Goal: Information Seeking & Learning: Compare options

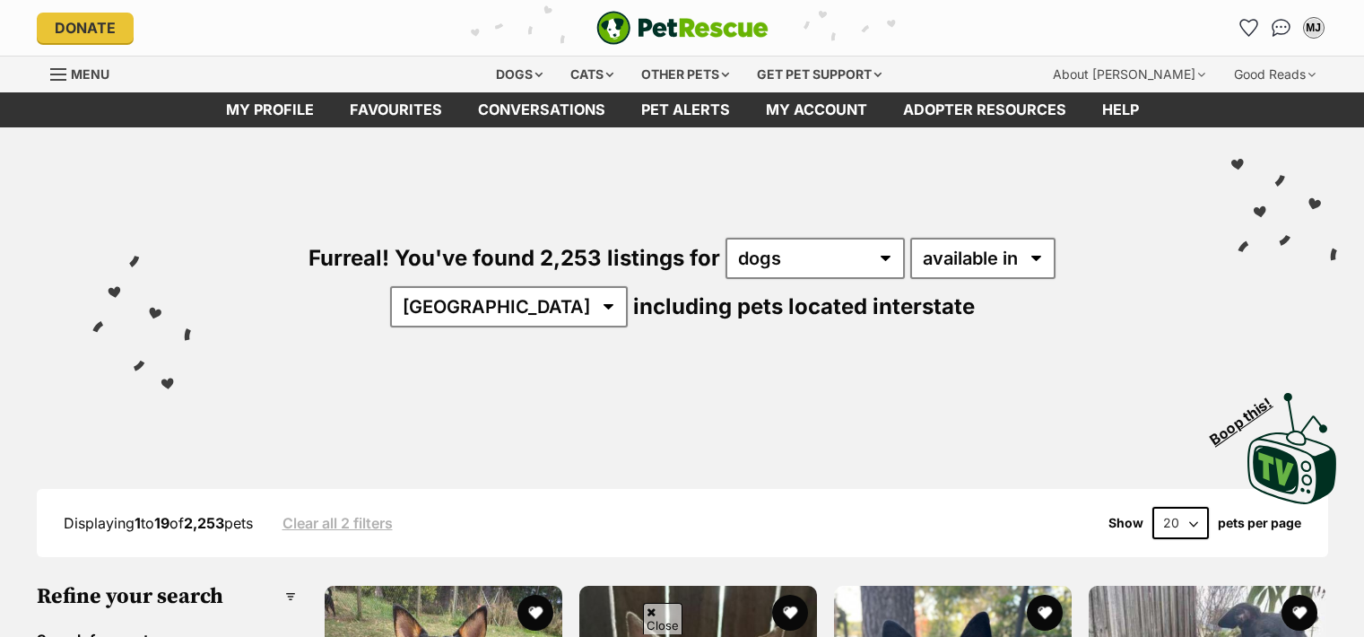
scroll to position [1962, 0]
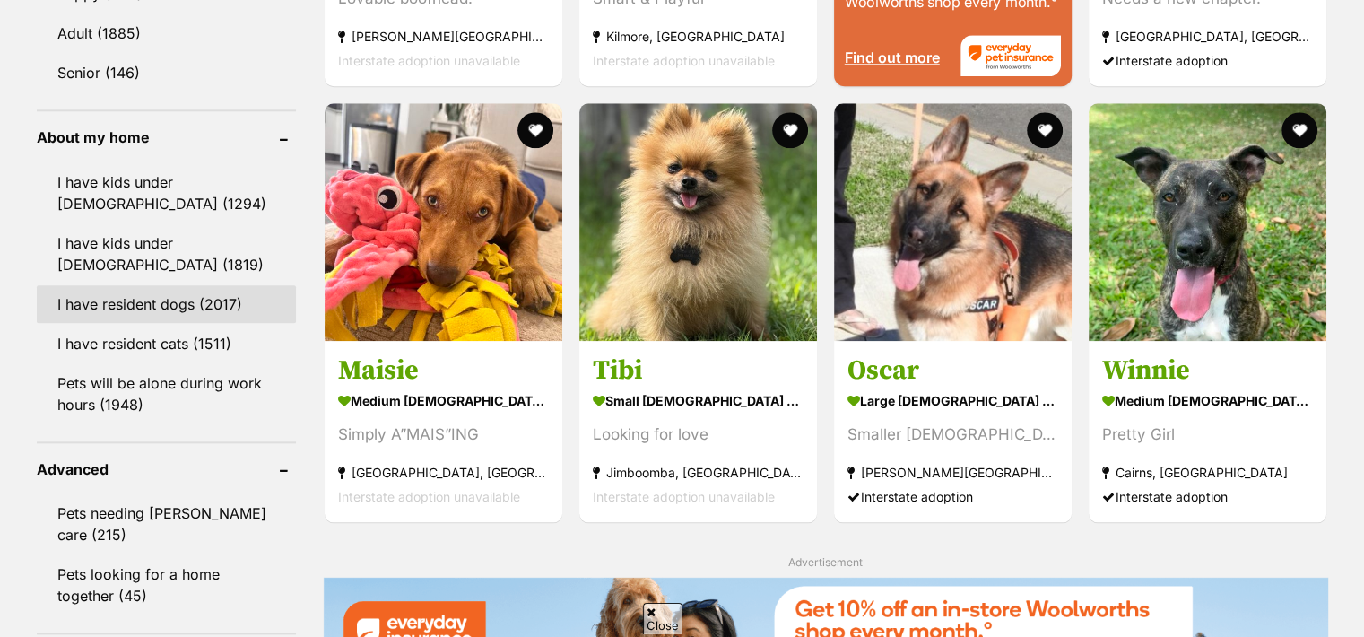
click at [226, 299] on link "I have resident dogs (2017)" at bounding box center [166, 304] width 259 height 38
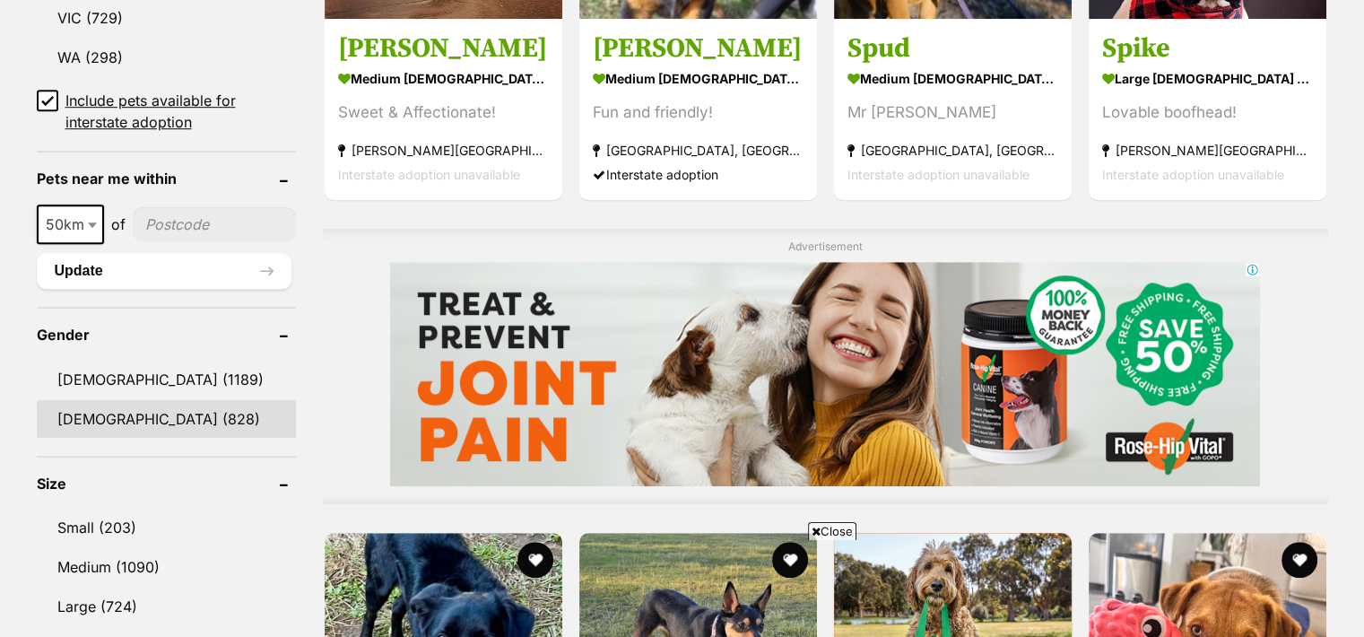
click at [76, 407] on link "[DEMOGRAPHIC_DATA] (828)" at bounding box center [166, 419] width 259 height 38
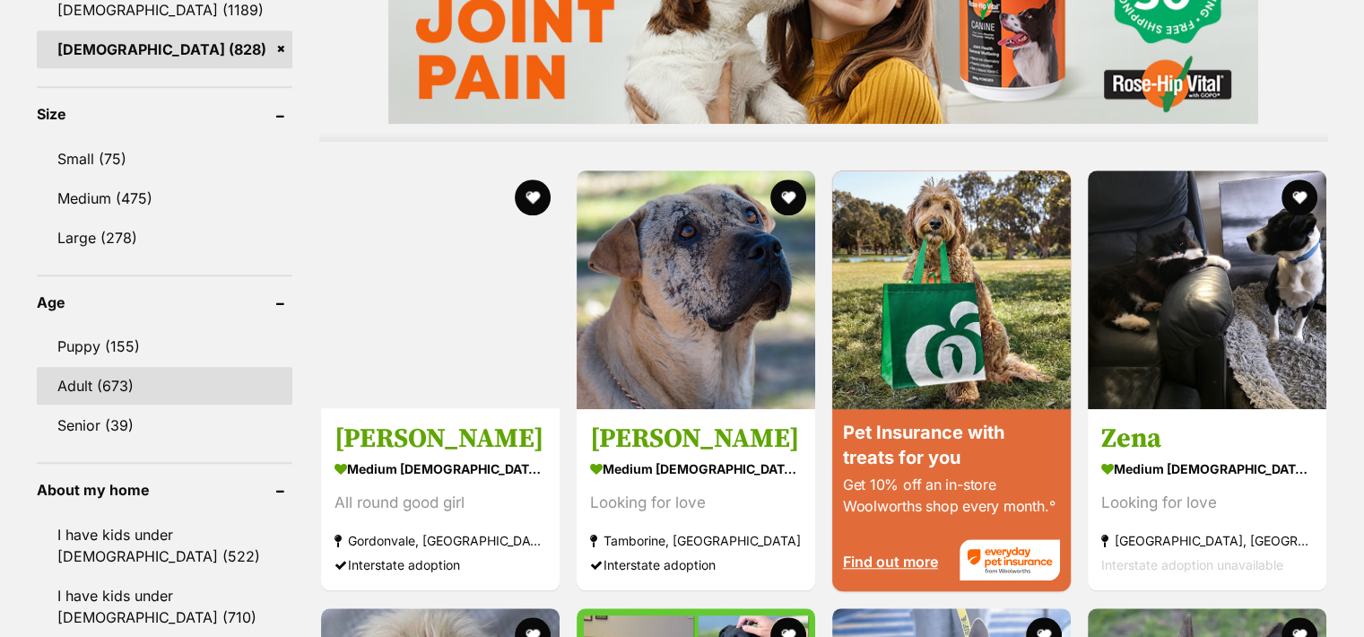
click at [75, 378] on link "Adult (673)" at bounding box center [165, 386] width 256 height 38
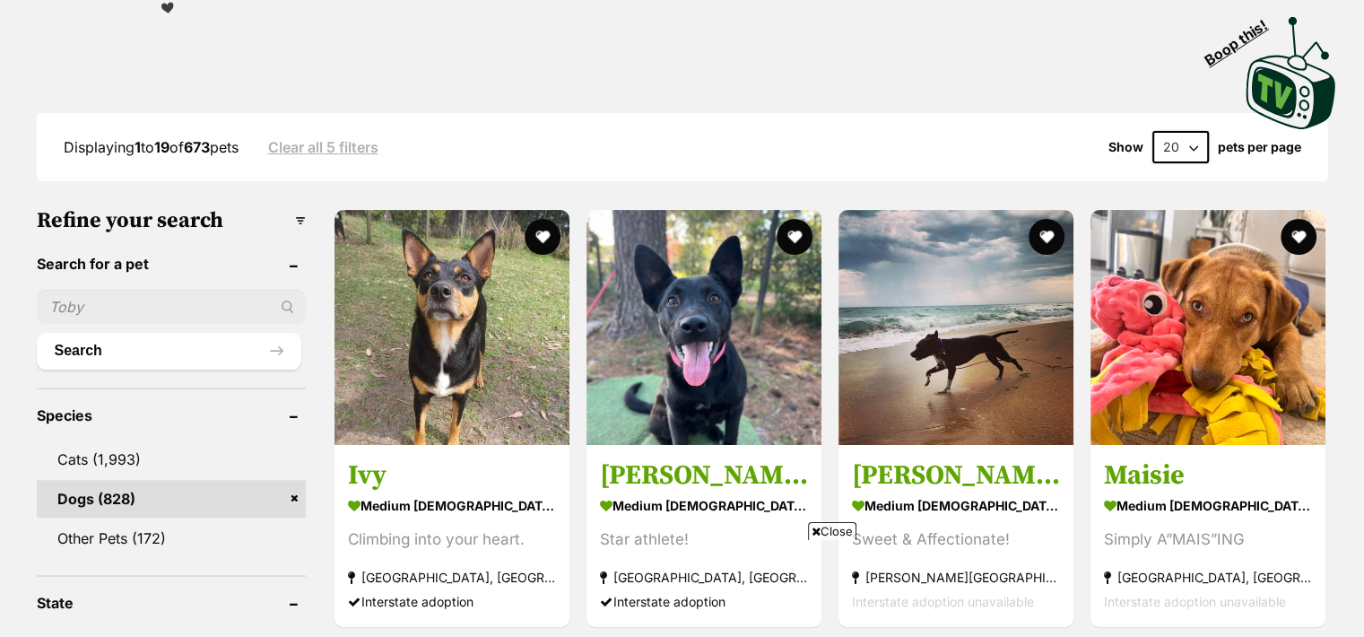
scroll to position [383, 0]
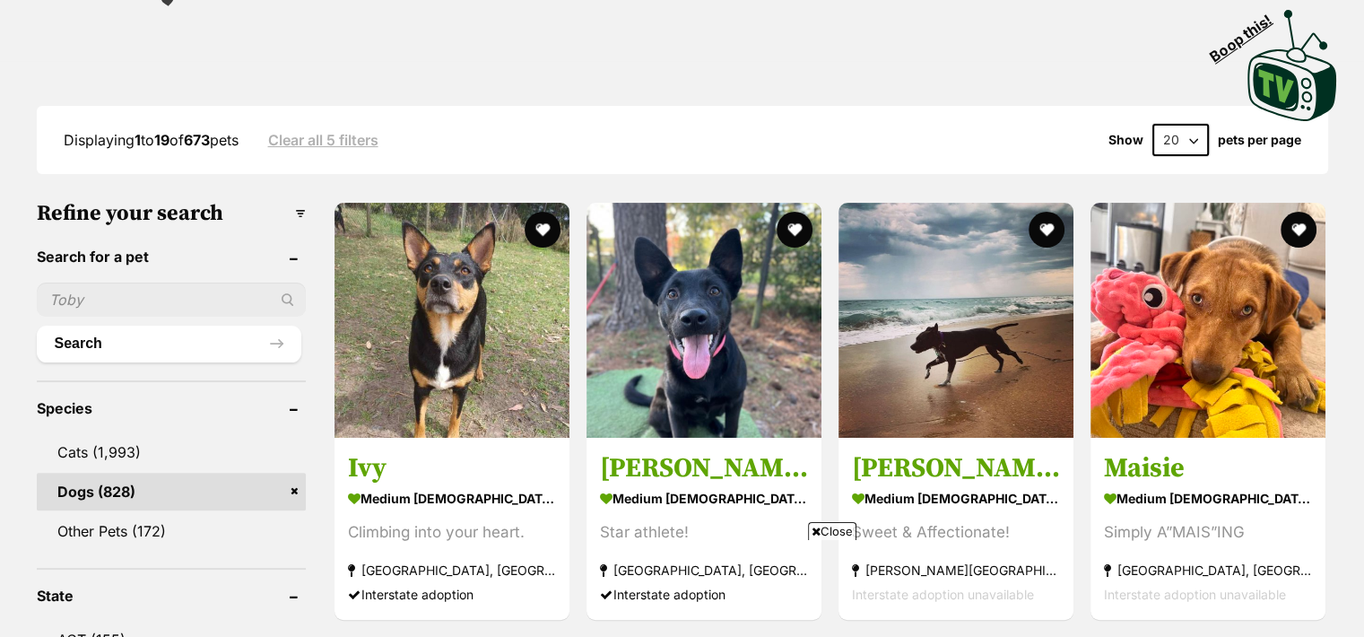
click at [1198, 137] on select "20 40 60" at bounding box center [1180, 140] width 56 height 32
select select "60"
click at [1152, 124] on select "20 40 60" at bounding box center [1180, 140] width 56 height 32
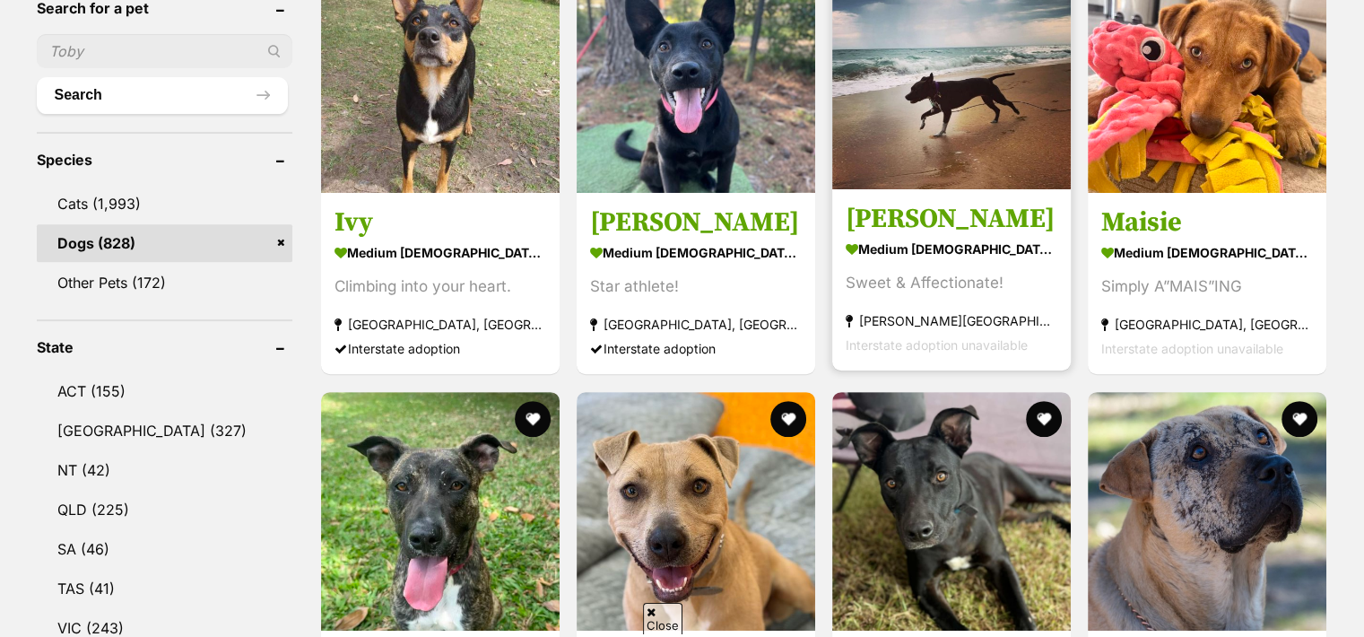
scroll to position [648, 0]
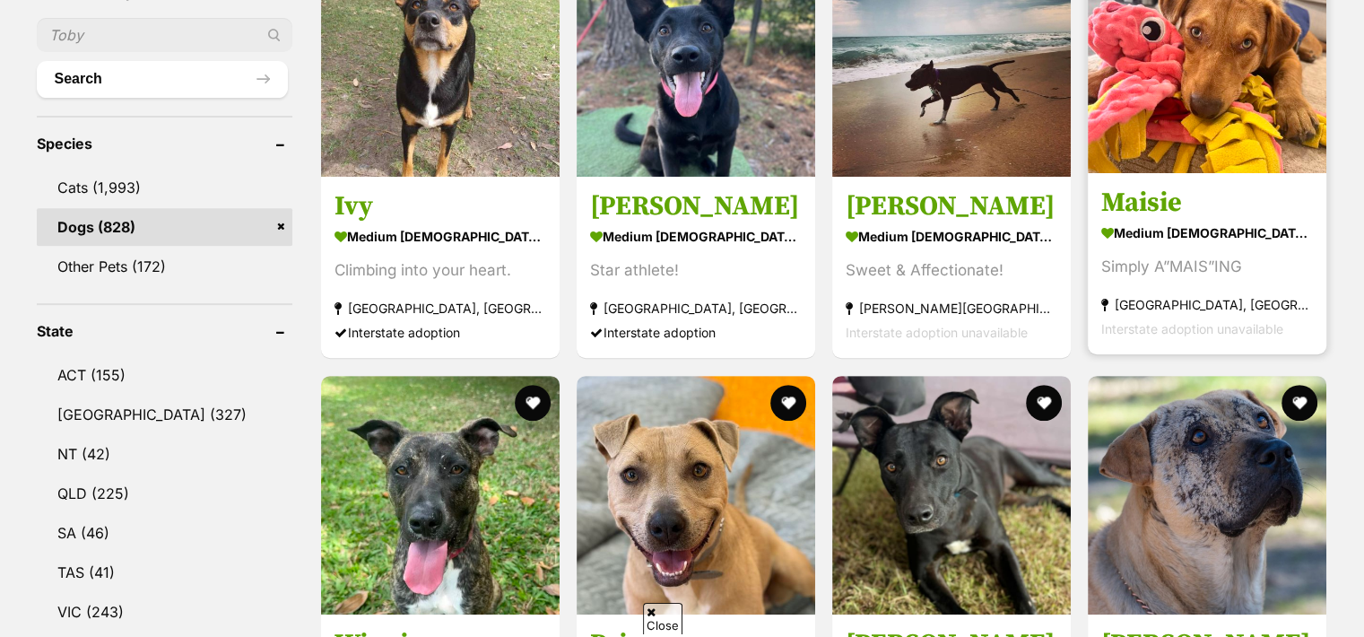
click at [1126, 207] on h3 "Maisie" at bounding box center [1207, 204] width 212 height 34
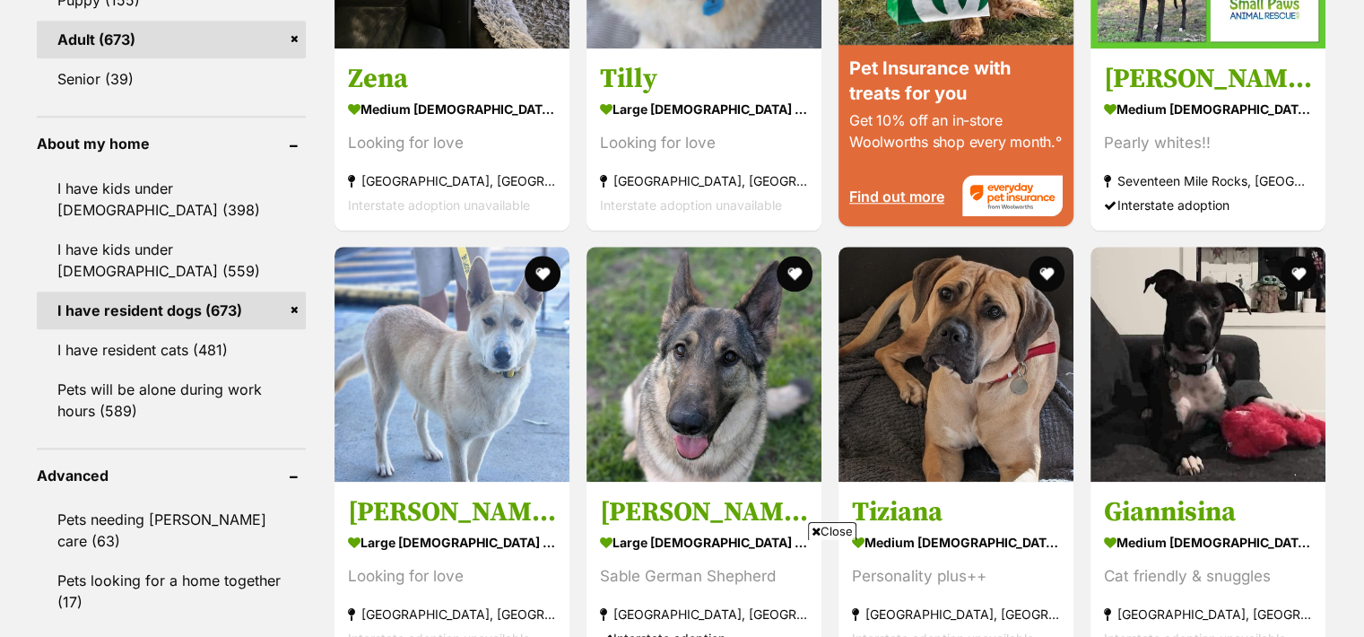
scroll to position [2053, 0]
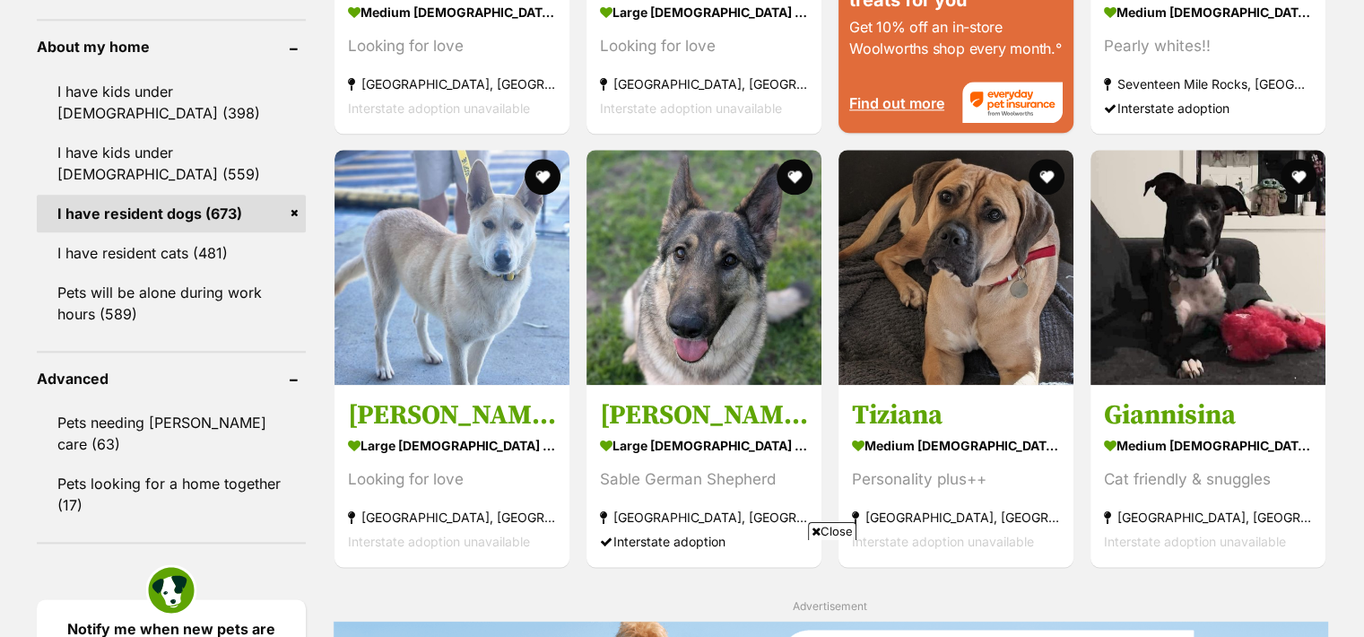
click at [826, 533] on span "Close" at bounding box center [832, 531] width 48 height 18
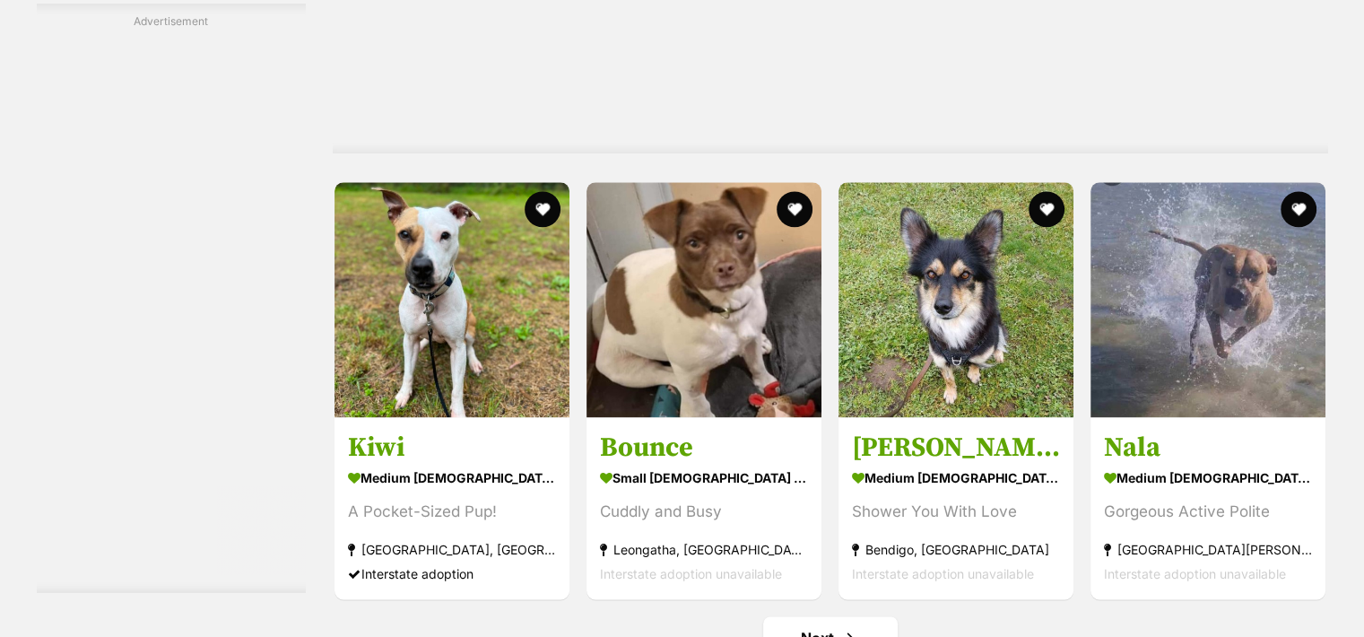
scroll to position [9253, 0]
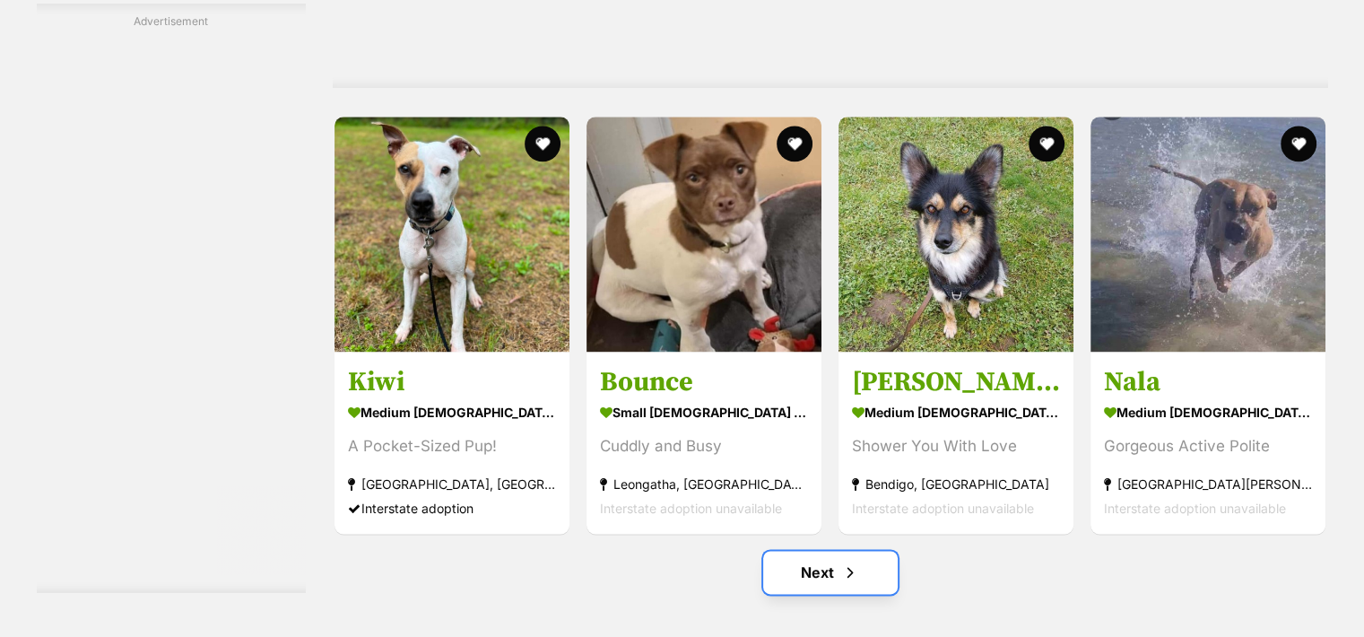
click at [836, 577] on link "Next" at bounding box center [830, 572] width 135 height 43
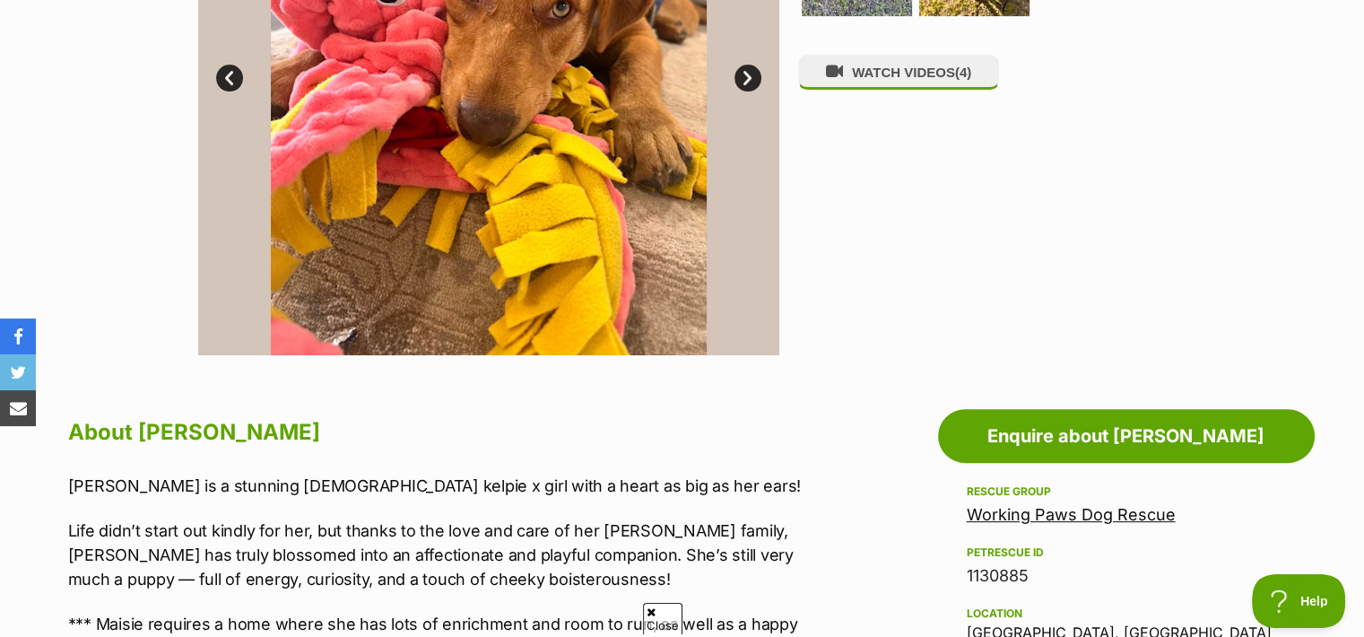
click at [658, 611] on span "Close" at bounding box center [662, 618] width 39 height 31
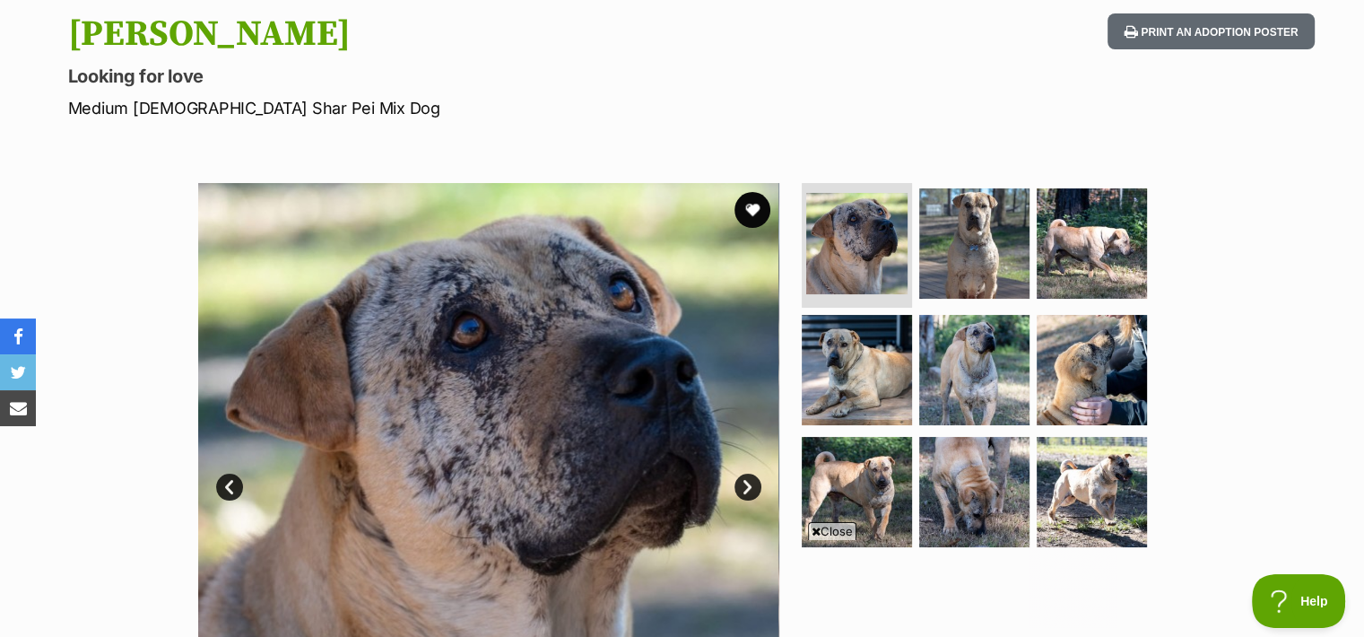
scroll to position [197, 0]
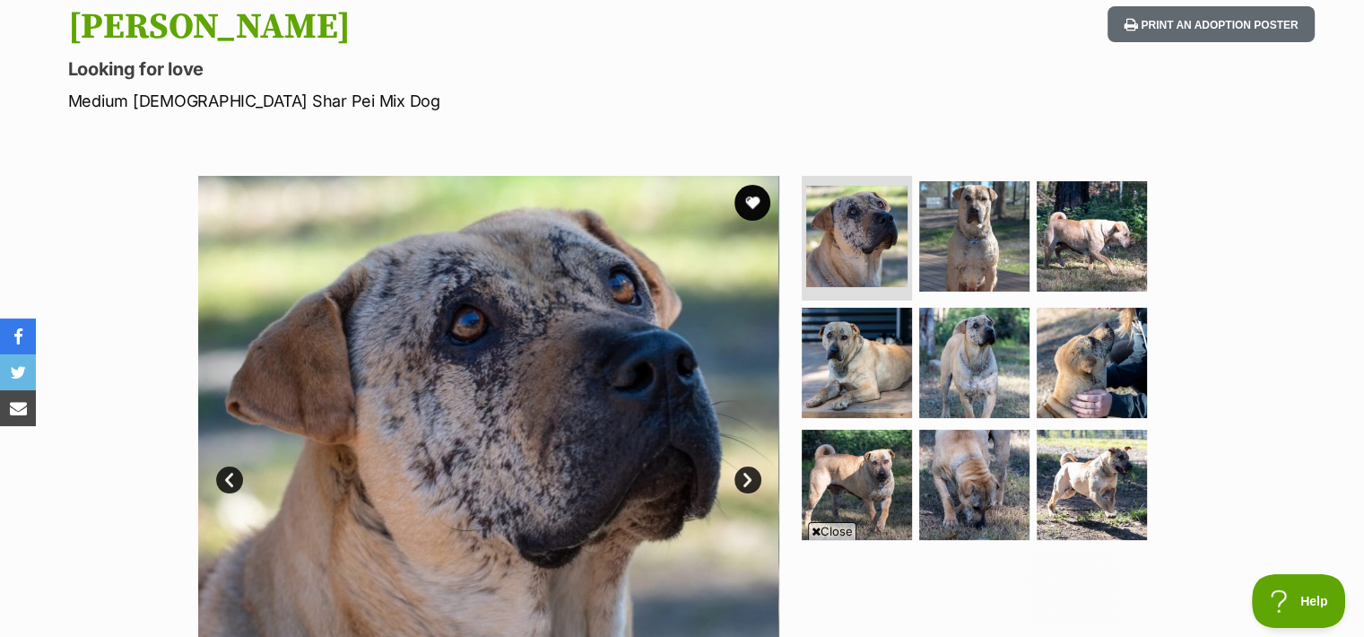
click at [823, 538] on span "Close" at bounding box center [832, 531] width 48 height 18
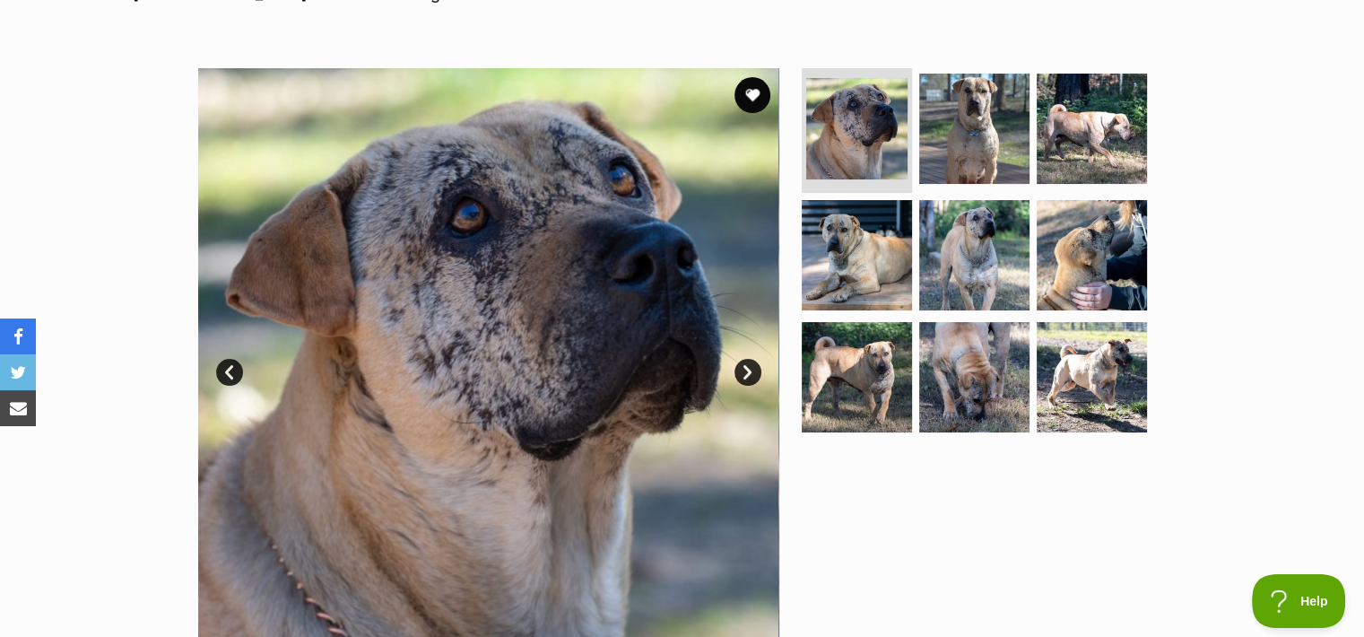
scroll to position [347, 0]
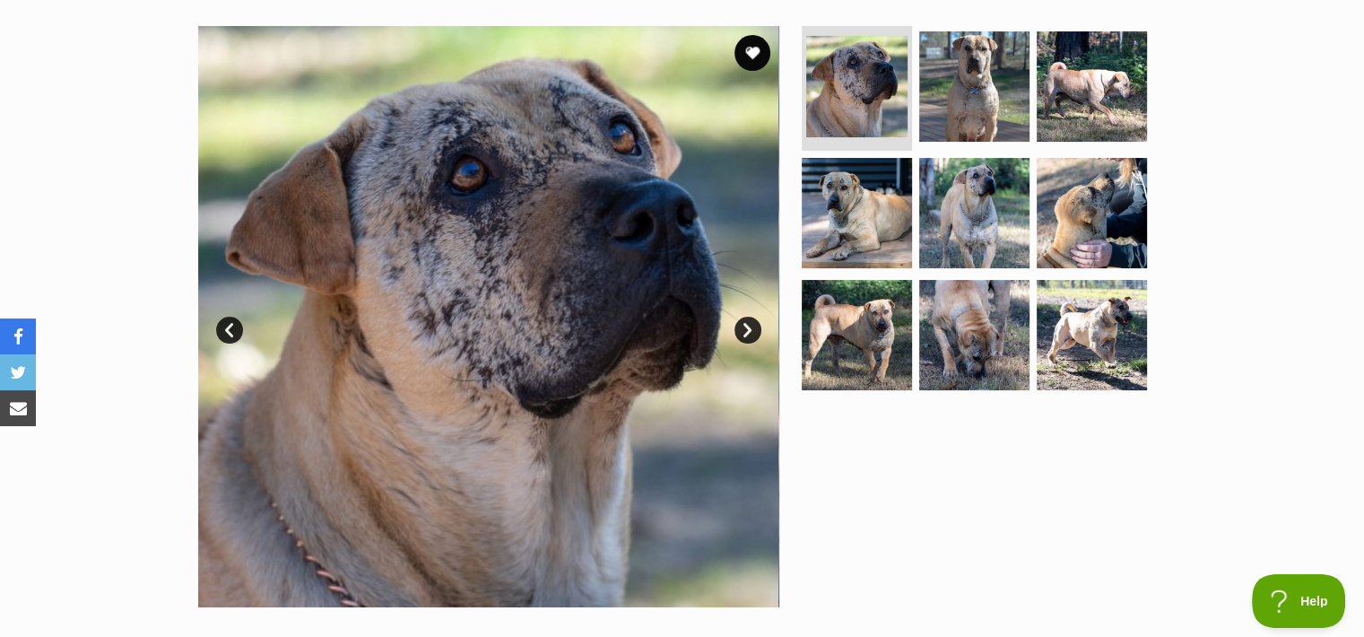
click at [750, 326] on link "Next" at bounding box center [747, 330] width 27 height 27
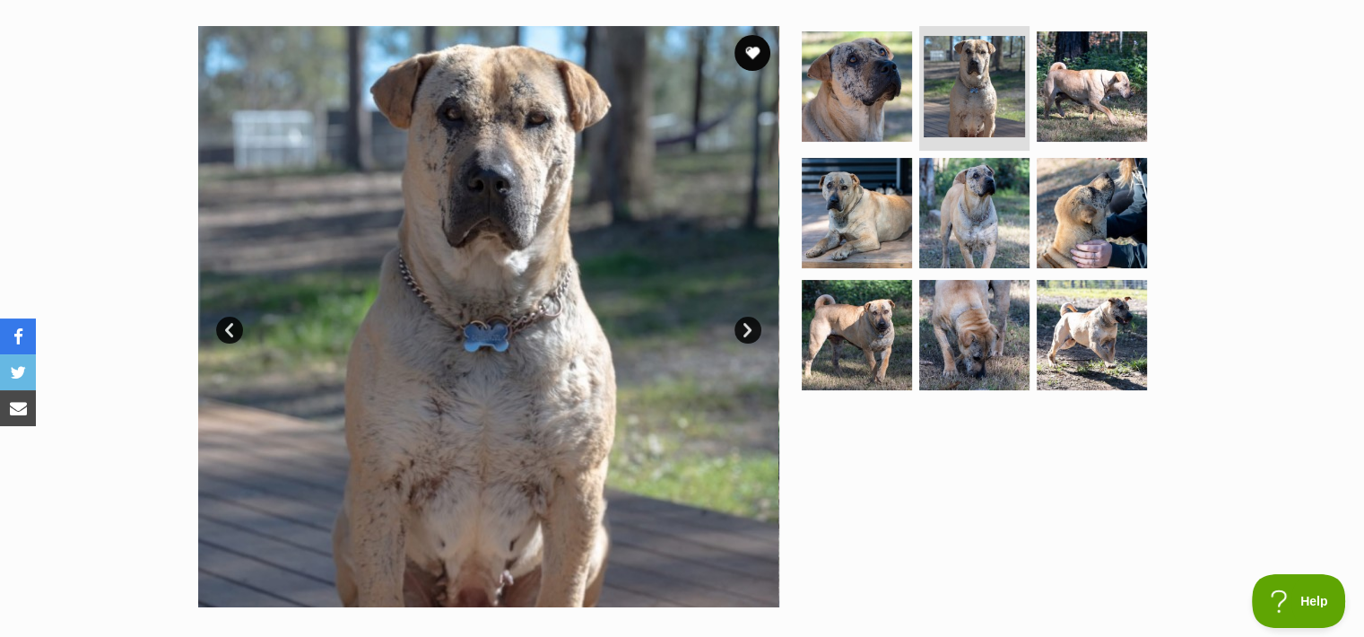
click at [750, 326] on link "Next" at bounding box center [747, 330] width 27 height 27
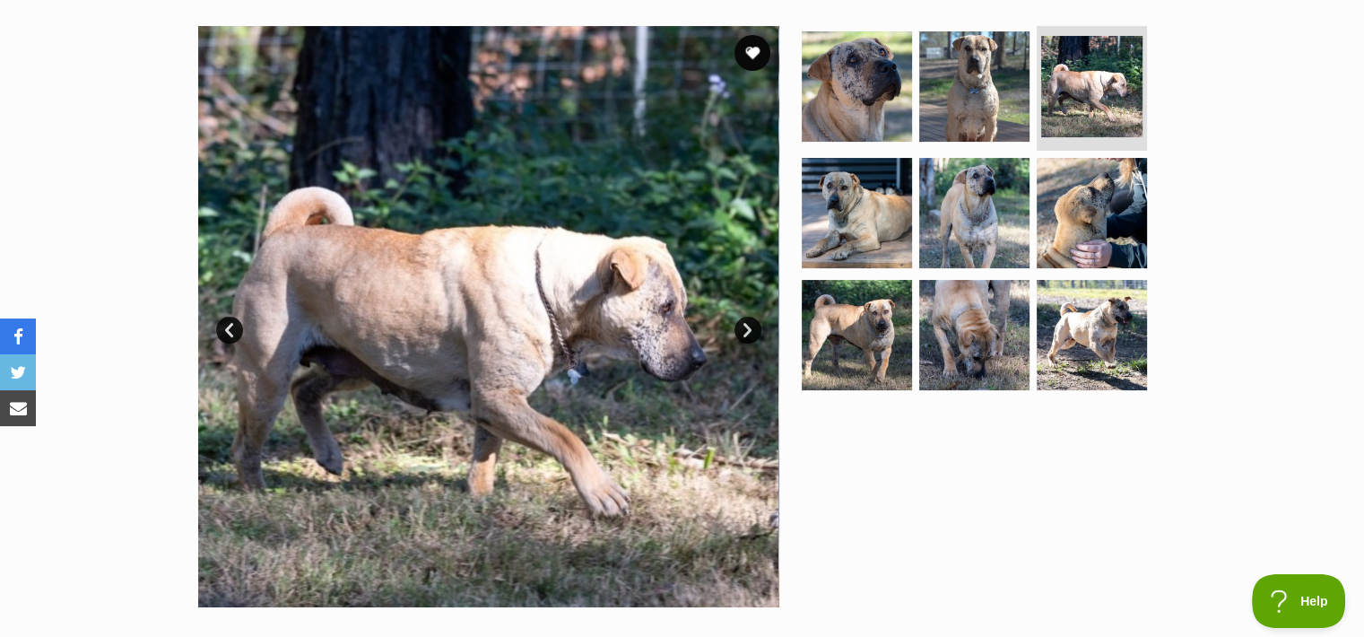
click at [750, 326] on link "Next" at bounding box center [747, 330] width 27 height 27
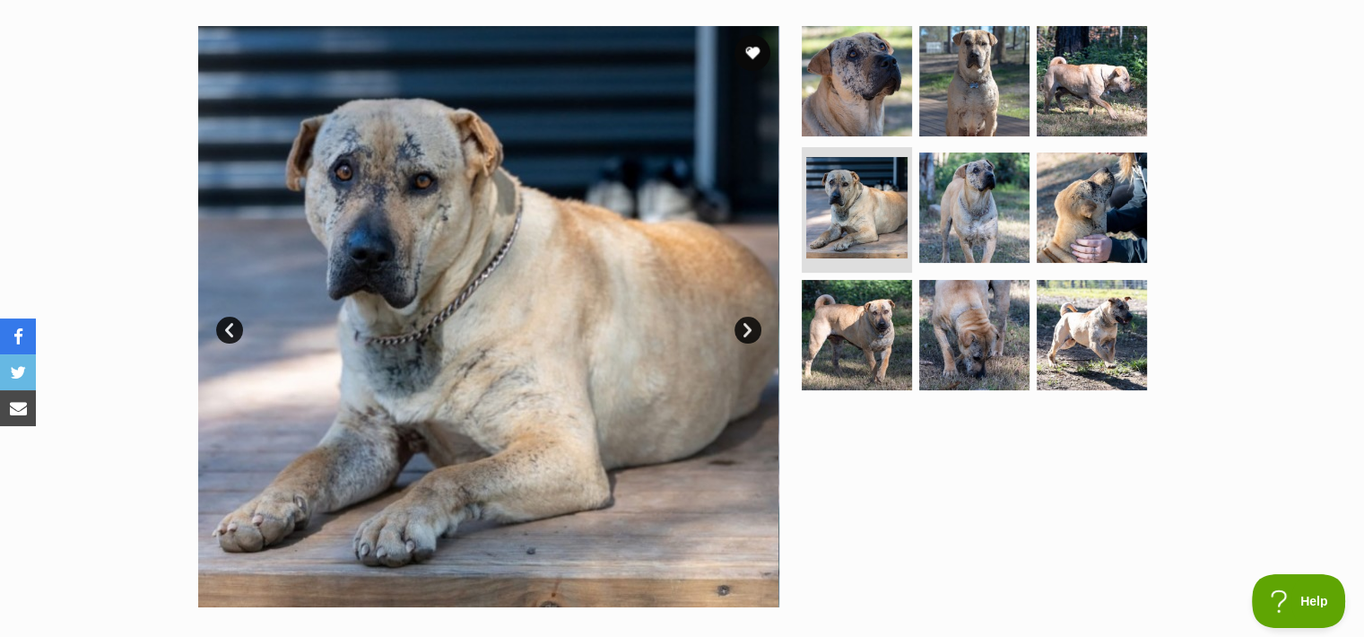
click at [750, 326] on link "Next" at bounding box center [747, 330] width 27 height 27
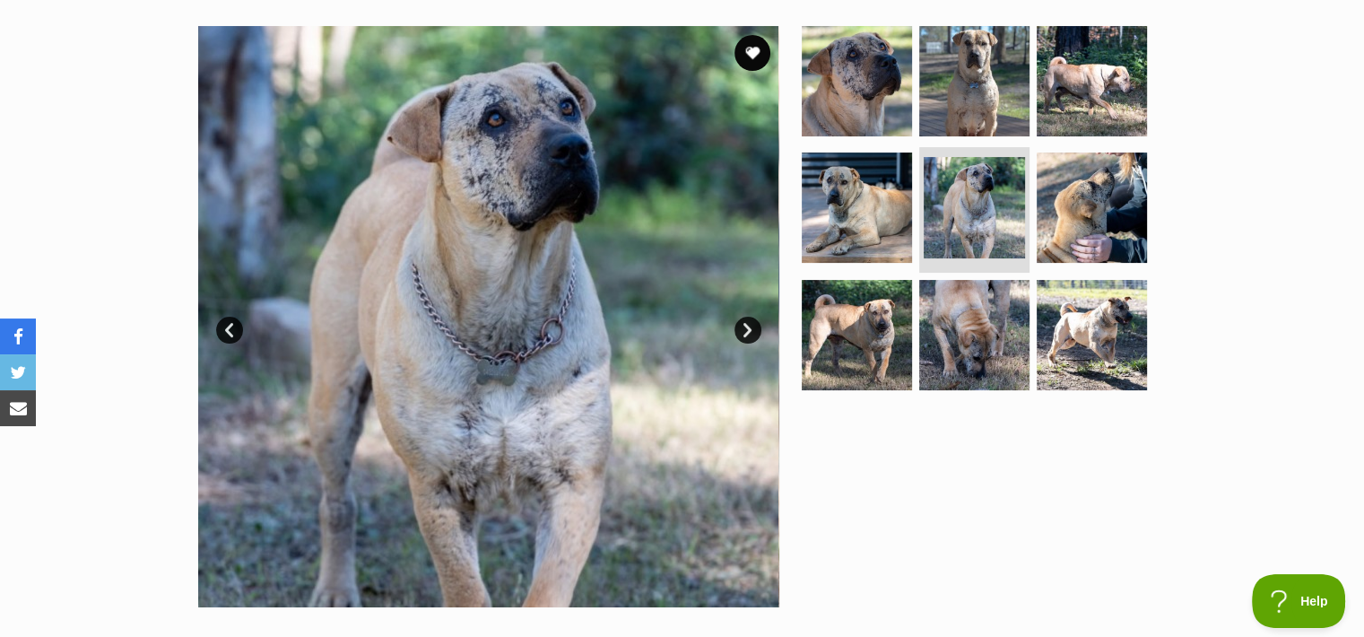
click at [750, 326] on link "Next" at bounding box center [747, 330] width 27 height 27
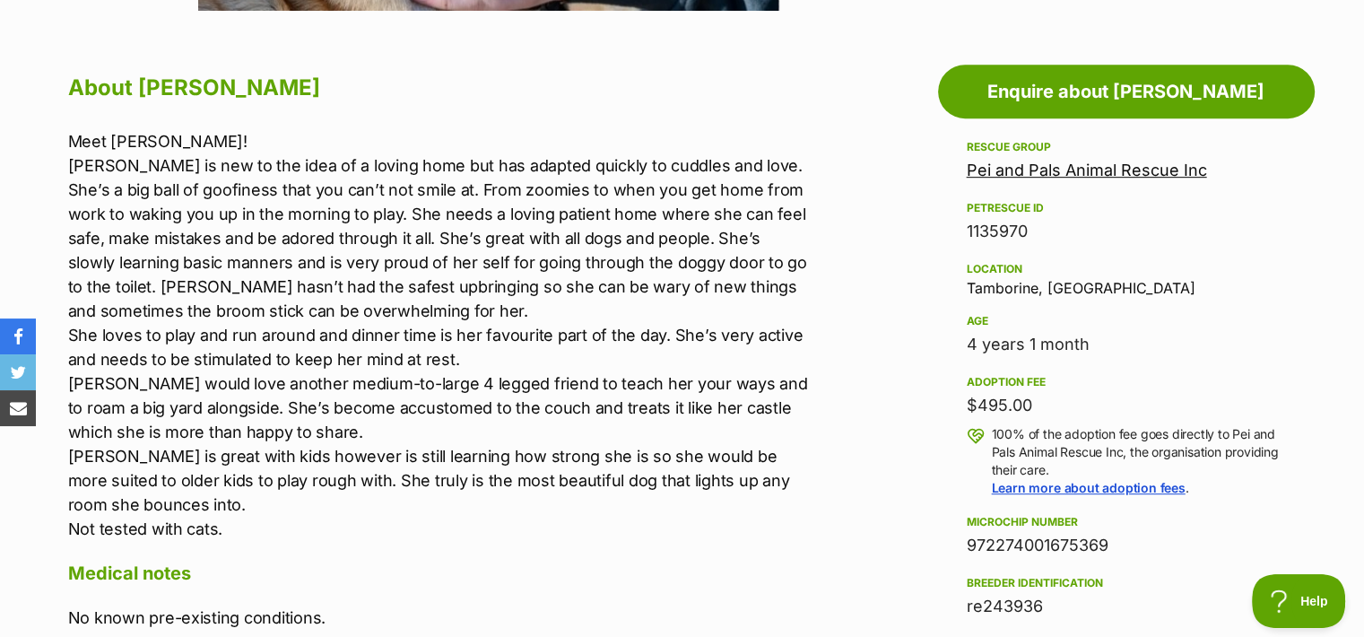
scroll to position [945, 0]
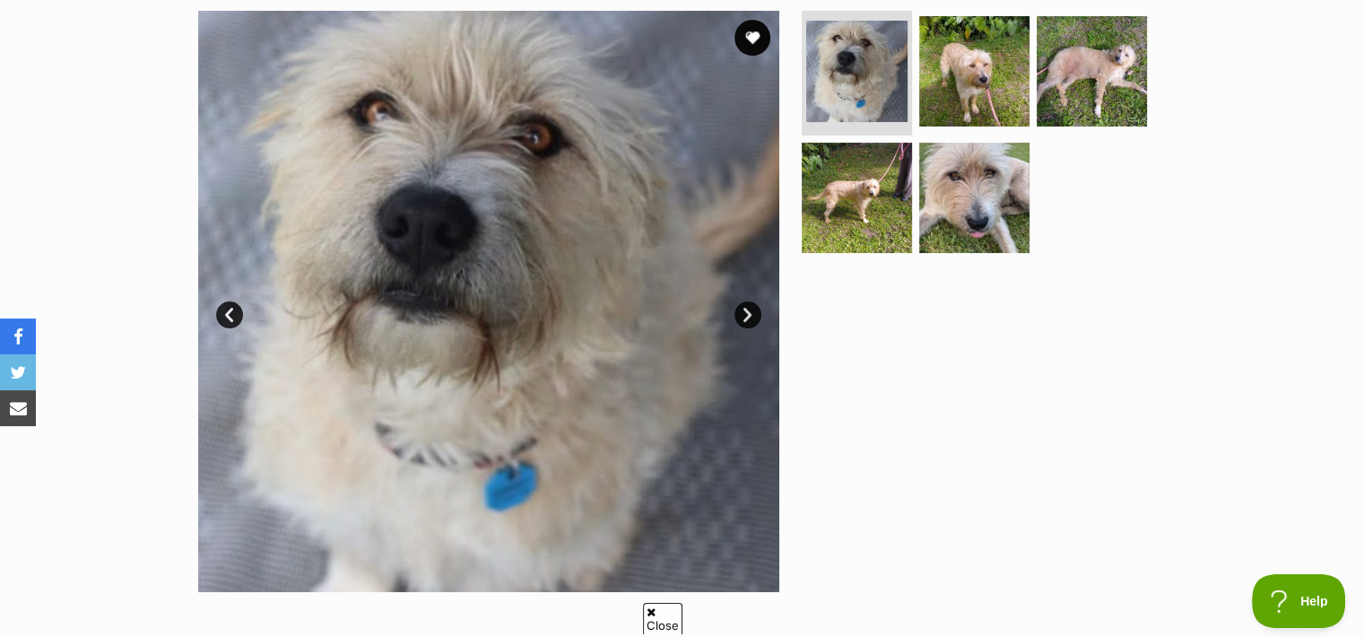
scroll to position [362, 0]
click at [743, 311] on link "Next" at bounding box center [747, 314] width 27 height 27
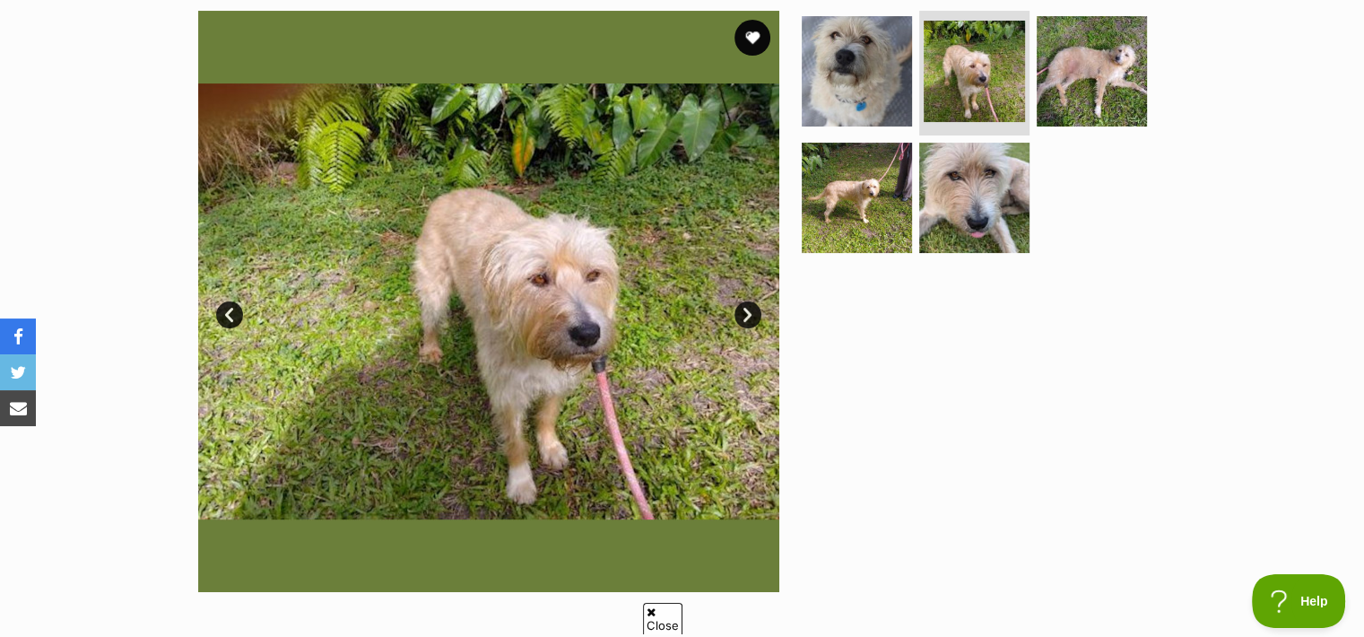
click at [743, 311] on link "Next" at bounding box center [747, 314] width 27 height 27
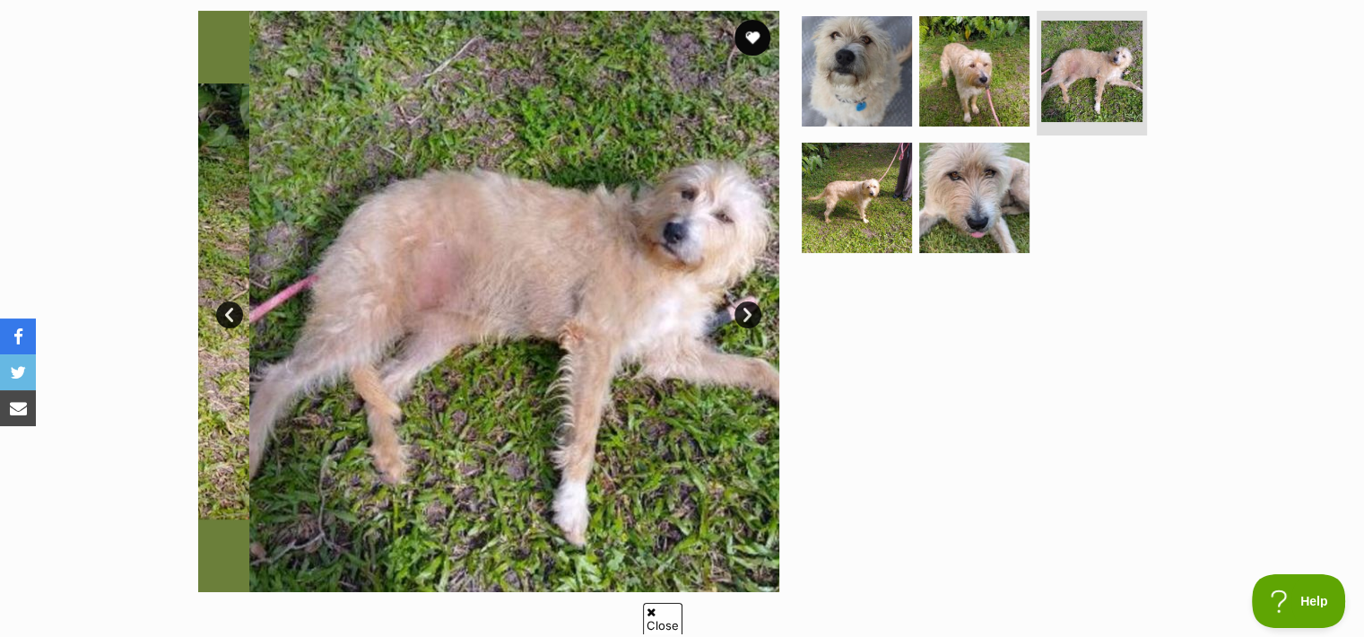
scroll to position [0, 0]
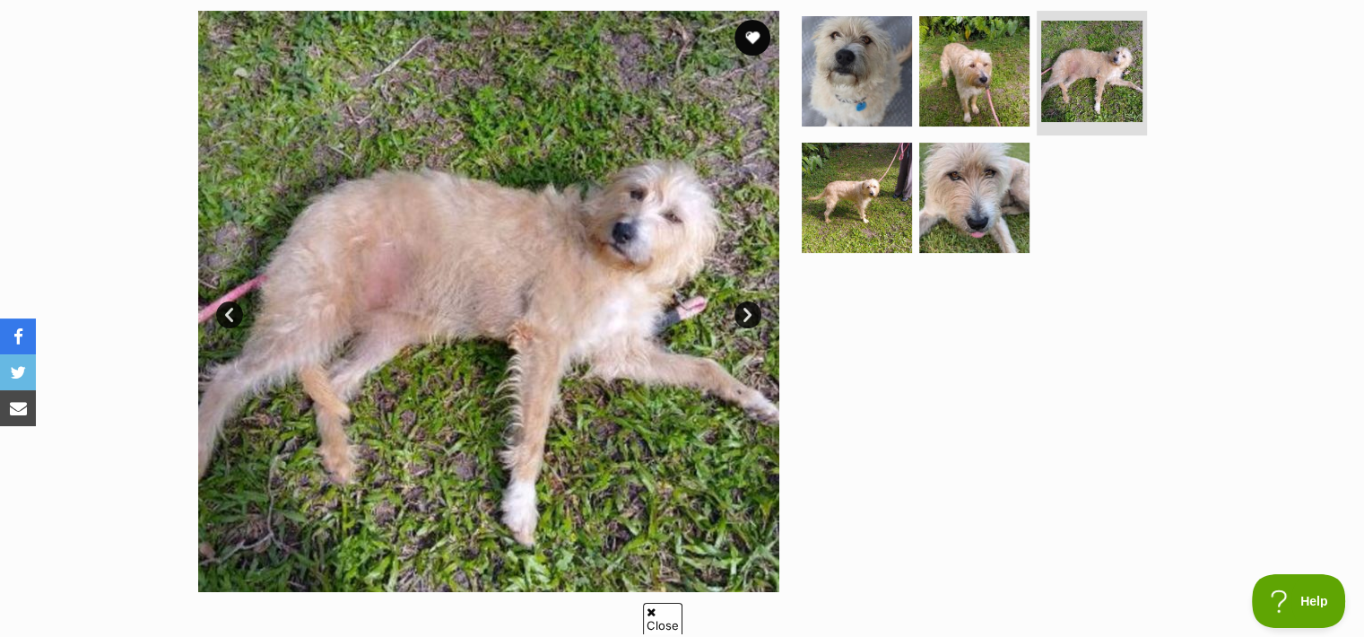
click at [743, 311] on link "Next" at bounding box center [747, 314] width 27 height 27
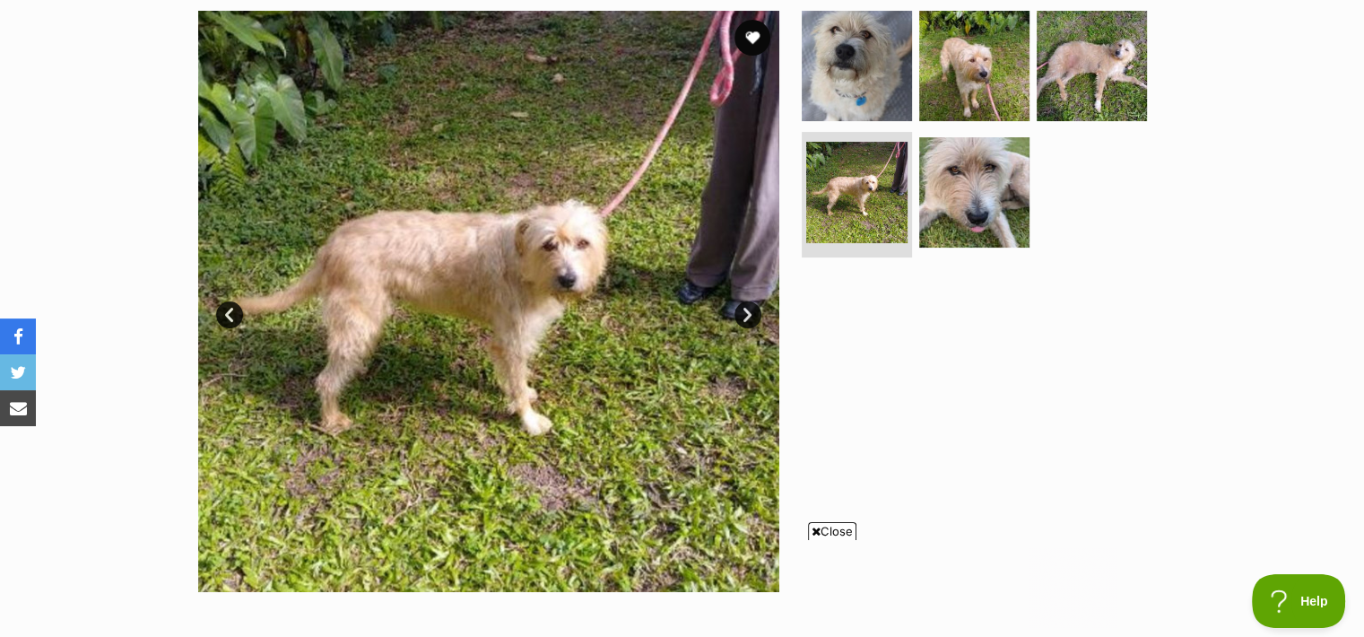
click at [743, 311] on link "Next" at bounding box center [747, 314] width 27 height 27
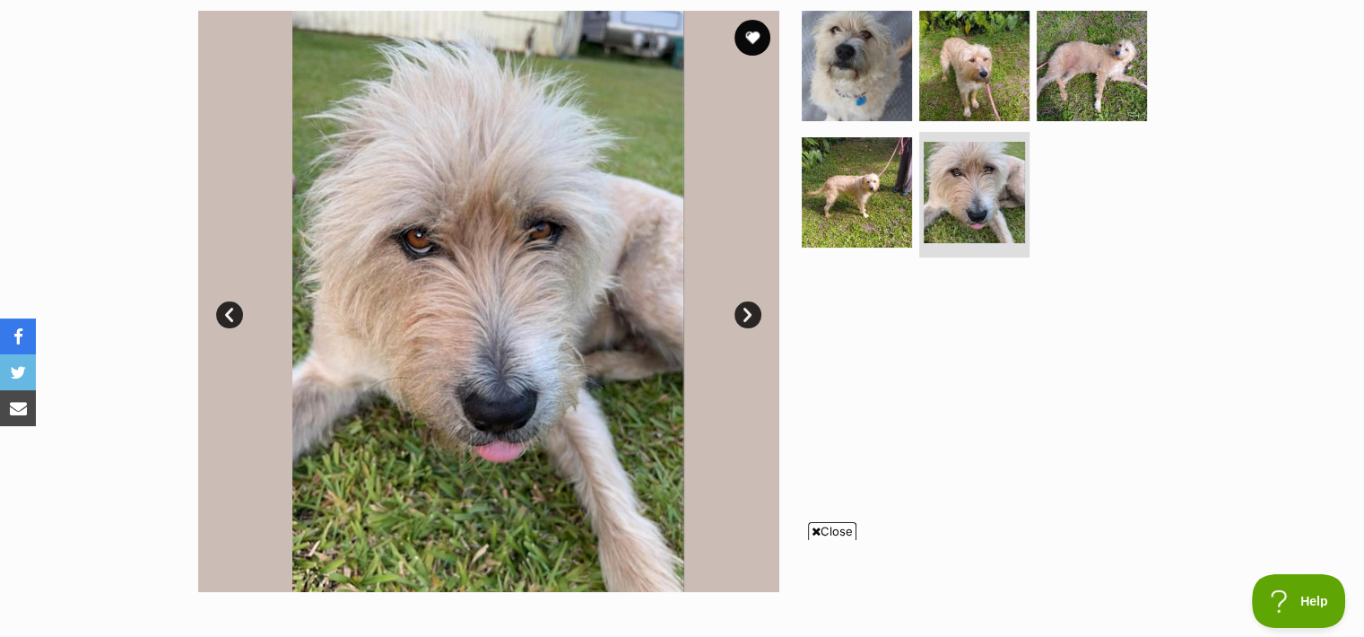
click at [743, 311] on link "Next" at bounding box center [747, 314] width 27 height 27
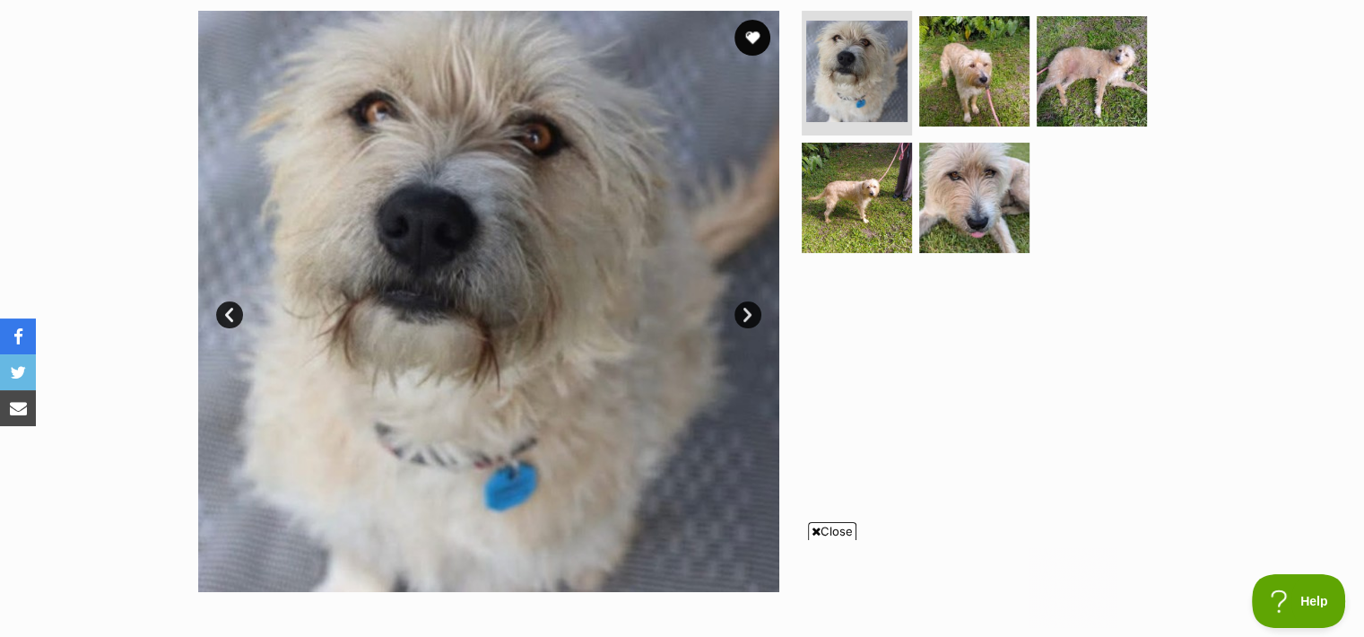
click at [831, 528] on span "Close" at bounding box center [832, 531] width 48 height 18
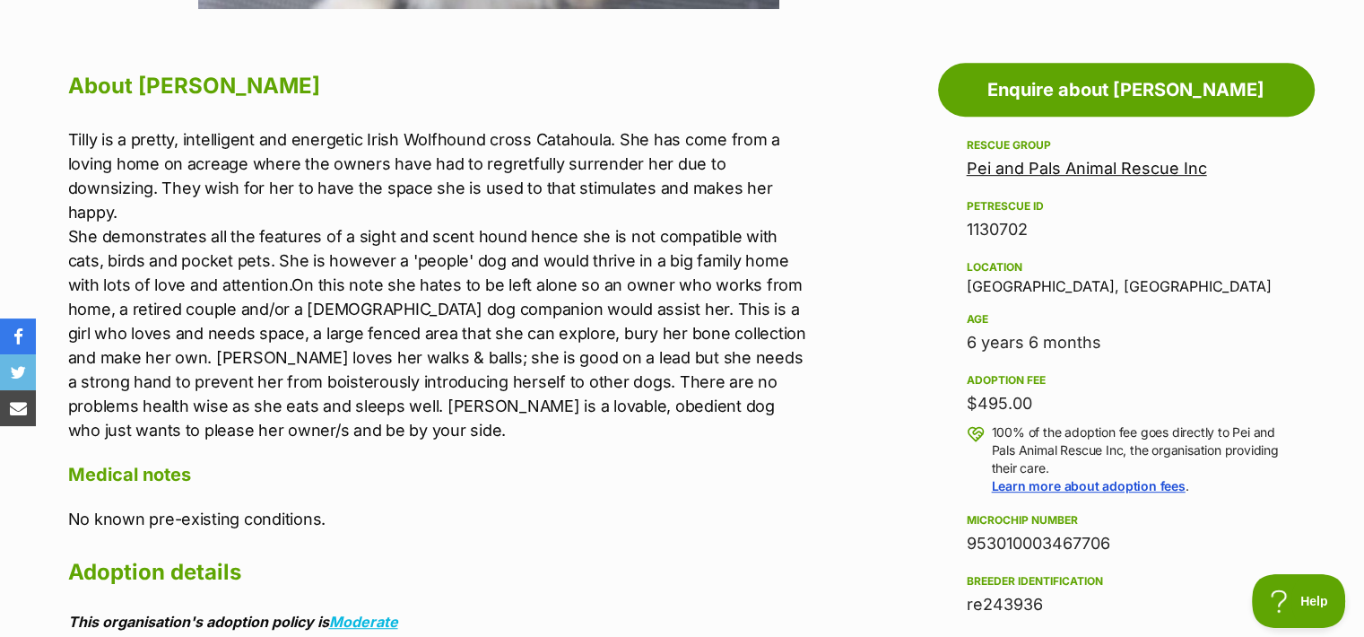
scroll to position [947, 0]
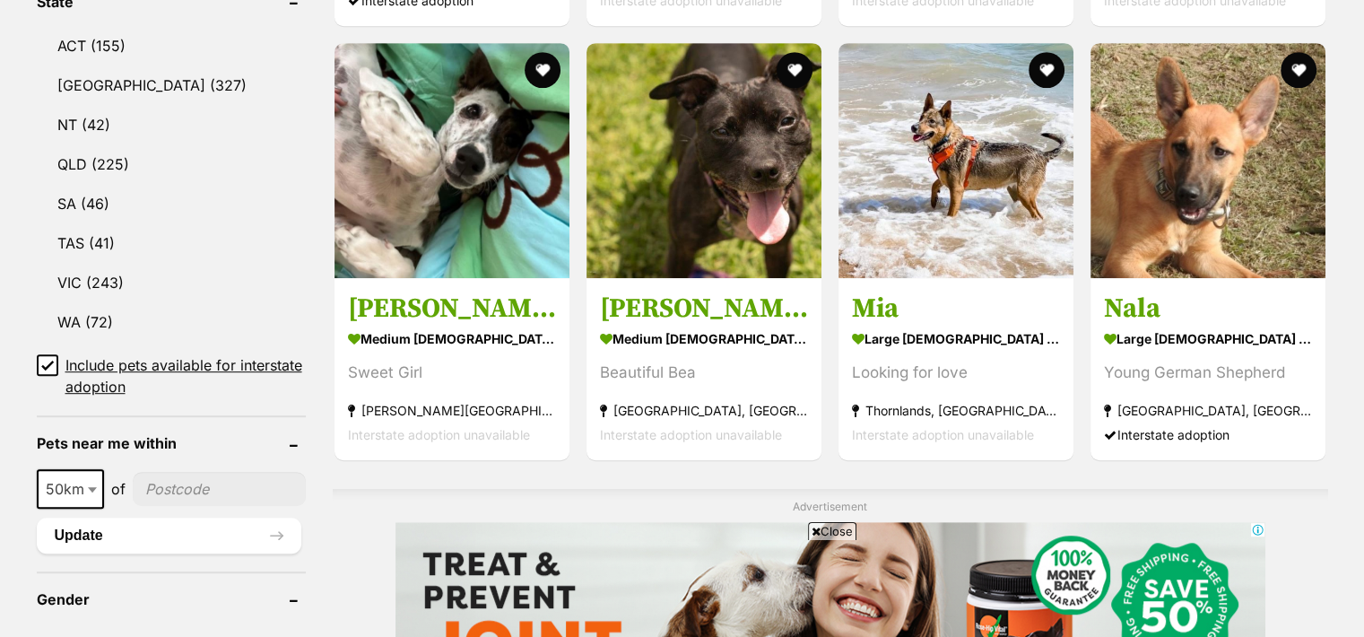
click at [843, 530] on span "Close" at bounding box center [832, 531] width 48 height 18
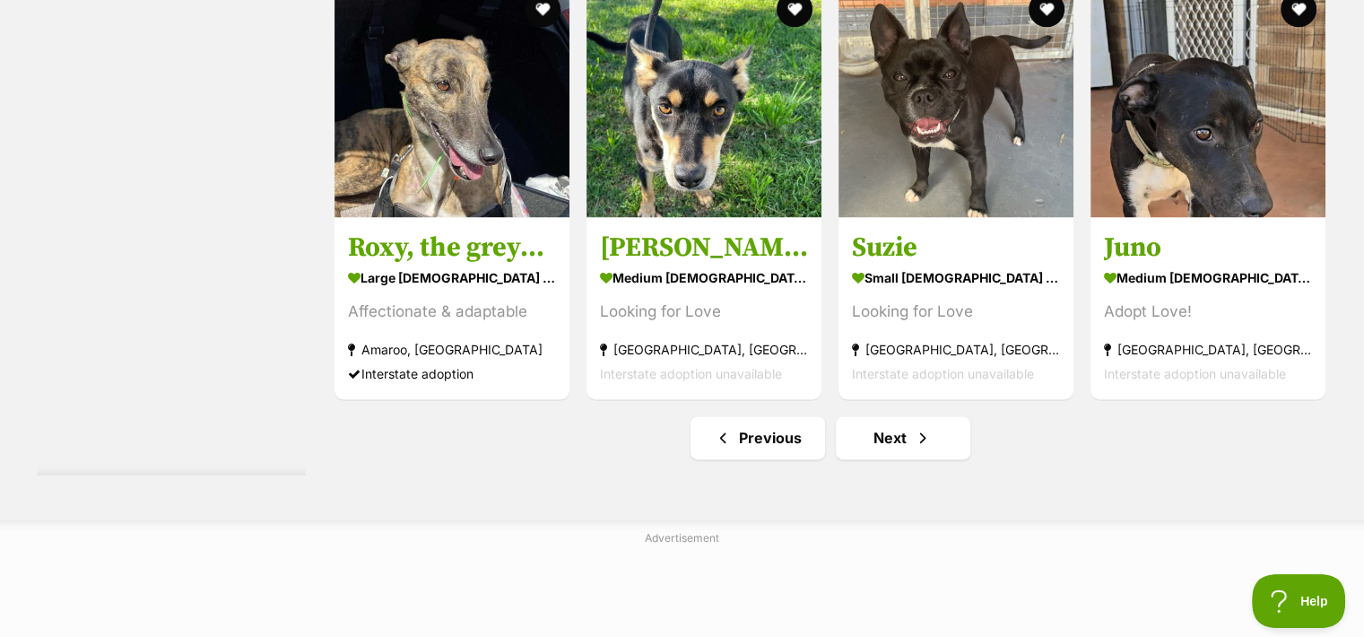
scroll to position [9389, 0]
click at [885, 440] on link "Next" at bounding box center [903, 436] width 135 height 43
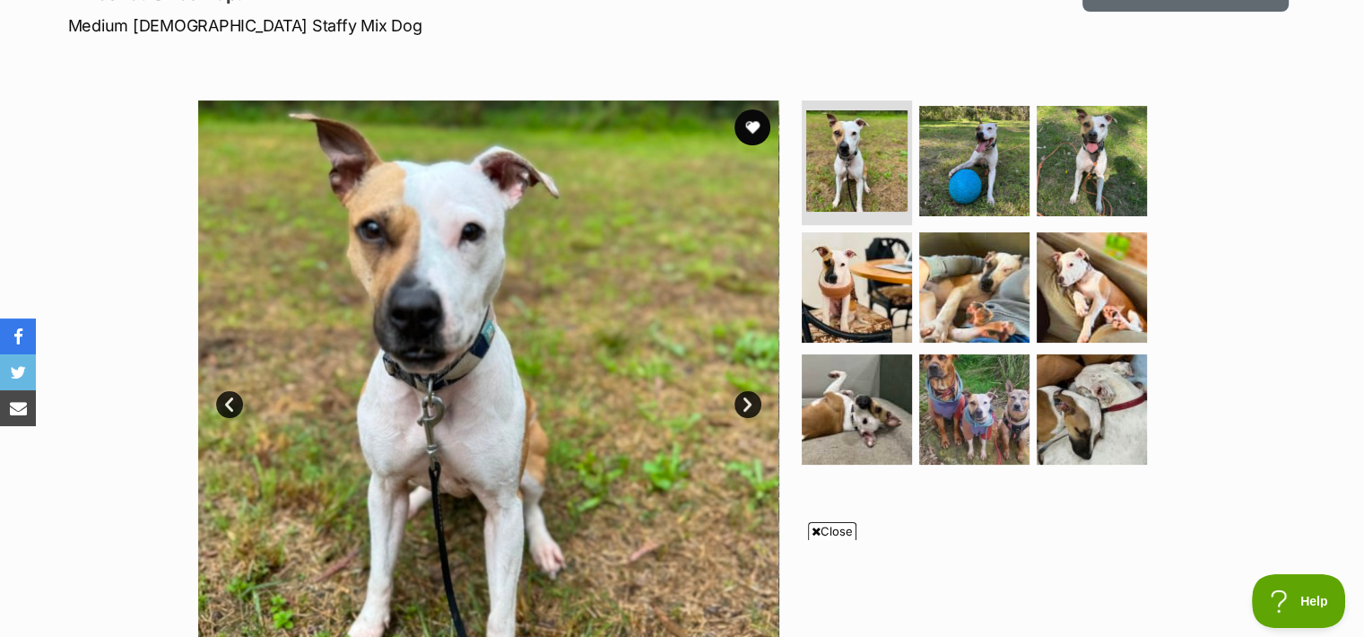
scroll to position [287, 0]
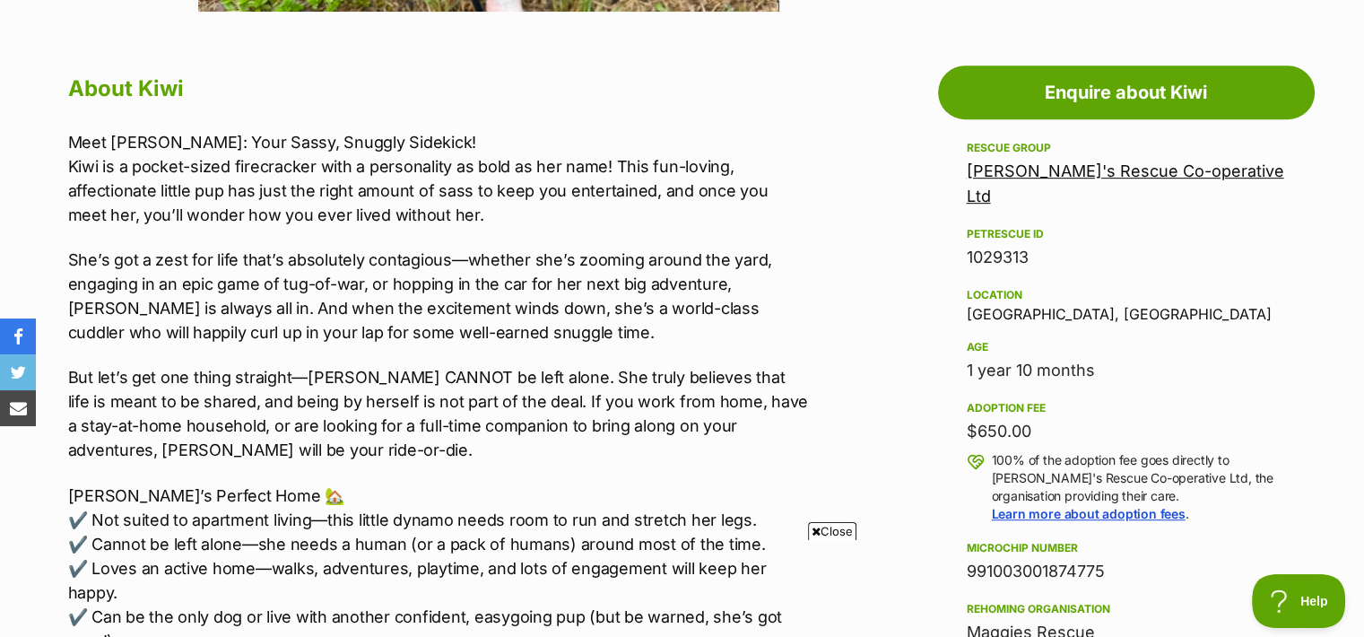
scroll to position [0, 0]
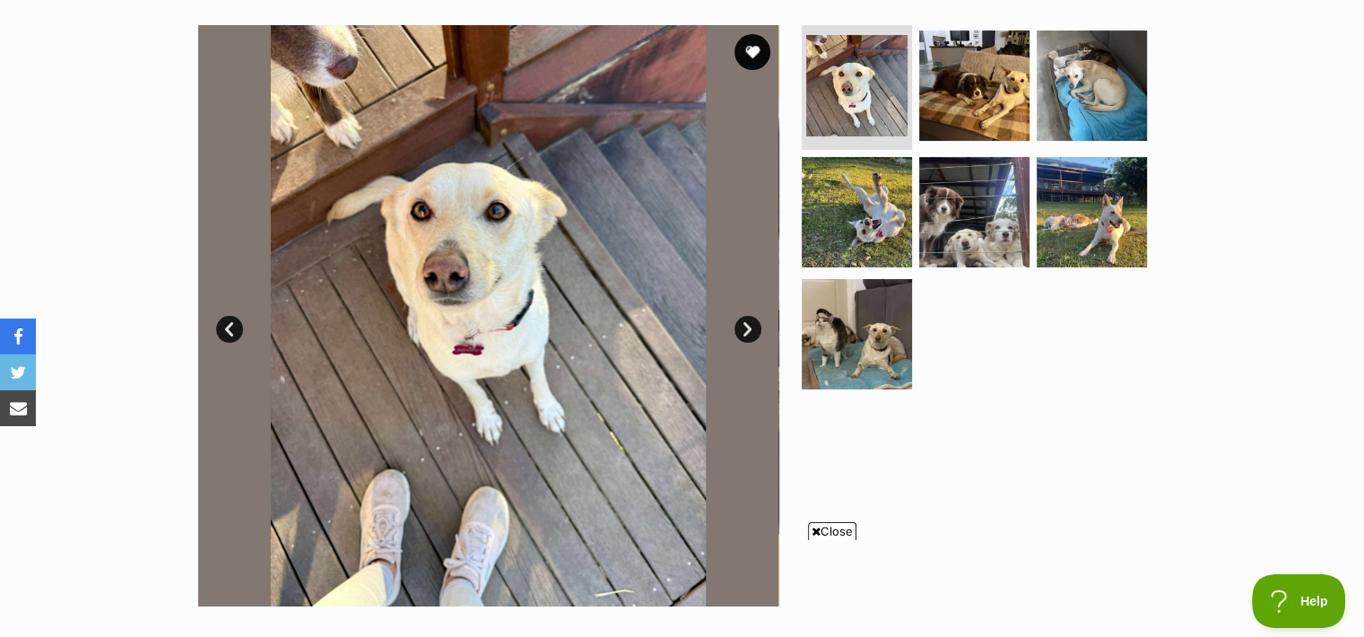
scroll to position [357, 0]
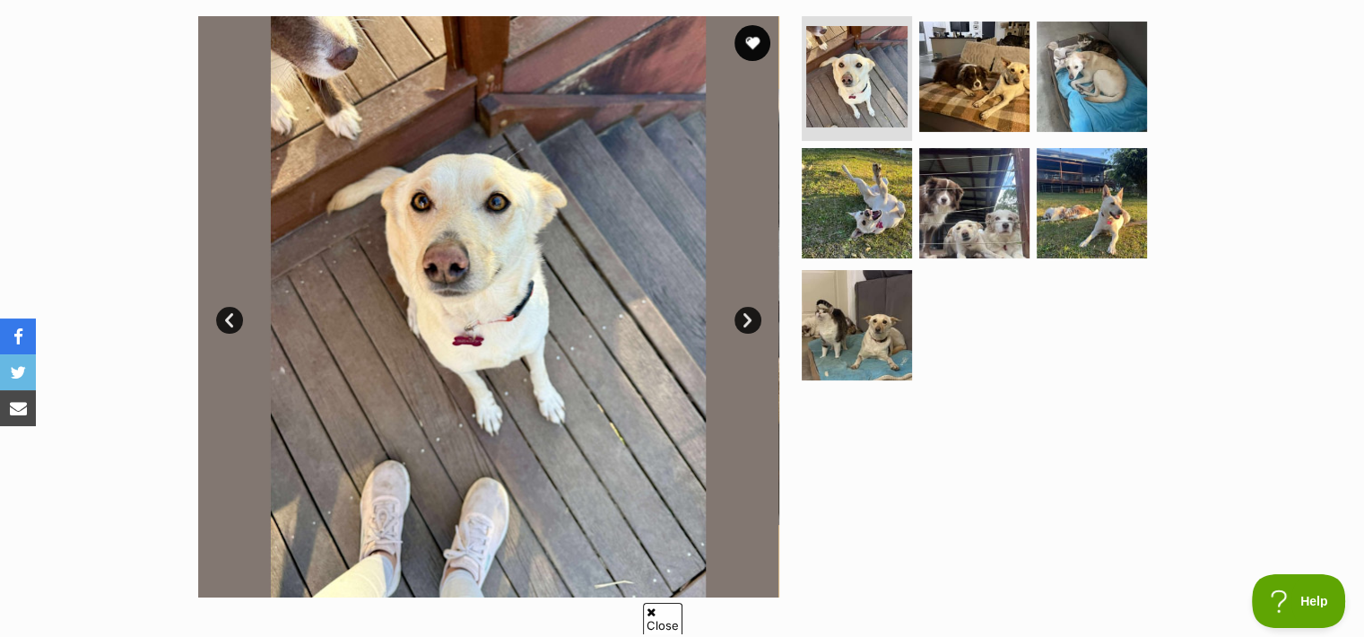
click at [854, 525] on div at bounding box center [982, 306] width 368 height 581
click at [747, 313] on link "Next" at bounding box center [747, 320] width 27 height 27
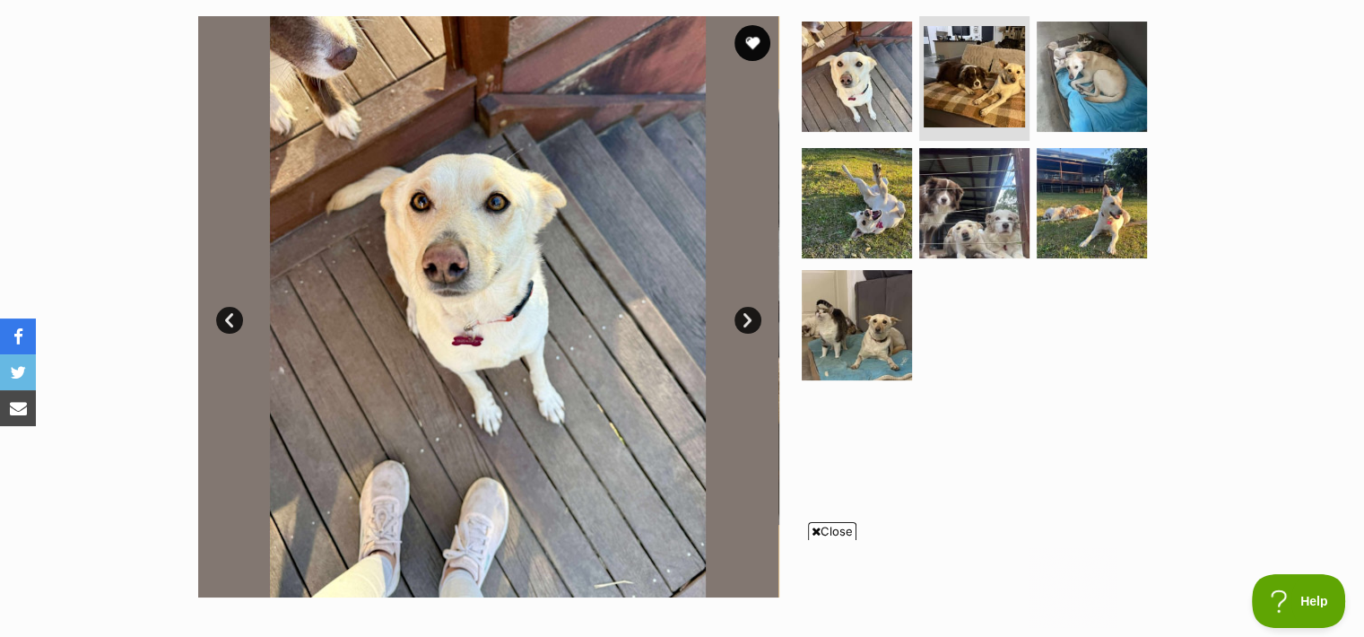
scroll to position [0, 0]
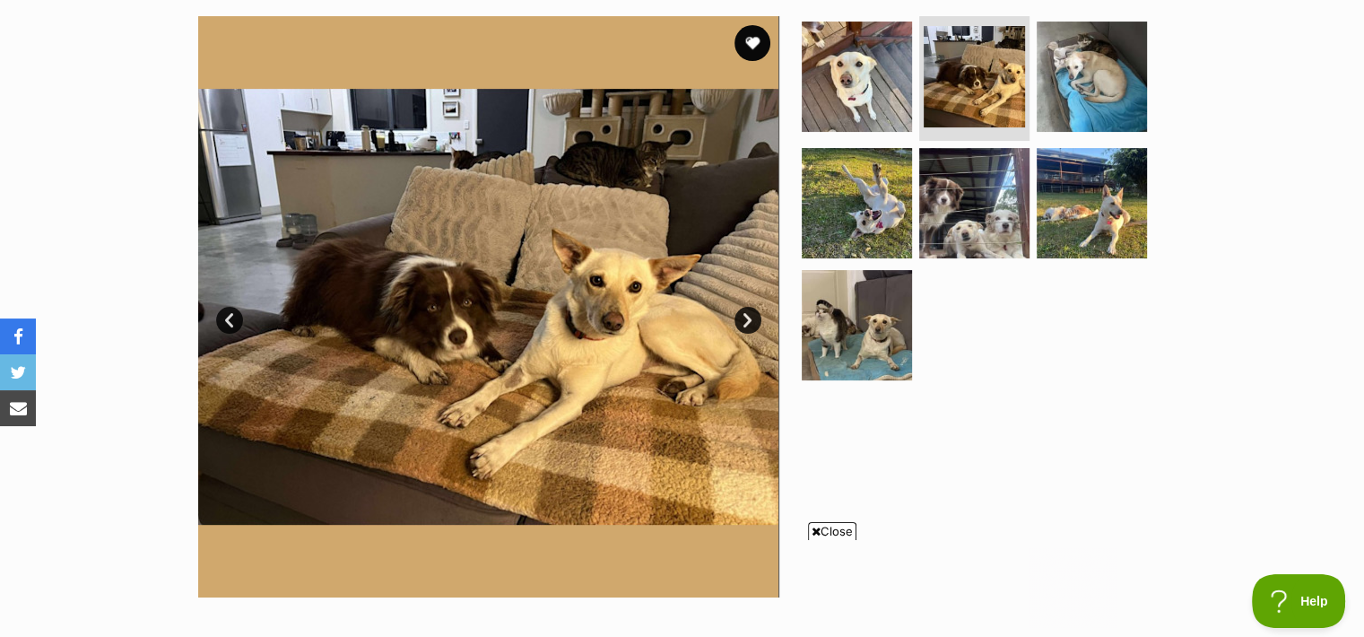
click at [747, 313] on link "Next" at bounding box center [747, 320] width 27 height 27
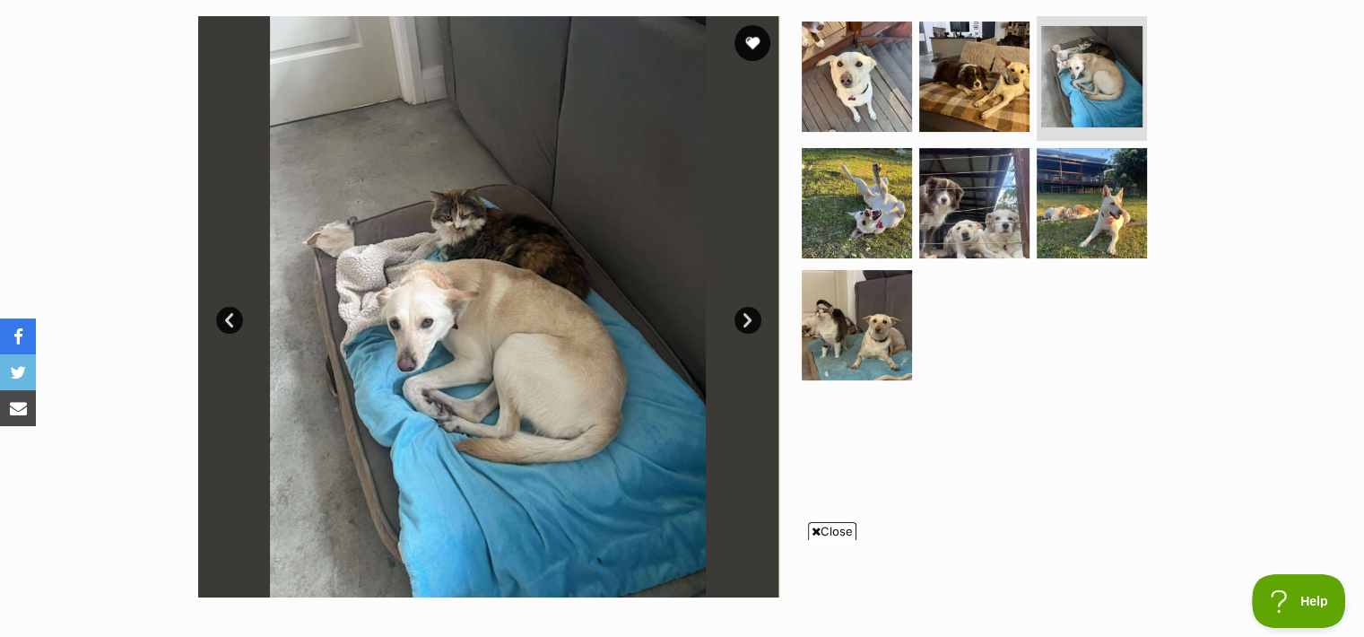
click at [830, 532] on span "Close" at bounding box center [832, 531] width 48 height 18
click at [750, 323] on link "Next" at bounding box center [747, 320] width 27 height 27
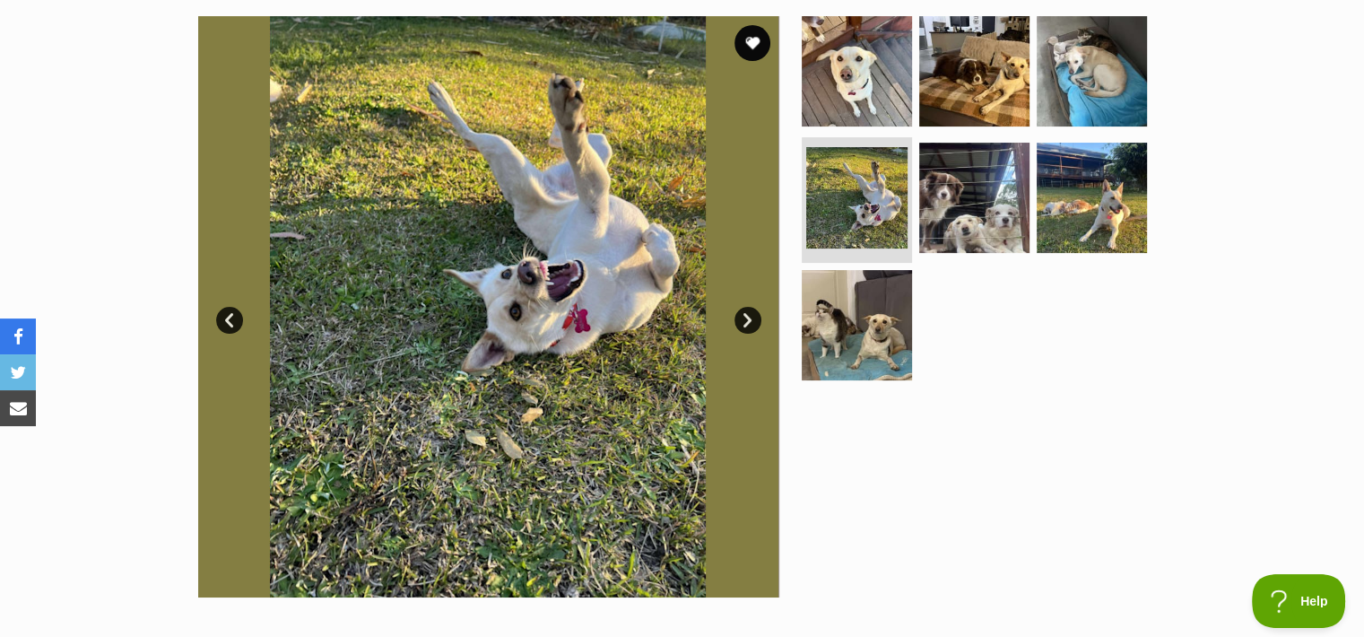
click at [750, 323] on link "Next" at bounding box center [747, 320] width 27 height 27
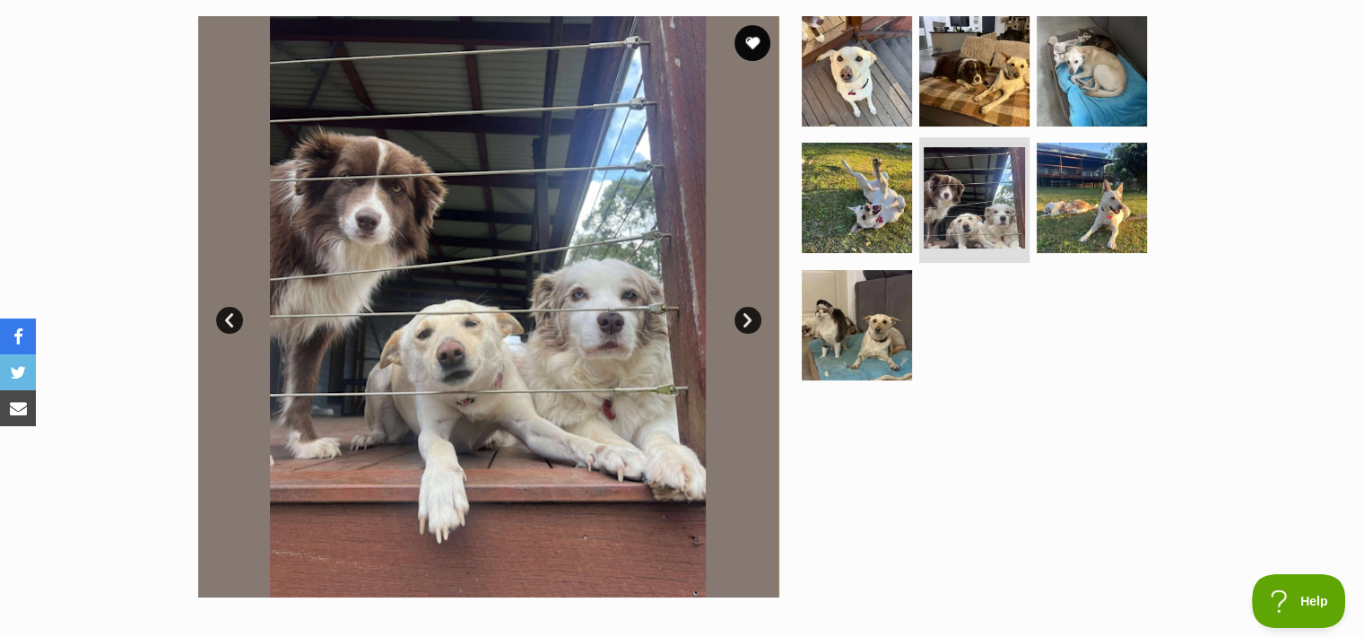
click at [750, 323] on link "Next" at bounding box center [747, 320] width 27 height 27
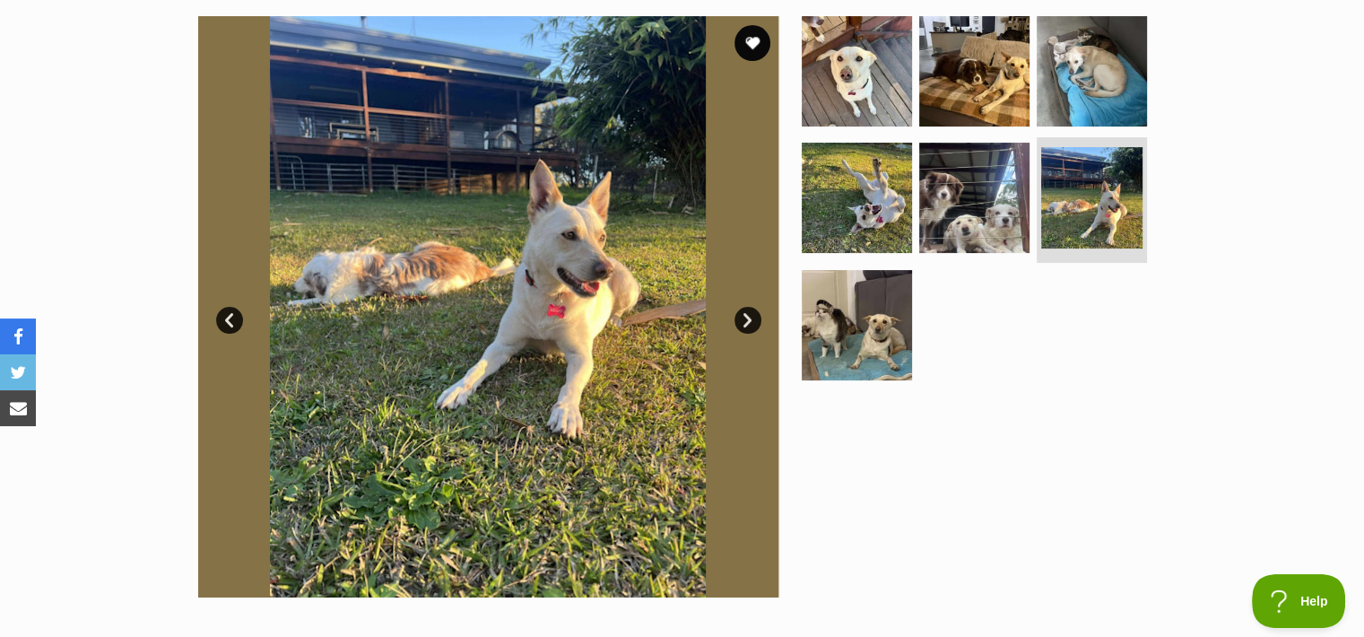
click at [750, 323] on link "Next" at bounding box center [747, 320] width 27 height 27
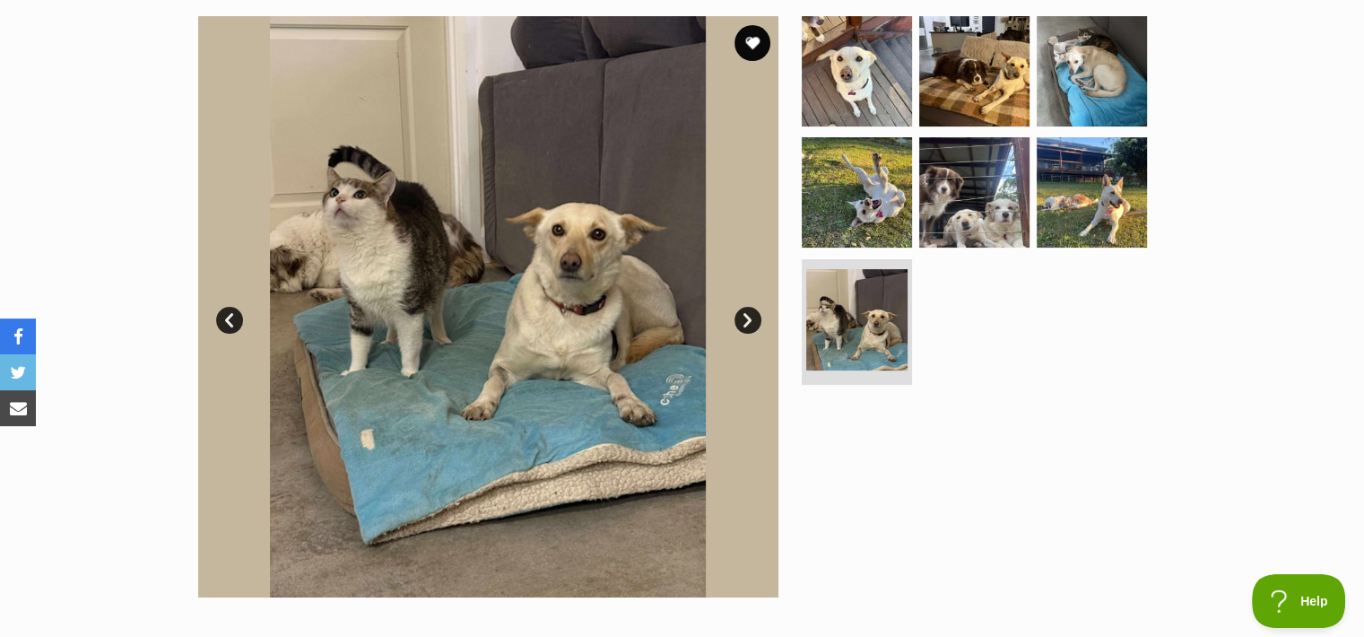
click at [750, 323] on link "Next" at bounding box center [747, 320] width 27 height 27
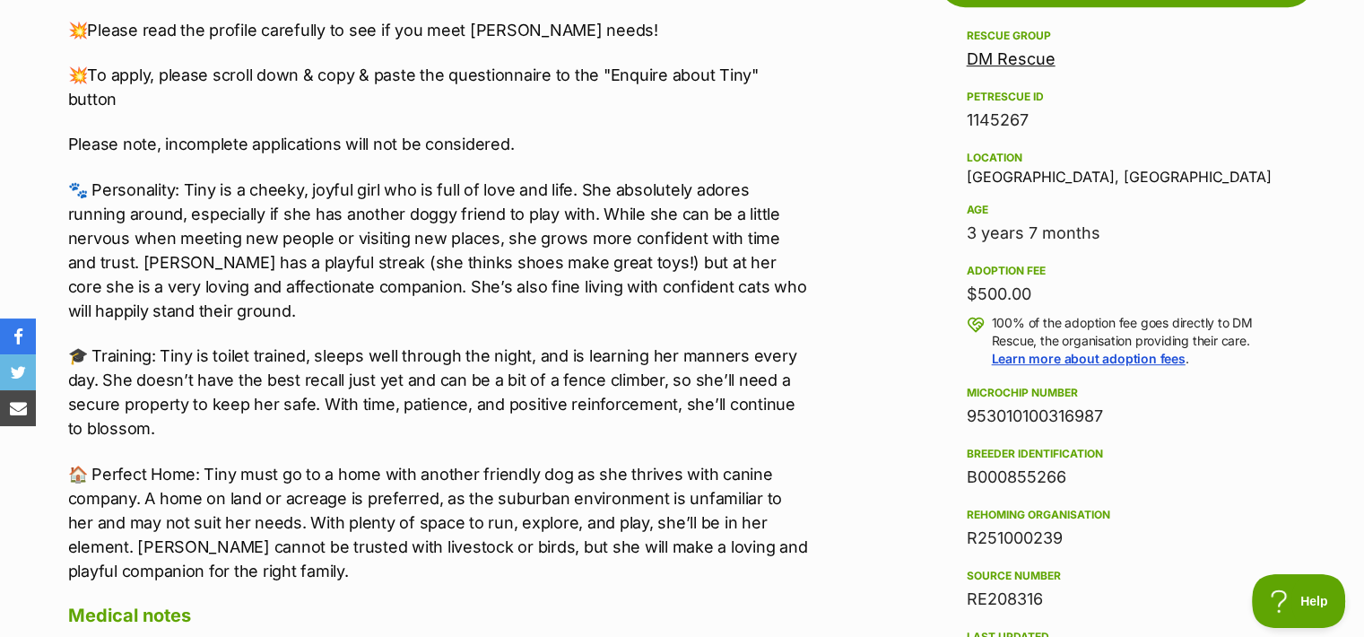
scroll to position [1062, 0]
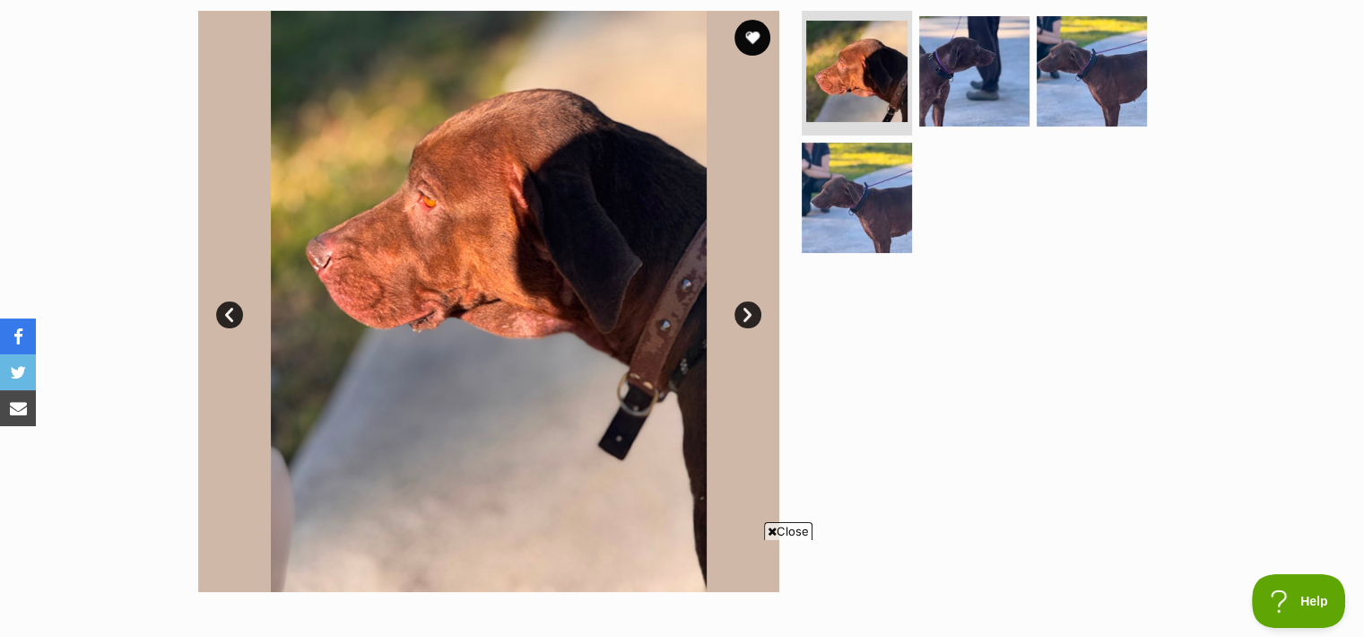
scroll to position [366, 0]
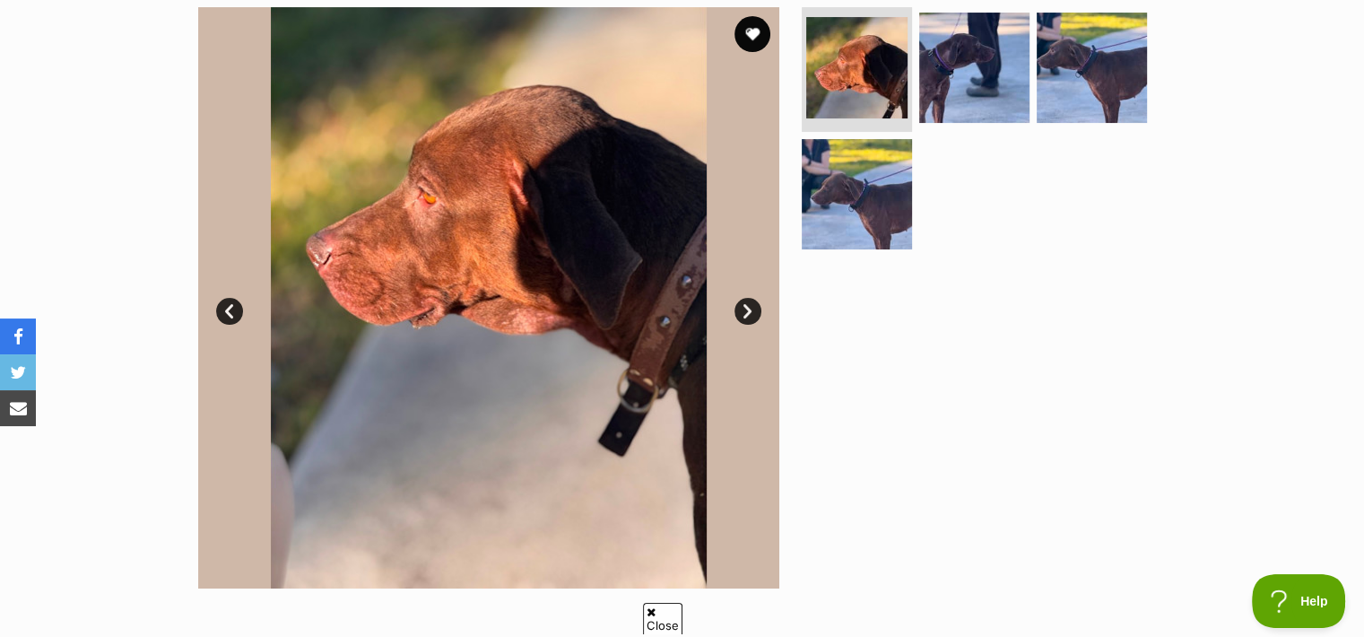
click at [804, 534] on div at bounding box center [982, 297] width 368 height 581
click at [752, 311] on link "Next" at bounding box center [747, 311] width 27 height 27
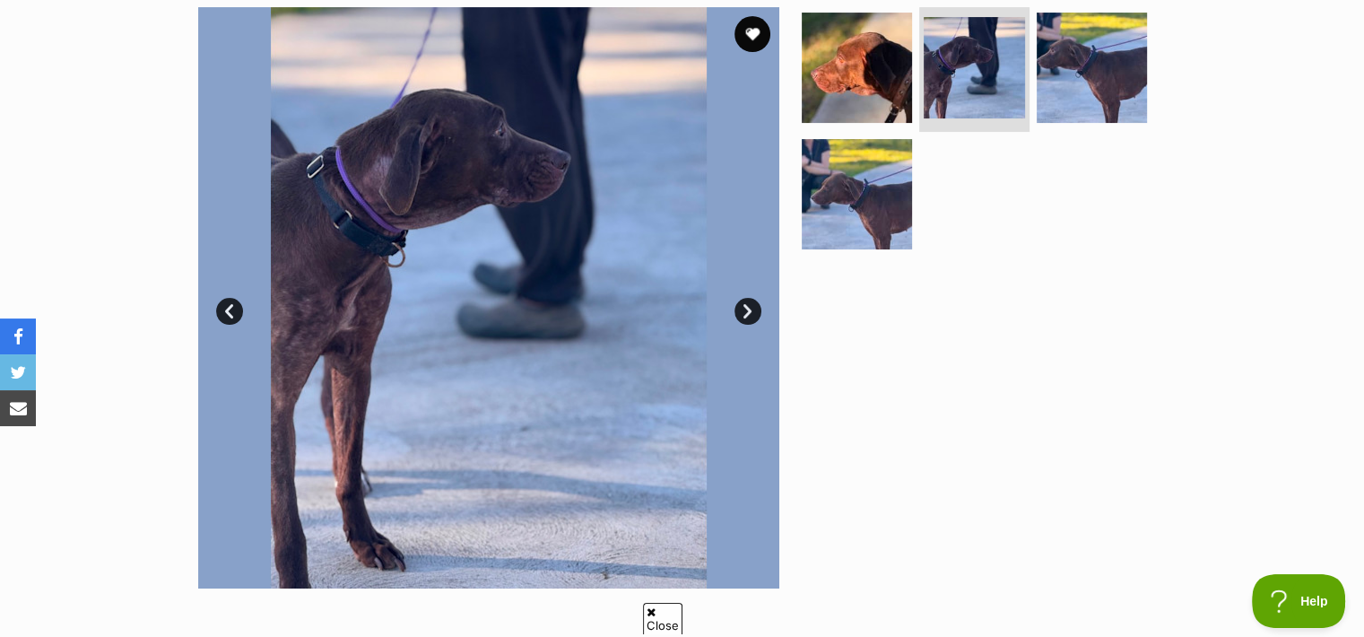
click at [752, 311] on link "Next" at bounding box center [747, 311] width 27 height 27
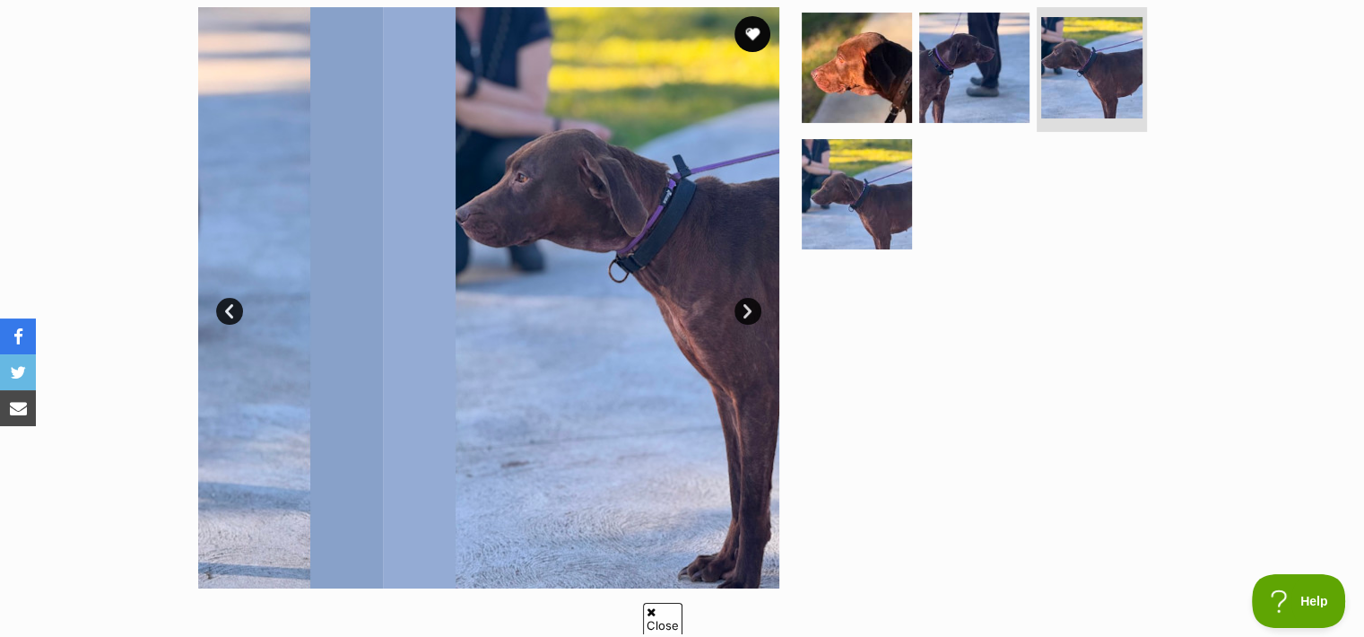
scroll to position [0, 0]
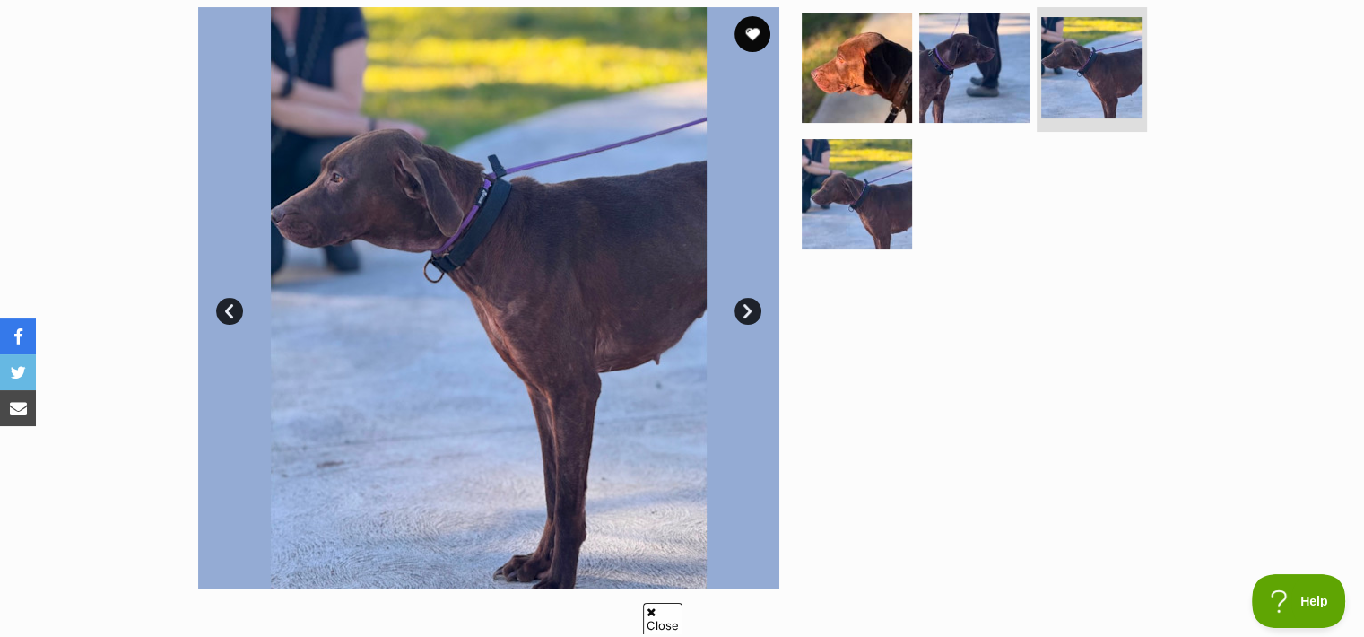
click at [752, 311] on link "Next" at bounding box center [747, 311] width 27 height 27
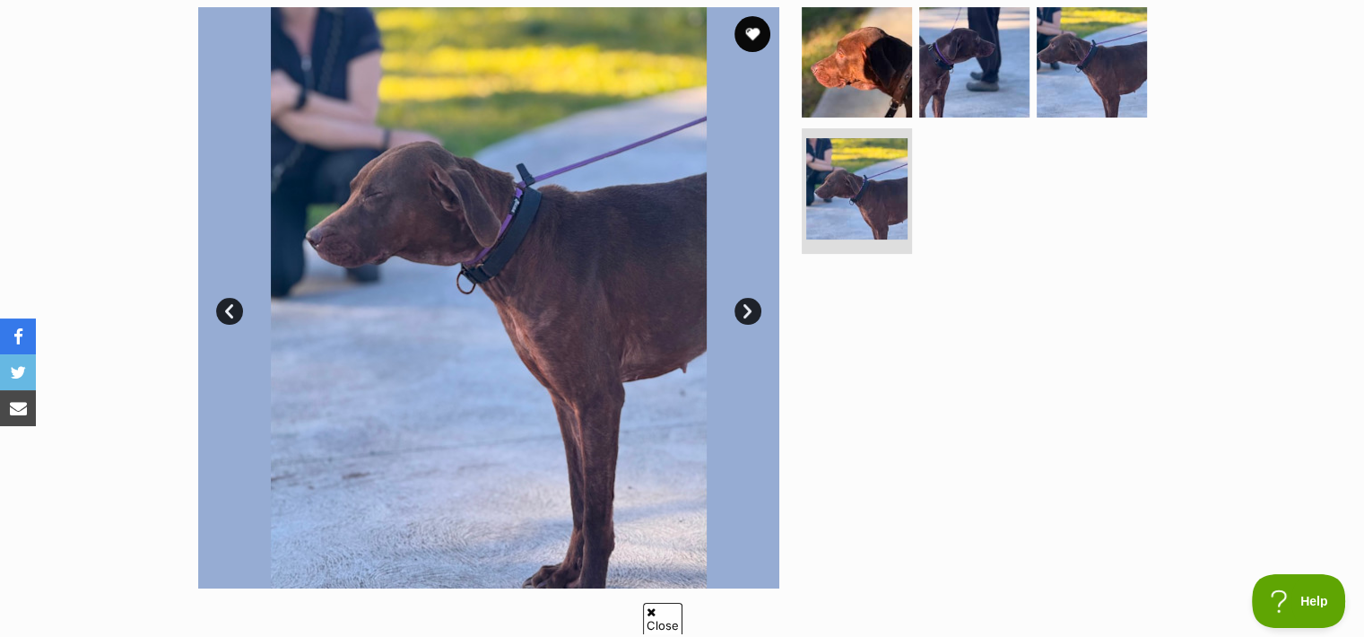
click at [752, 311] on link "Next" at bounding box center [747, 311] width 27 height 27
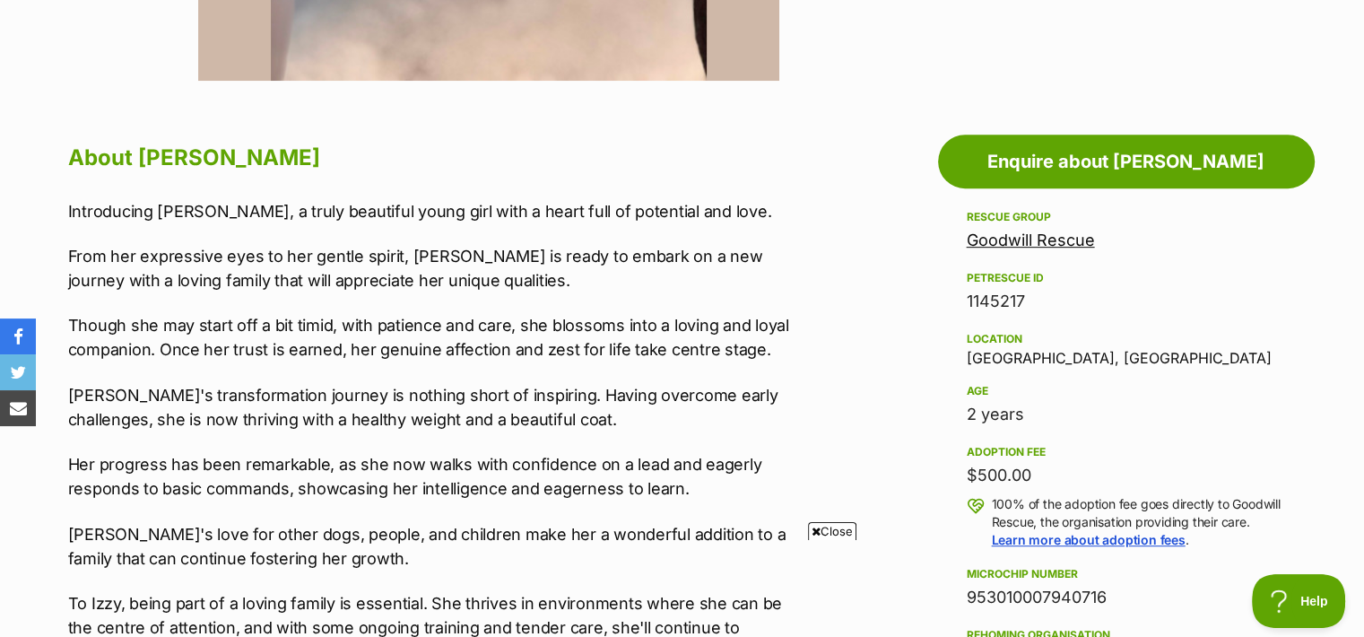
scroll to position [877, 0]
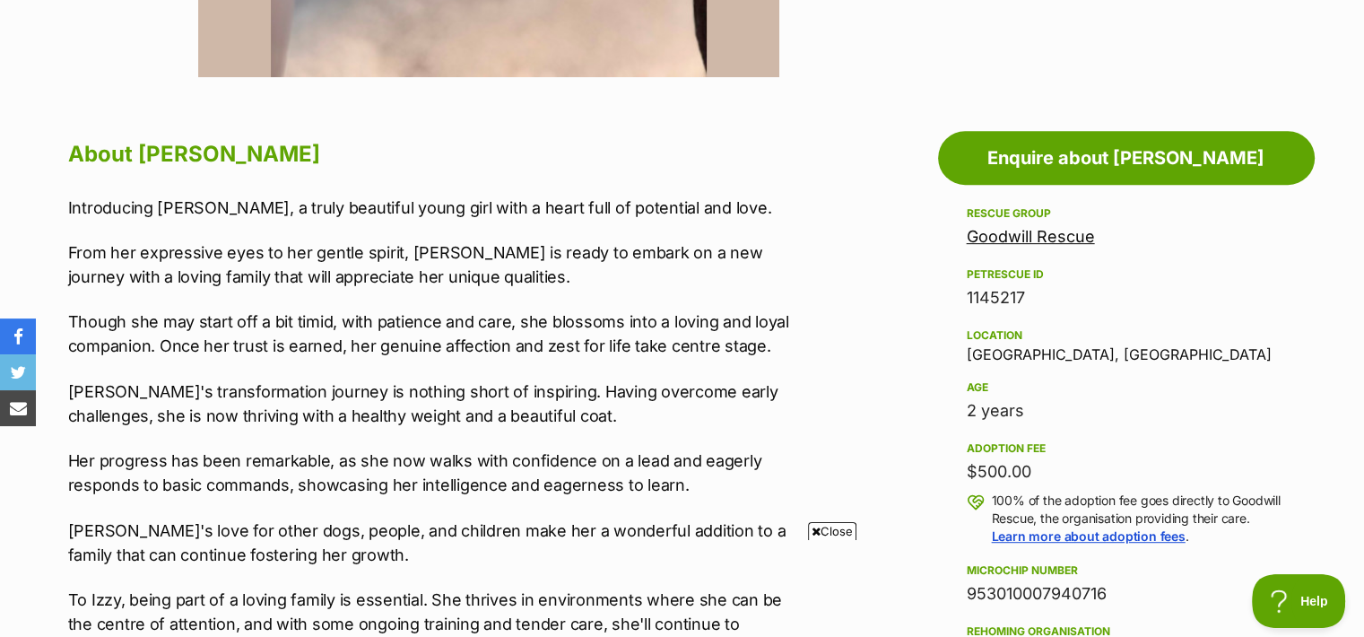
click at [835, 527] on span "Close" at bounding box center [832, 531] width 48 height 18
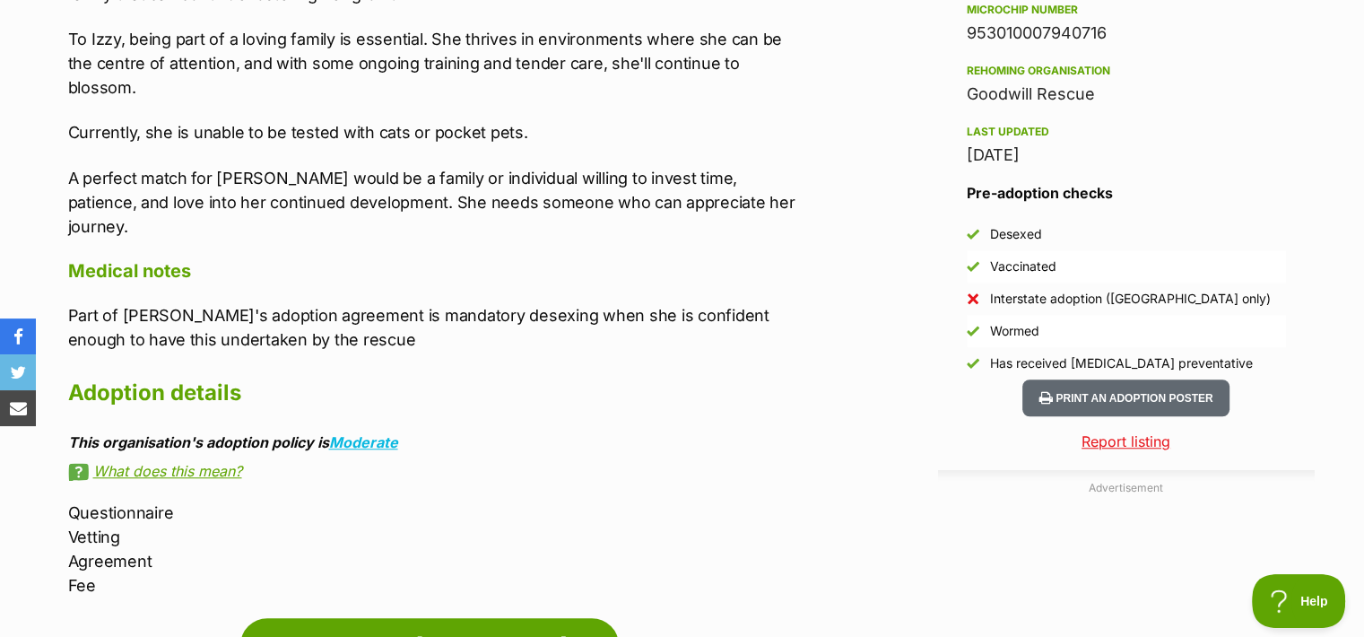
scroll to position [1439, 0]
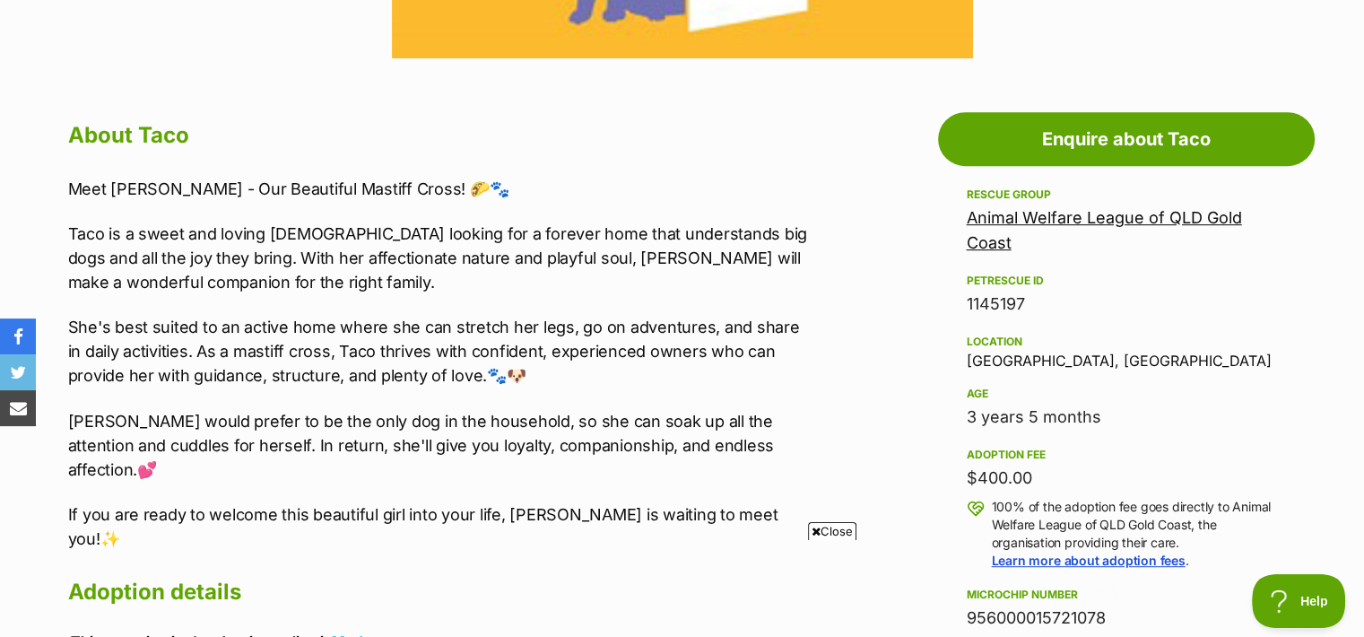
scroll to position [897, 0]
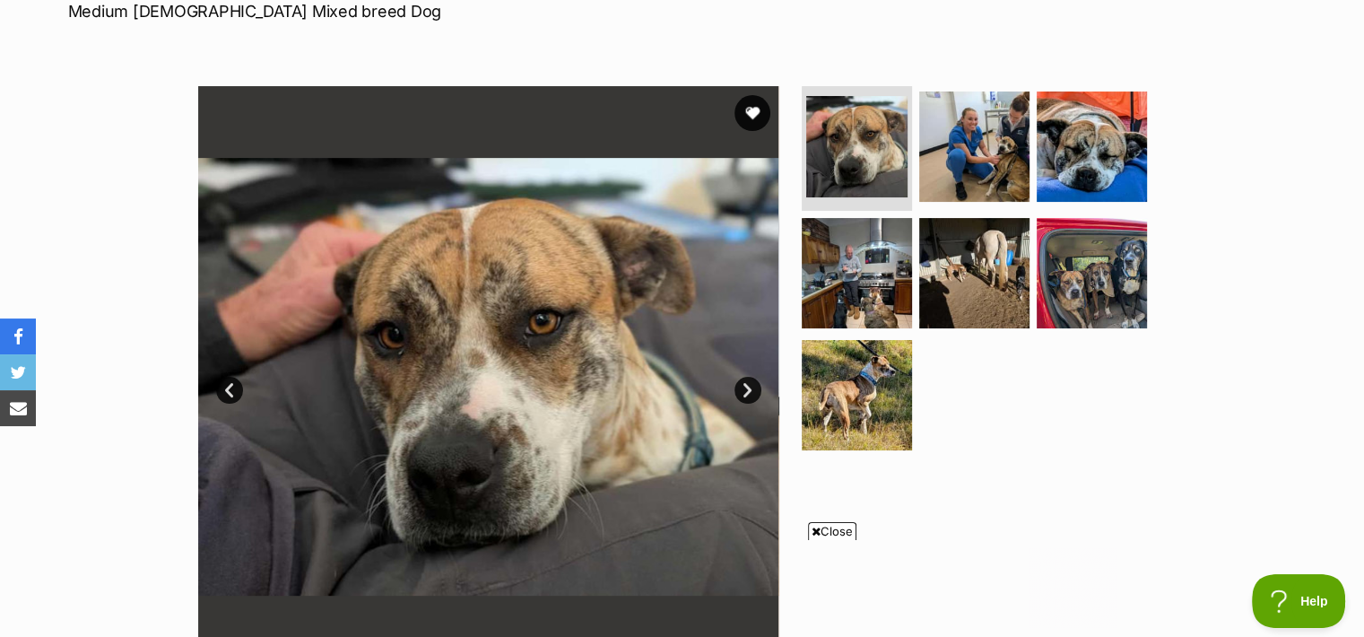
click at [826, 526] on span "Close" at bounding box center [832, 531] width 48 height 18
click at [750, 389] on link "Next" at bounding box center [747, 390] width 27 height 27
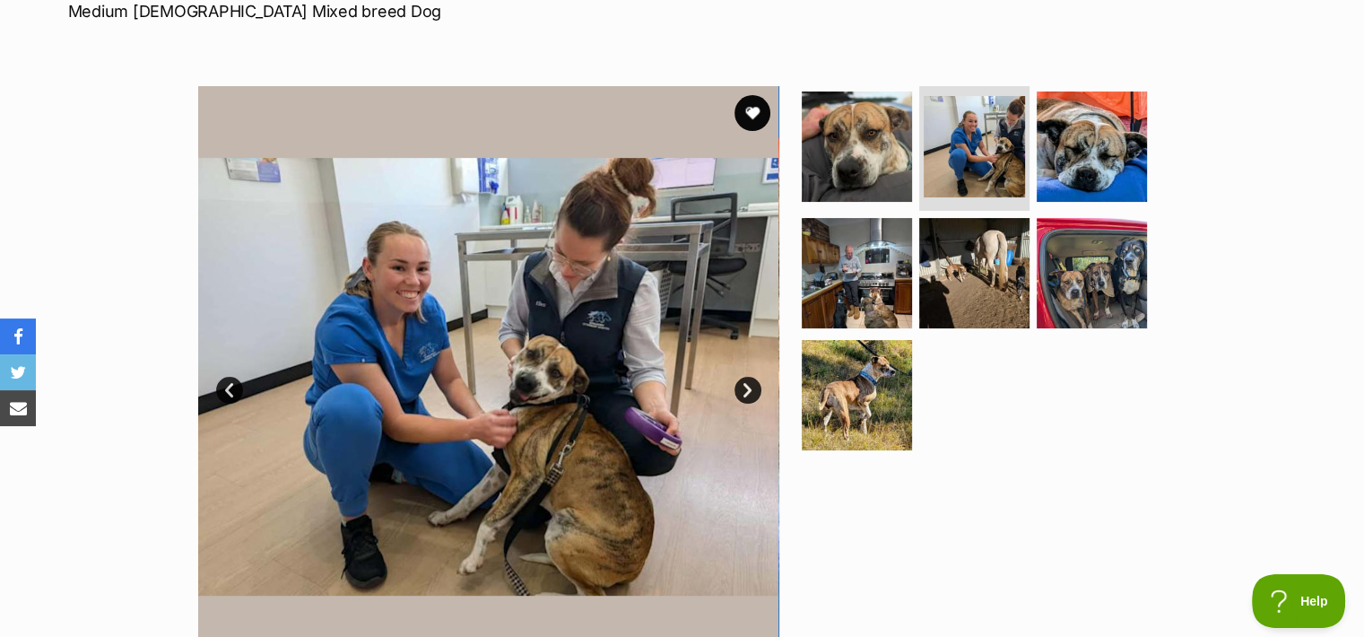
click at [750, 389] on link "Next" at bounding box center [747, 390] width 27 height 27
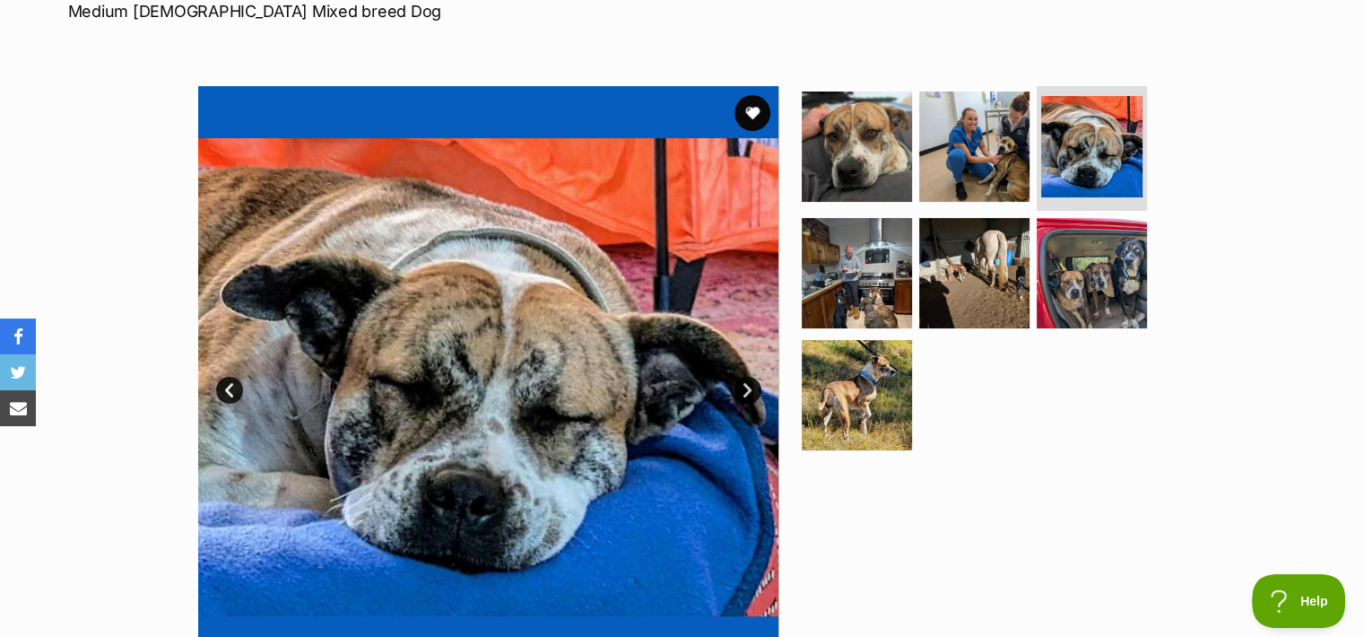
click at [750, 389] on link "Next" at bounding box center [747, 390] width 27 height 27
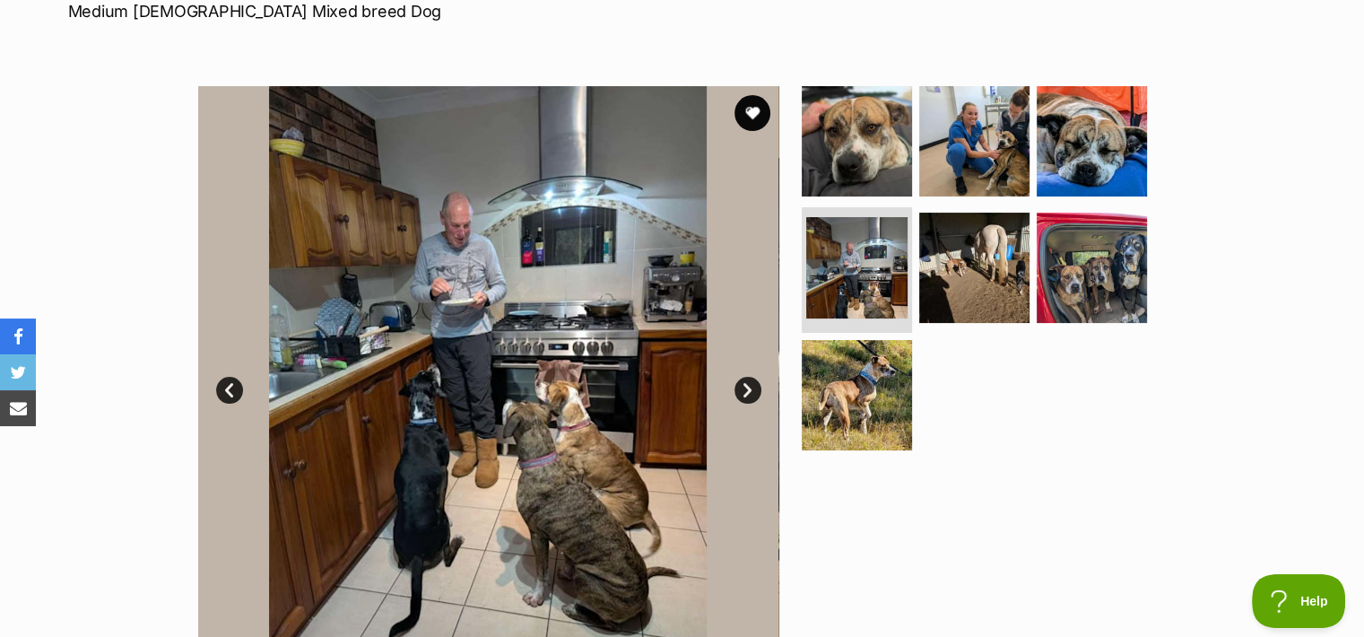
click at [750, 389] on link "Next" at bounding box center [747, 390] width 27 height 27
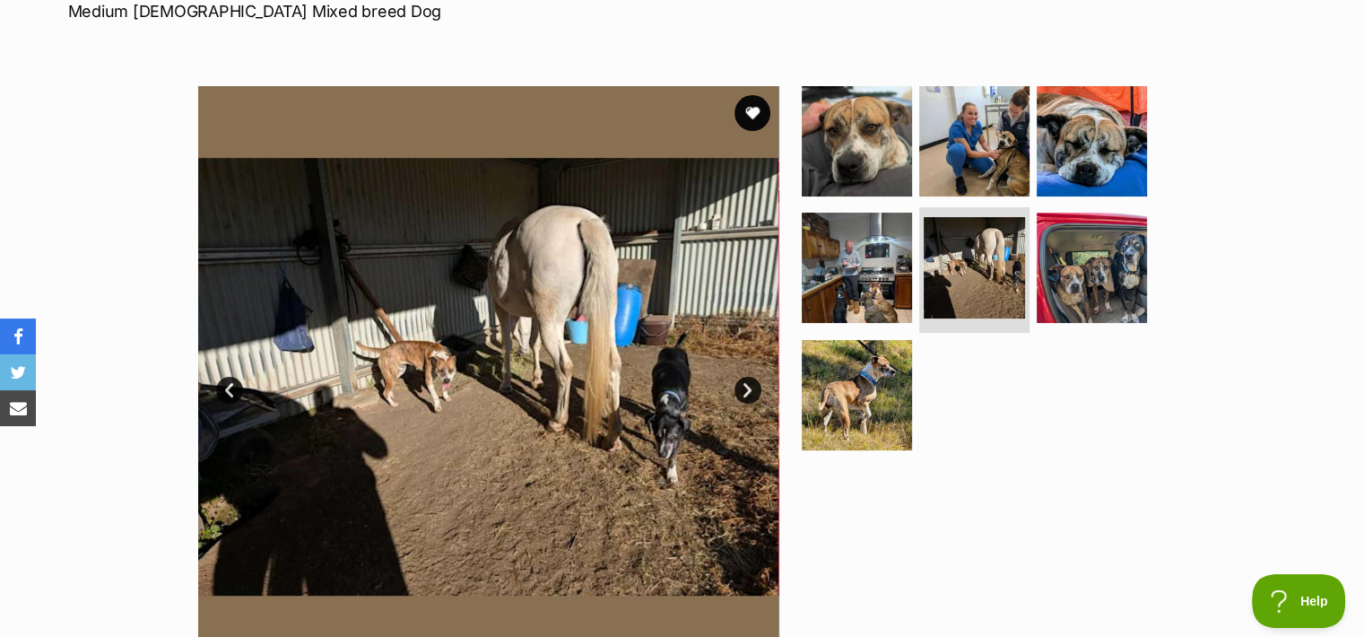
click at [750, 389] on link "Next" at bounding box center [747, 390] width 27 height 27
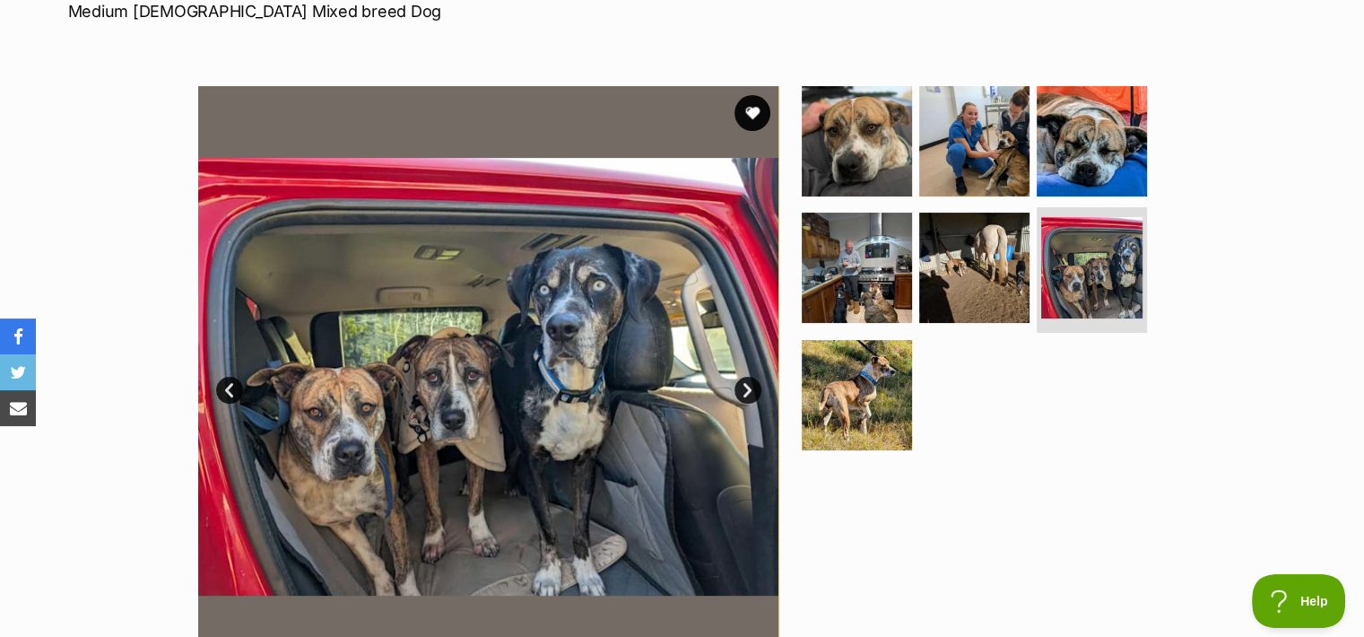
click at [750, 387] on link "Next" at bounding box center [747, 390] width 27 height 27
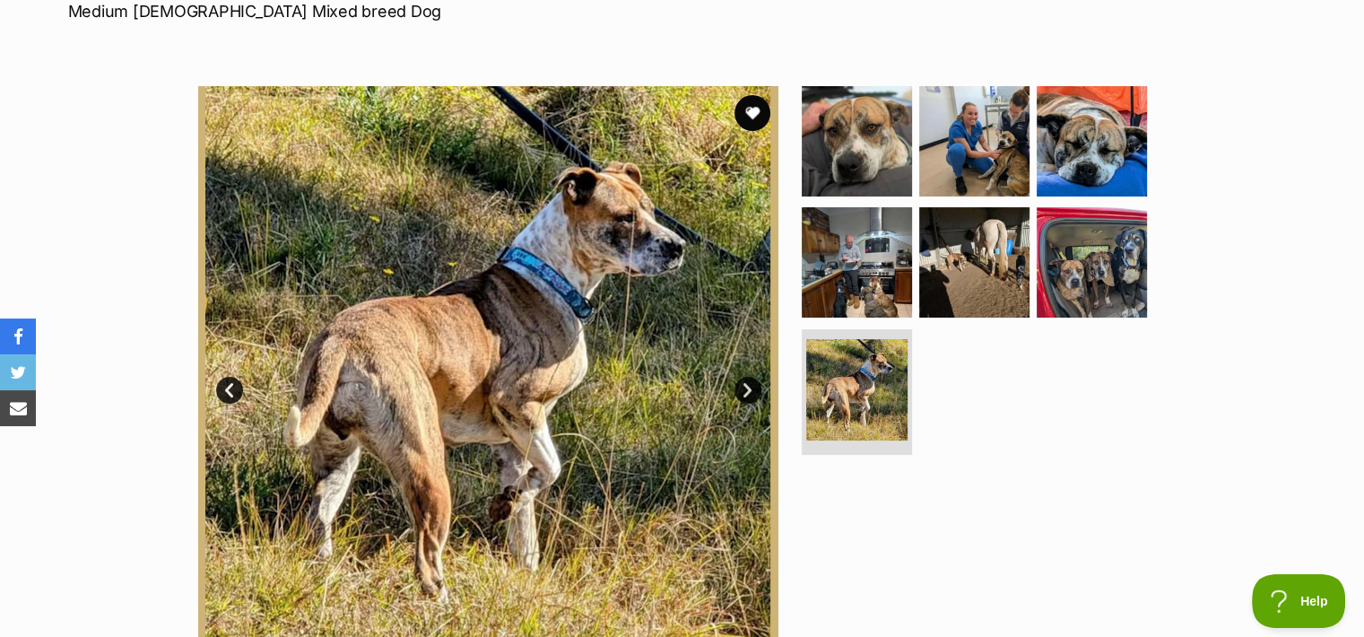
click at [750, 387] on link "Next" at bounding box center [747, 390] width 27 height 27
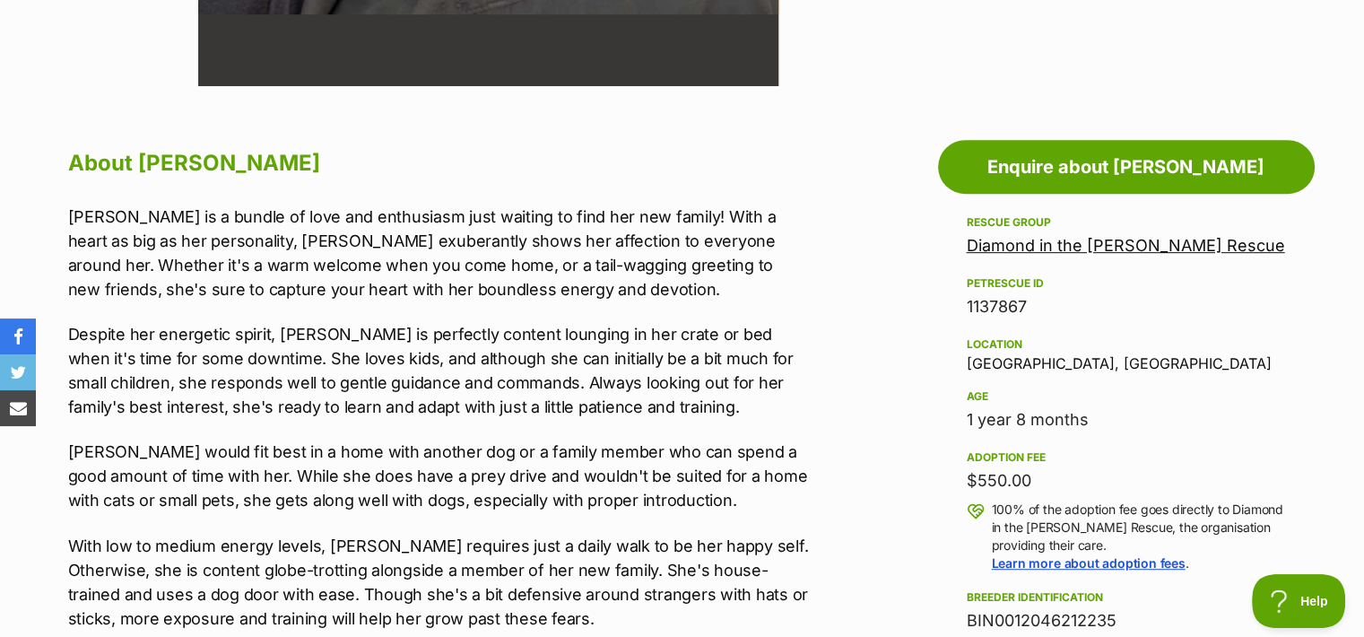
scroll to position [875, 0]
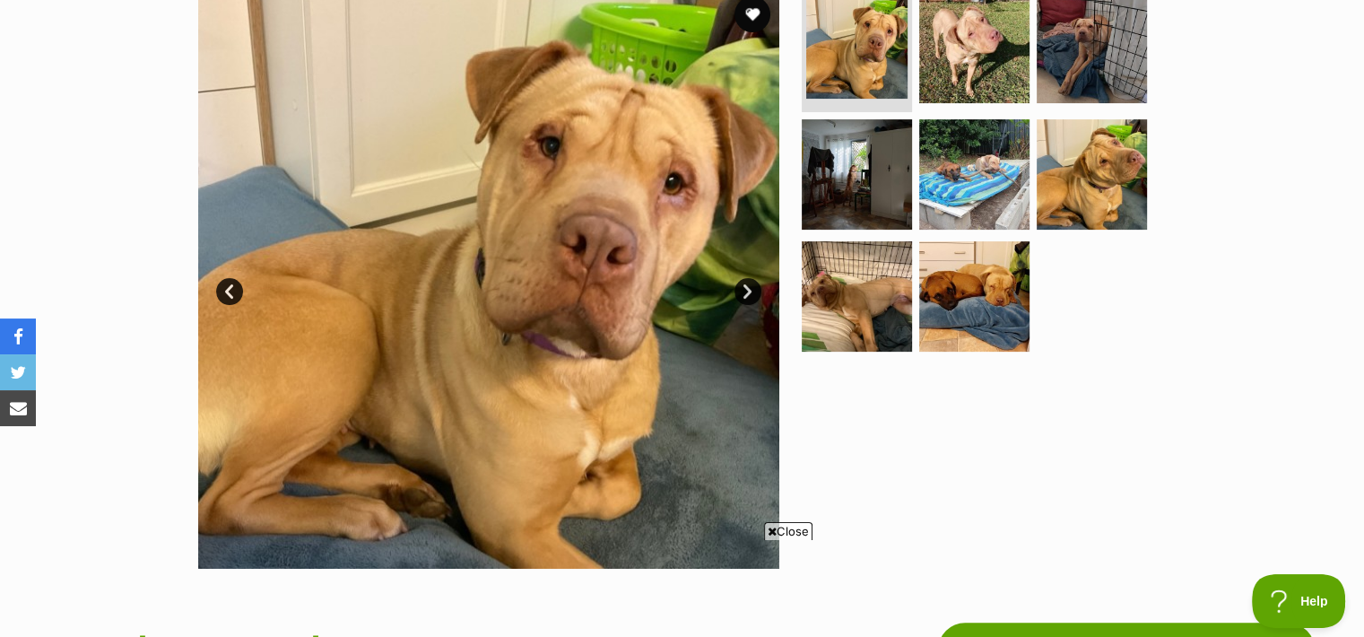
scroll to position [391, 0]
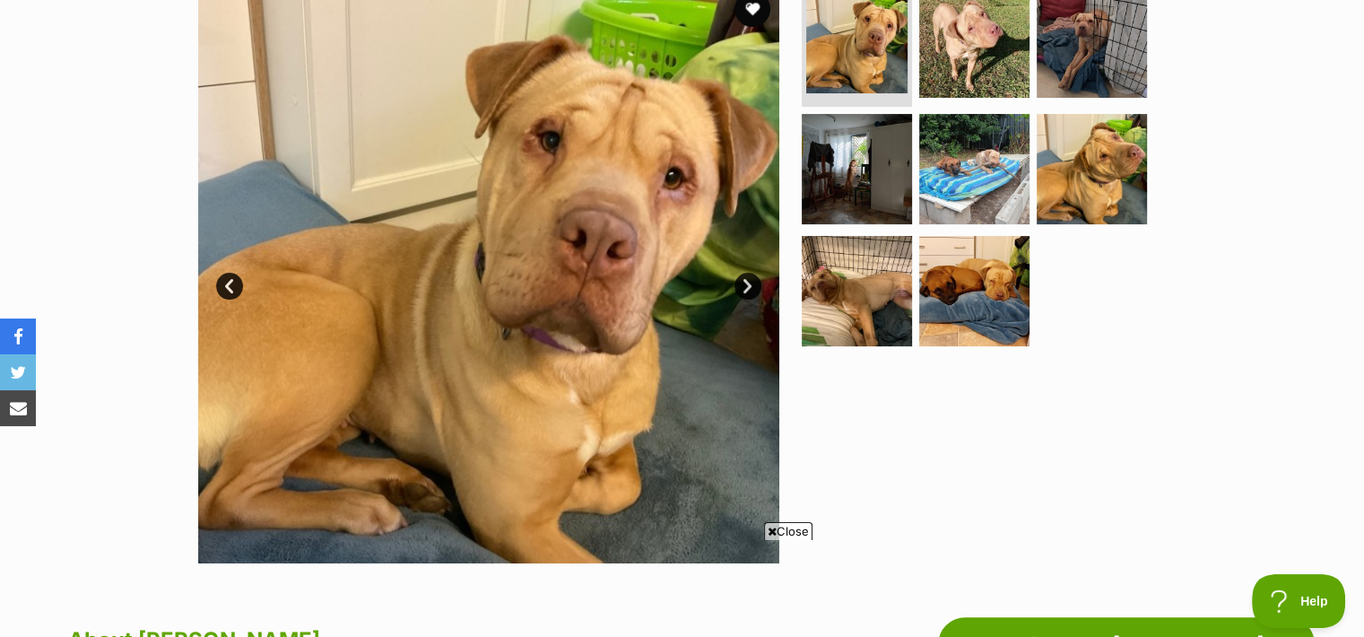
click at [799, 529] on span "Close" at bounding box center [788, 531] width 48 height 18
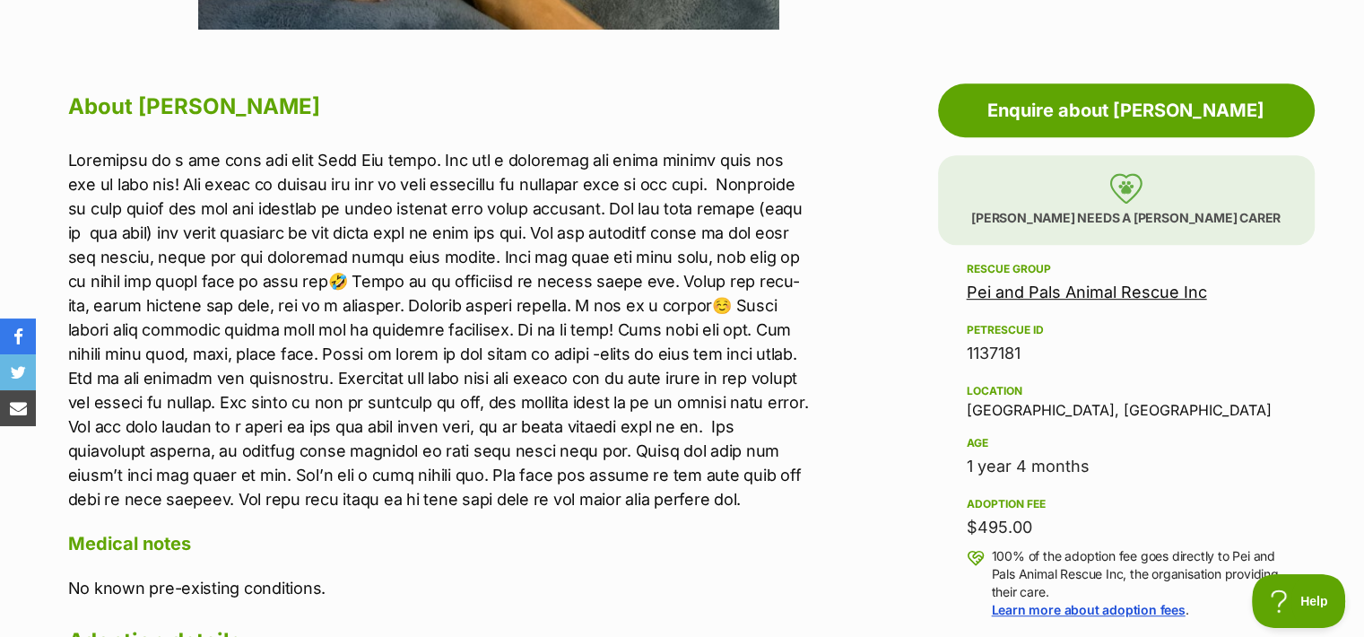
scroll to position [0, 0]
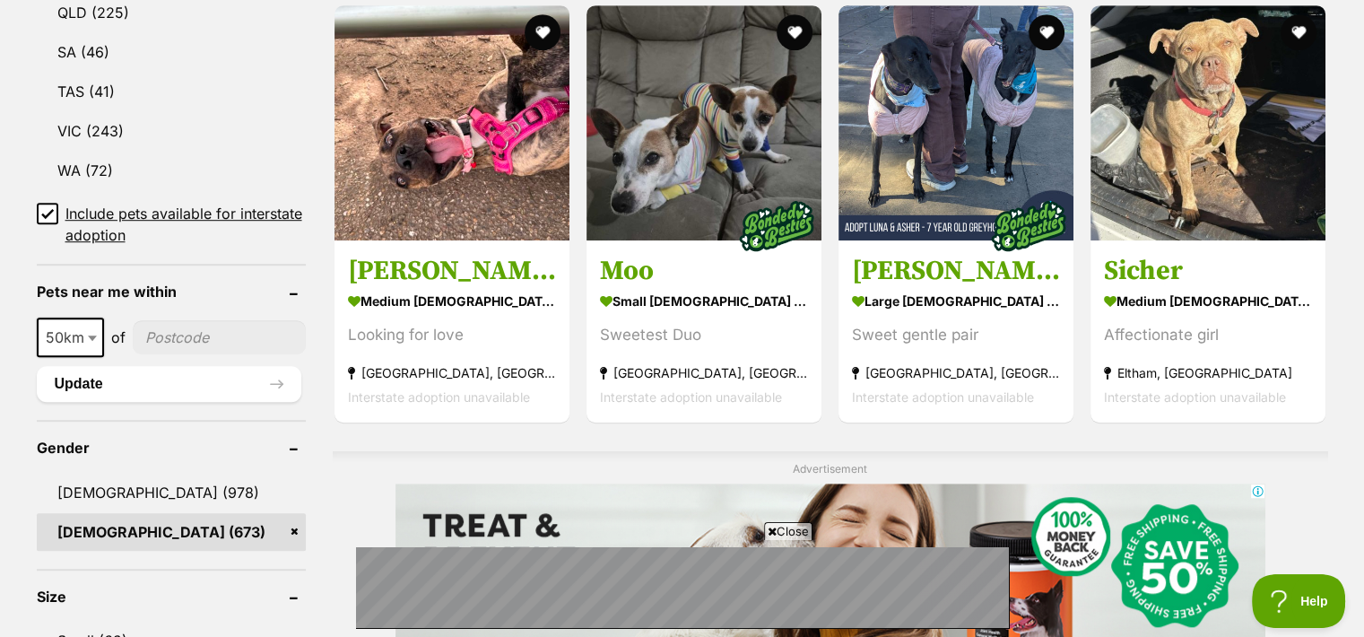
scroll to position [1130, 0]
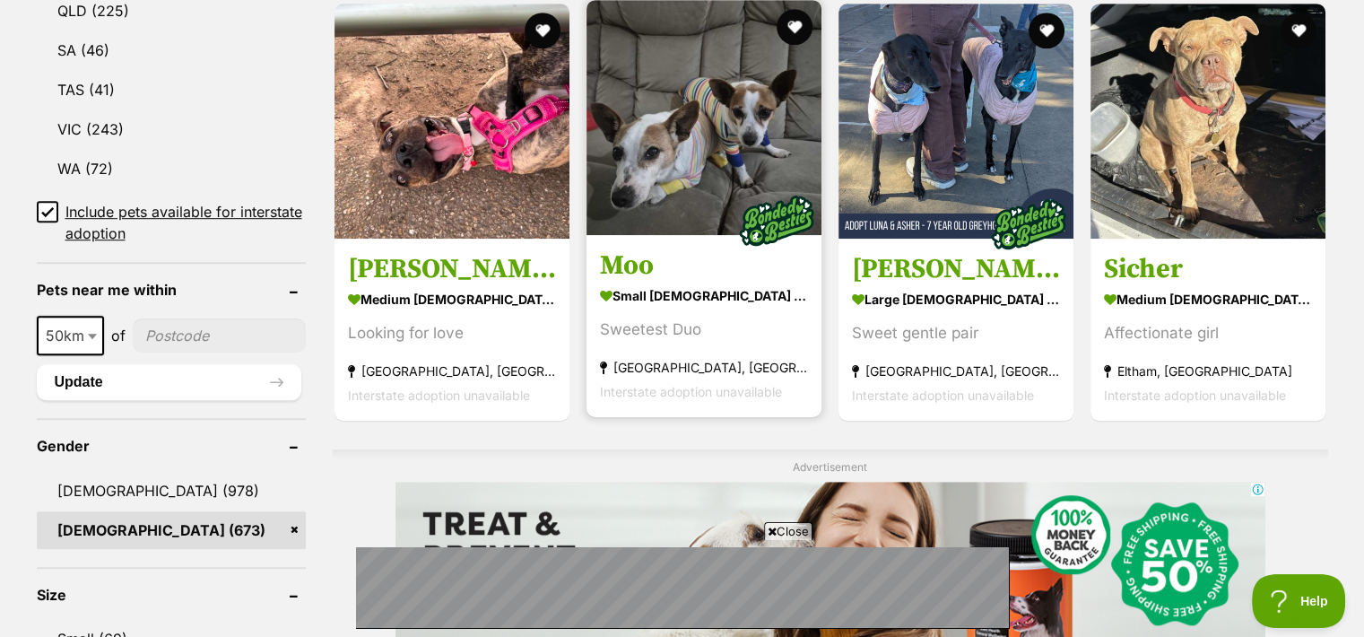
click at [610, 263] on h3 "Moo" at bounding box center [704, 265] width 208 height 34
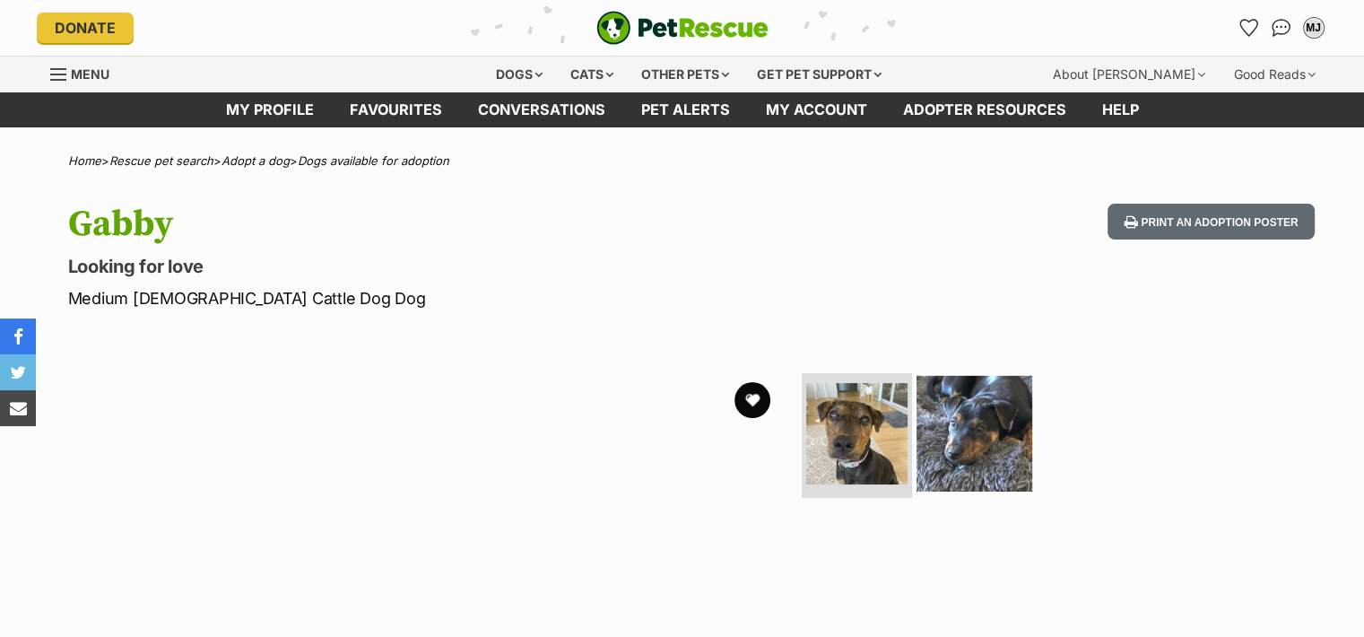
click at [958, 427] on img at bounding box center [975, 433] width 116 height 116
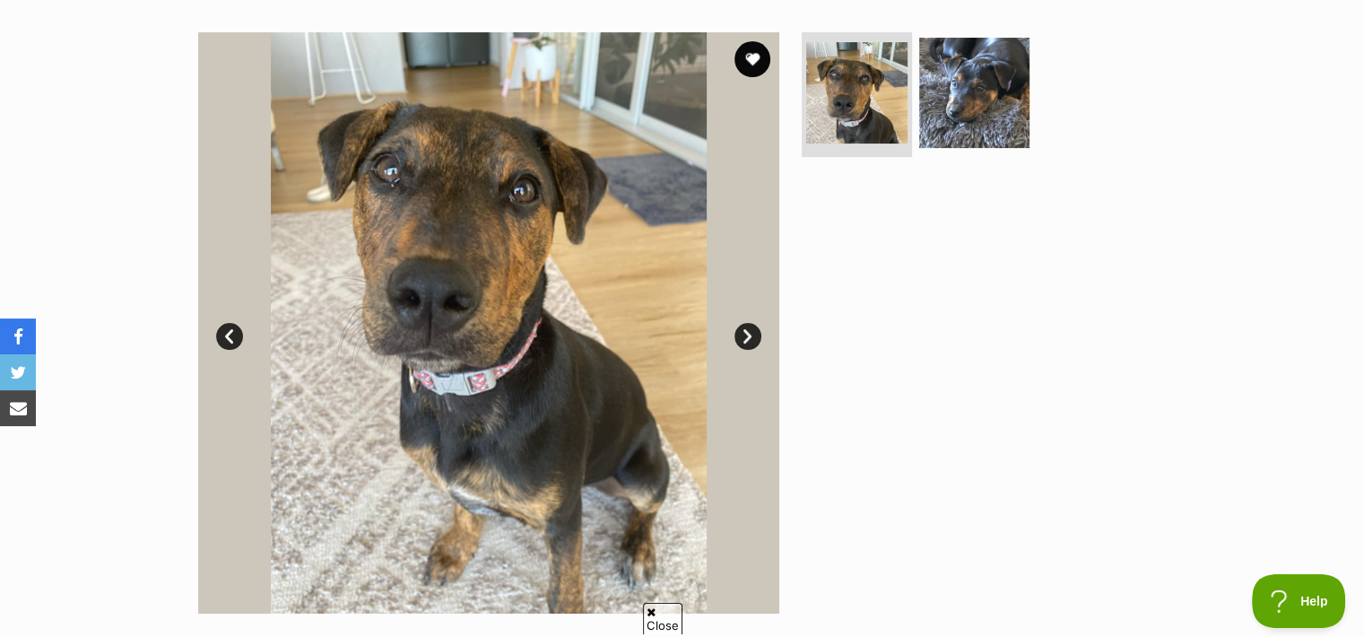
scroll to position [341, 0]
click at [746, 329] on link "Next" at bounding box center [747, 336] width 27 height 27
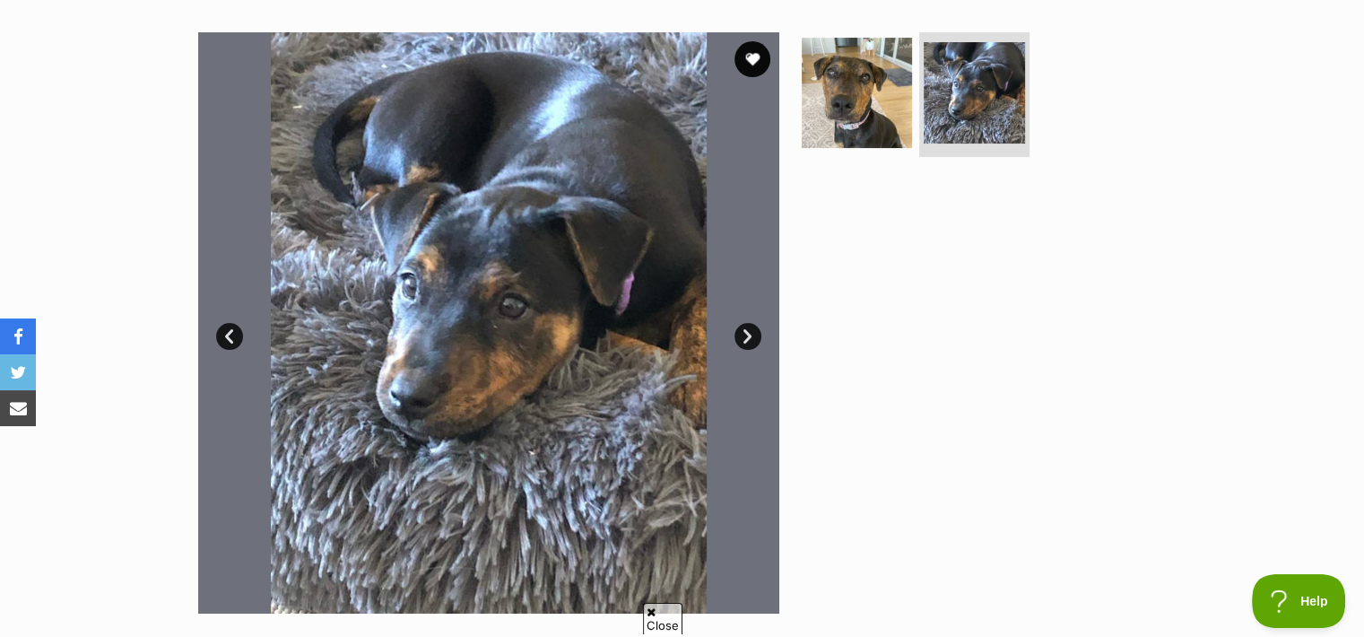
scroll to position [0, 0]
click at [746, 329] on link "Next" at bounding box center [747, 336] width 27 height 27
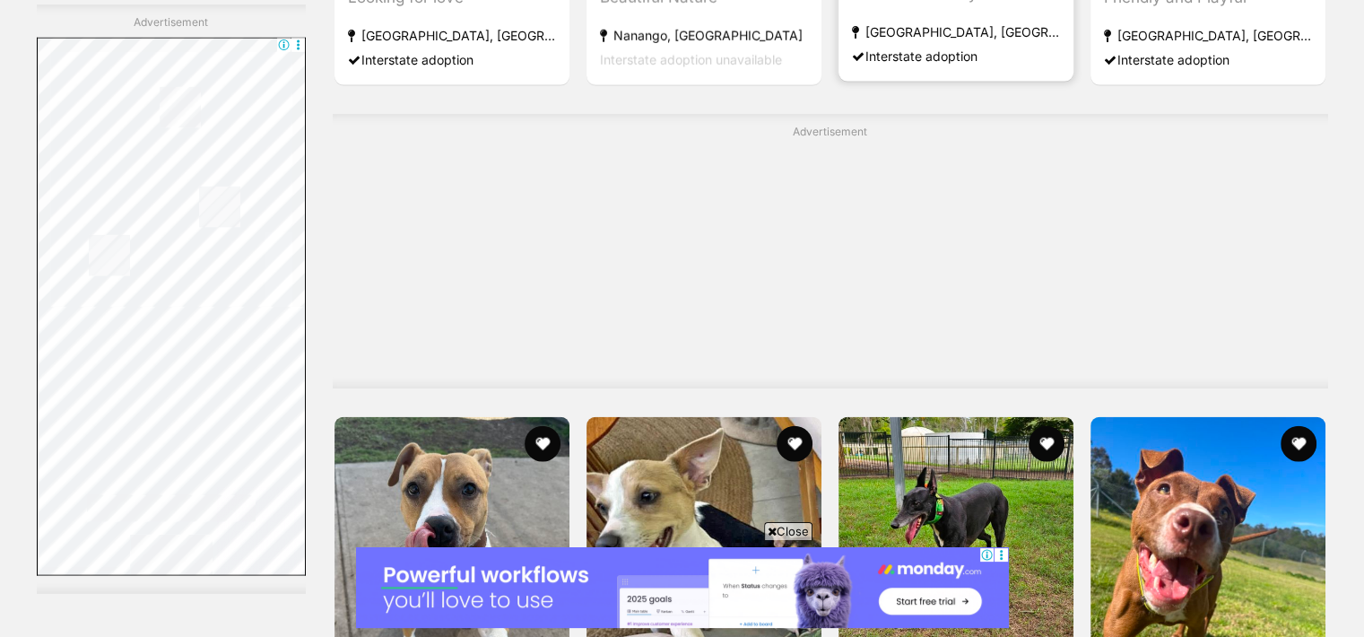
scroll to position [4054, 0]
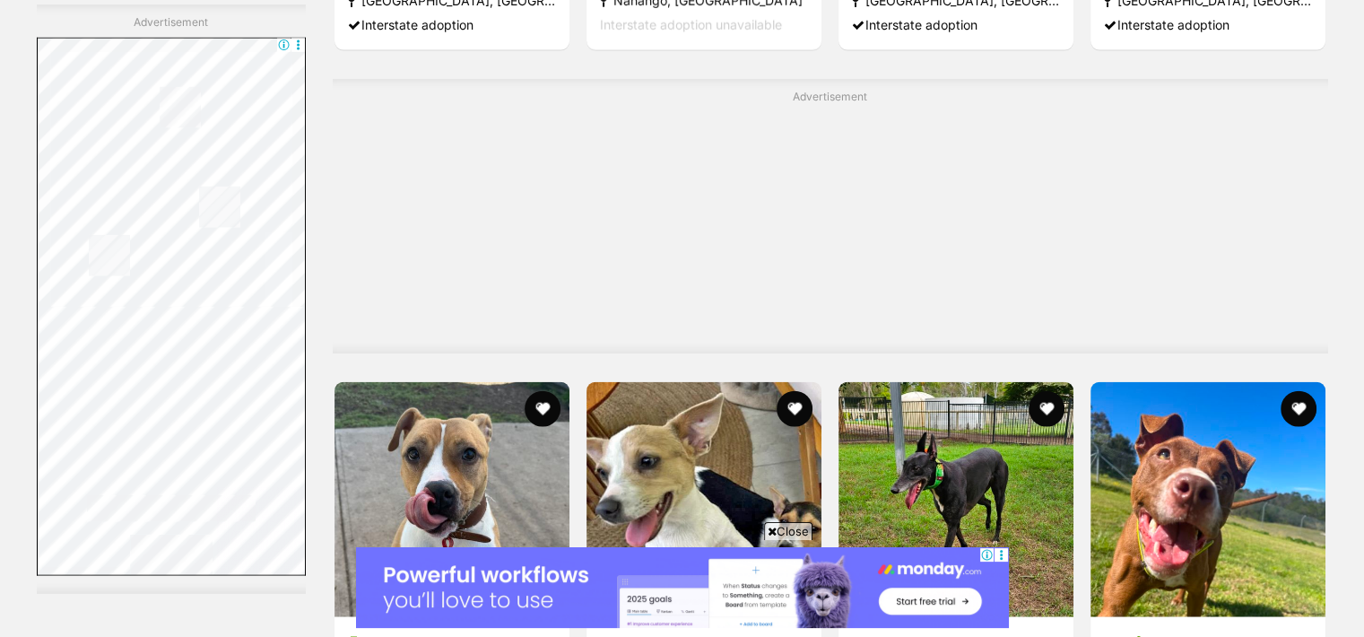
click at [795, 529] on span "Close" at bounding box center [788, 531] width 48 height 18
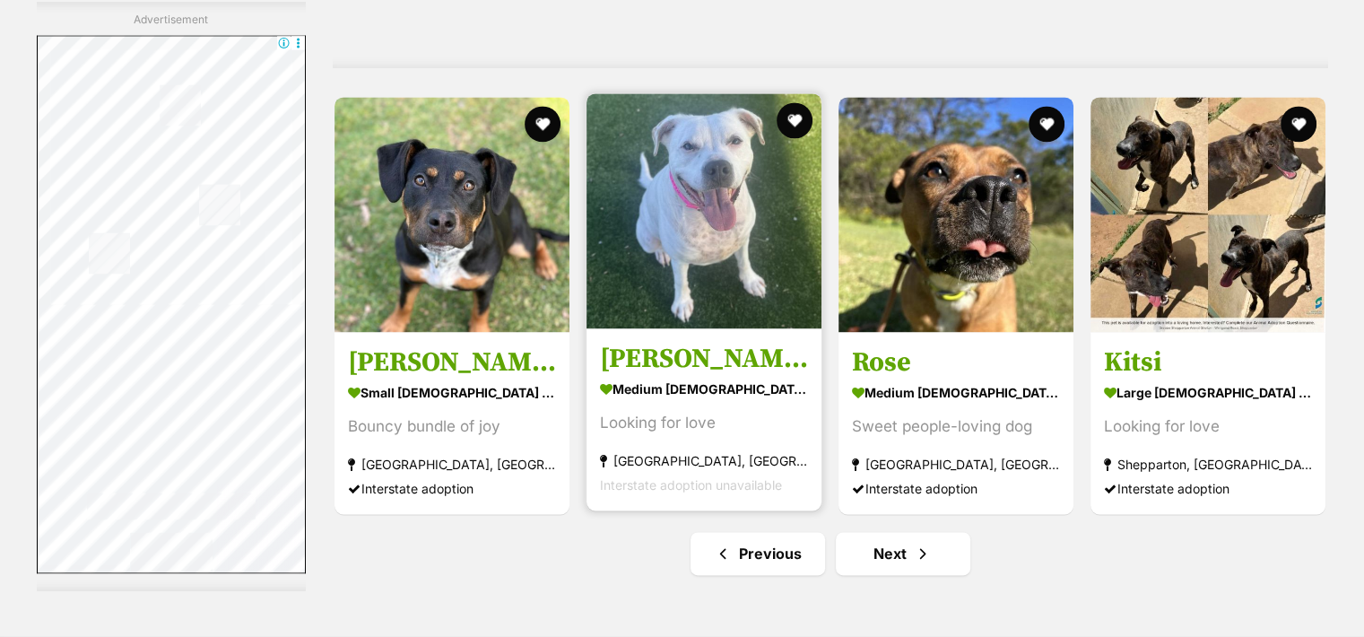
scroll to position [9387, 0]
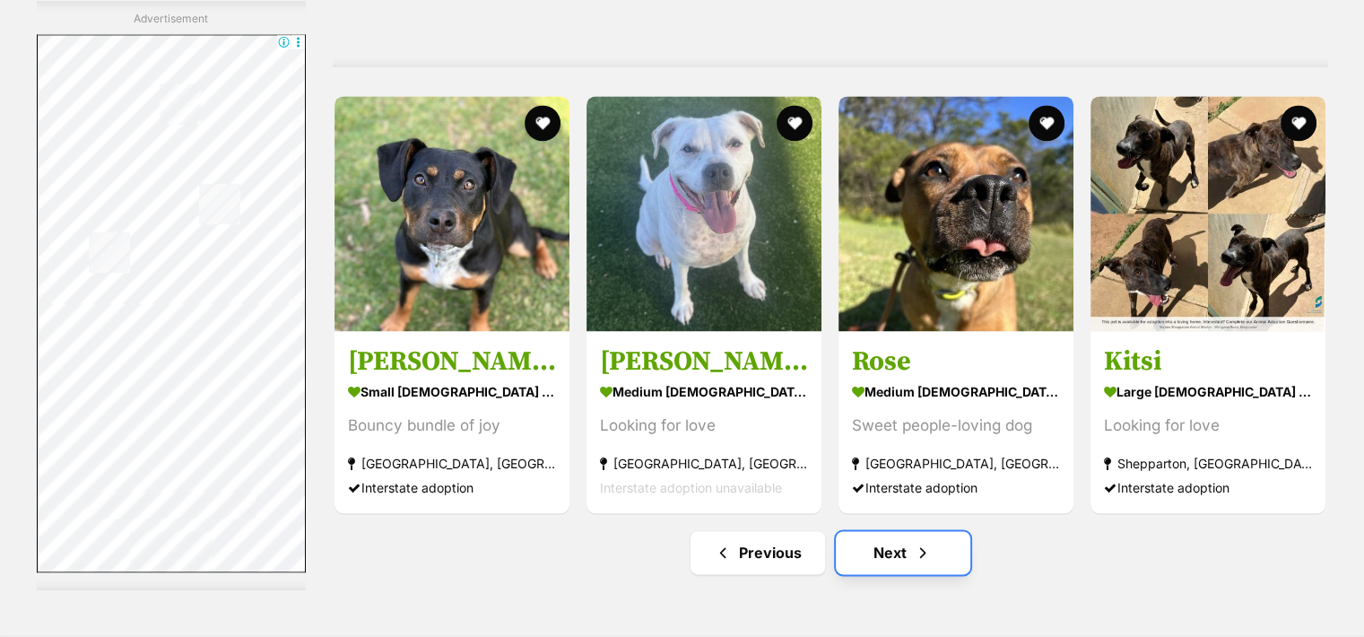
click at [892, 554] on link "Next" at bounding box center [903, 552] width 135 height 43
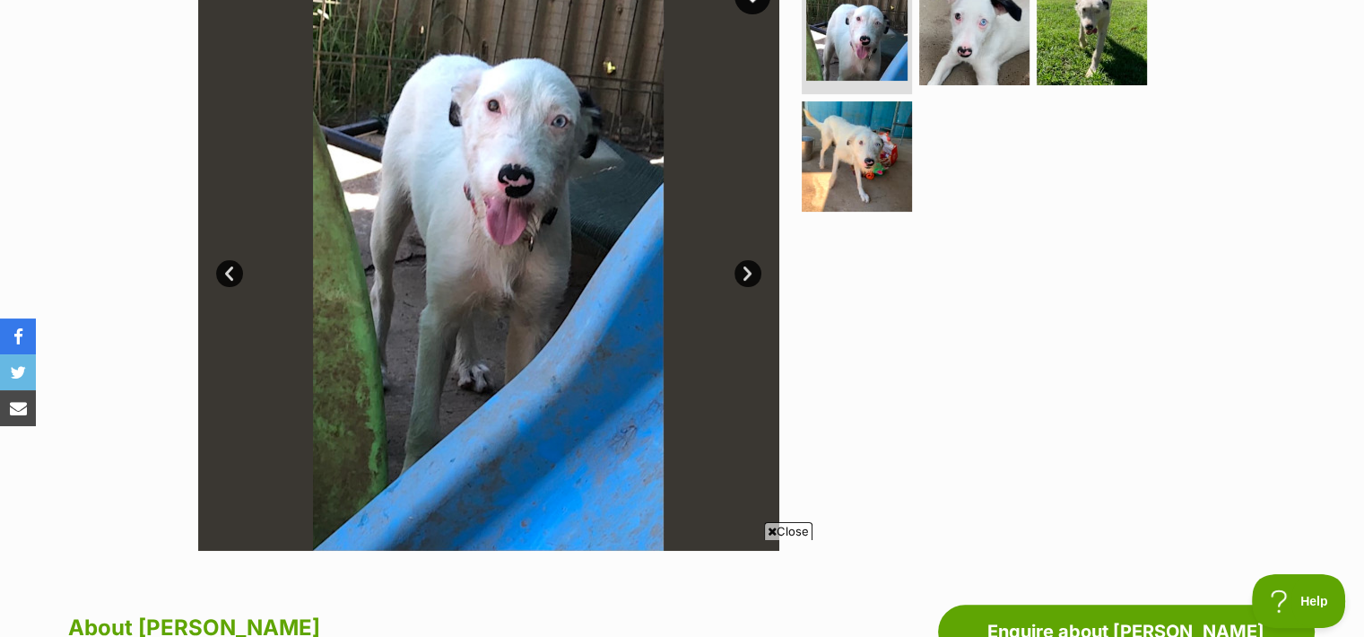
scroll to position [441, 0]
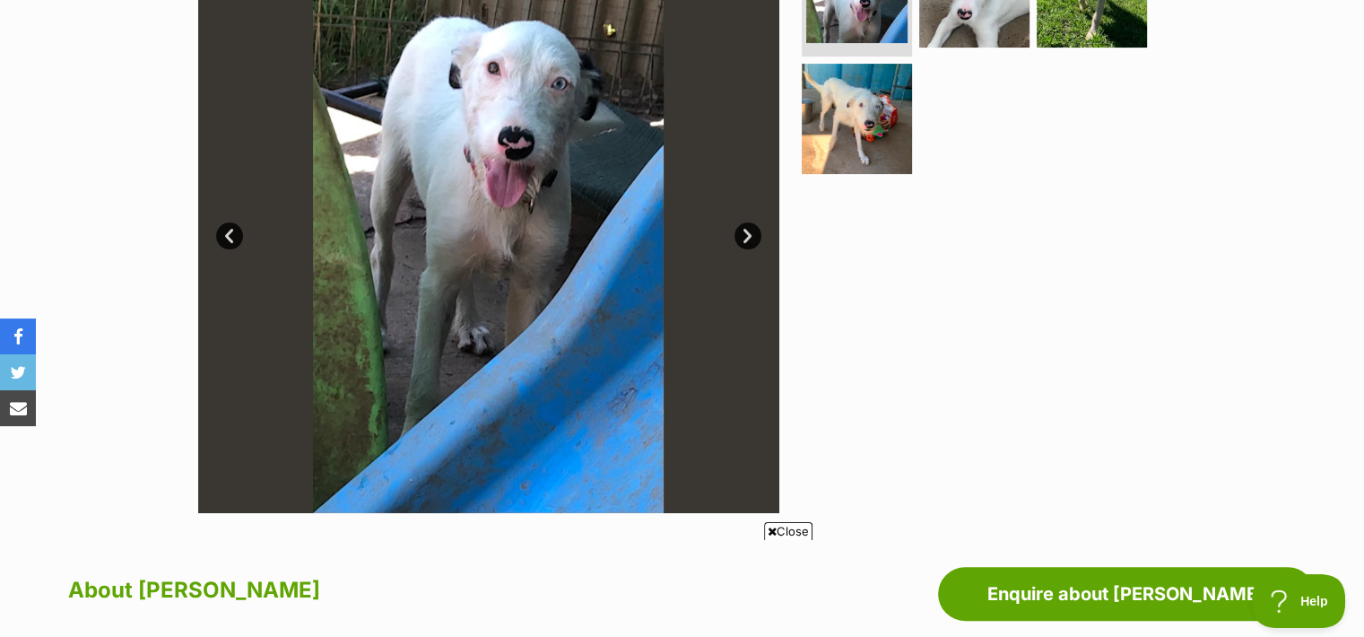
click at [804, 532] on span "Close" at bounding box center [788, 531] width 48 height 18
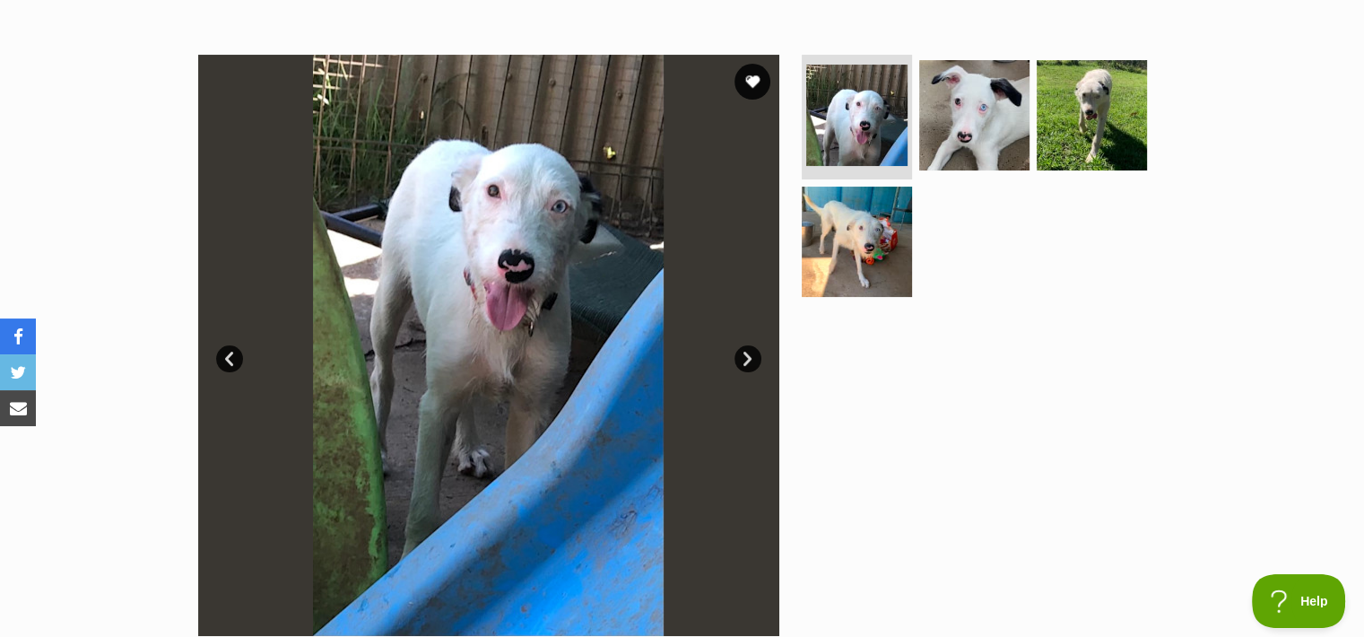
scroll to position [308, 0]
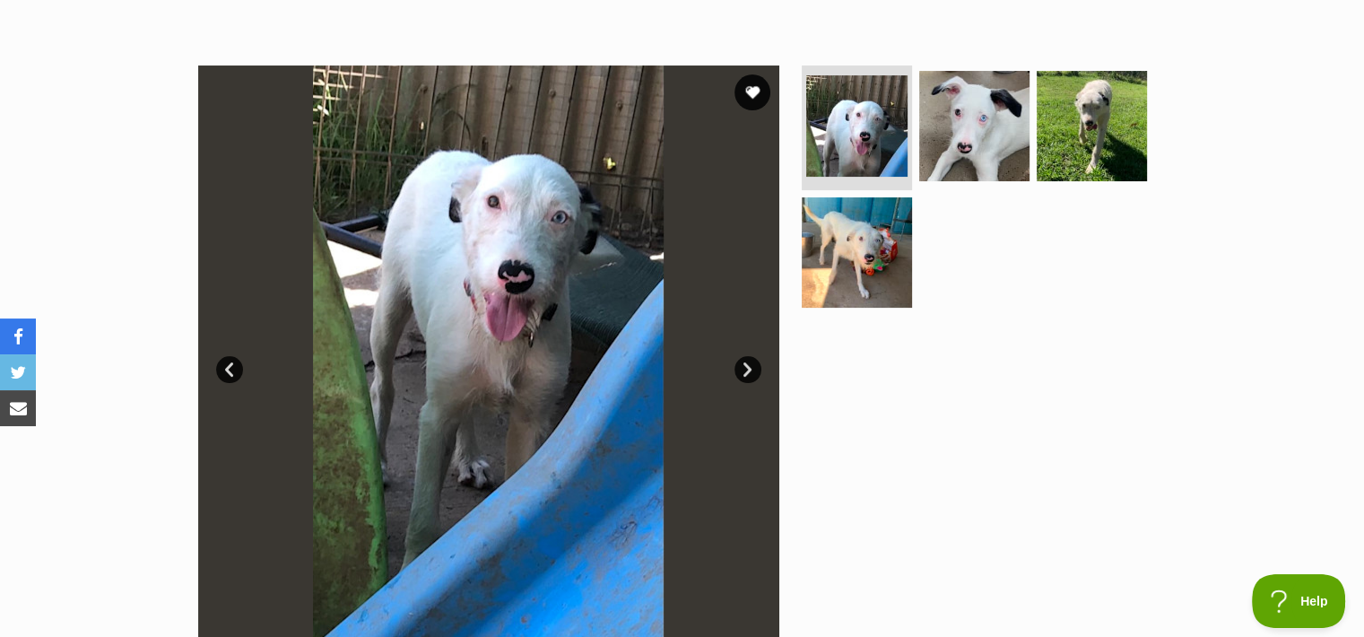
click at [747, 368] on link "Next" at bounding box center [747, 369] width 27 height 27
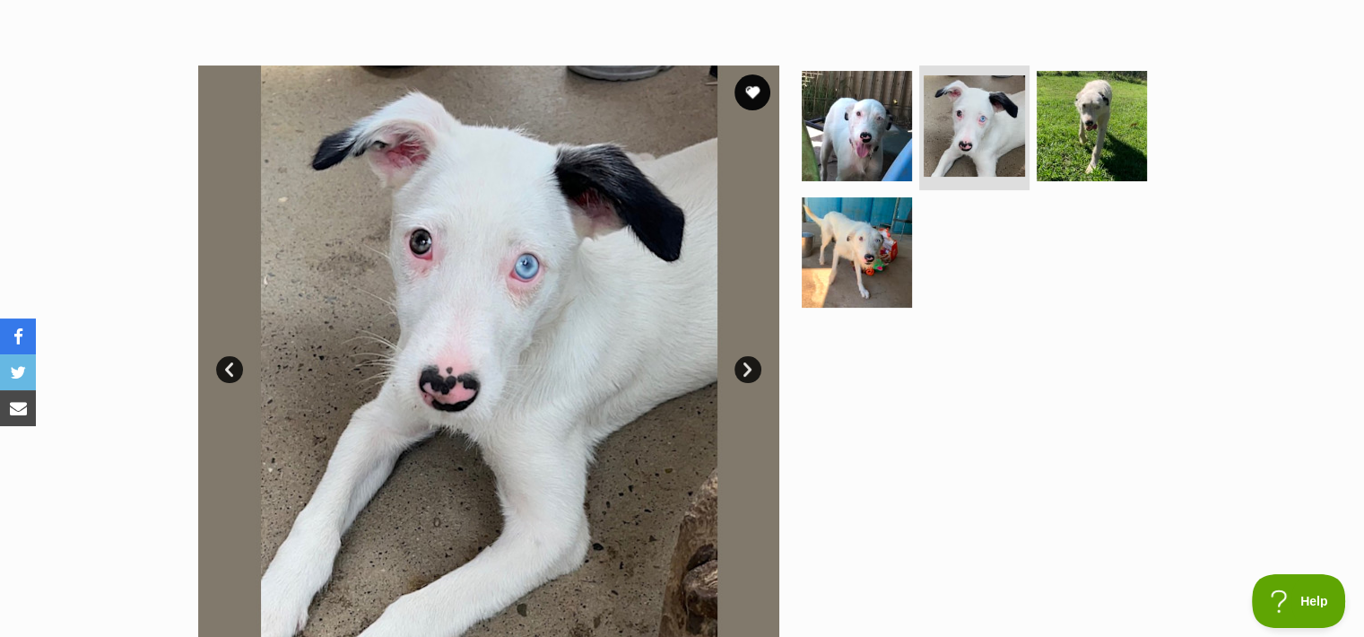
click at [747, 368] on link "Next" at bounding box center [747, 369] width 27 height 27
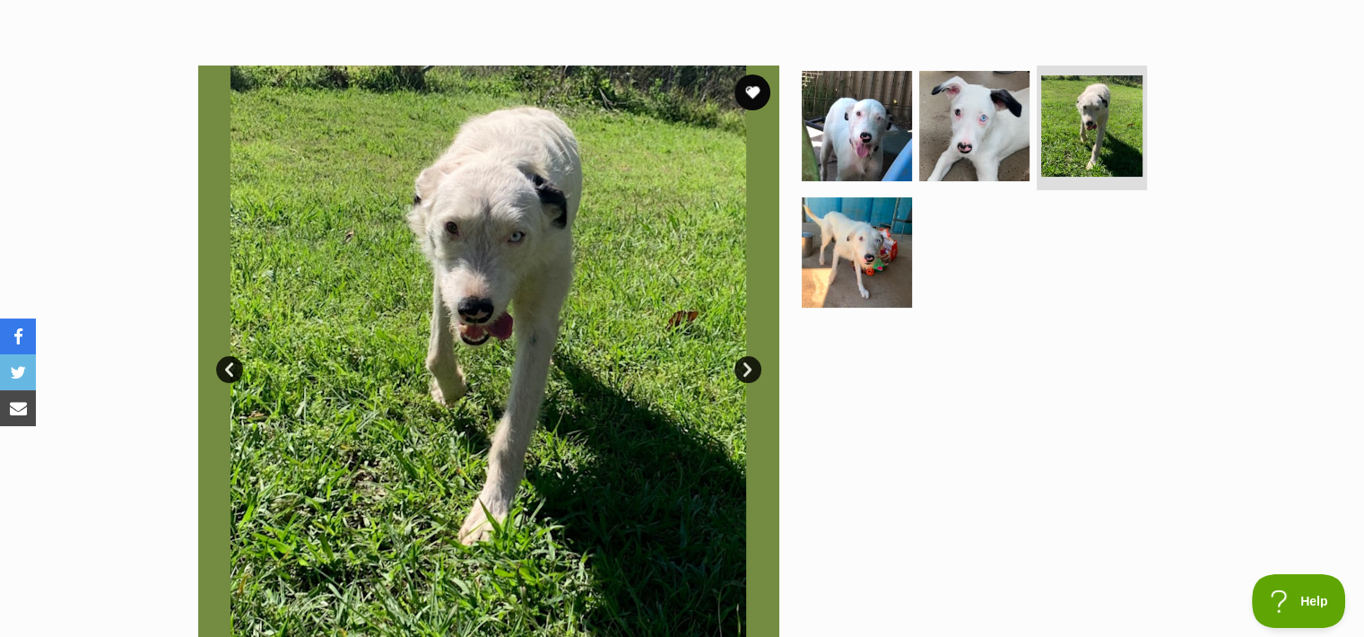
click at [747, 368] on link "Next" at bounding box center [747, 369] width 27 height 27
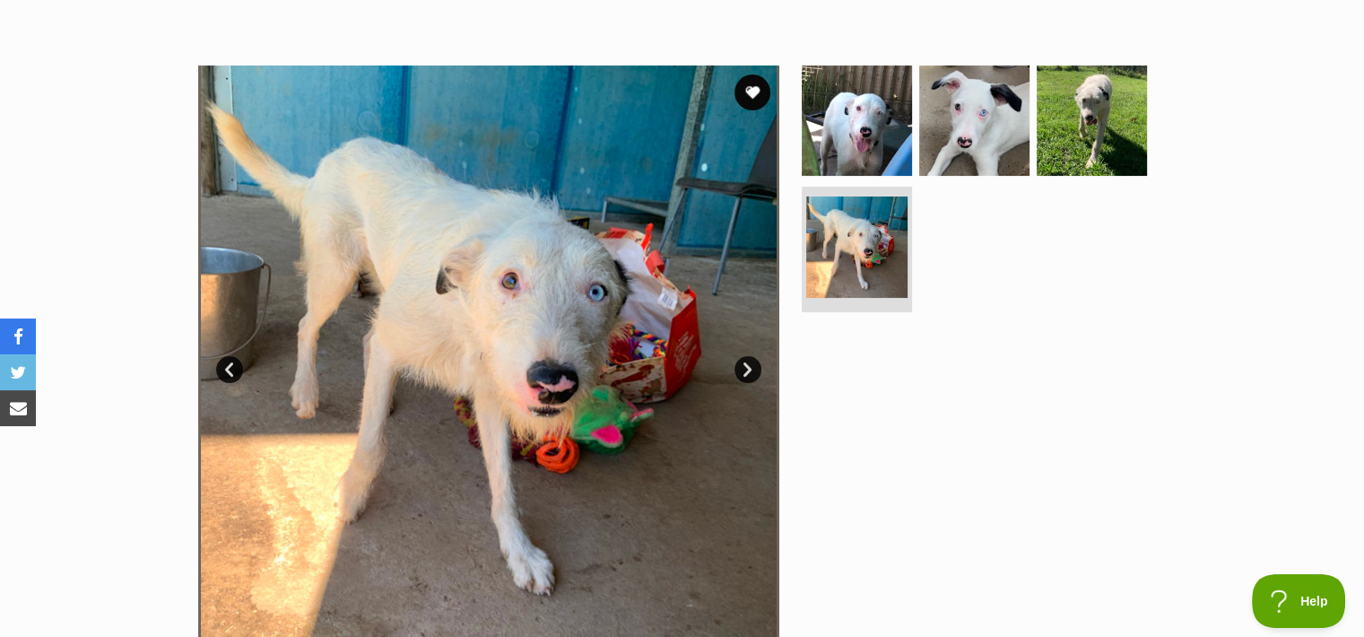
click at [747, 368] on link "Next" at bounding box center [747, 369] width 27 height 27
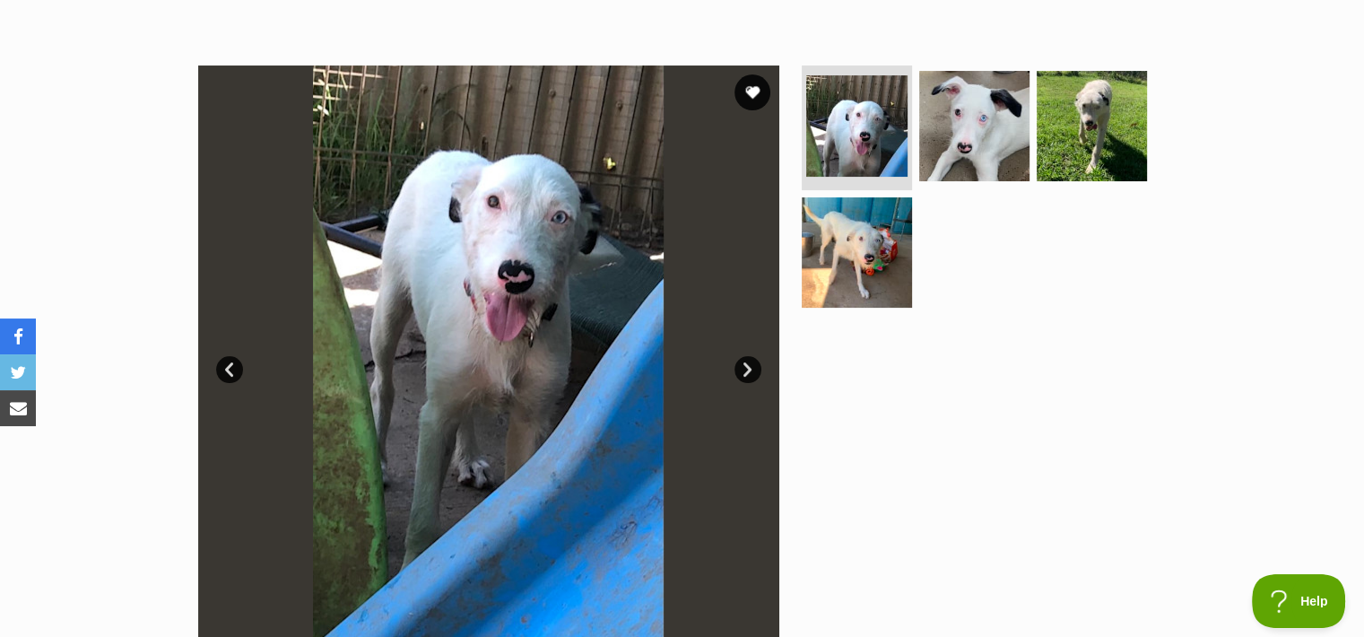
scroll to position [0, 0]
click at [752, 99] on button "favourite" at bounding box center [752, 92] width 39 height 39
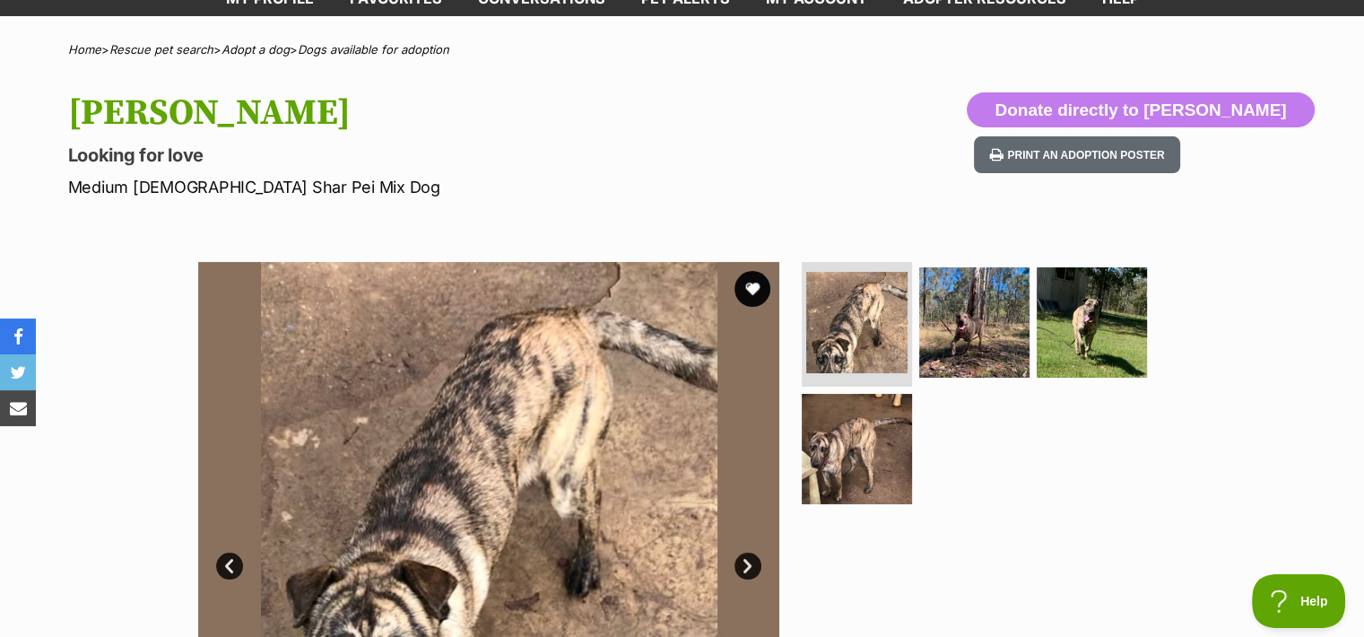
scroll to position [337, 0]
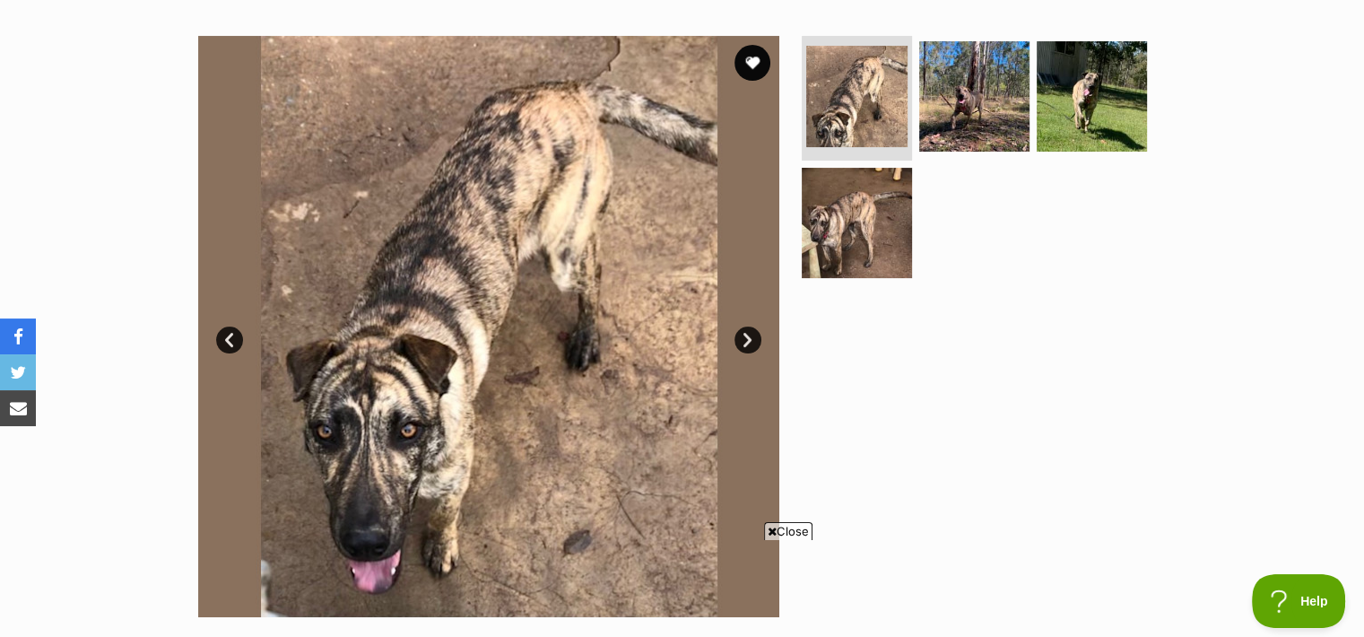
click at [804, 531] on span "Close" at bounding box center [788, 531] width 48 height 18
click at [745, 337] on link "Next" at bounding box center [747, 339] width 27 height 27
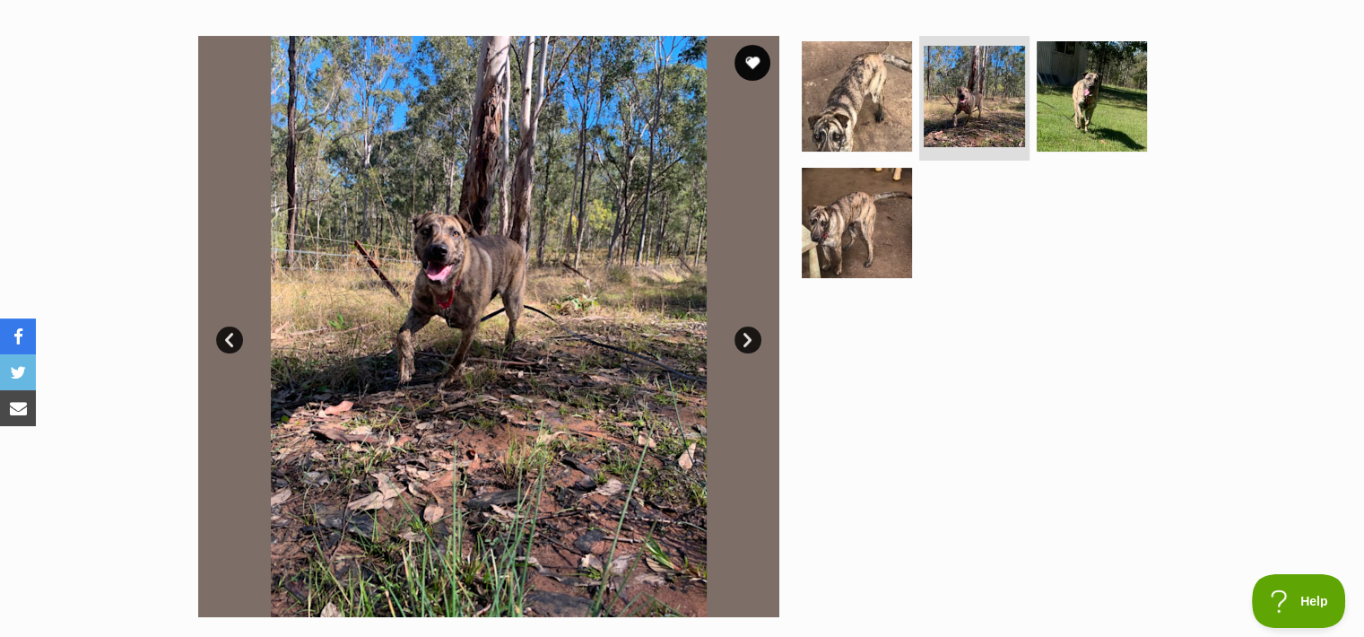
click at [745, 337] on link "Next" at bounding box center [747, 339] width 27 height 27
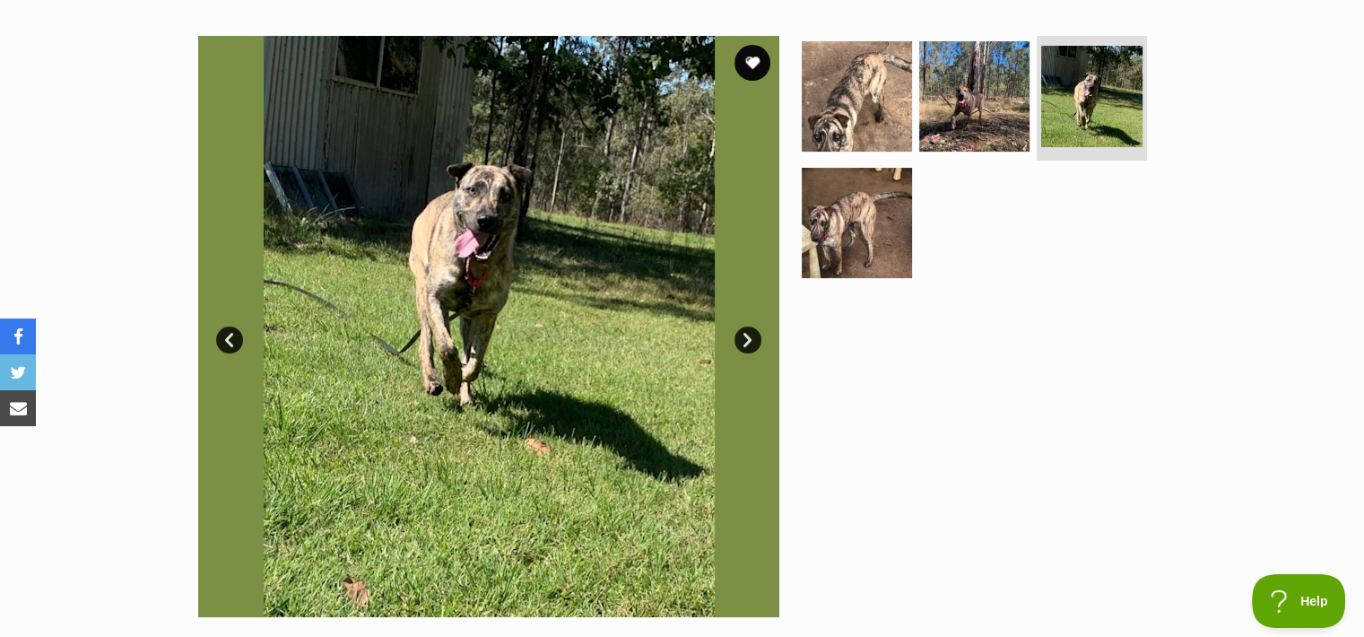
click at [745, 337] on link "Next" at bounding box center [747, 339] width 27 height 27
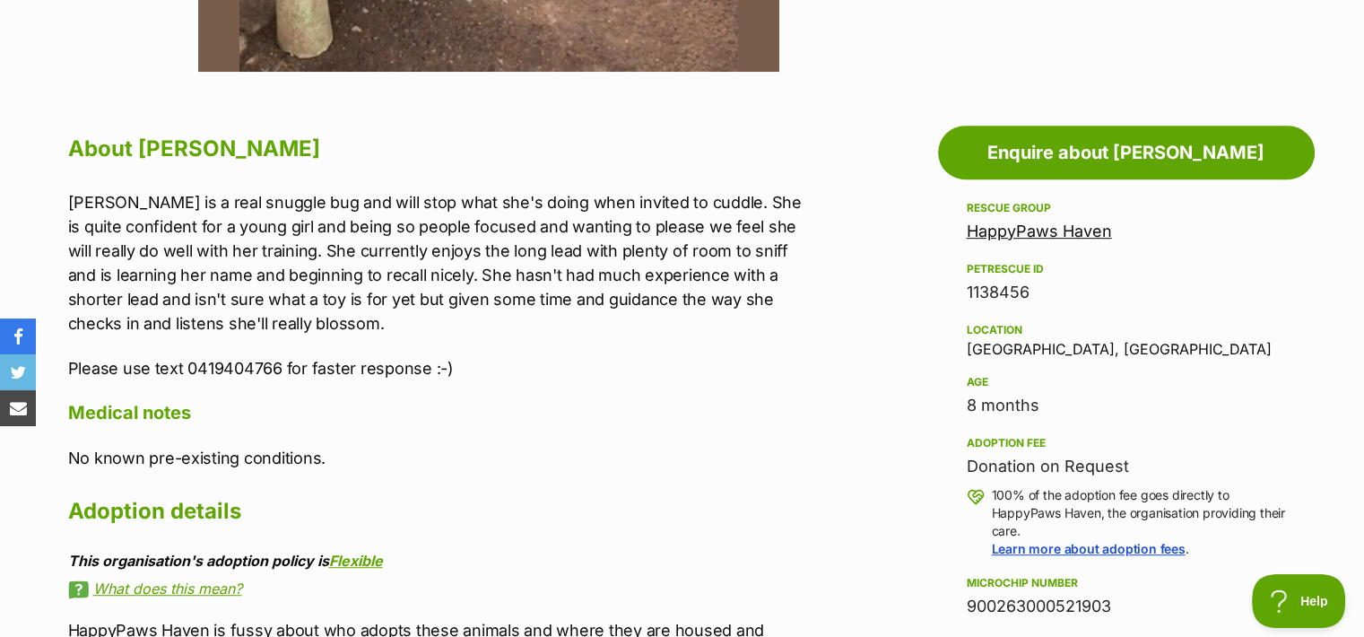
scroll to position [0, 0]
click at [1057, 235] on link "HappyPaws Haven" at bounding box center [1039, 231] width 145 height 19
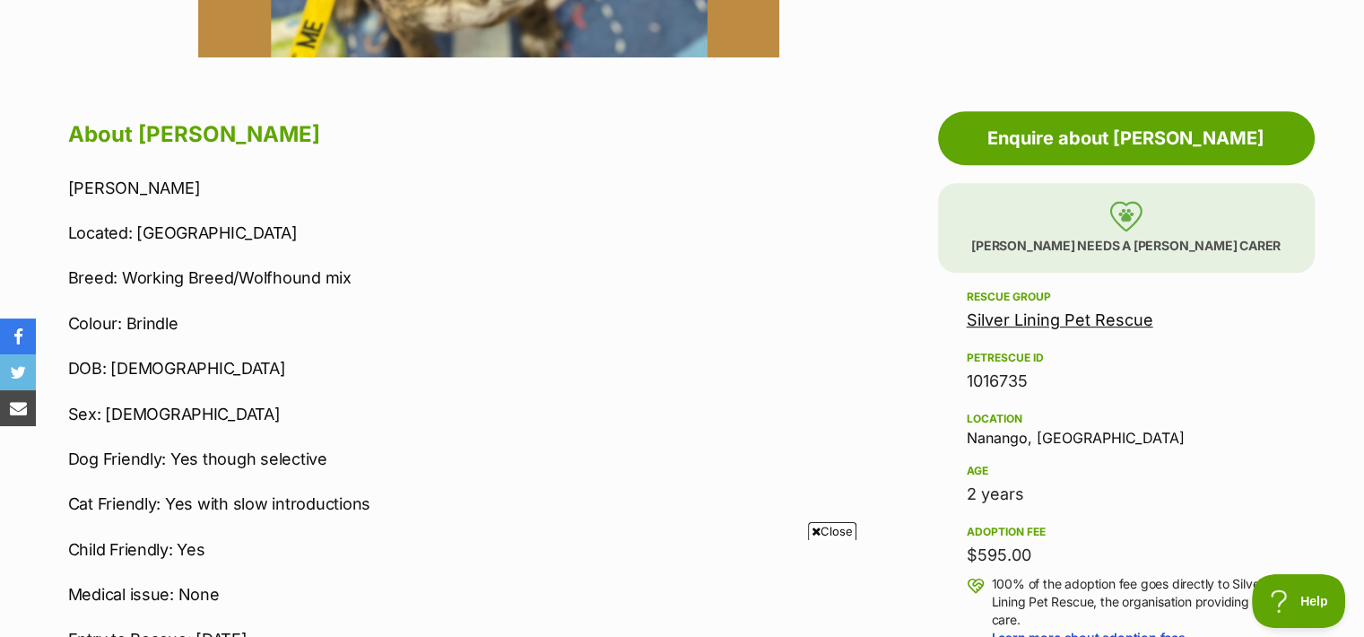
scroll to position [897, 0]
click at [838, 529] on span "Close" at bounding box center [832, 531] width 48 height 18
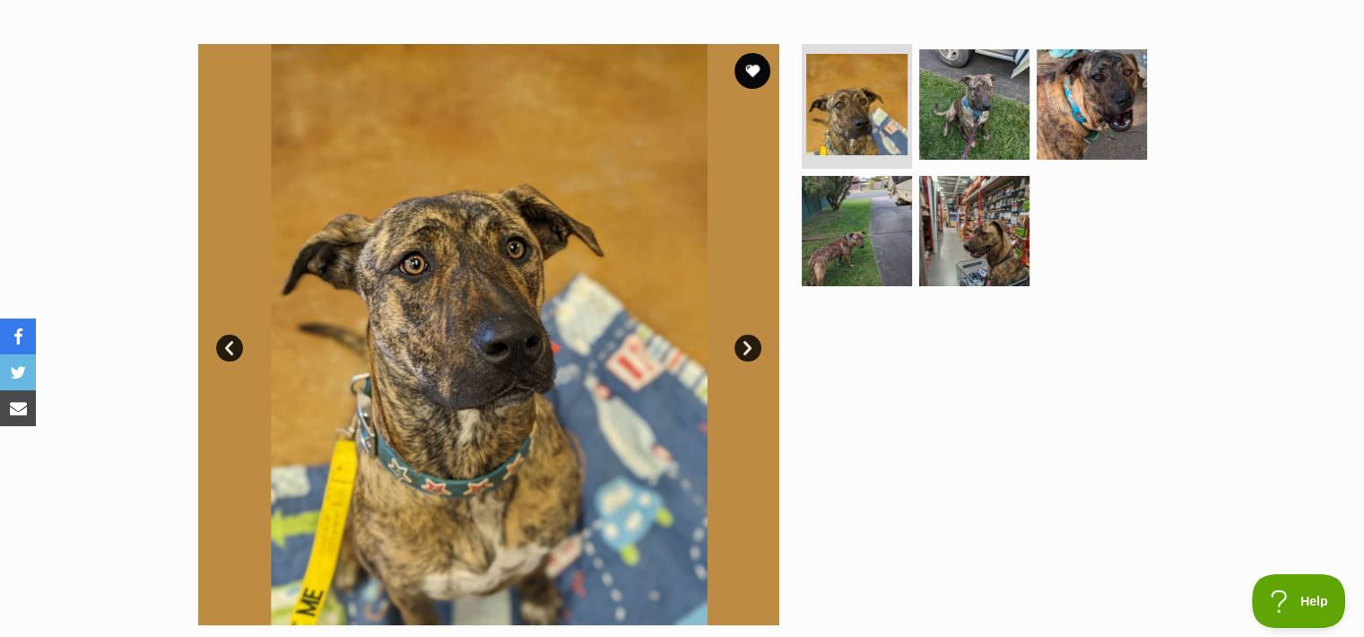
scroll to position [0, 0]
click at [753, 346] on link "Next" at bounding box center [747, 348] width 27 height 27
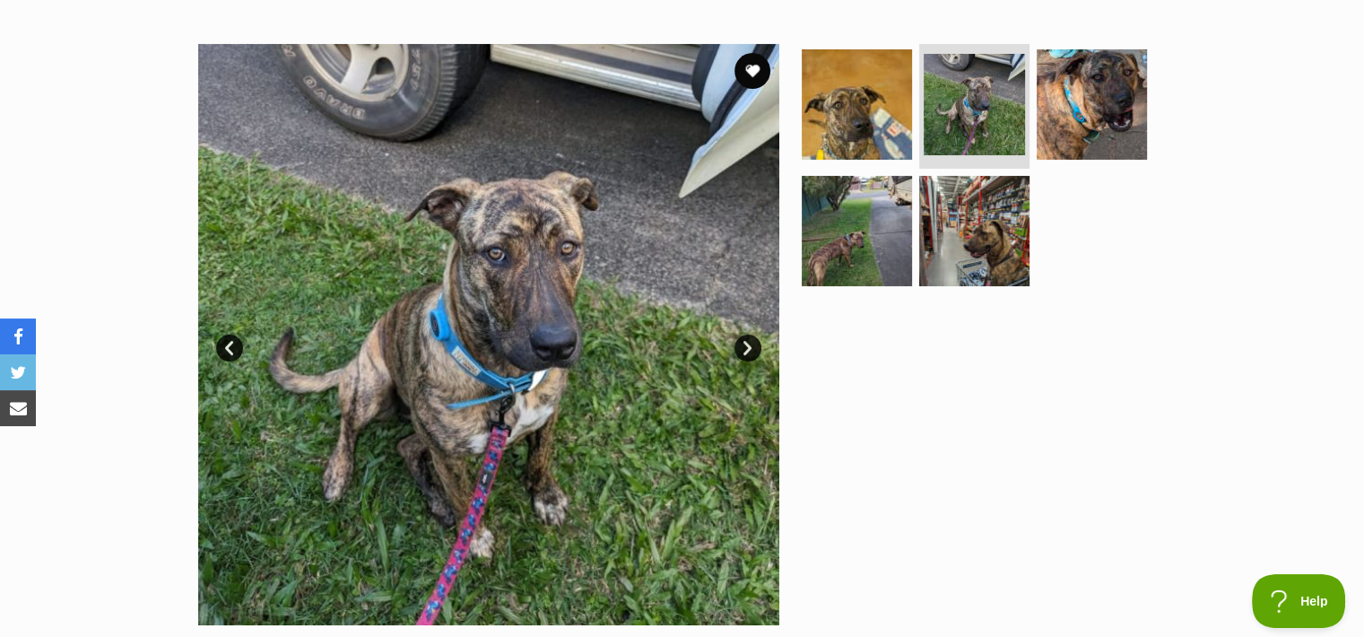
click at [753, 346] on link "Next" at bounding box center [747, 348] width 27 height 27
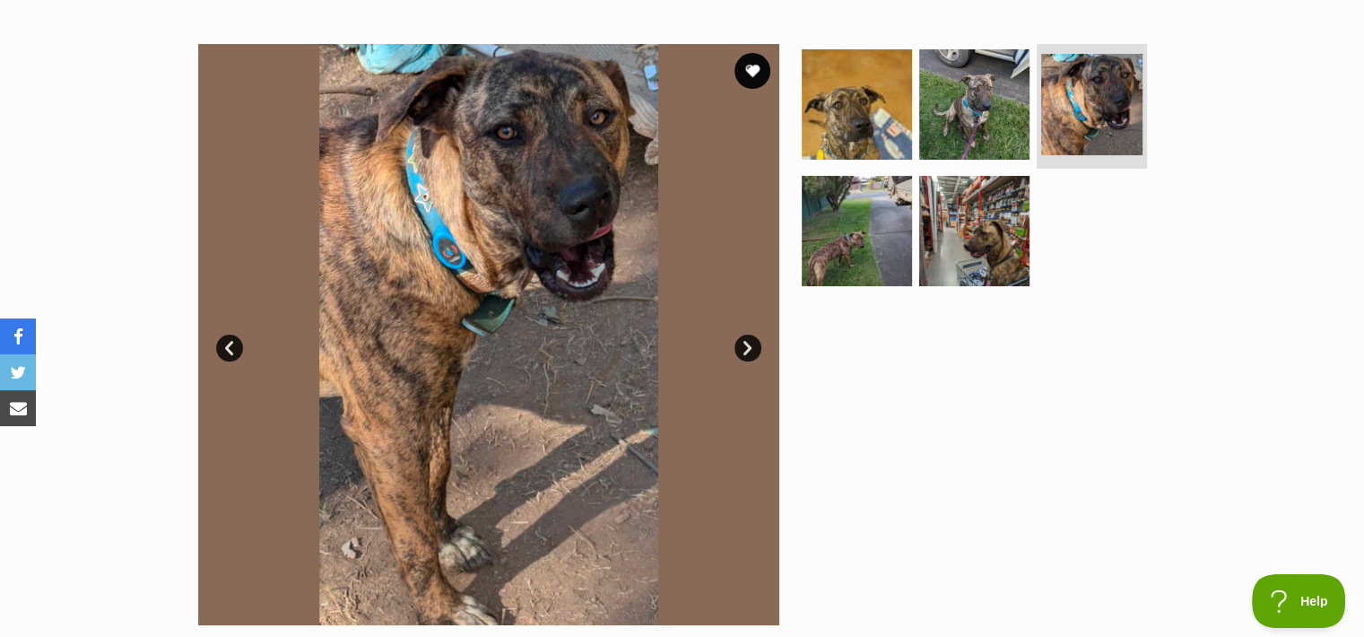
click at [753, 346] on link "Next" at bounding box center [747, 348] width 27 height 27
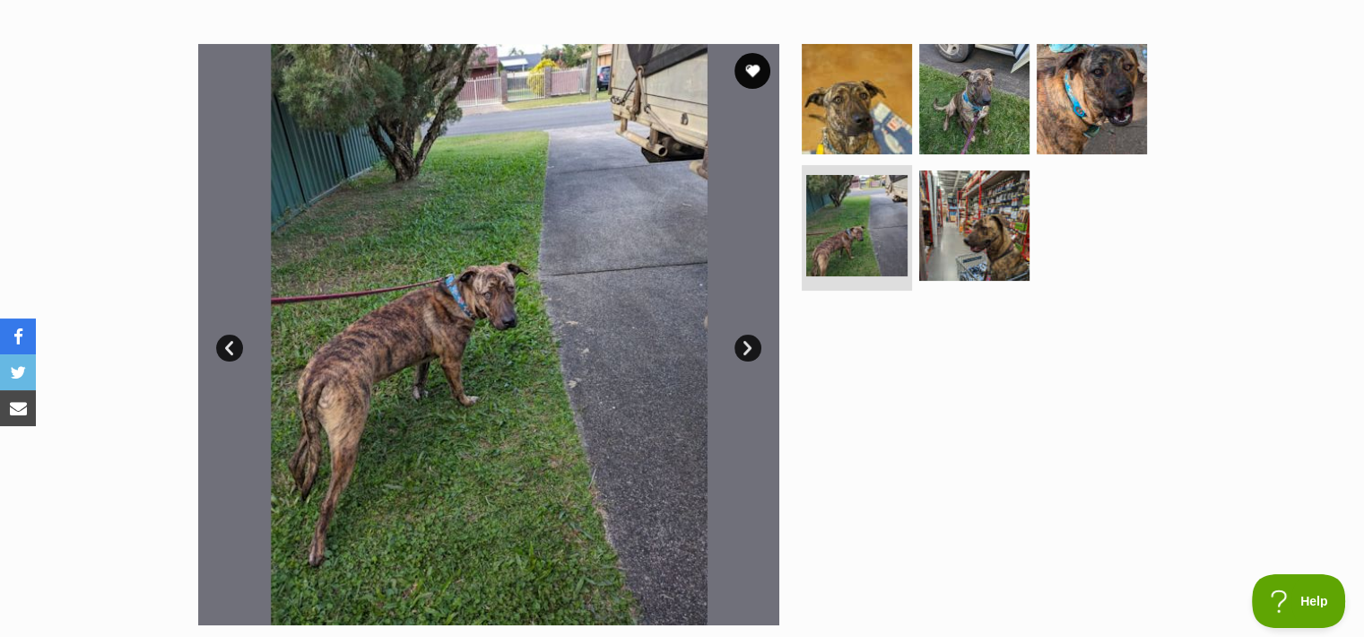
click at [753, 346] on link "Next" at bounding box center [747, 348] width 27 height 27
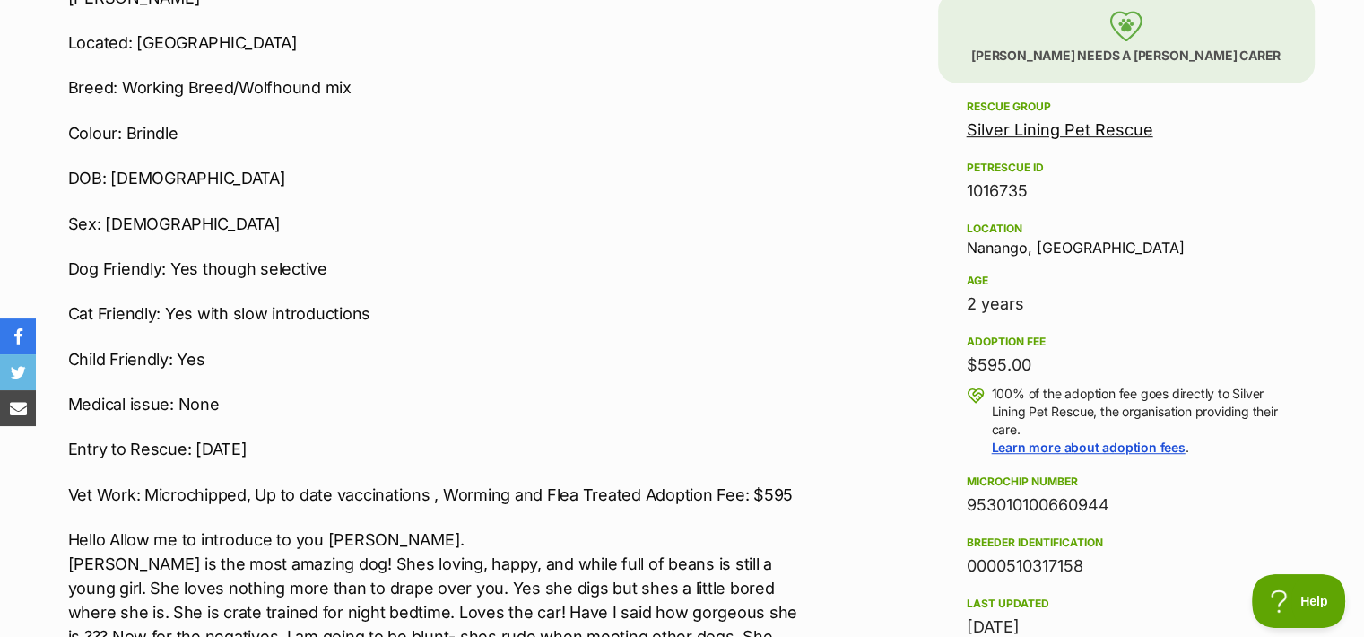
scroll to position [1087, 0]
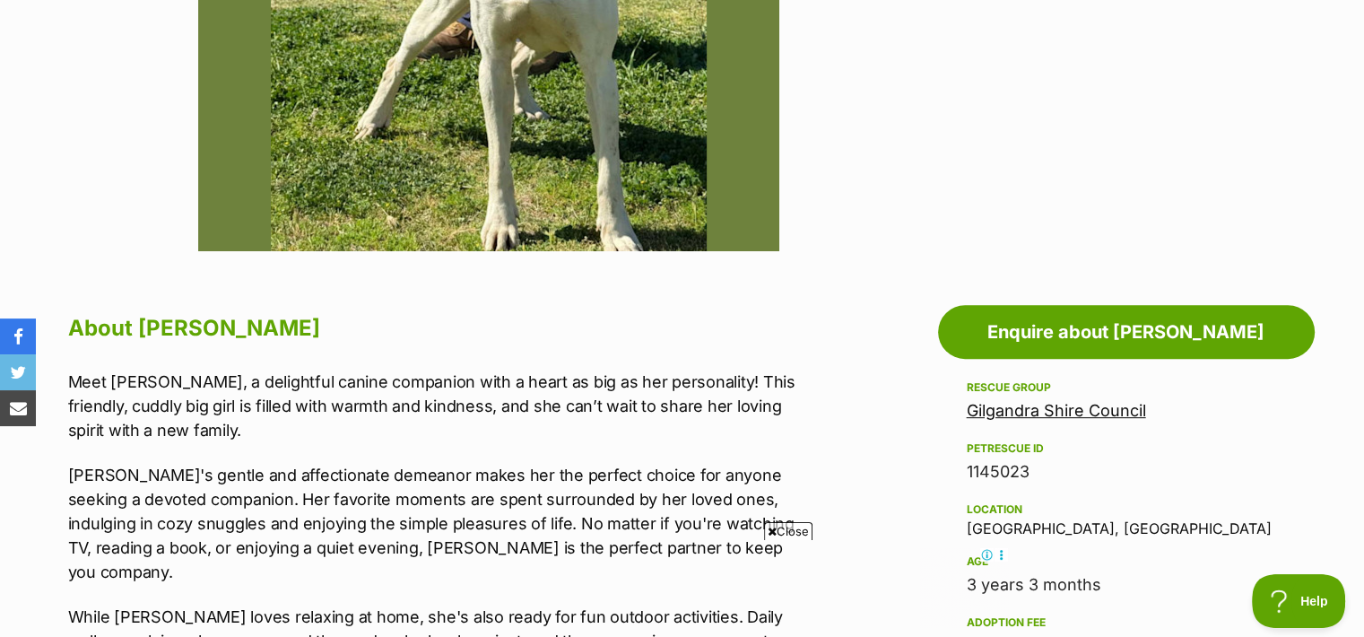
click at [800, 534] on span "Close" at bounding box center [788, 531] width 48 height 18
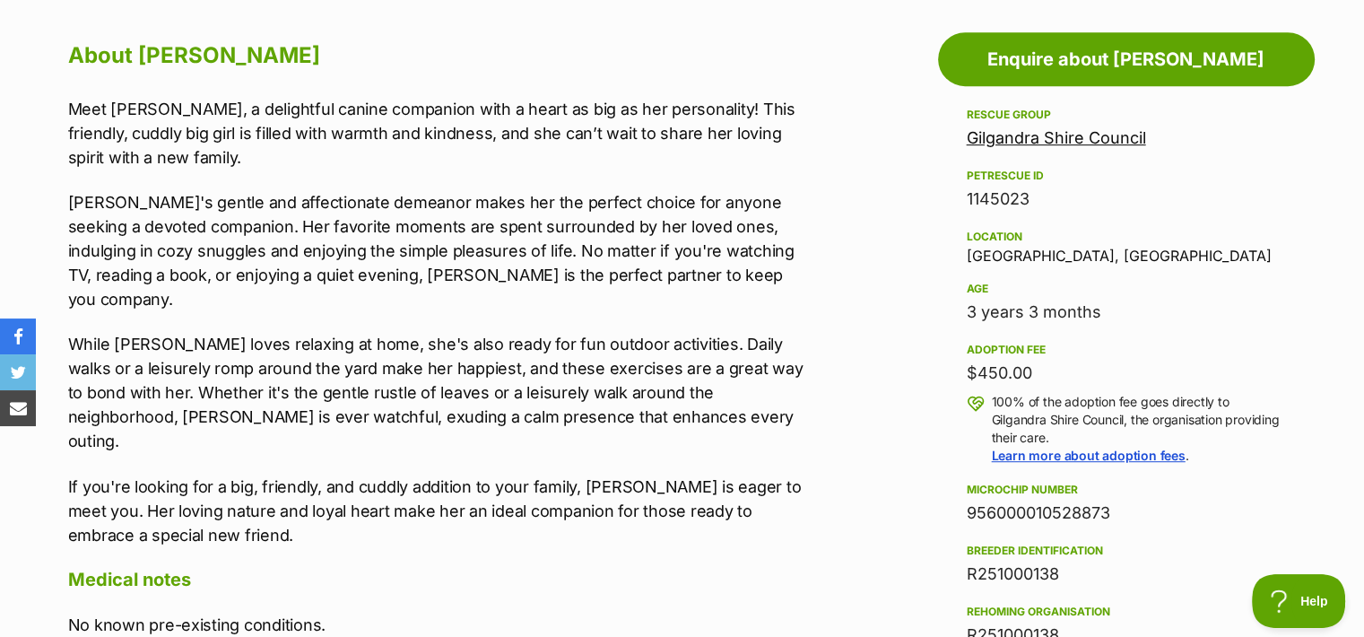
scroll to position [976, 0]
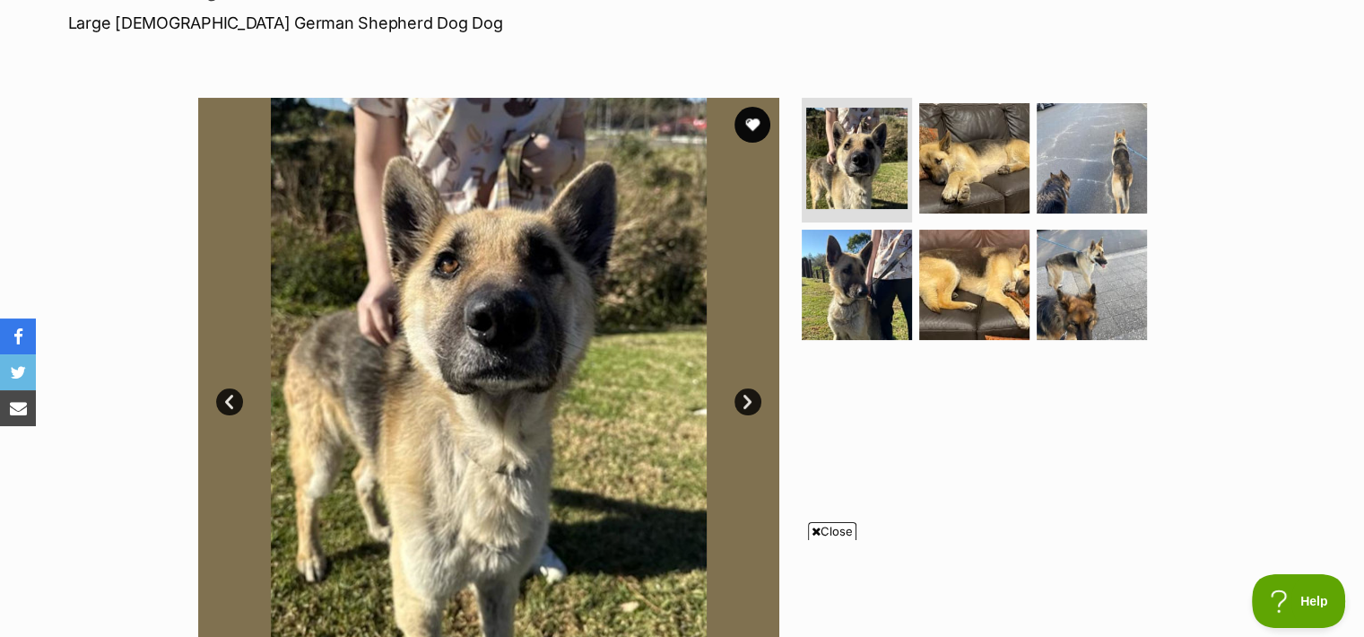
scroll to position [276, 0]
click at [823, 533] on span "Close" at bounding box center [832, 531] width 48 height 18
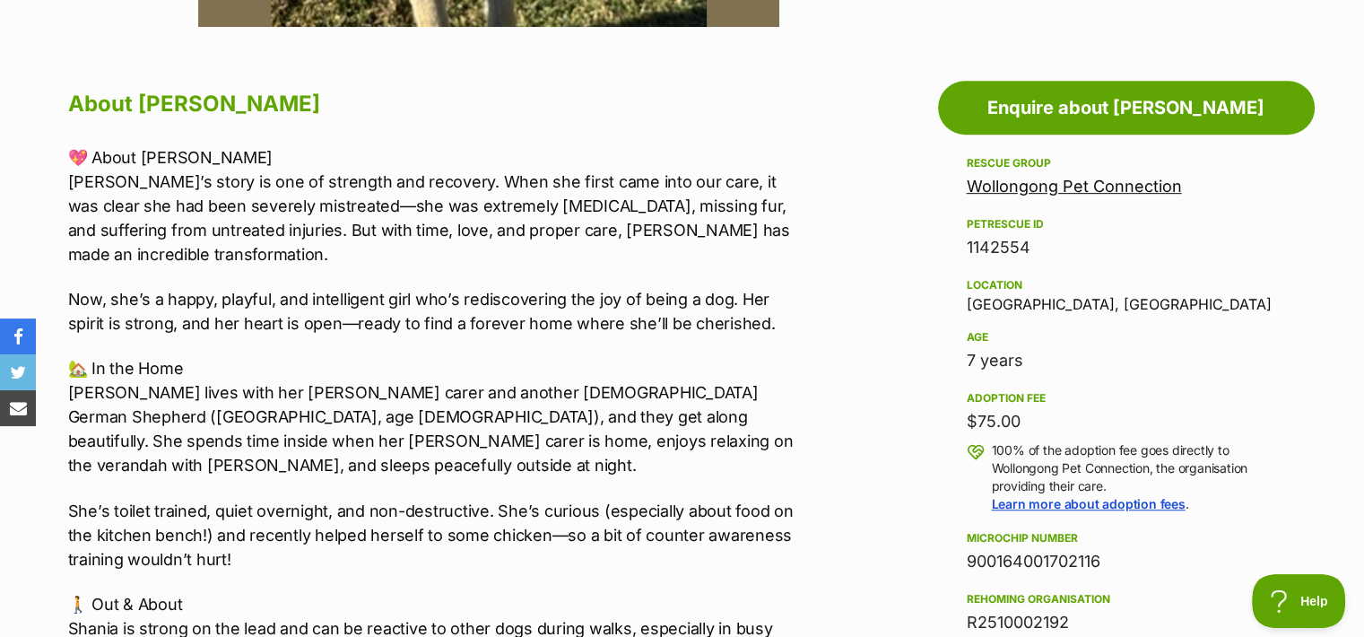
scroll to position [0, 0]
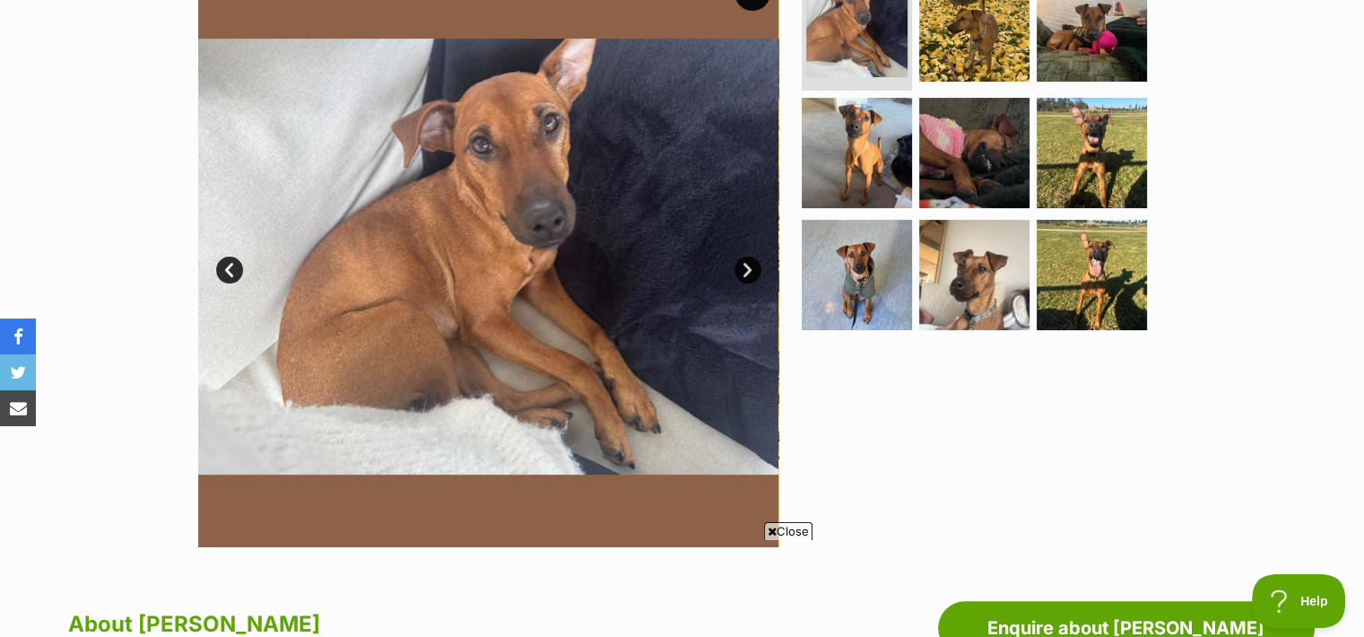
scroll to position [413, 0]
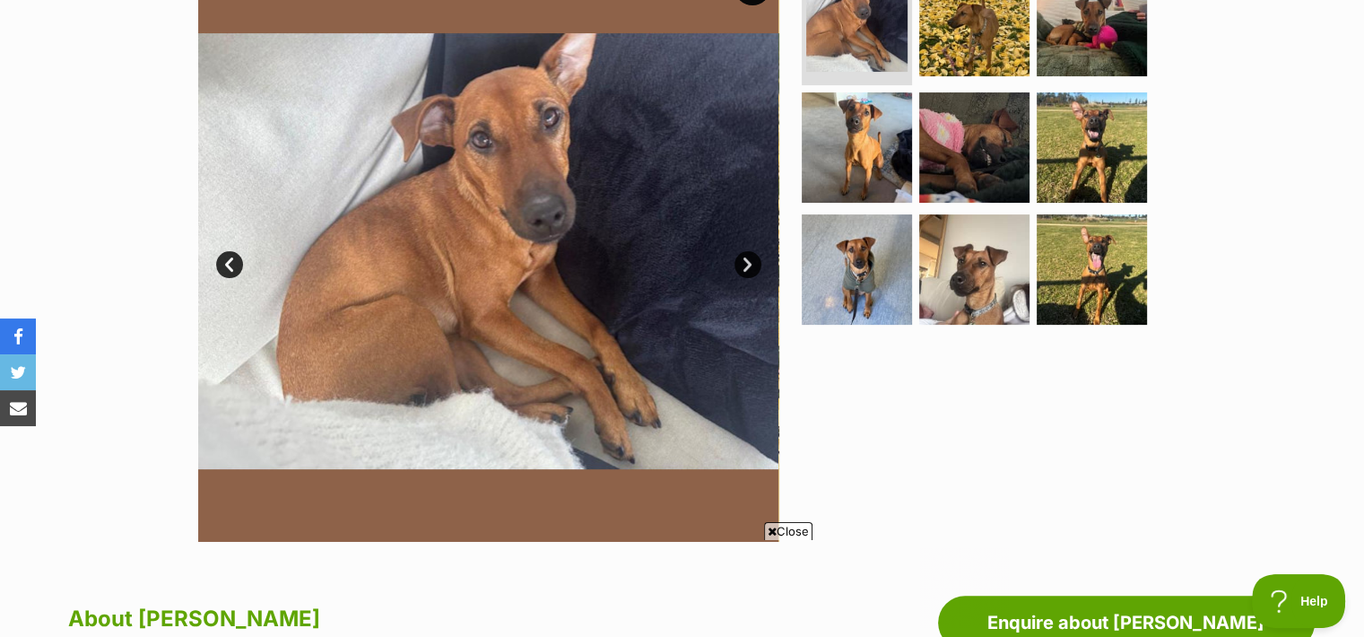
click at [798, 533] on span "Close" at bounding box center [788, 531] width 48 height 18
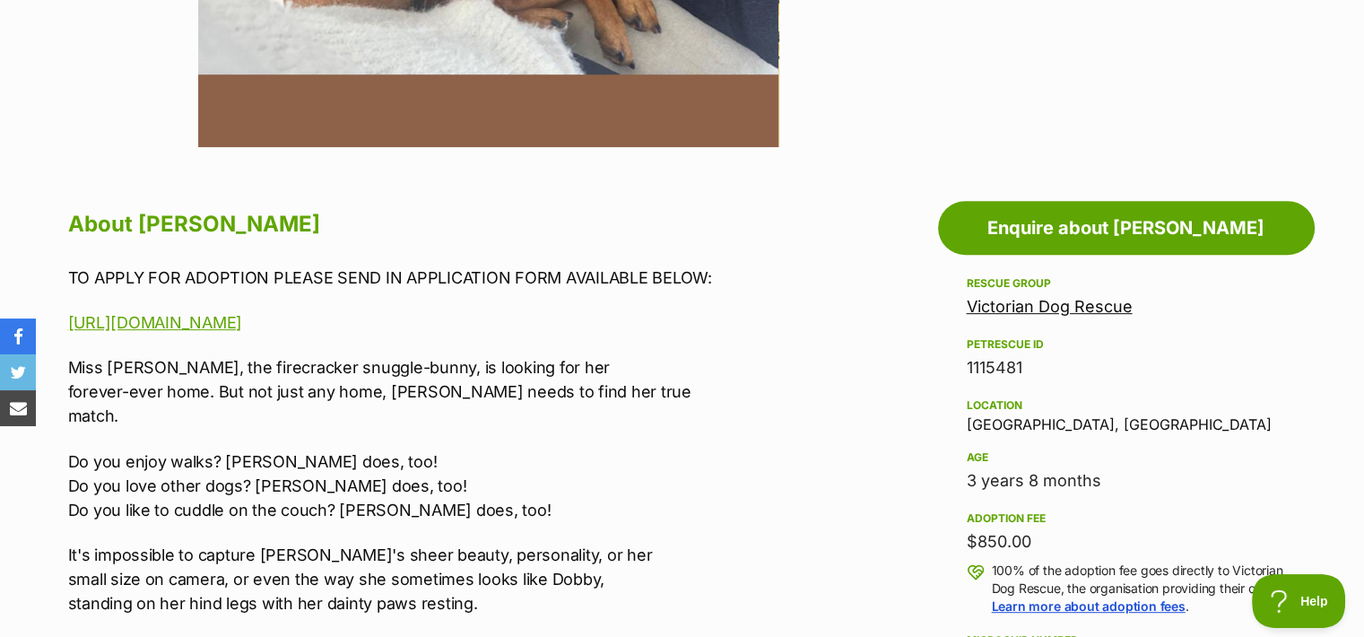
scroll to position [0, 0]
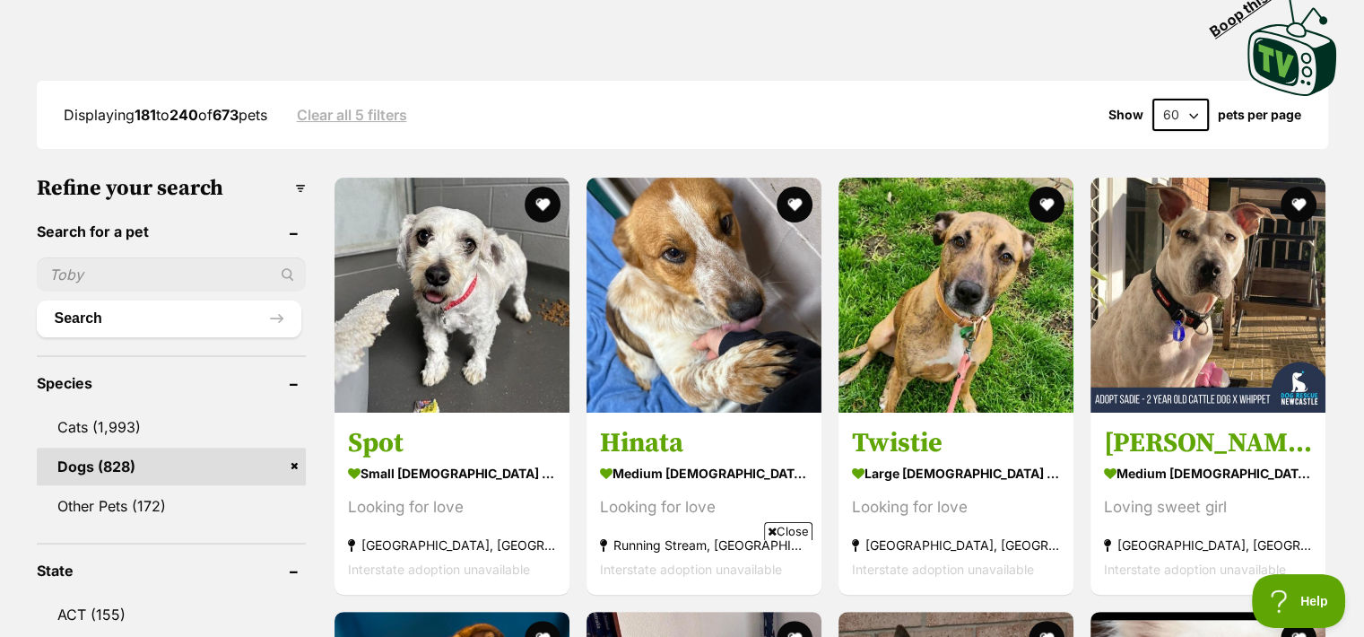
scroll to position [409, 0]
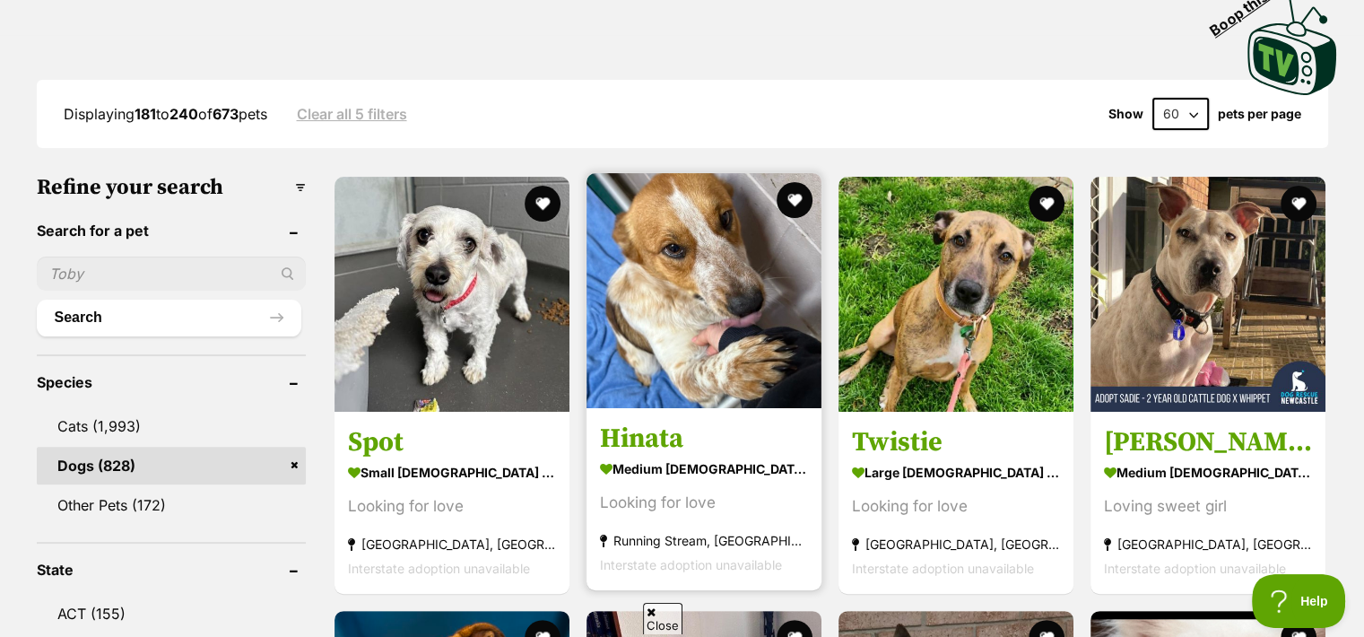
click at [804, 528] on section "medium [DEMOGRAPHIC_DATA] Dog Looking for love Running Stream, [GEOGRAPHIC_DATA…" at bounding box center [704, 516] width 208 height 121
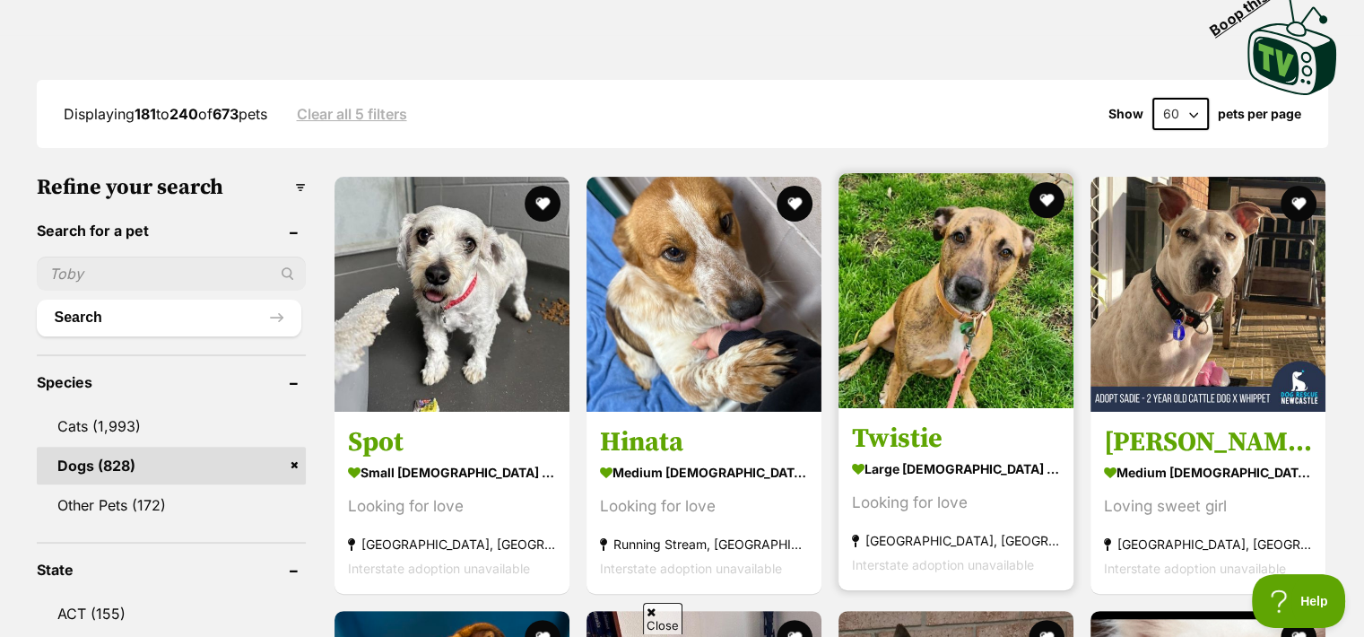
scroll to position [479, 0]
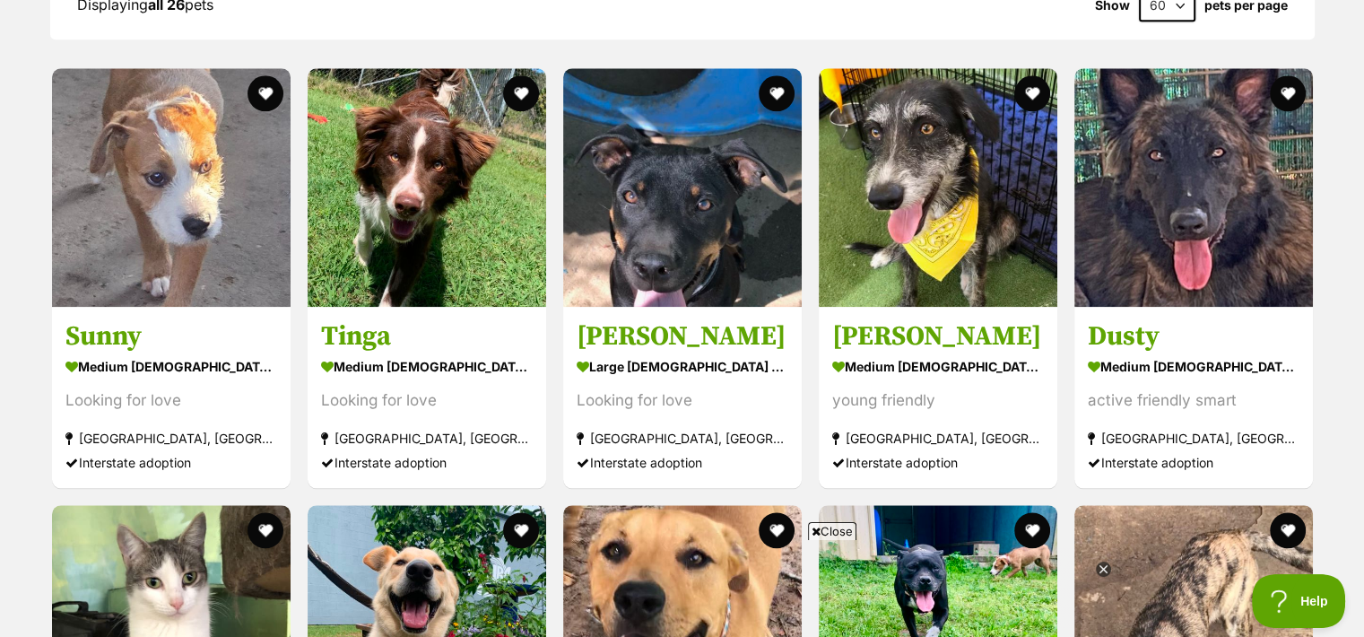
scroll to position [2023, 0]
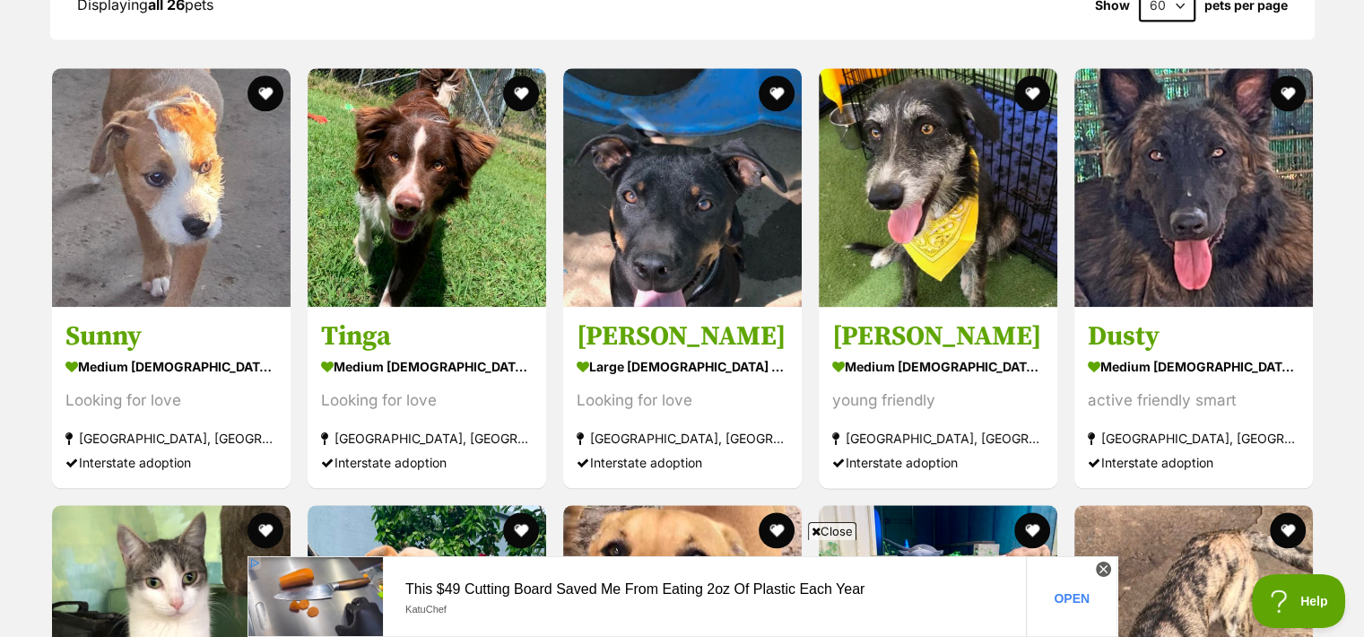
click at [814, 529] on icon at bounding box center [816, 532] width 9 height 12
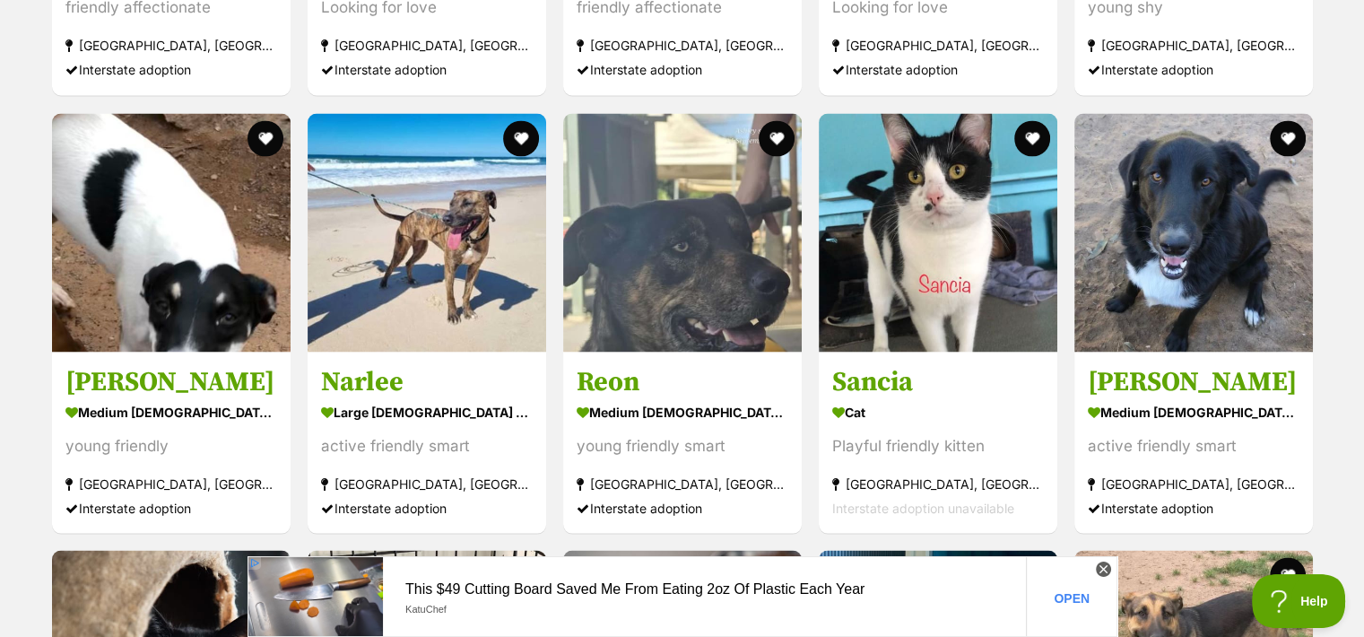
scroll to position [3290, 0]
click at [1104, 566] on icon at bounding box center [1103, 568] width 15 height 15
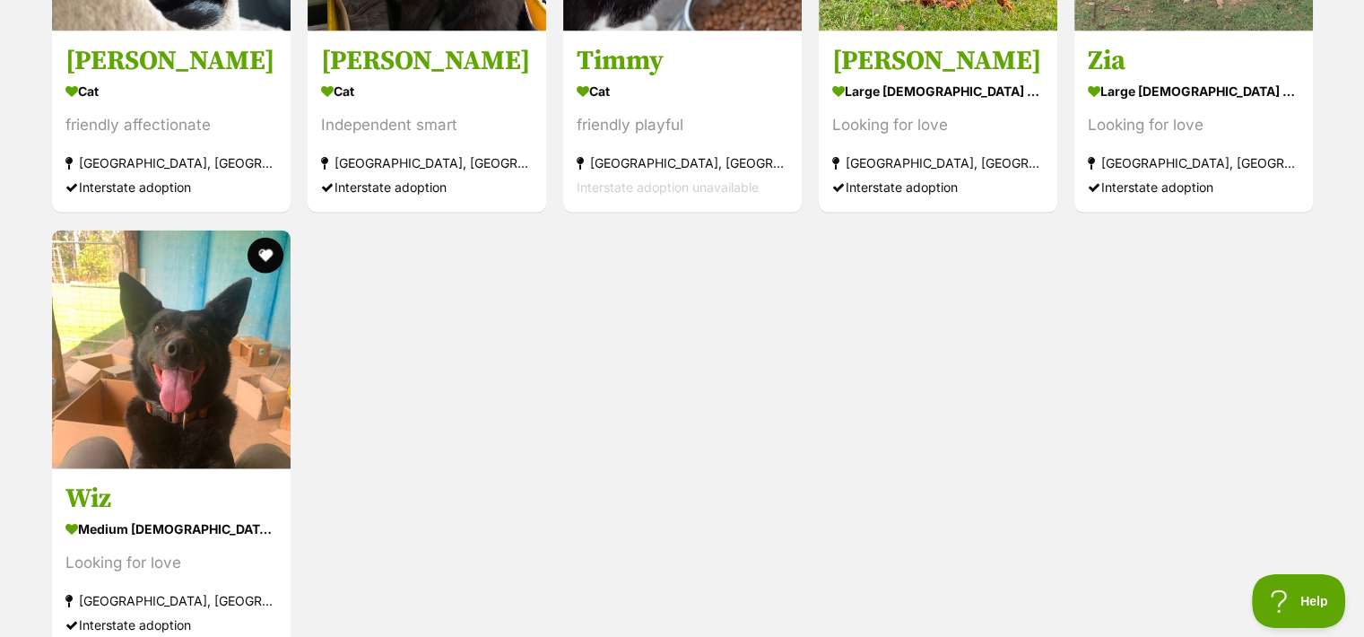
scroll to position [4052, 0]
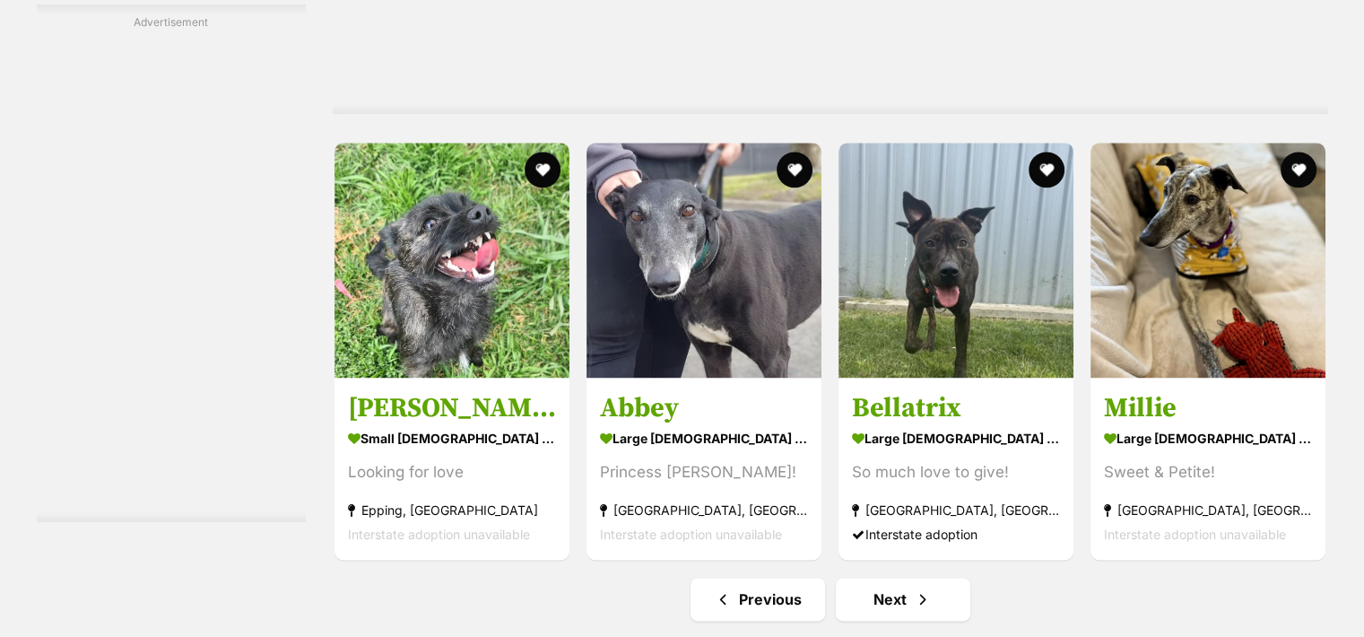
scroll to position [9246, 0]
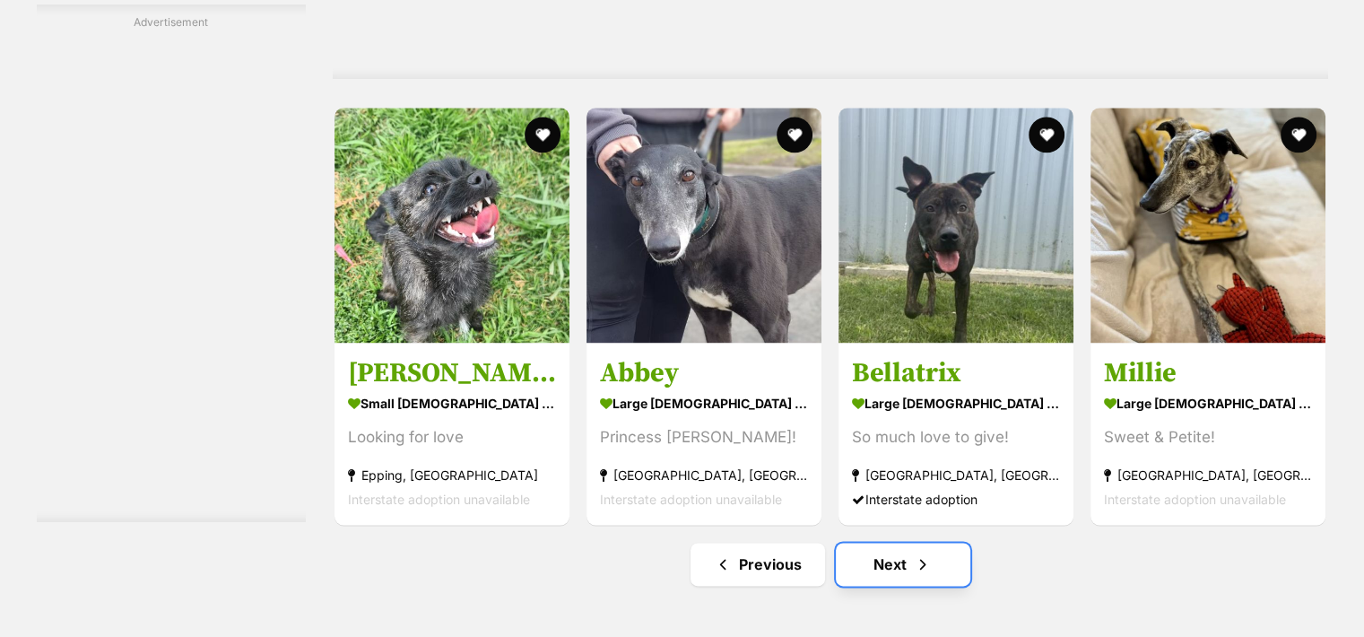
click at [905, 561] on link "Next" at bounding box center [903, 564] width 135 height 43
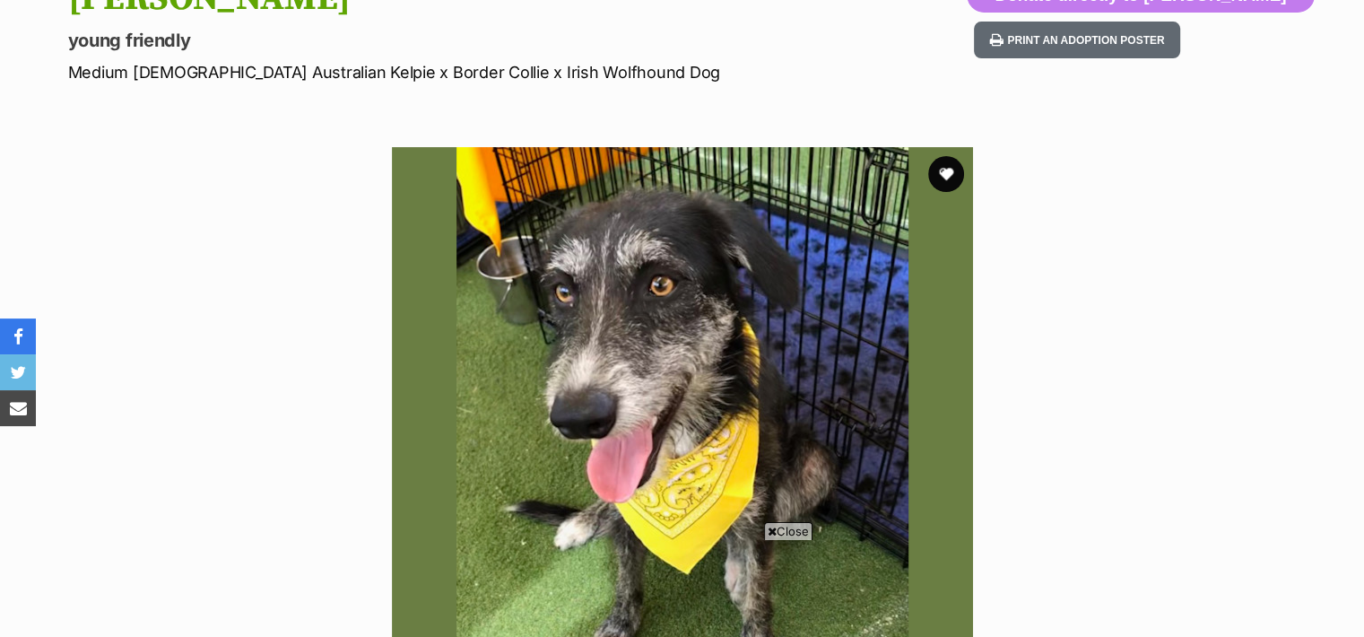
click at [800, 534] on span "Close" at bounding box center [788, 531] width 48 height 18
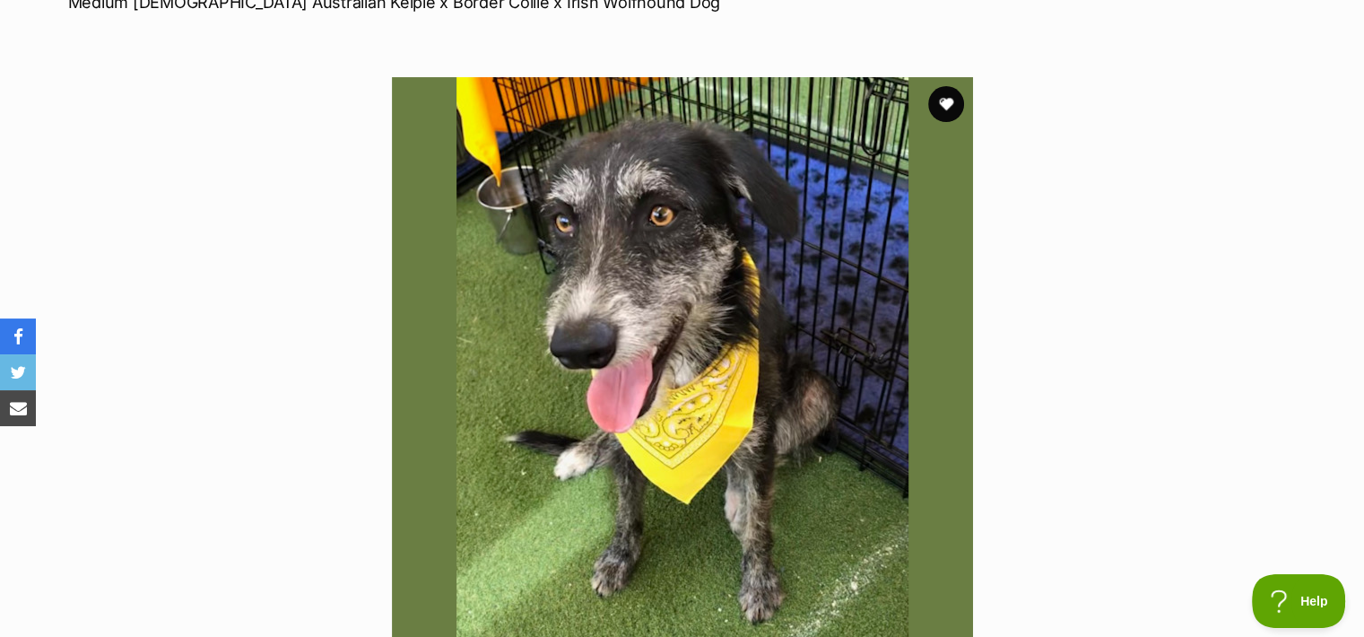
scroll to position [294, 0]
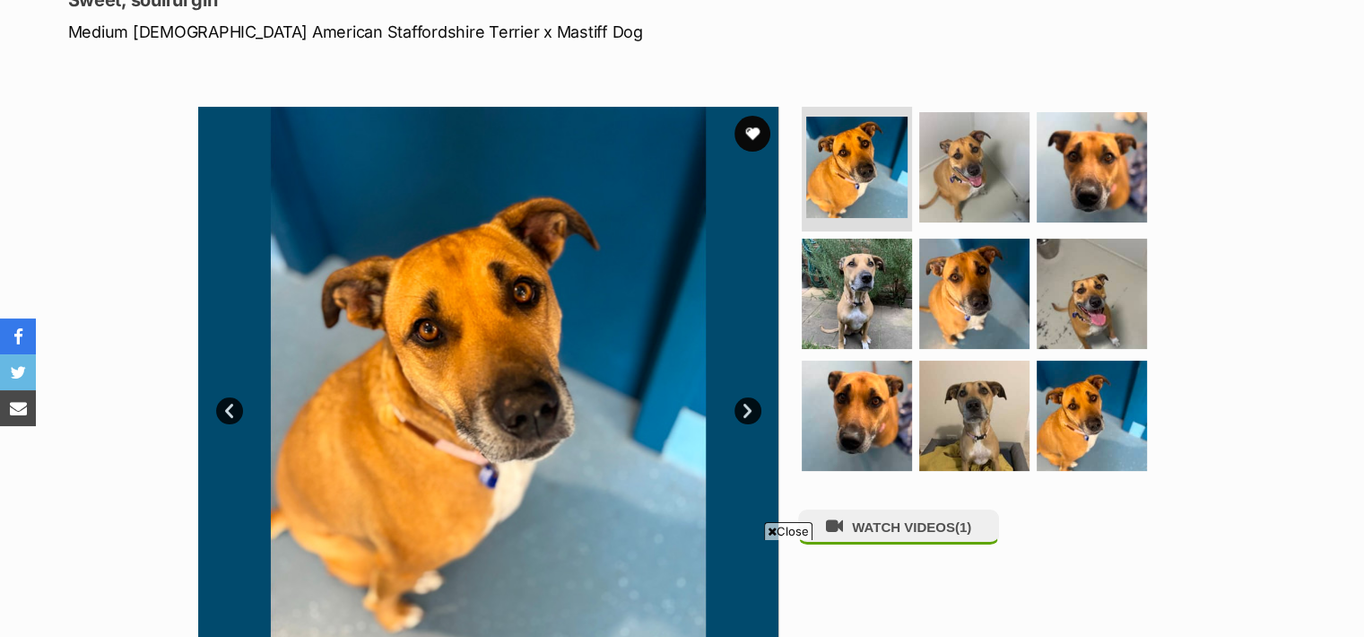
scroll to position [361, 0]
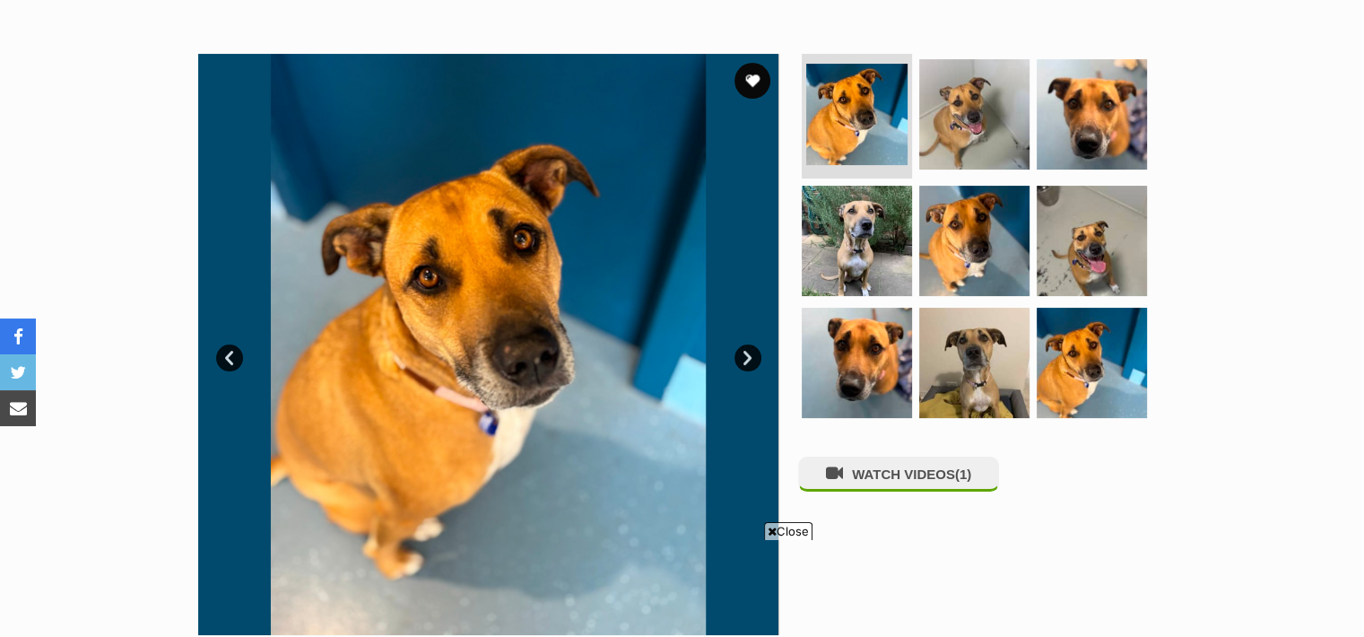
click at [801, 530] on span "Close" at bounding box center [788, 531] width 48 height 18
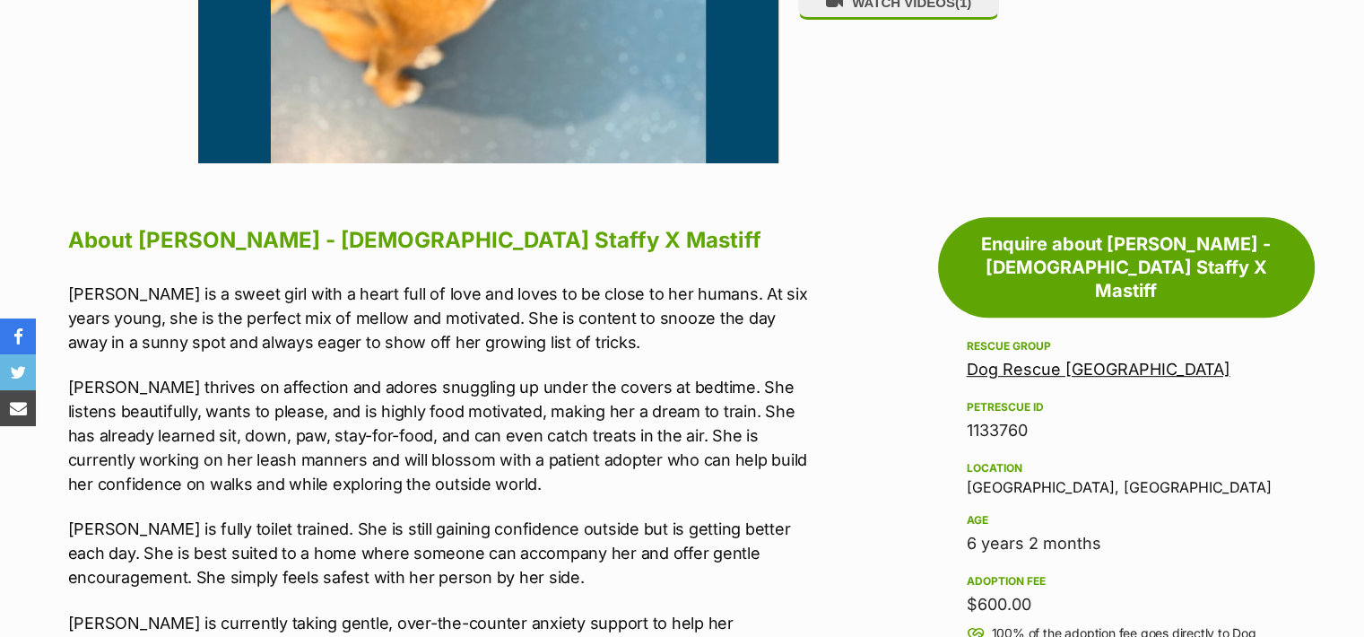
scroll to position [0, 0]
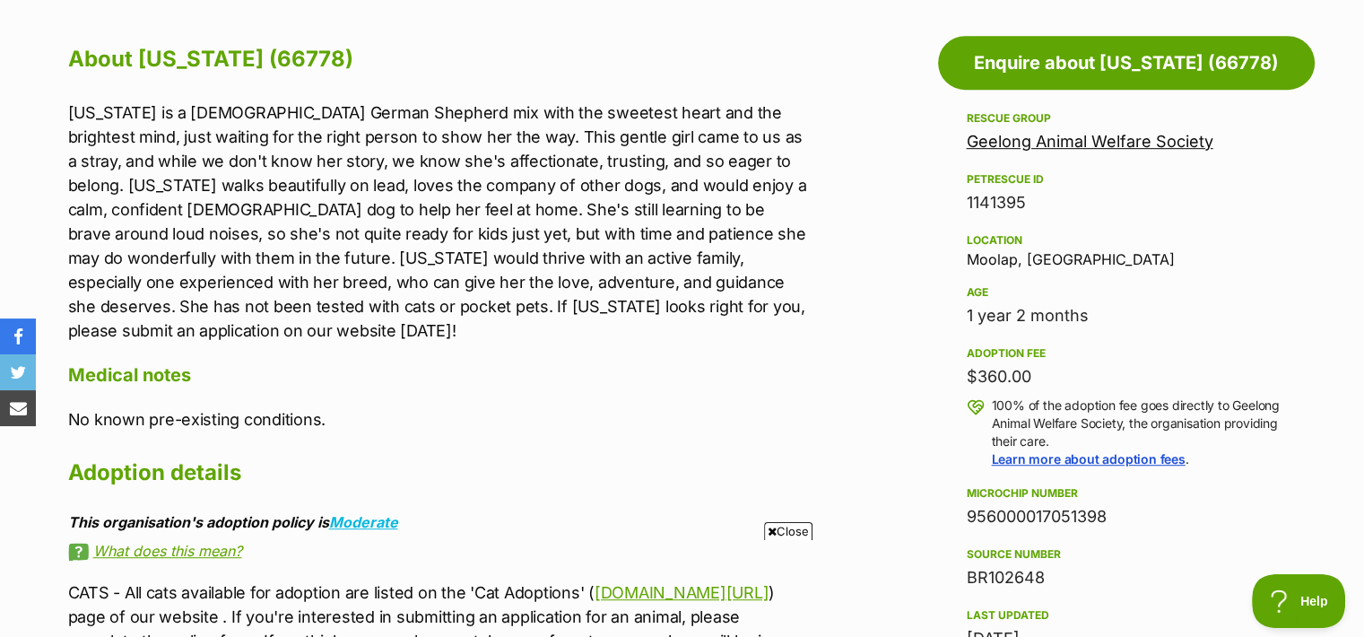
scroll to position [972, 0]
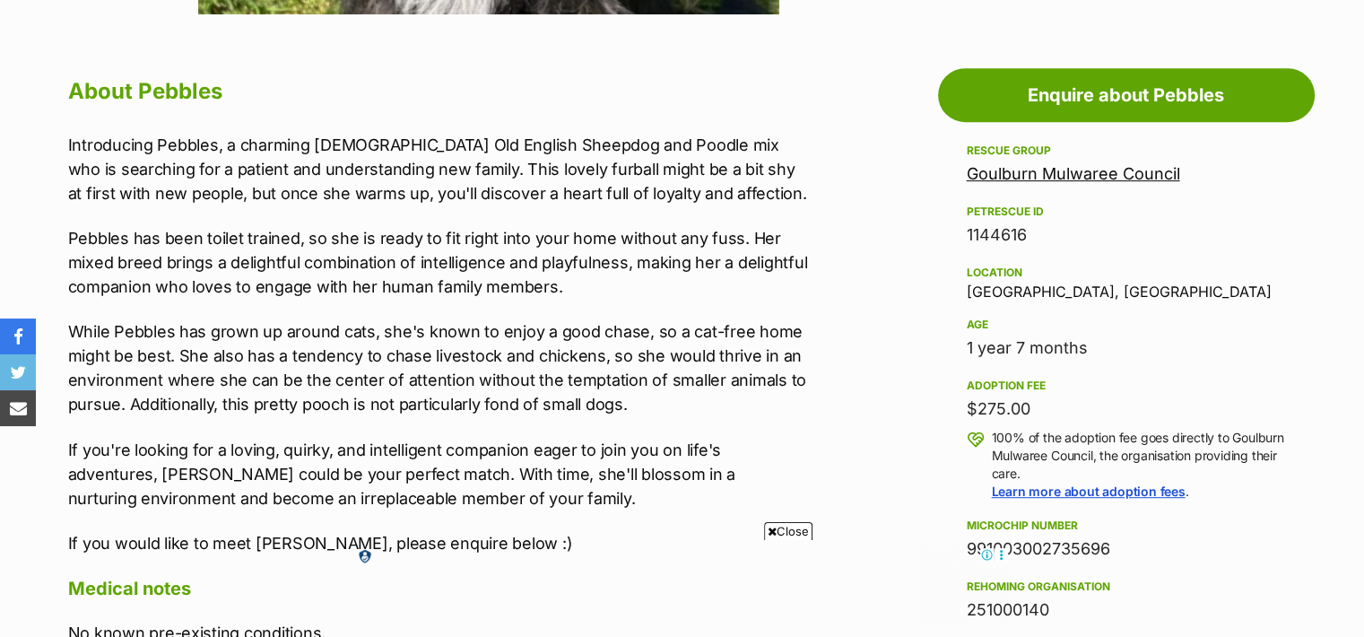
scroll to position [943, 0]
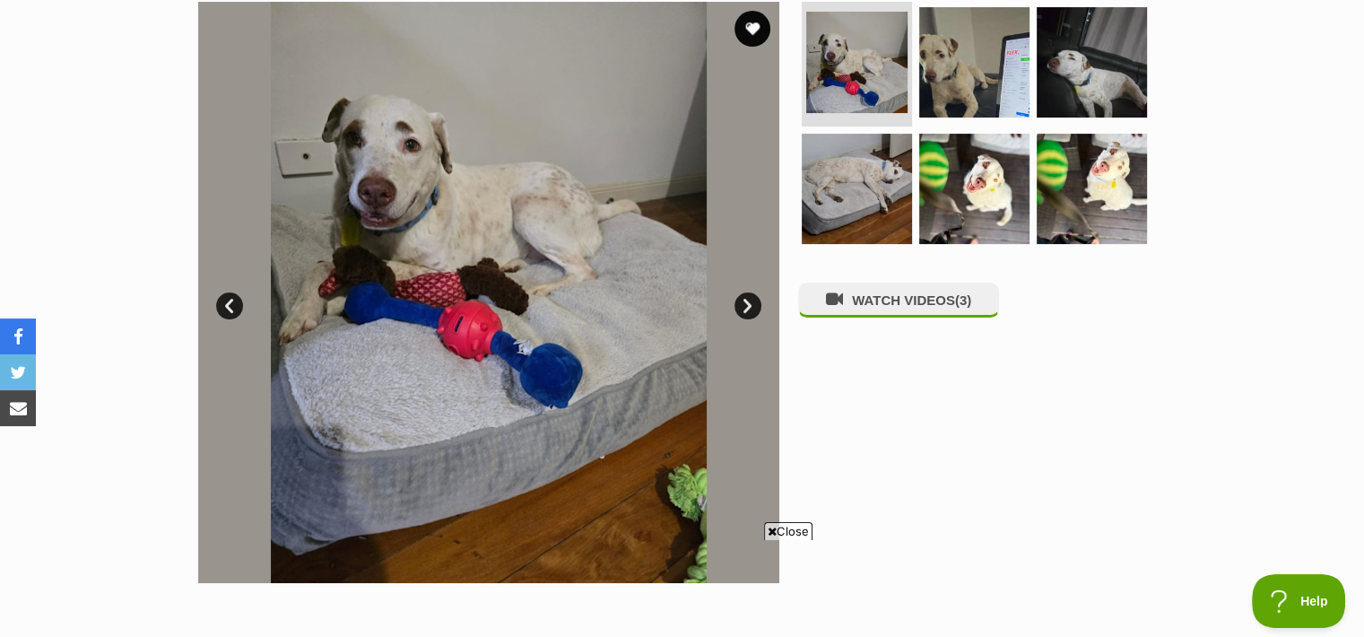
scroll to position [373, 0]
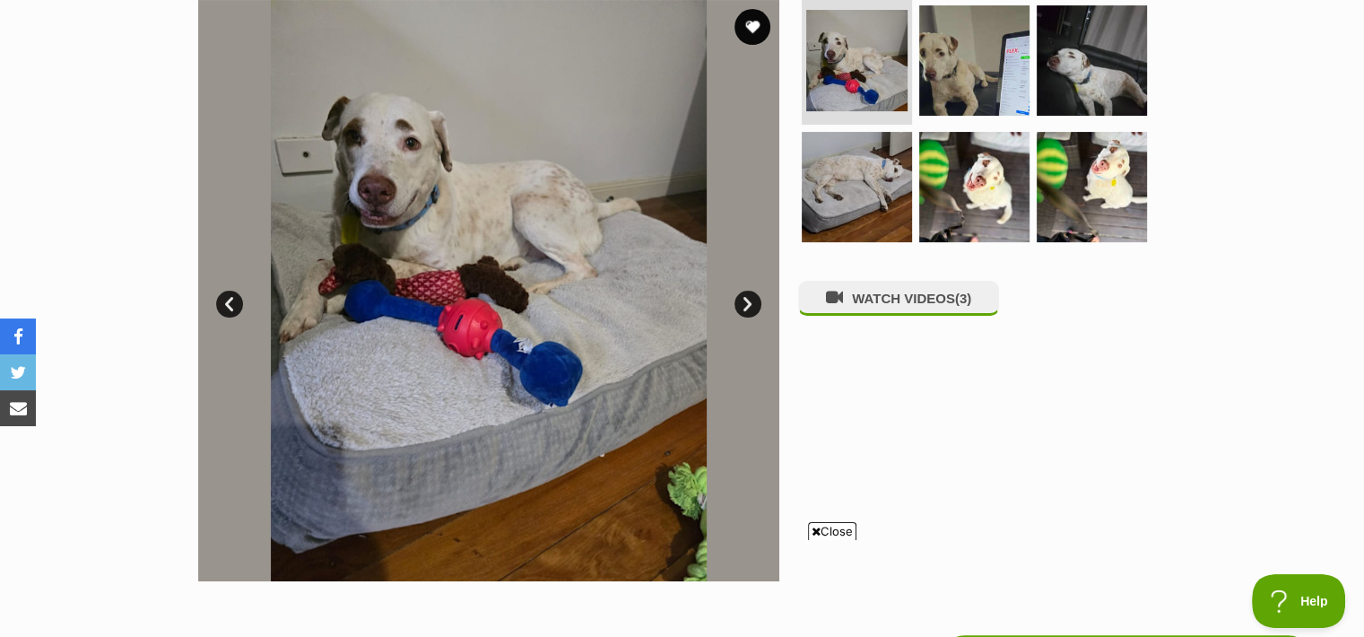
click at [752, 306] on link "Next" at bounding box center [747, 304] width 27 height 27
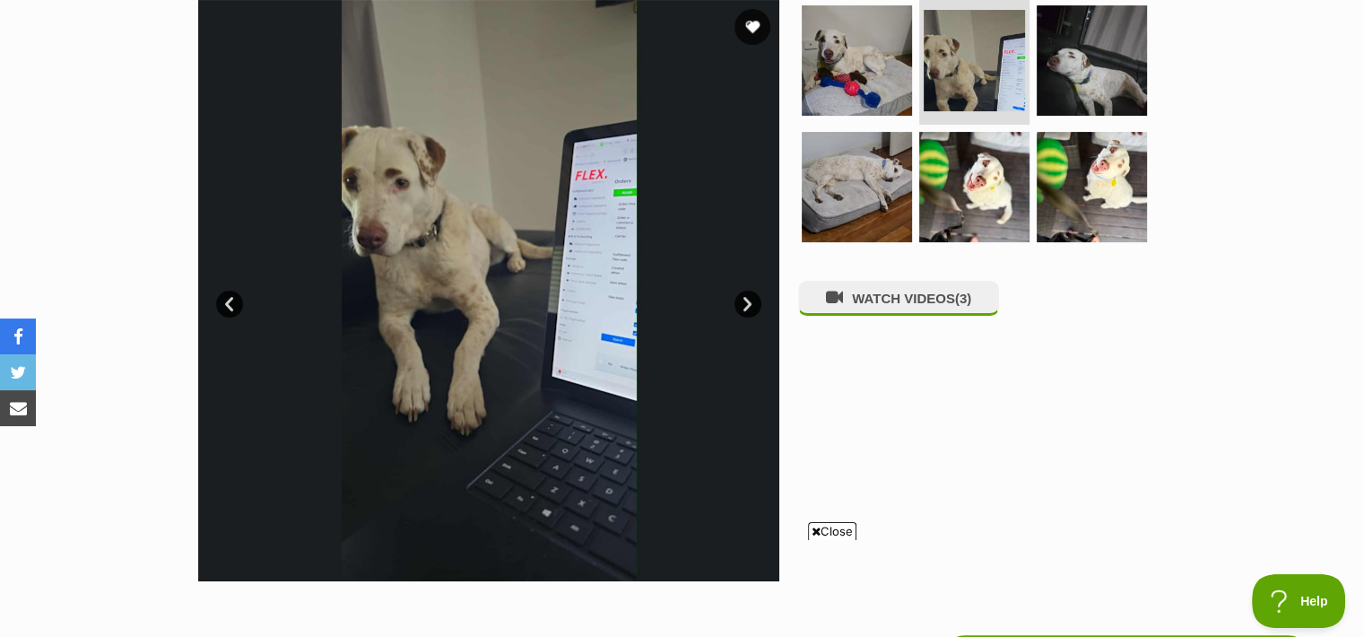
click at [752, 306] on link "Next" at bounding box center [747, 304] width 27 height 27
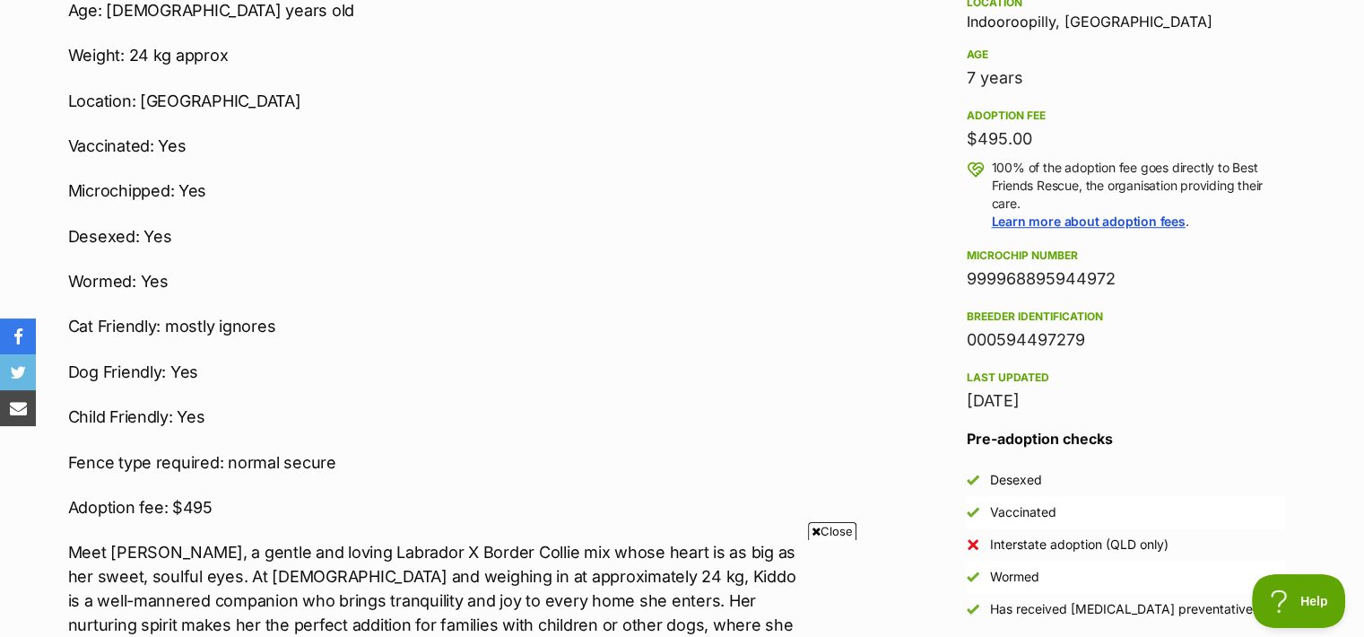
scroll to position [1222, 0]
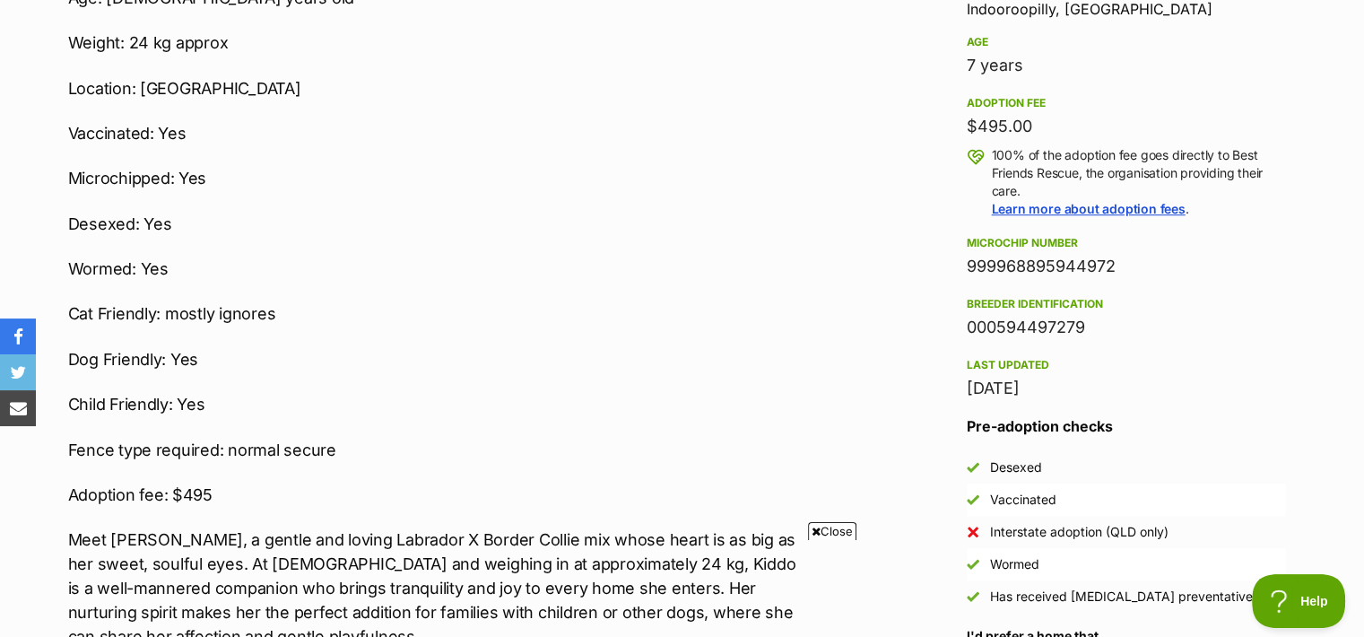
click at [841, 526] on span "Close" at bounding box center [832, 531] width 48 height 18
click at [807, 306] on p "Cat Friendly: mostly ignores" at bounding box center [438, 313] width 741 height 24
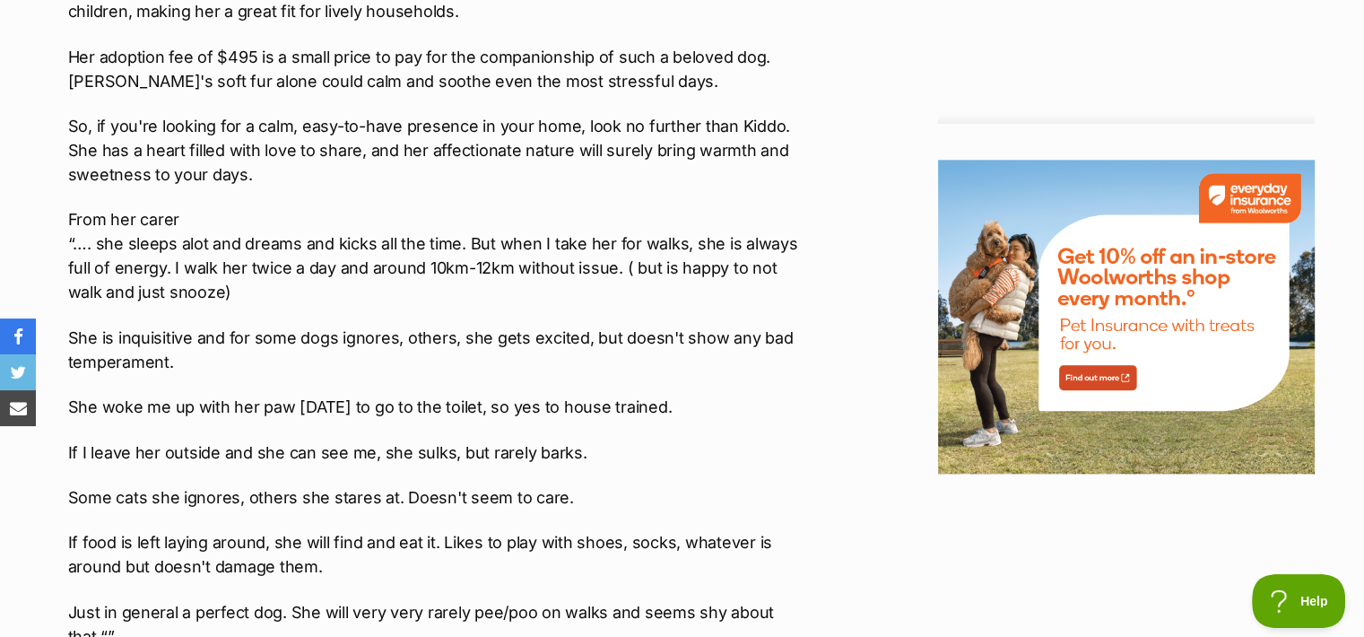
scroll to position [2155, 0]
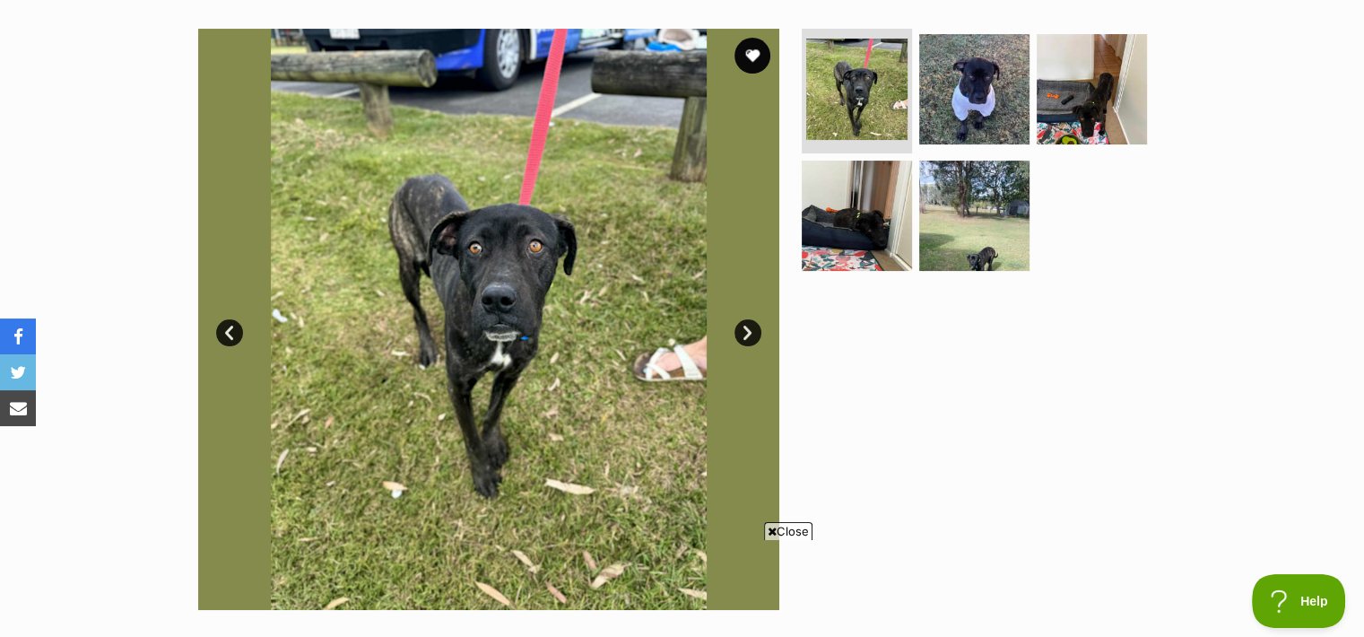
scroll to position [344, 0]
click at [789, 526] on span "Close" at bounding box center [788, 531] width 48 height 18
click at [746, 332] on link "Next" at bounding box center [747, 332] width 27 height 27
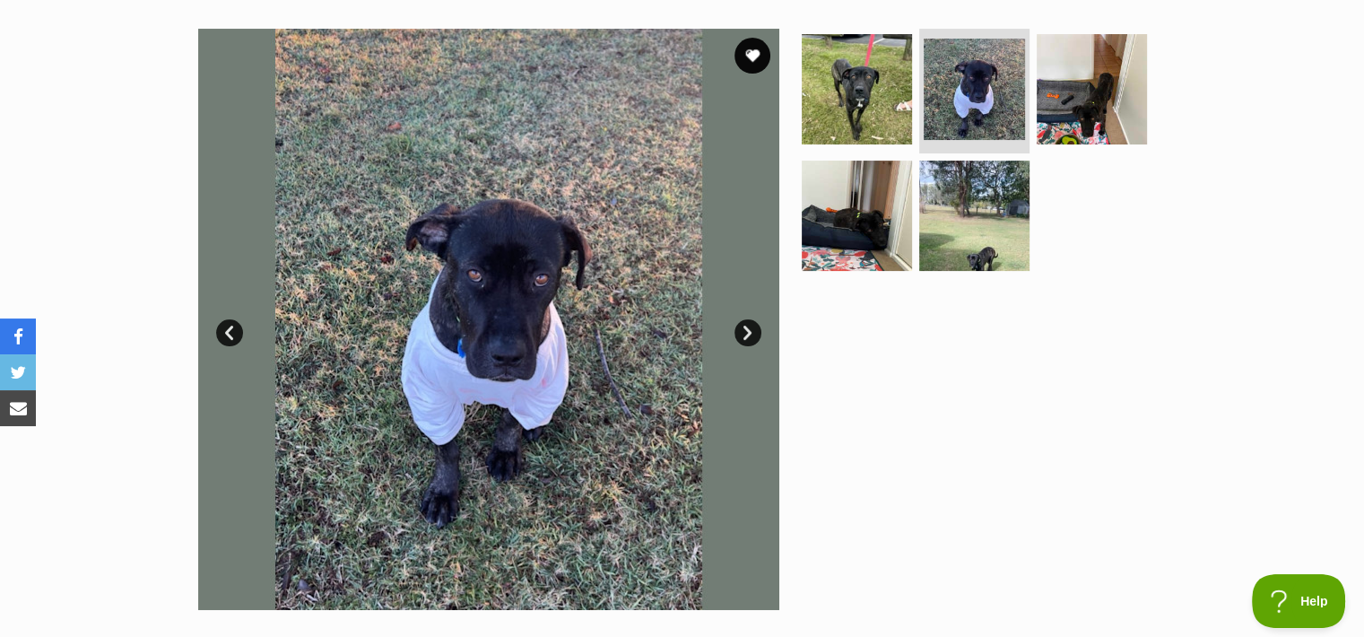
click at [746, 332] on link "Next" at bounding box center [747, 332] width 27 height 27
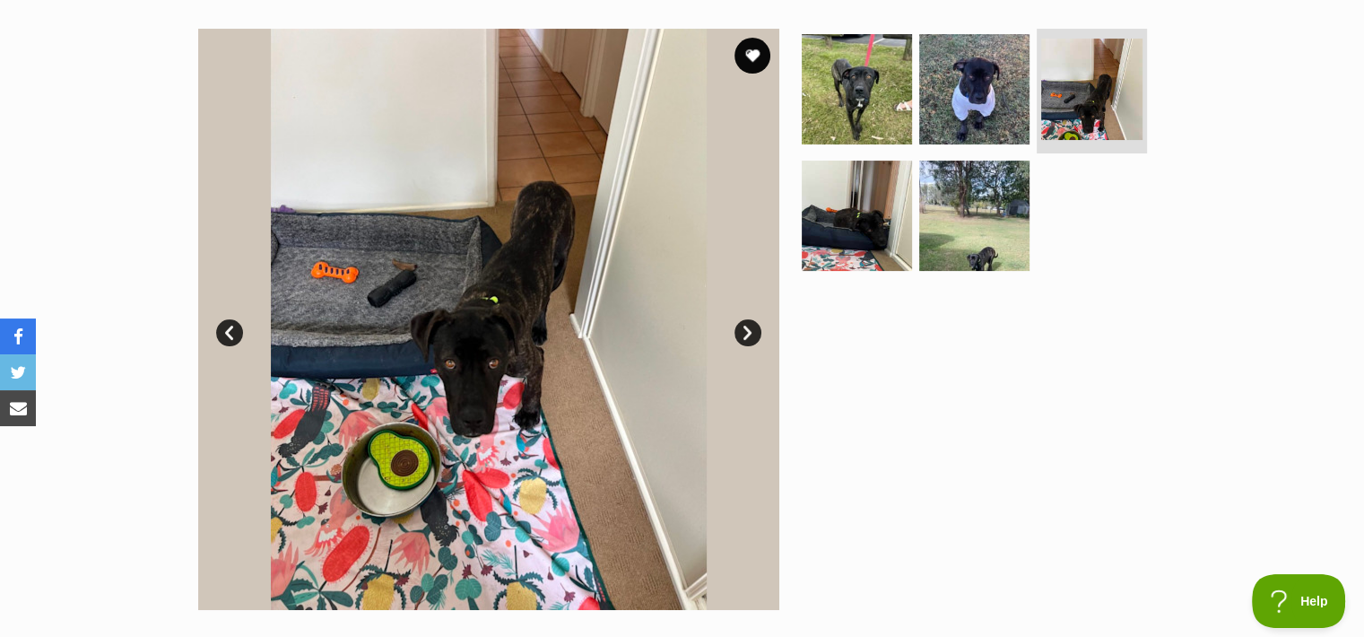
click at [746, 332] on link "Next" at bounding box center [747, 332] width 27 height 27
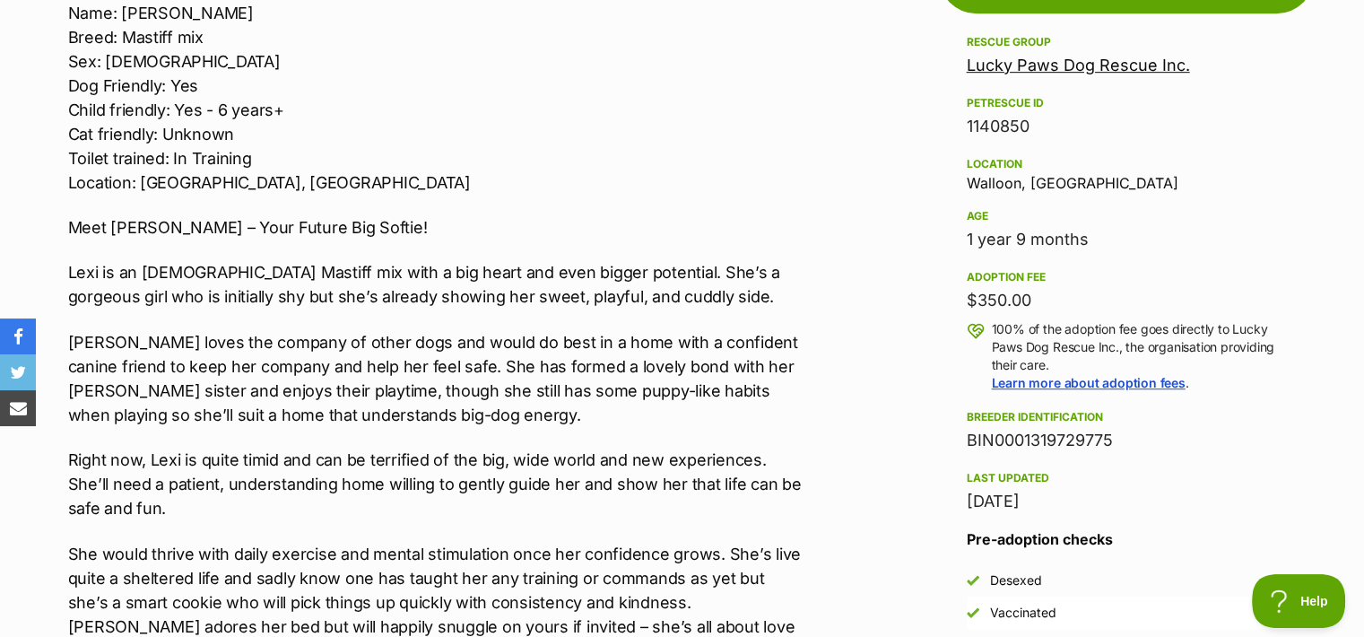
scroll to position [1076, 0]
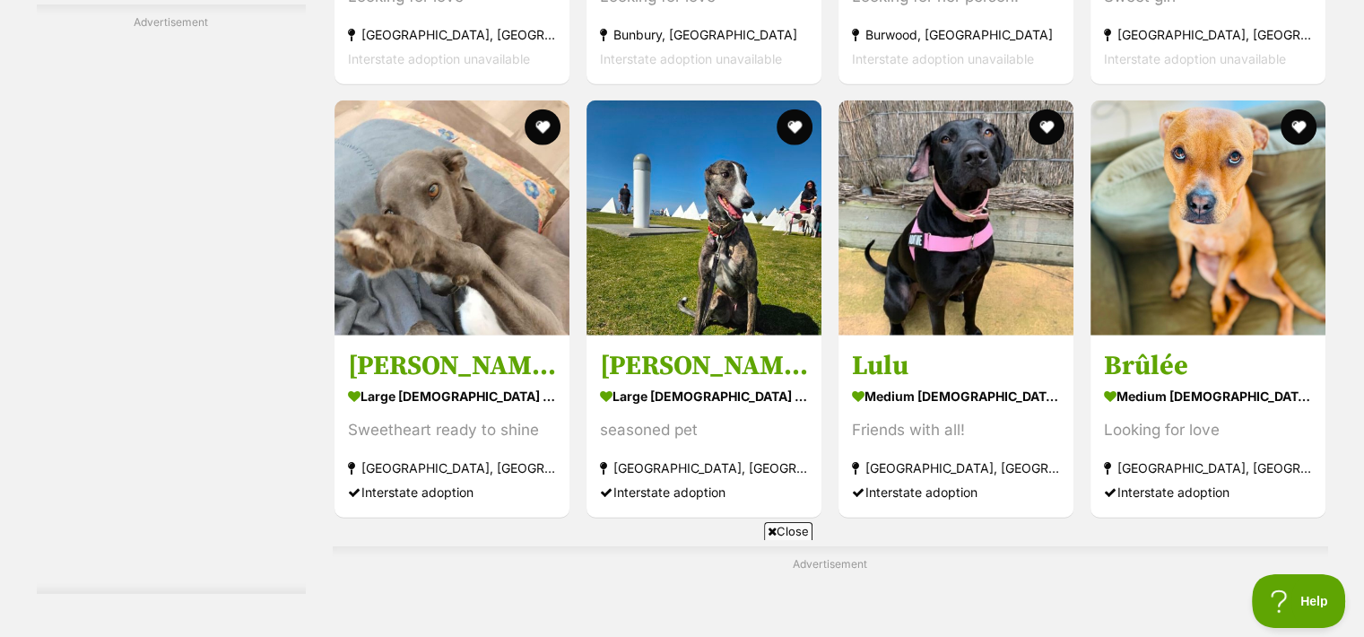
scroll to position [4671, 0]
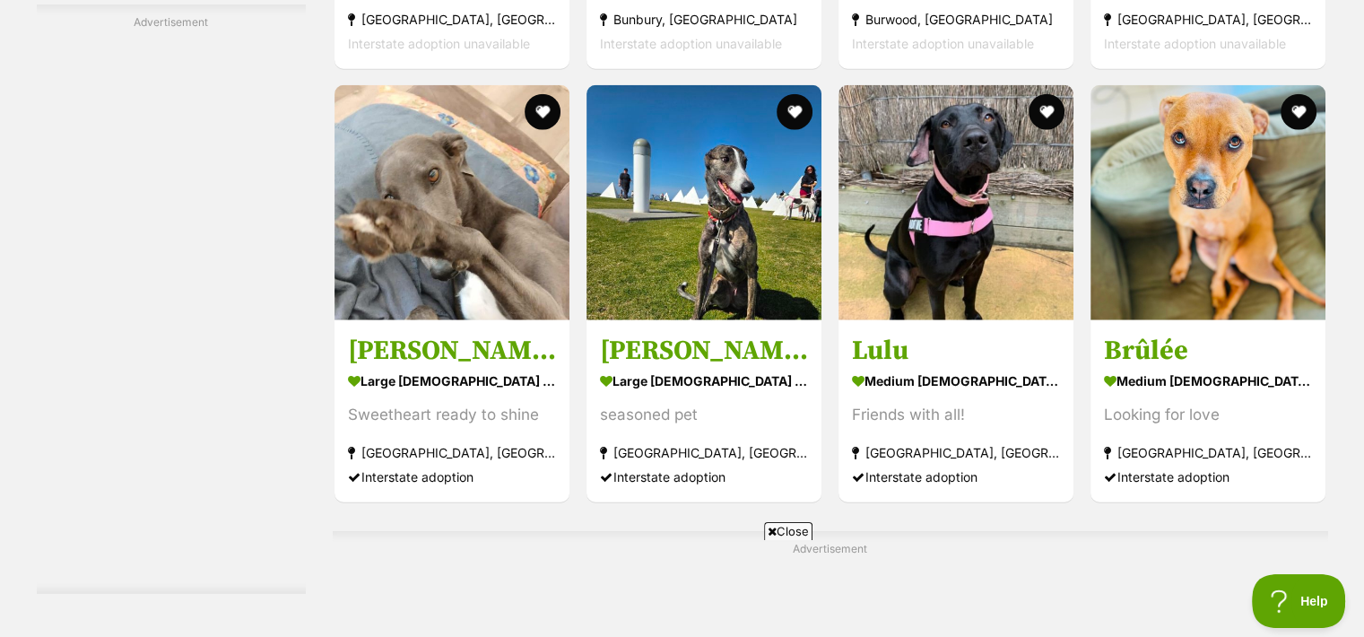
click at [770, 532] on icon at bounding box center [772, 532] width 9 height 12
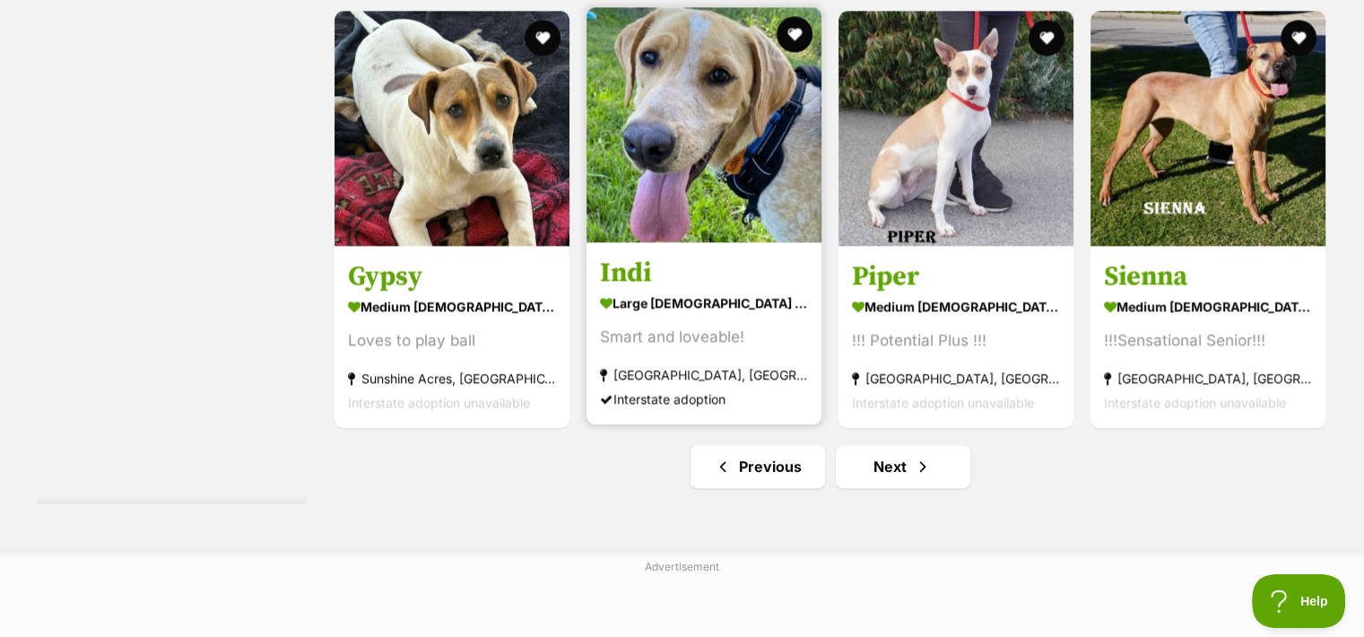
scroll to position [9366, 0]
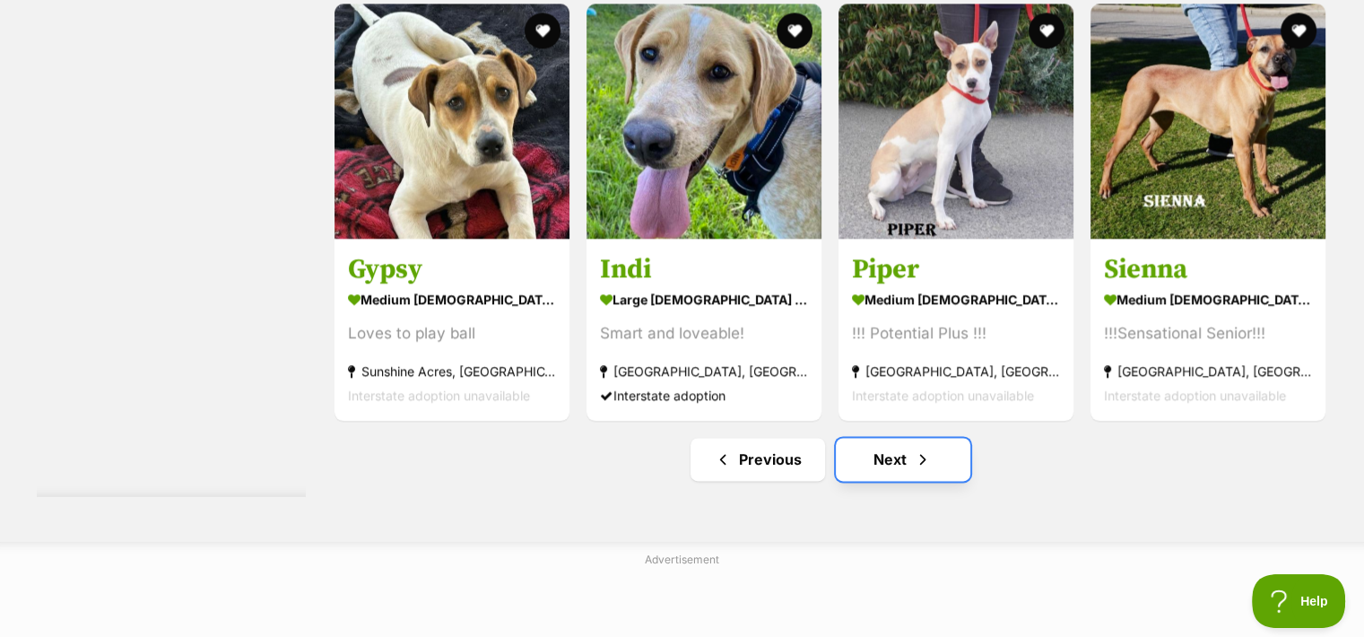
click at [882, 459] on link "Next" at bounding box center [903, 459] width 135 height 43
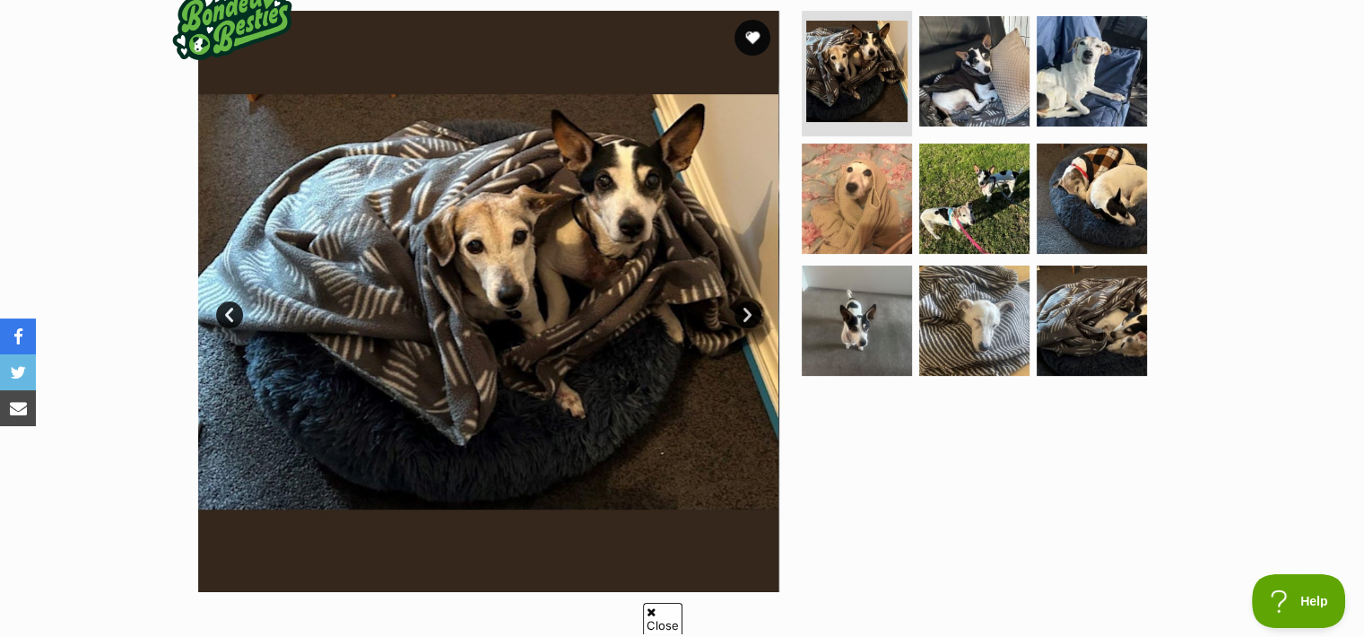
scroll to position [366, 0]
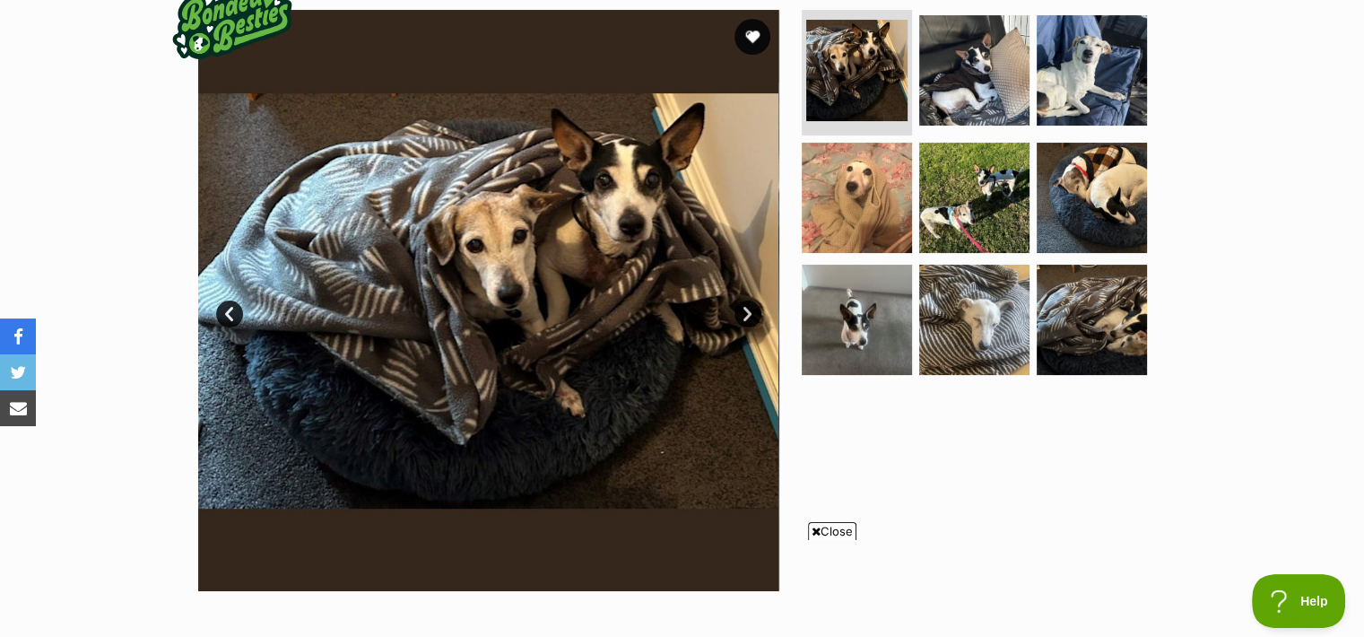
click at [743, 309] on link "Next" at bounding box center [747, 313] width 27 height 27
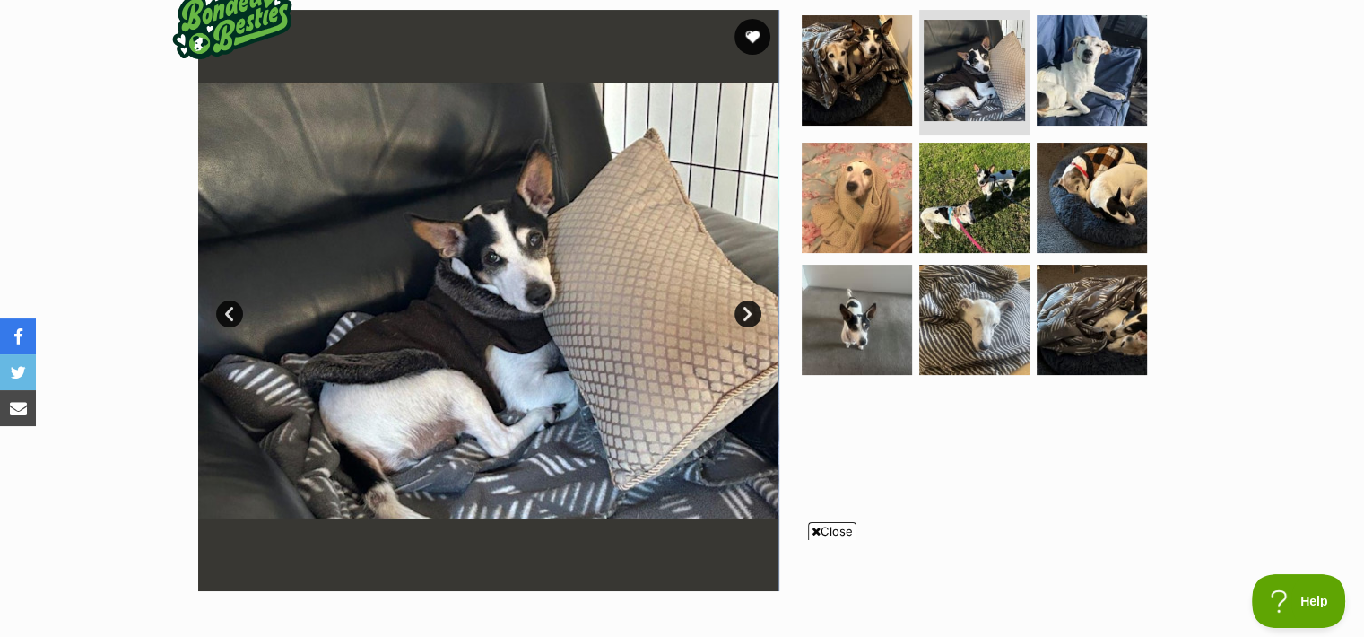
click at [743, 309] on link "Next" at bounding box center [747, 313] width 27 height 27
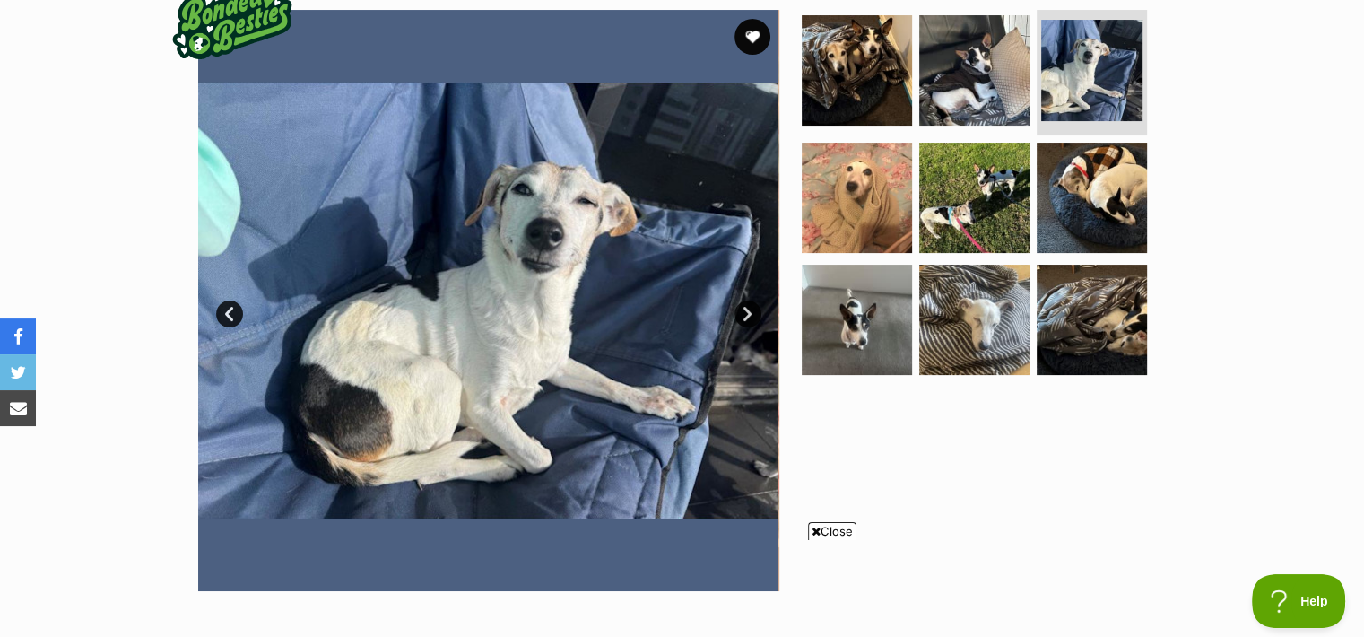
click at [743, 309] on link "Next" at bounding box center [747, 313] width 27 height 27
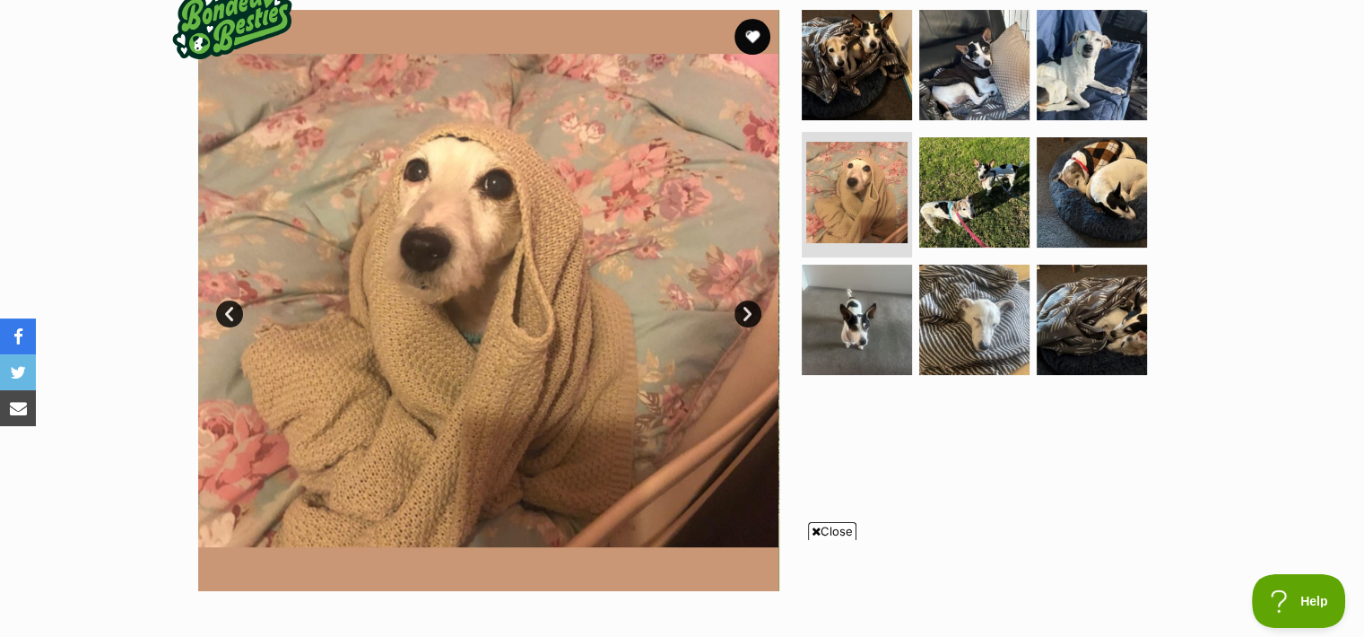
click at [743, 309] on link "Next" at bounding box center [747, 313] width 27 height 27
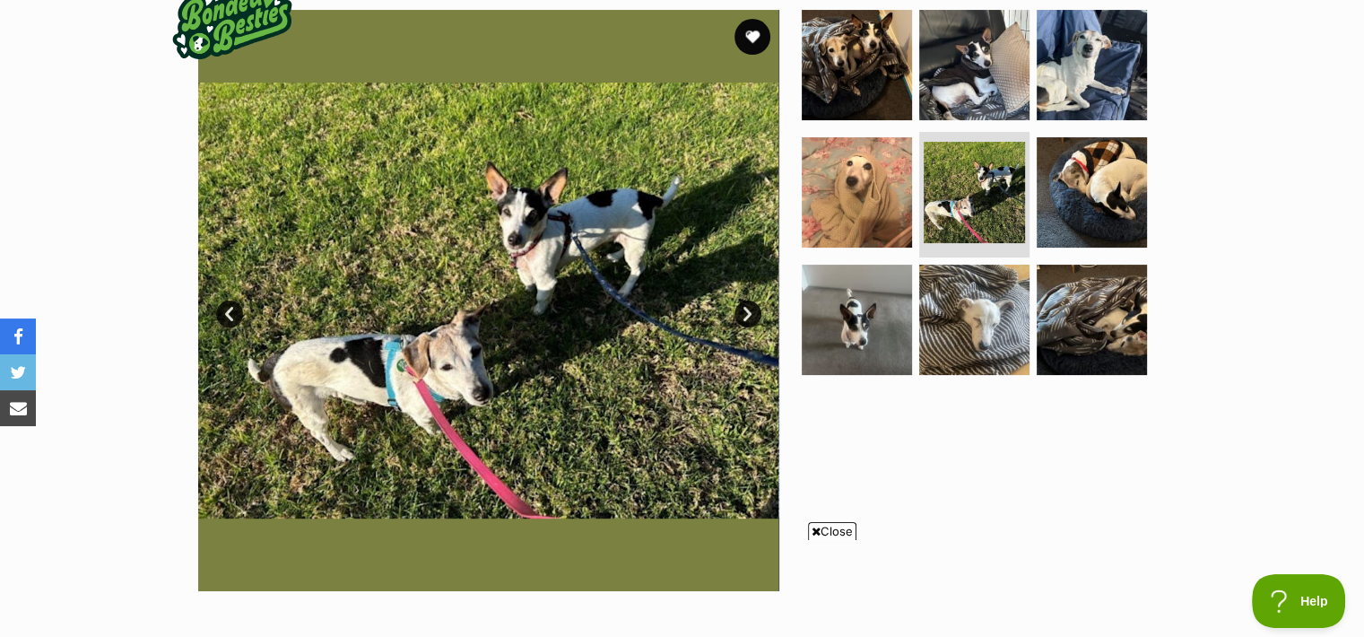
click at [743, 309] on link "Next" at bounding box center [747, 313] width 27 height 27
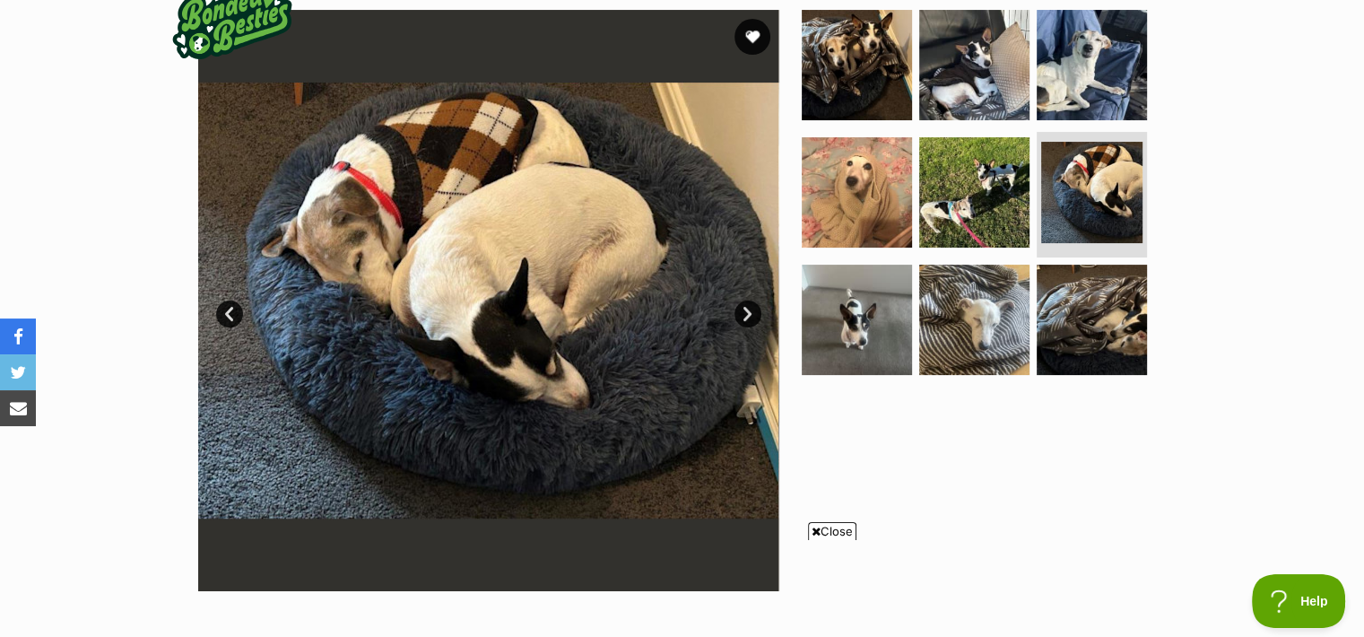
click at [743, 309] on link "Next" at bounding box center [747, 313] width 27 height 27
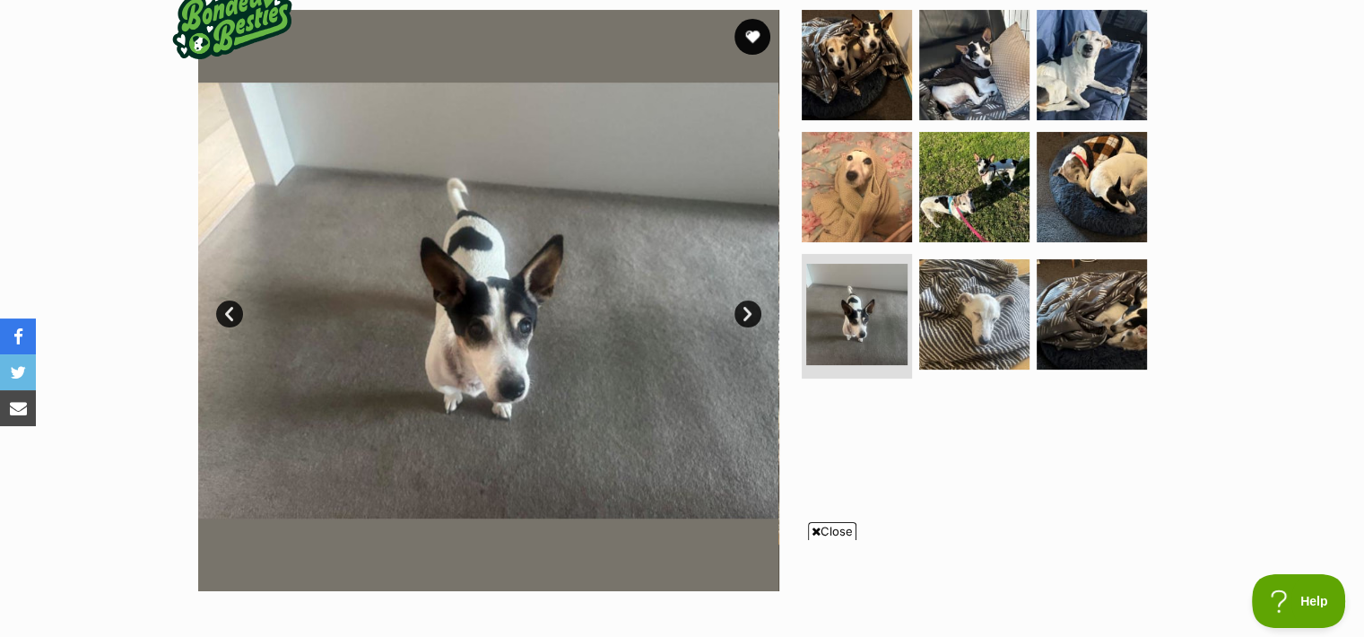
click at [743, 309] on link "Next" at bounding box center [747, 313] width 27 height 27
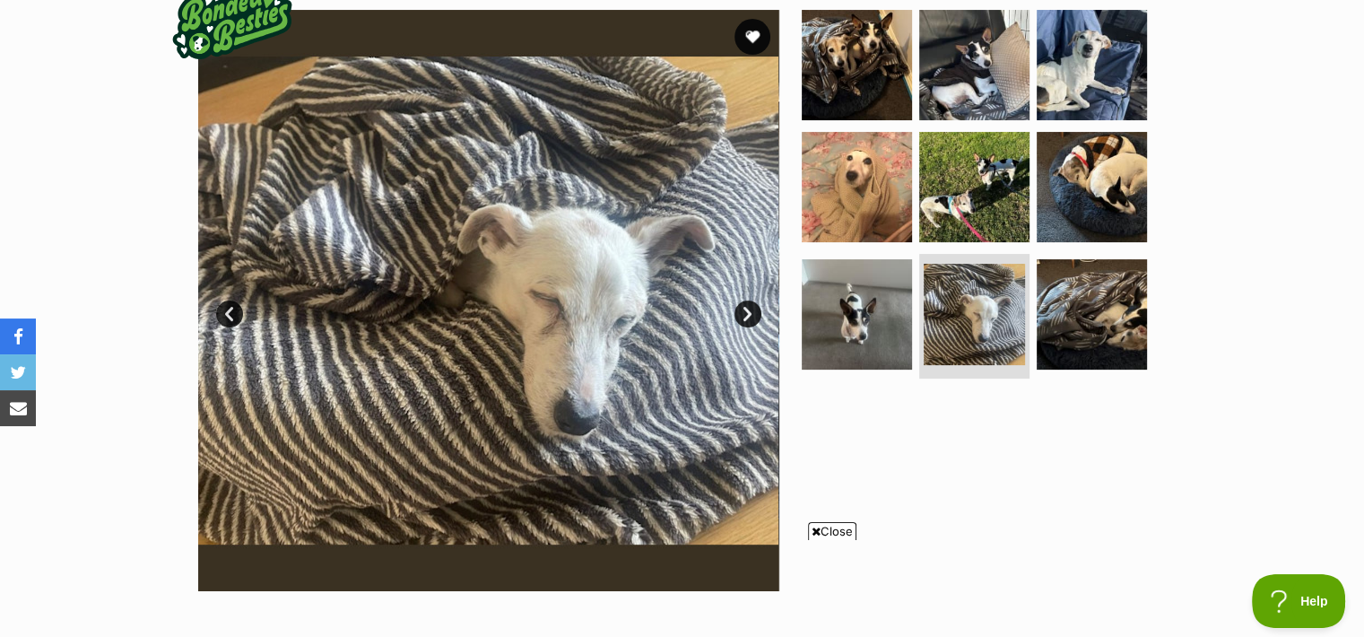
click at [743, 309] on link "Next" at bounding box center [747, 313] width 27 height 27
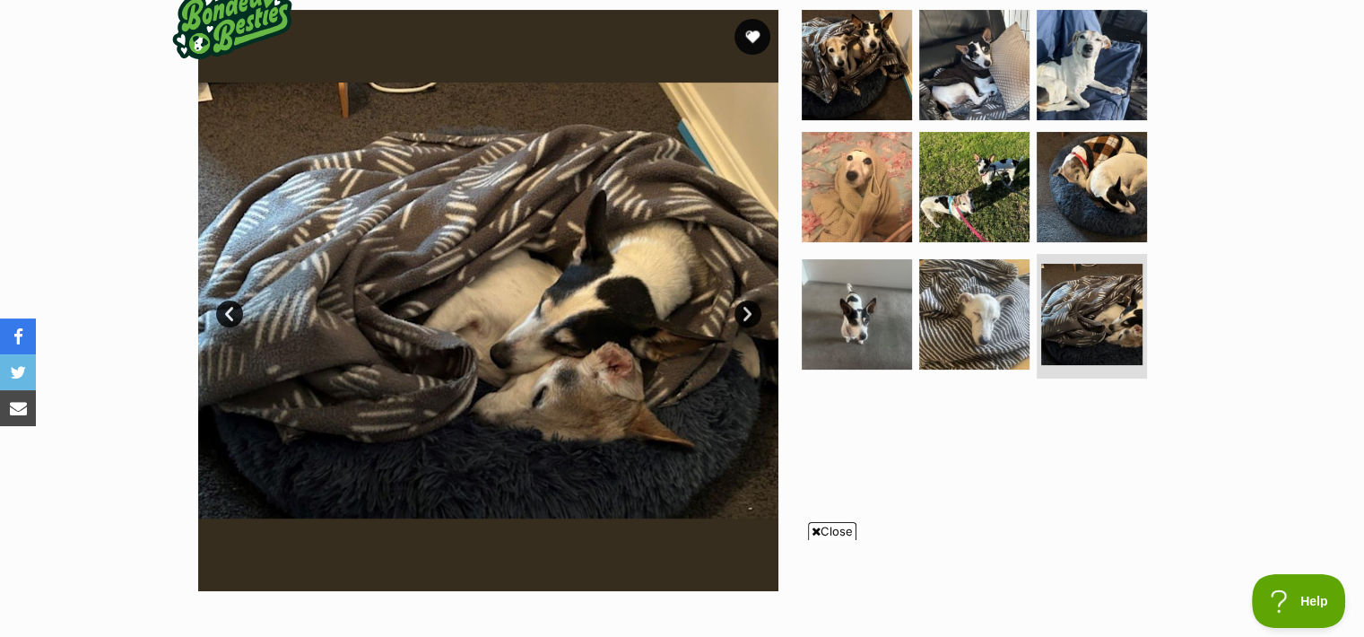
click at [743, 309] on link "Next" at bounding box center [747, 313] width 27 height 27
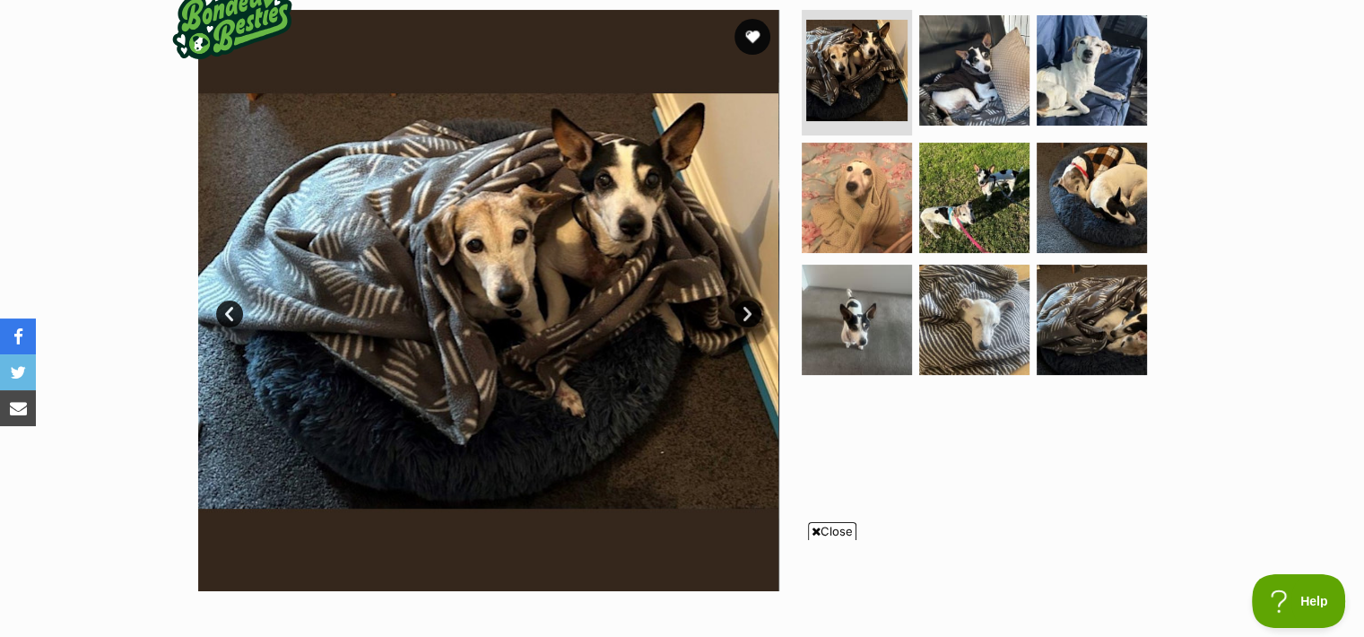
click at [836, 529] on span "Close" at bounding box center [832, 531] width 48 height 18
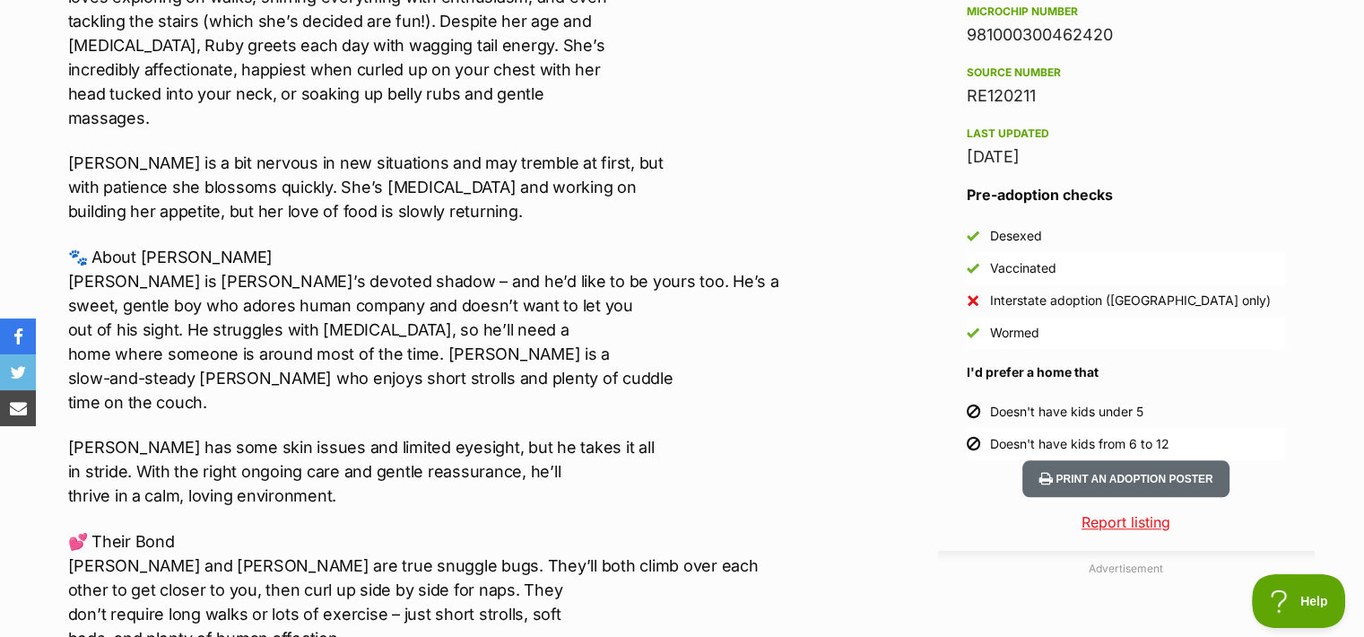
scroll to position [1463, 0]
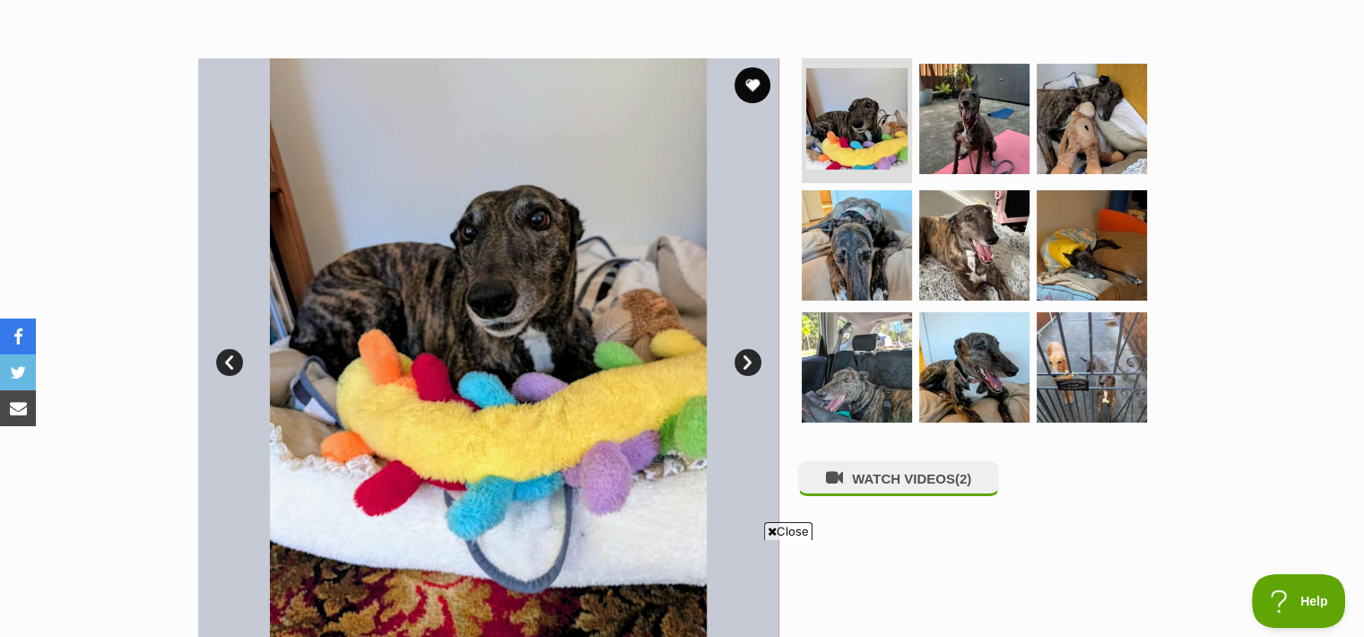
scroll to position [316, 0]
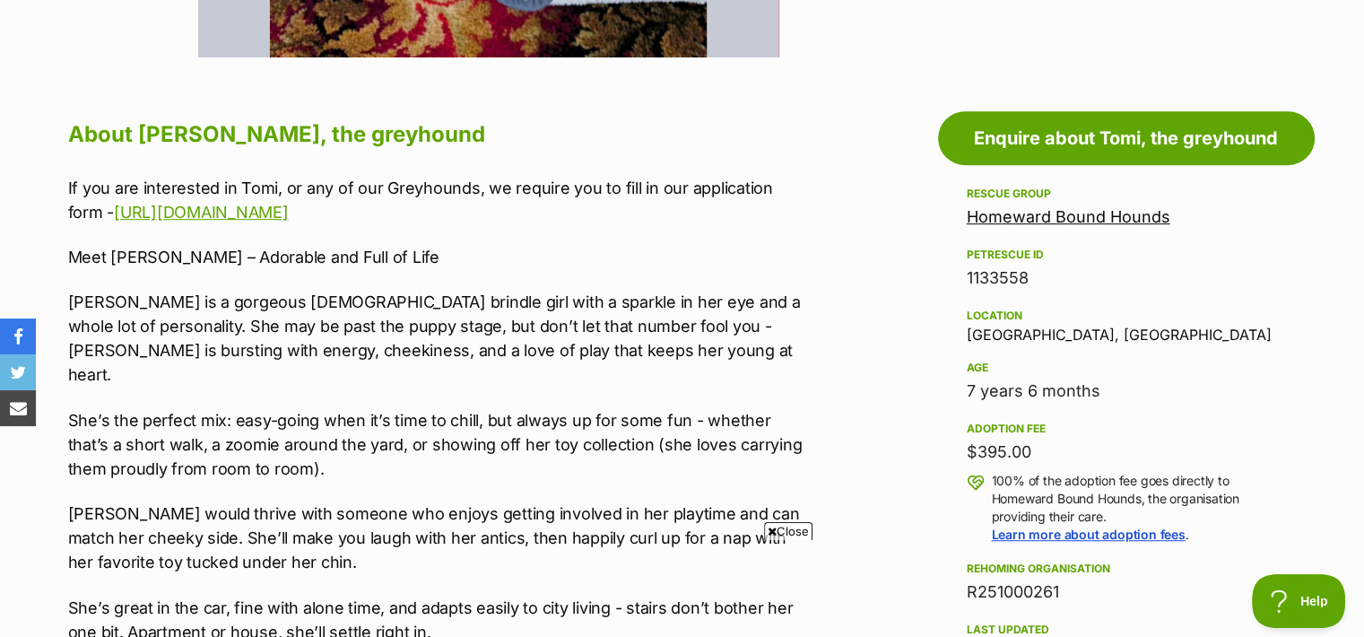
scroll to position [0, 0]
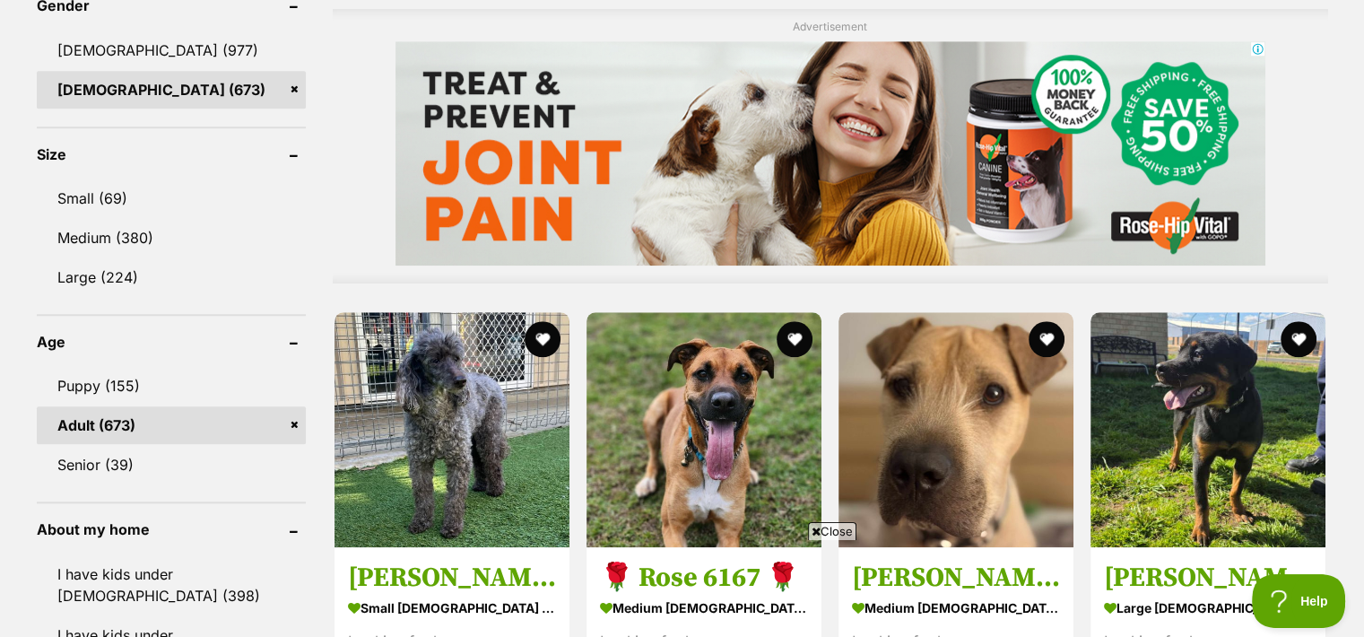
scroll to position [1575, 0]
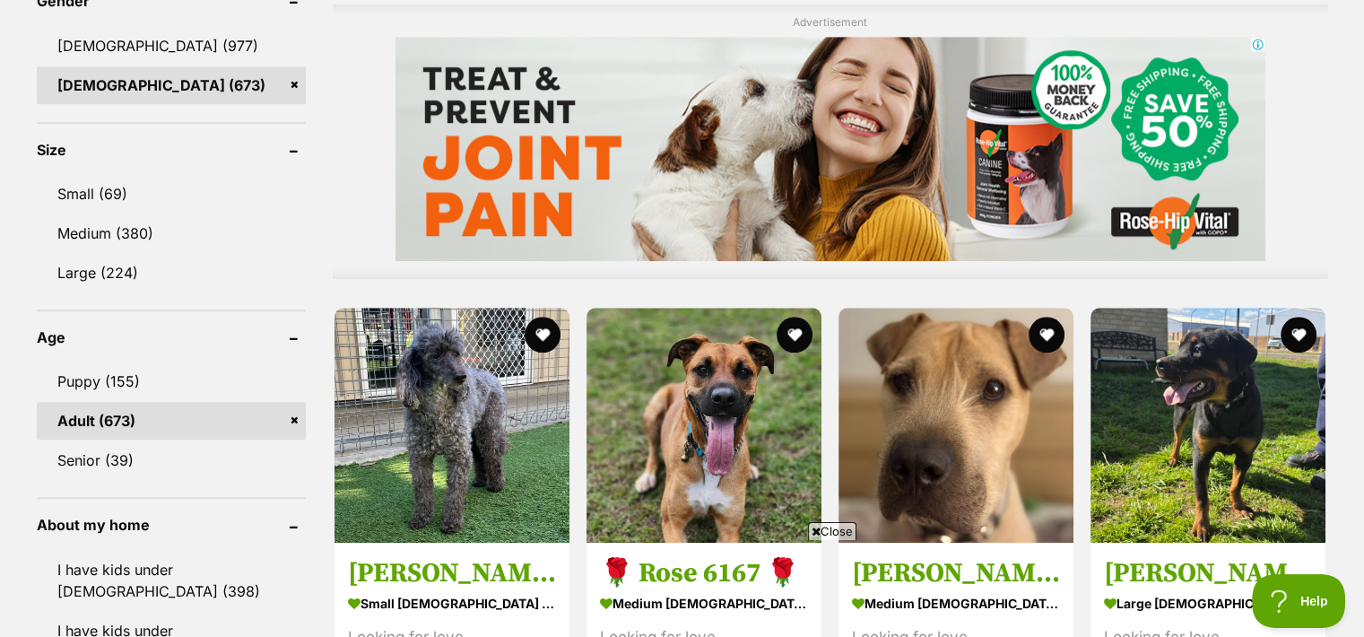
click at [834, 530] on span "Close" at bounding box center [832, 531] width 48 height 18
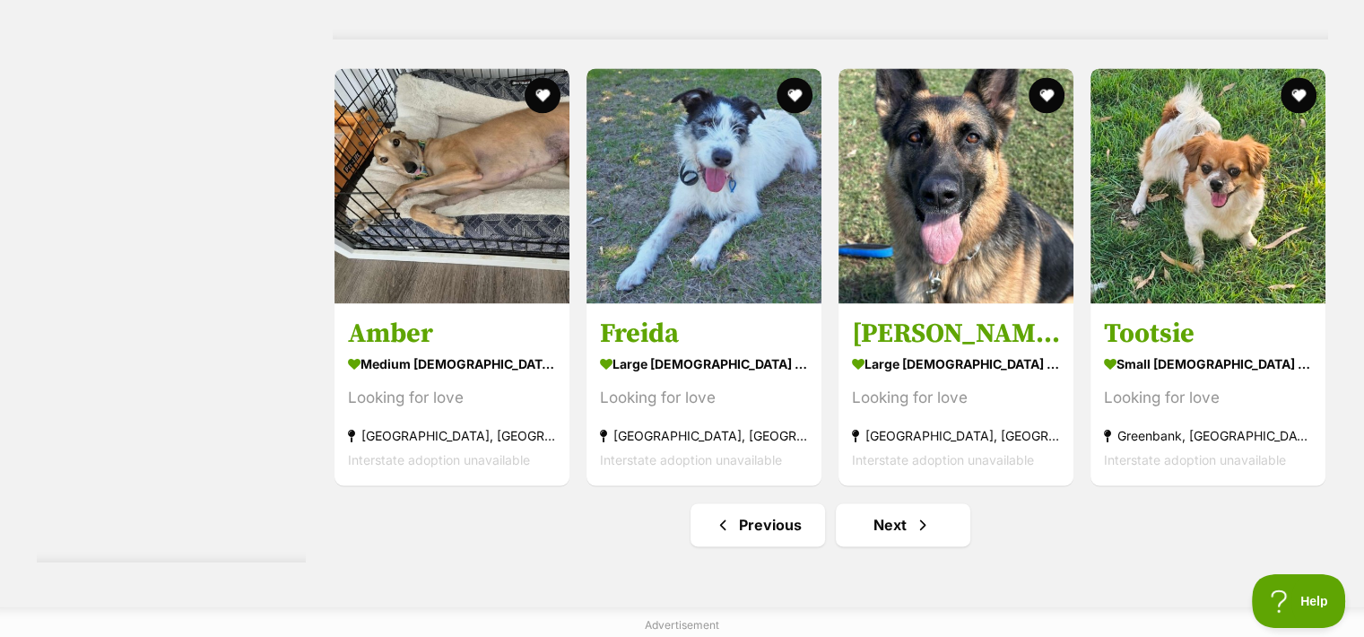
scroll to position [9416, 0]
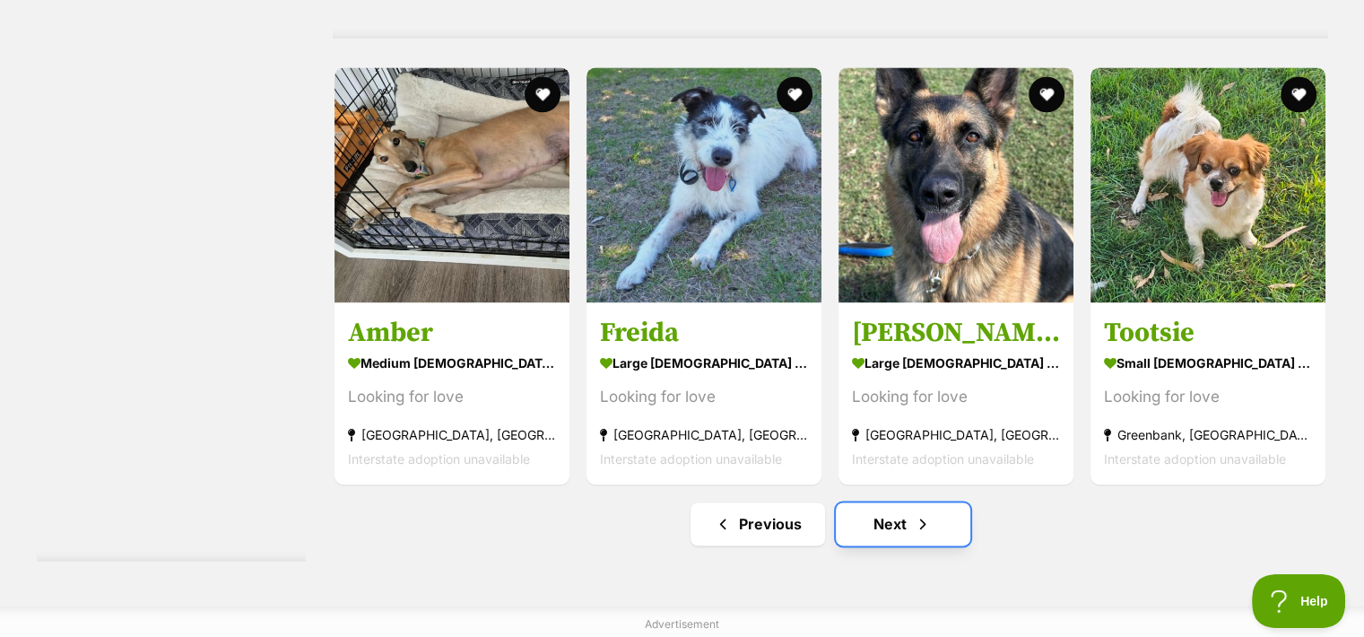
click at [912, 532] on link "Next" at bounding box center [903, 523] width 135 height 43
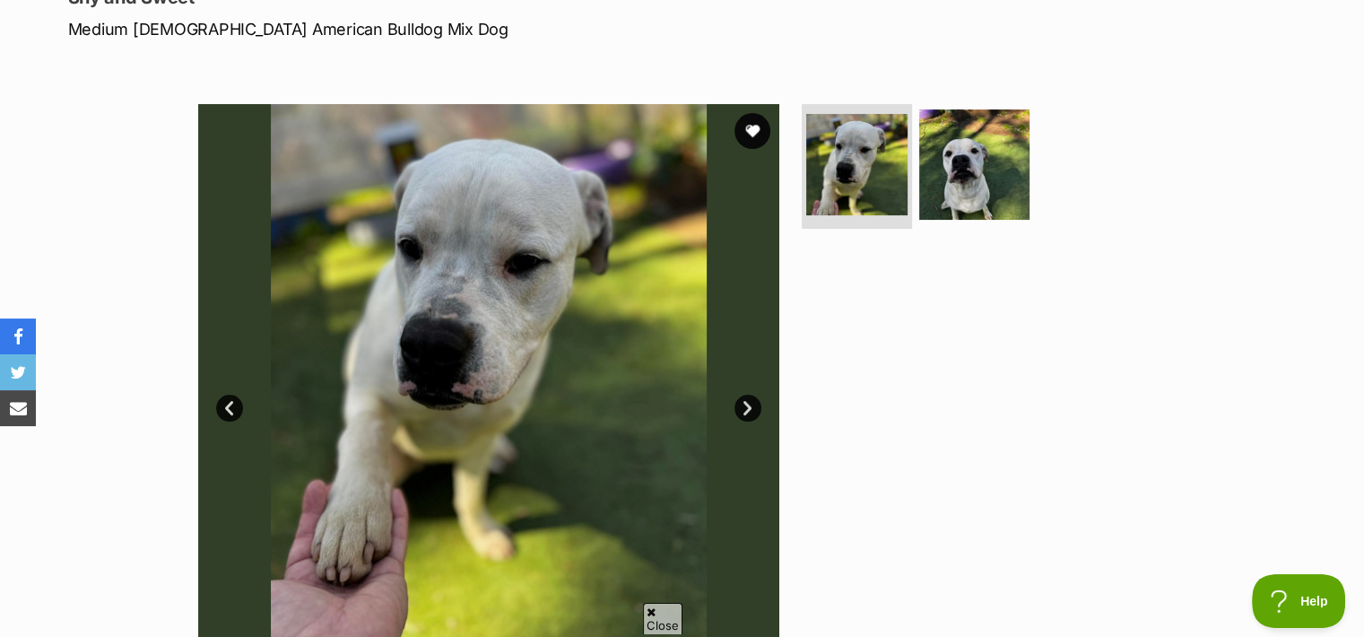
scroll to position [341, 0]
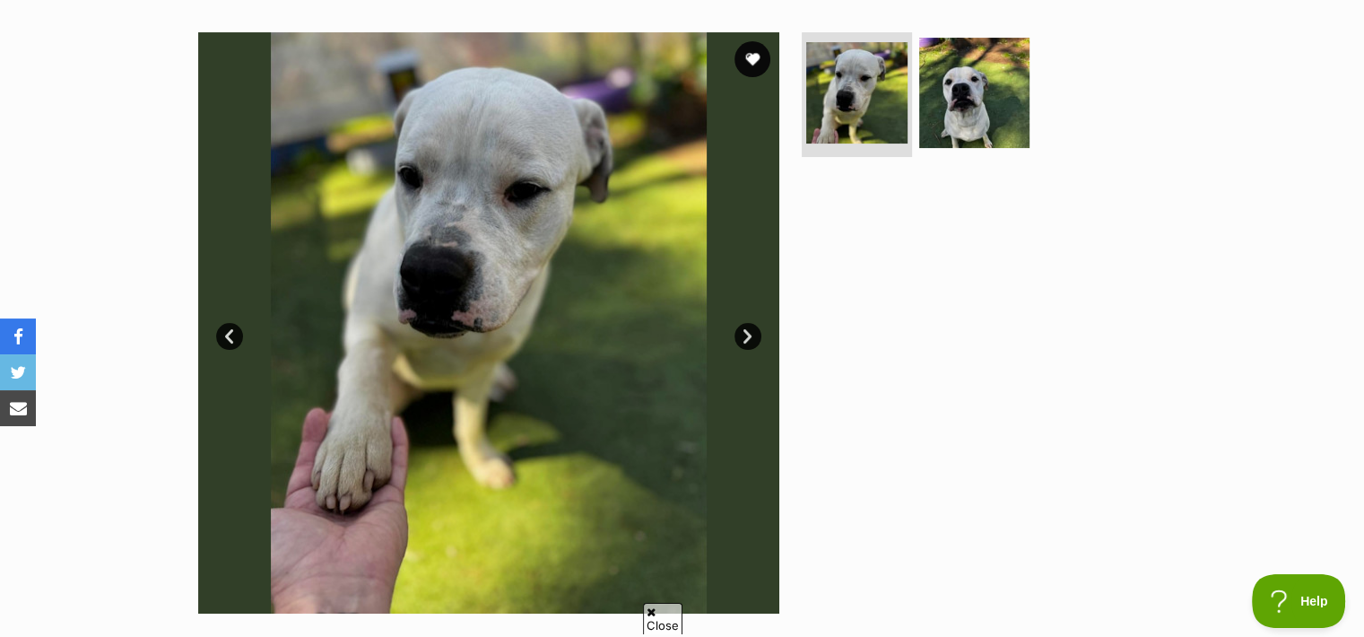
click at [744, 338] on link "Next" at bounding box center [747, 336] width 27 height 27
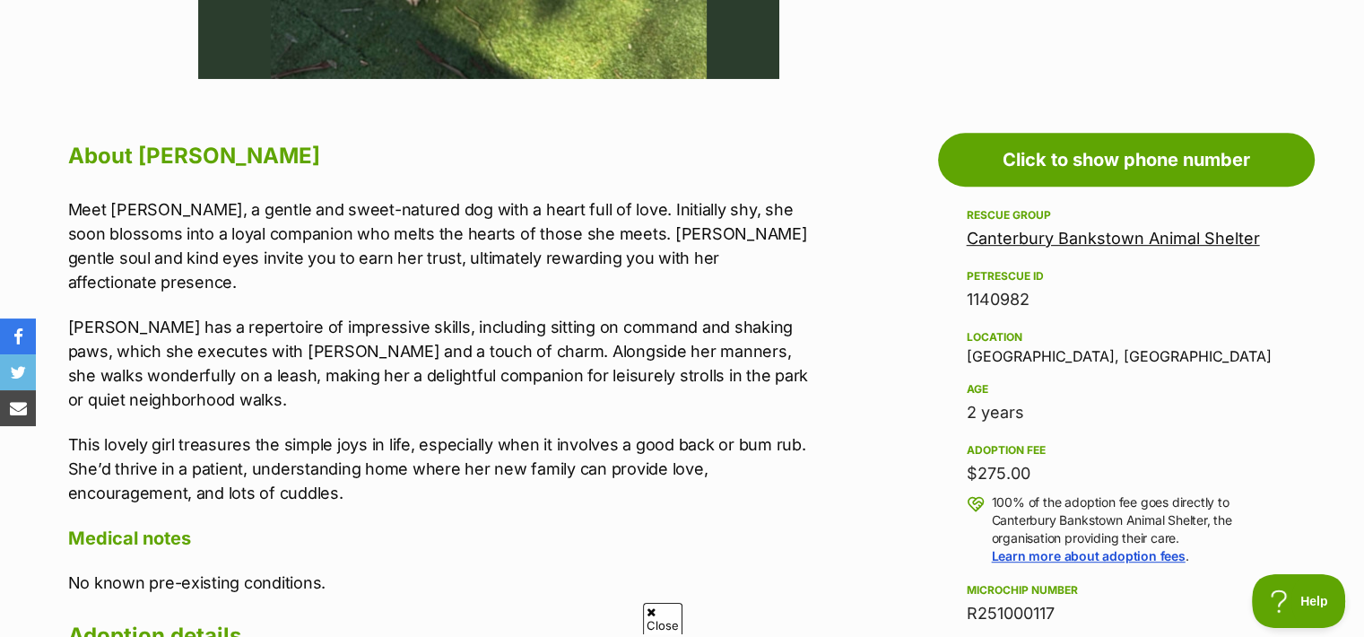
scroll to position [875, 0]
click at [825, 527] on span "Close" at bounding box center [832, 531] width 48 height 18
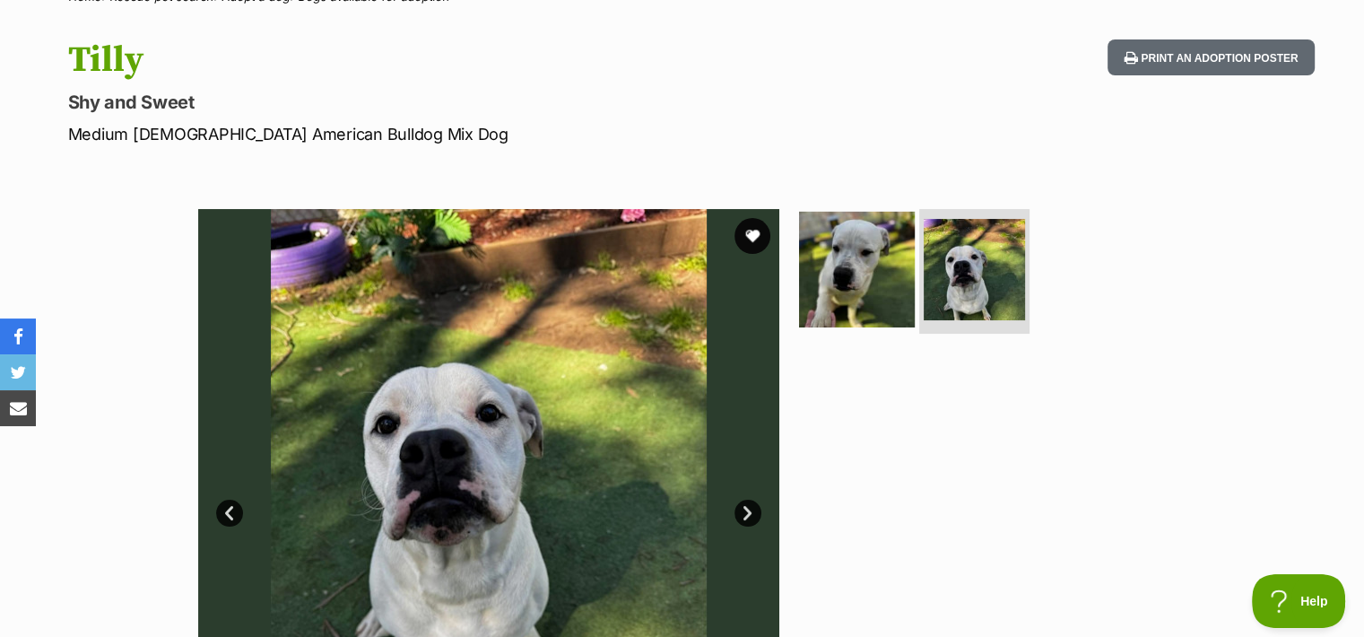
scroll to position [161, 0]
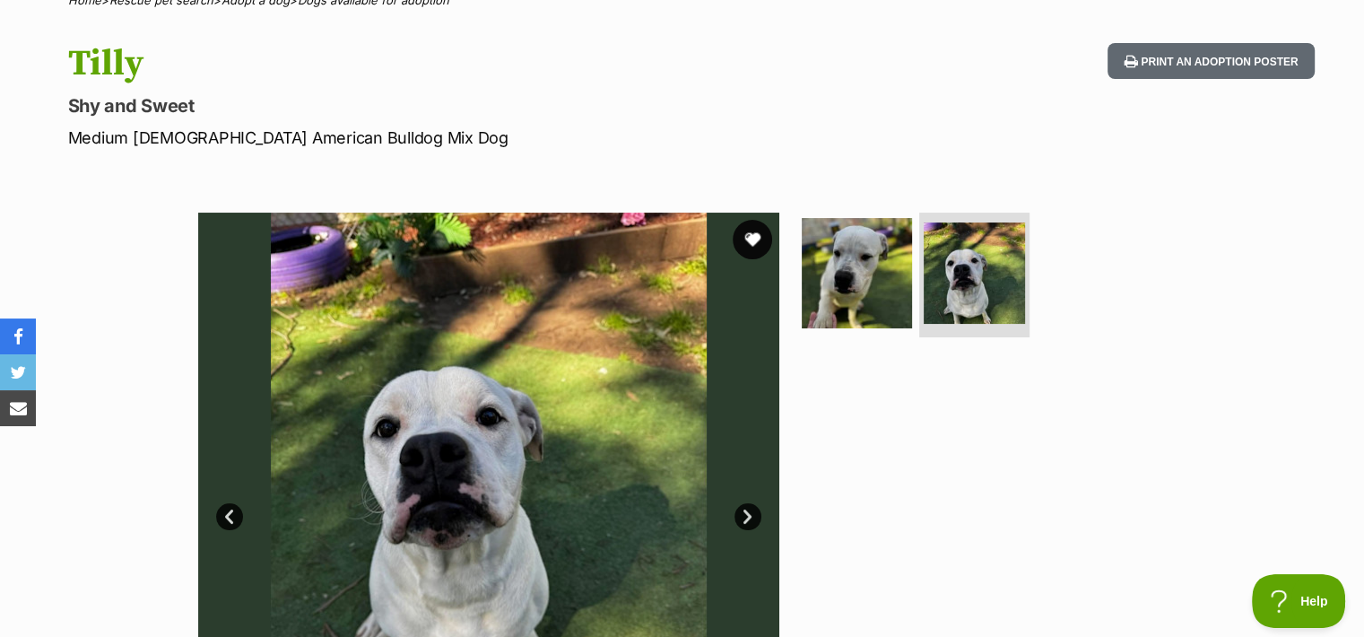
click at [761, 241] on button "favourite" at bounding box center [752, 239] width 39 height 39
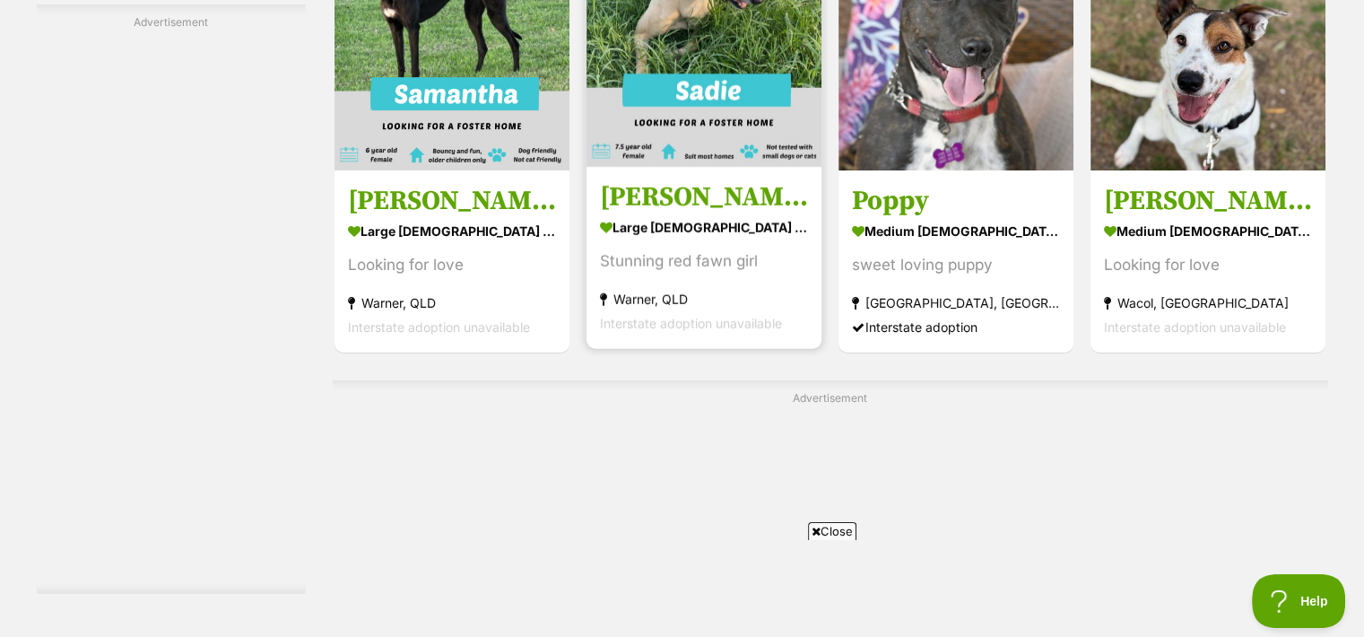
scroll to position [7147, 0]
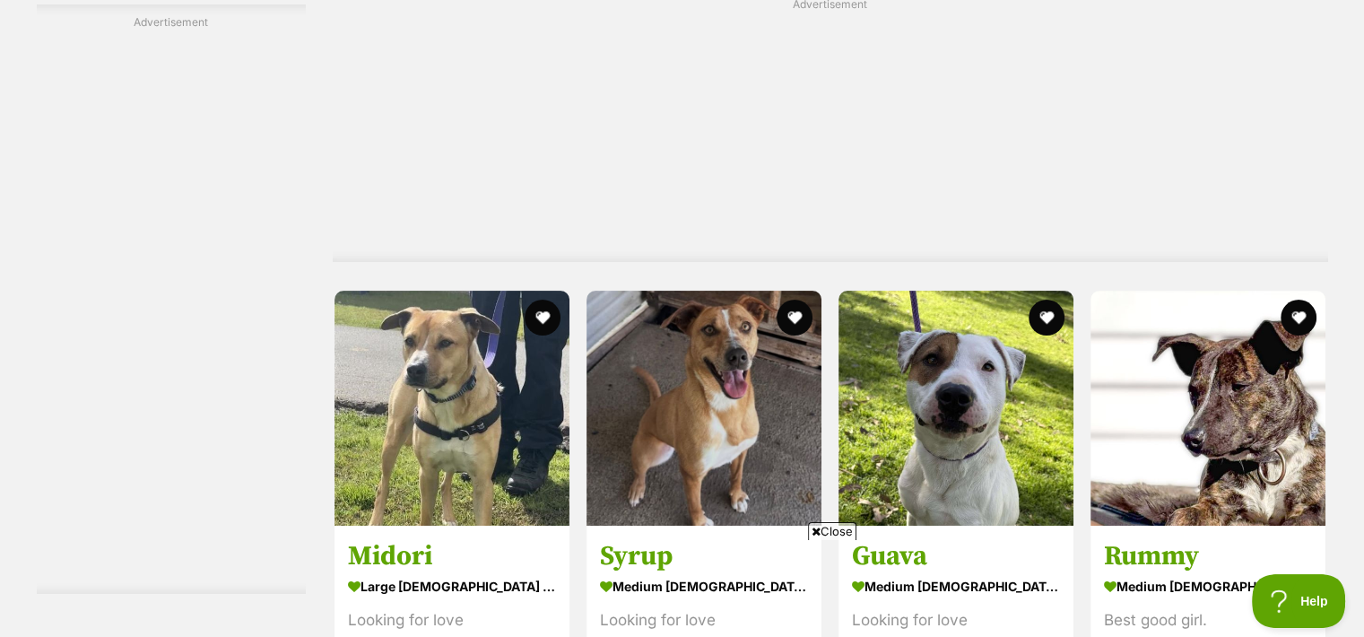
click at [818, 531] on span "Close" at bounding box center [832, 531] width 48 height 18
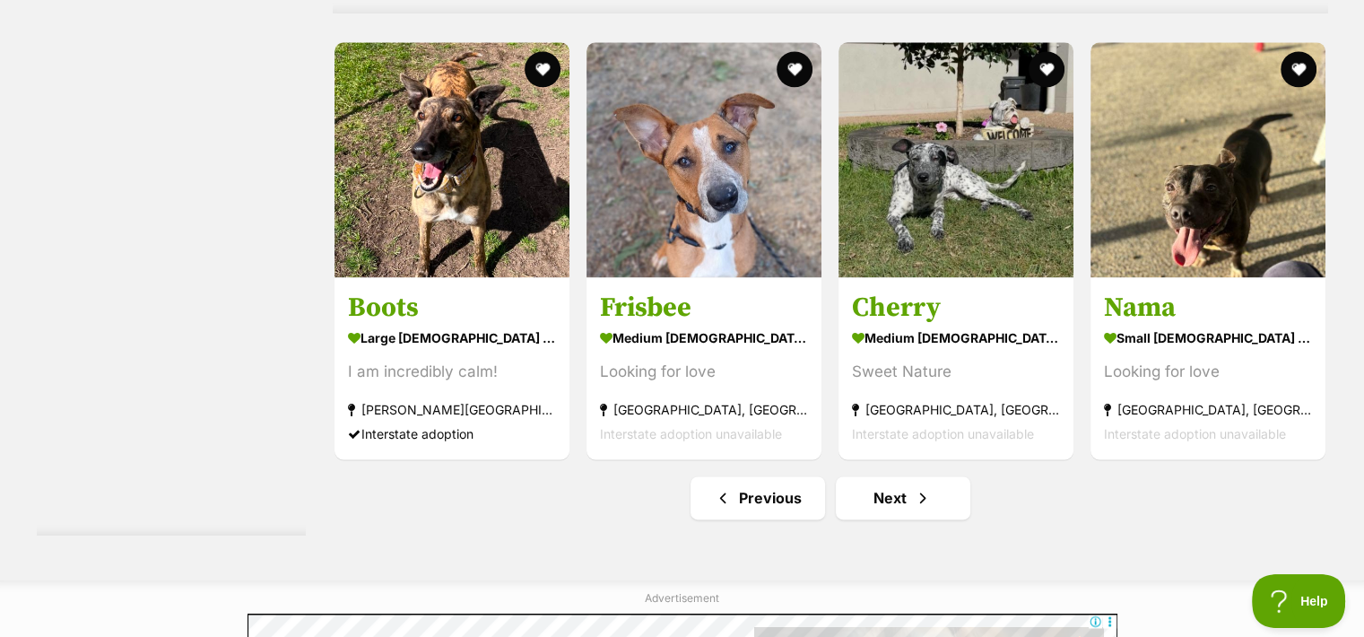
scroll to position [9329, 0]
click at [912, 500] on link "Next" at bounding box center [903, 496] width 135 height 43
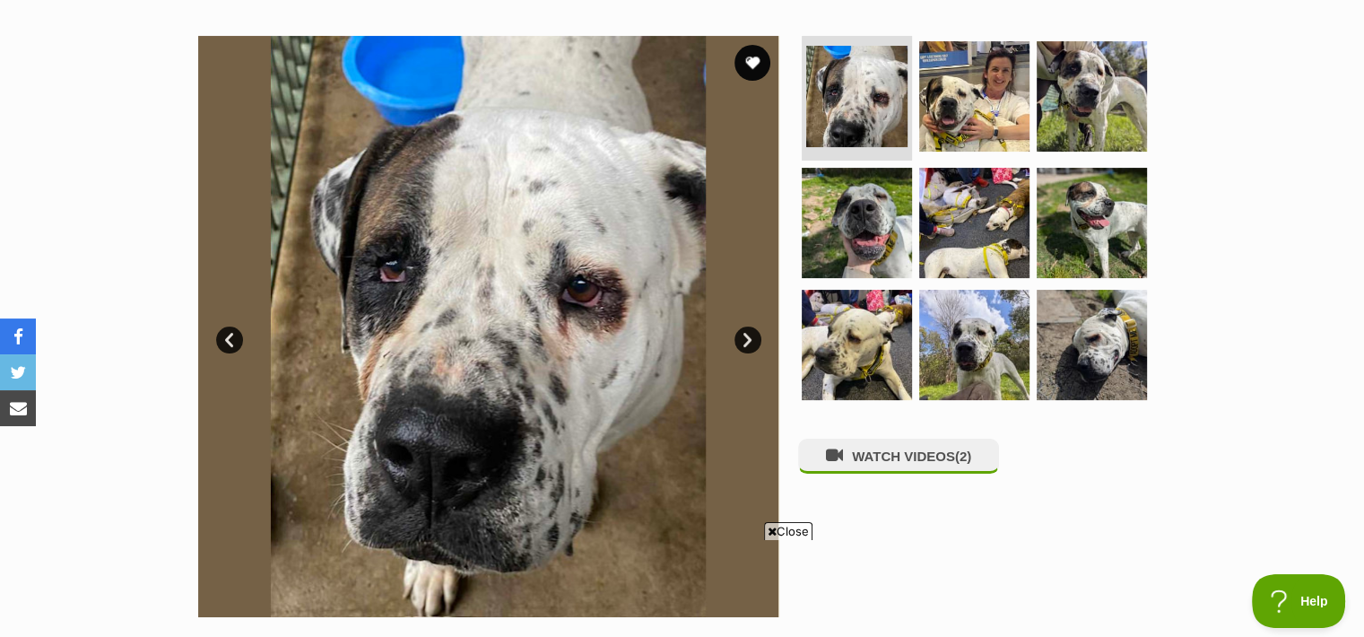
scroll to position [340, 0]
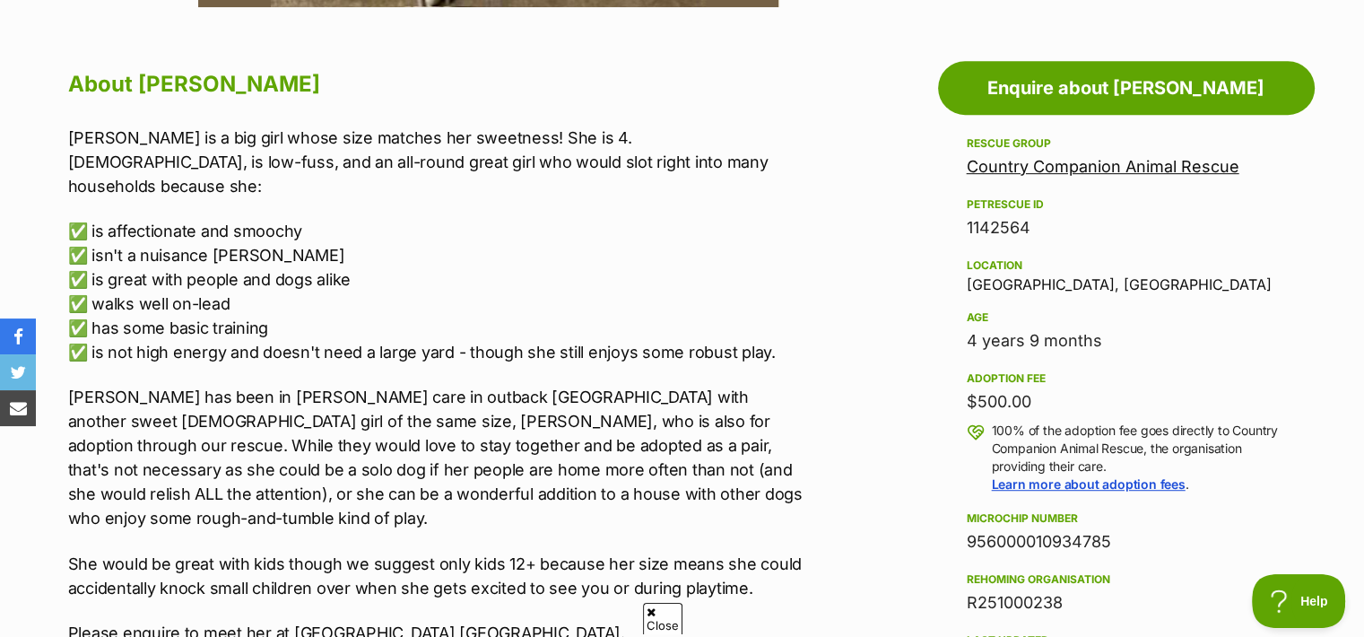
scroll to position [0, 0]
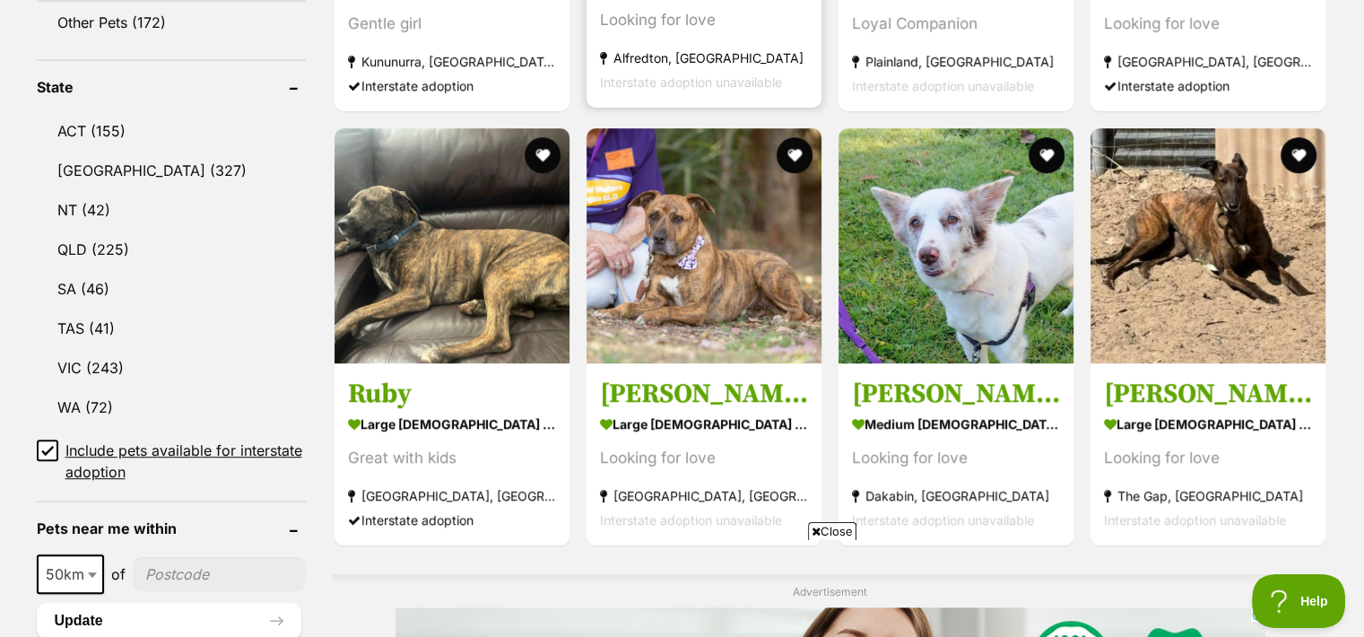
scroll to position [895, 0]
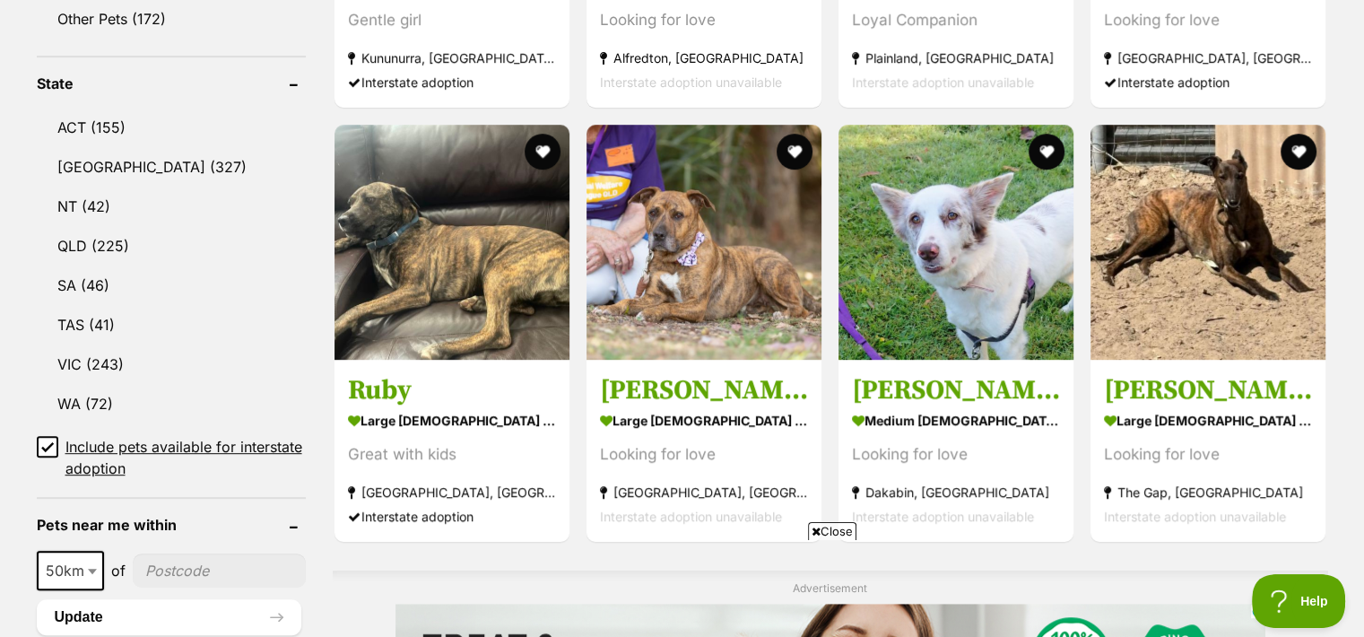
click at [829, 528] on span "Close" at bounding box center [832, 531] width 48 height 18
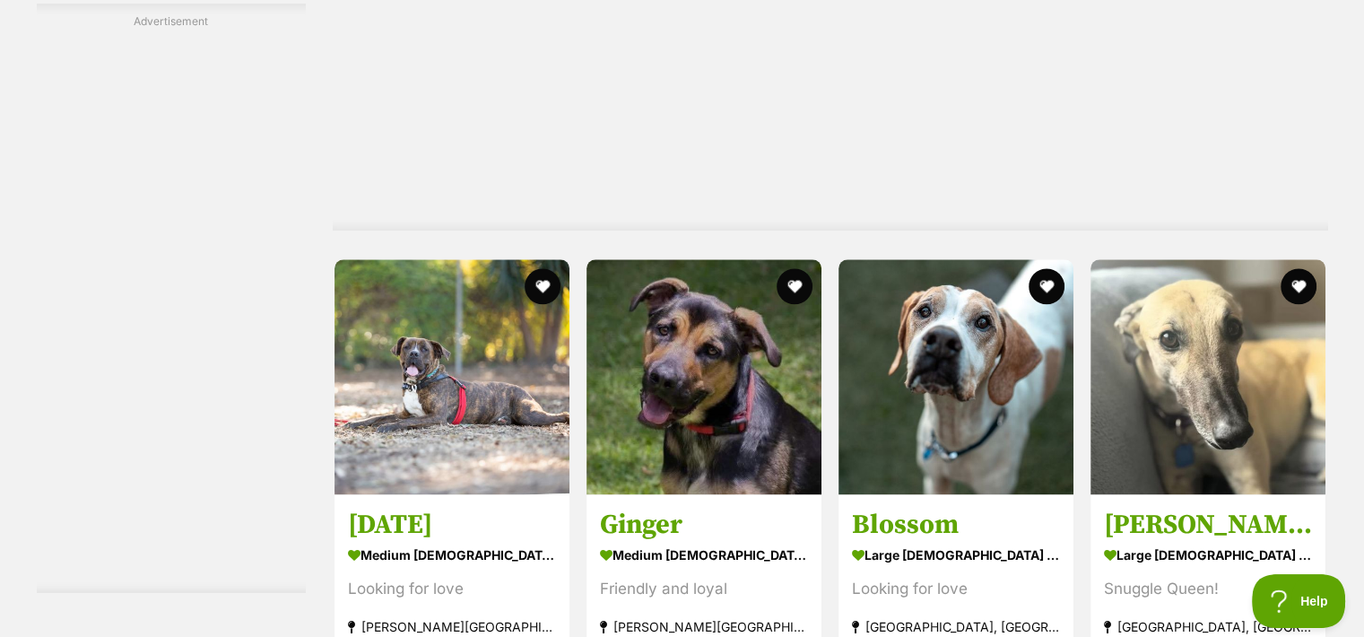
scroll to position [9337, 0]
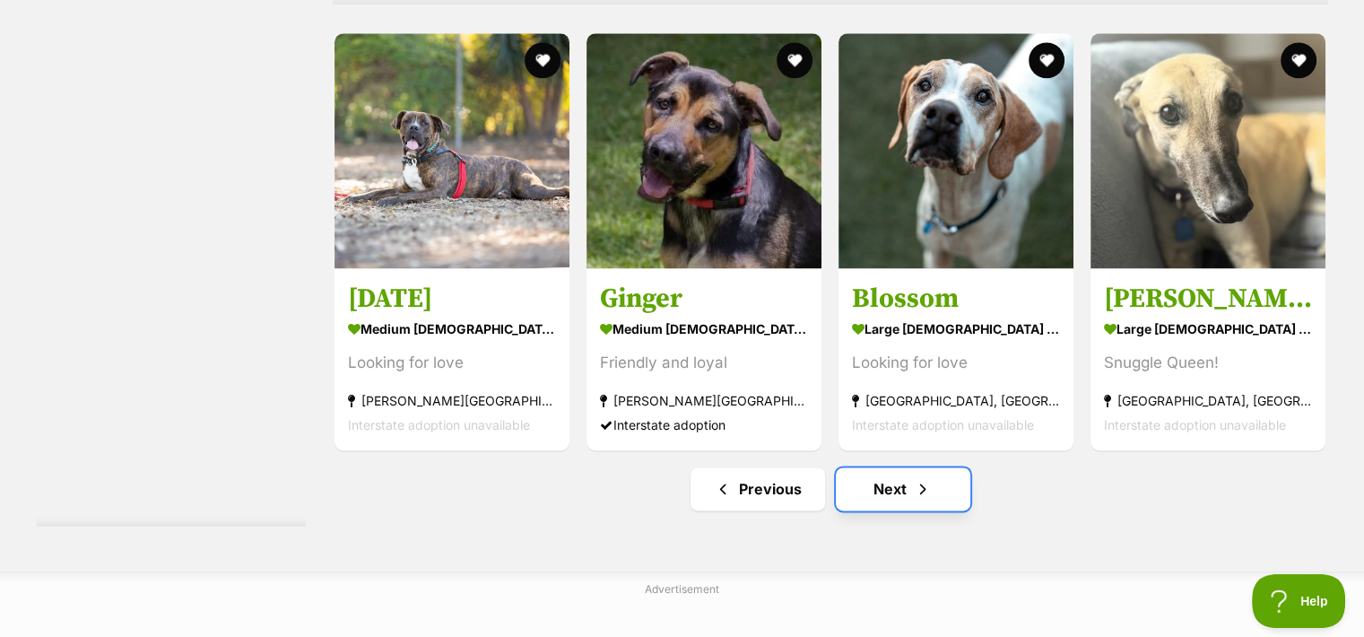
click at [904, 498] on link "Next" at bounding box center [903, 488] width 135 height 43
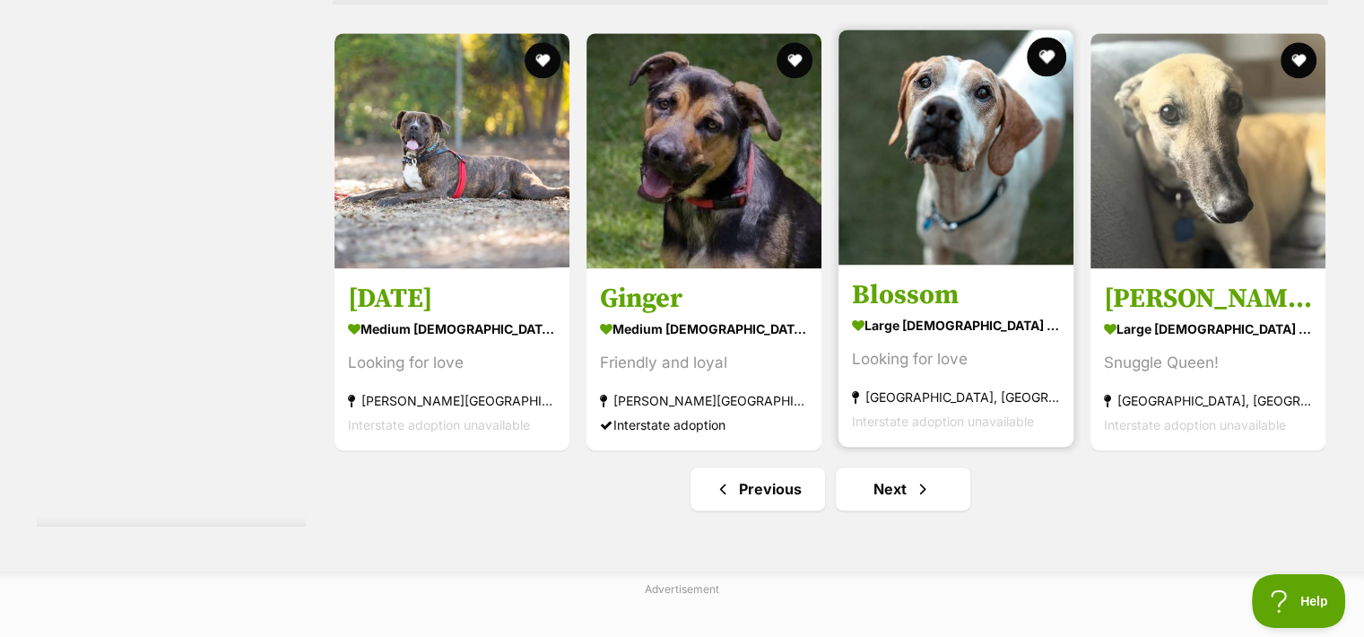
click at [1052, 67] on button "favourite" at bounding box center [1046, 56] width 39 height 39
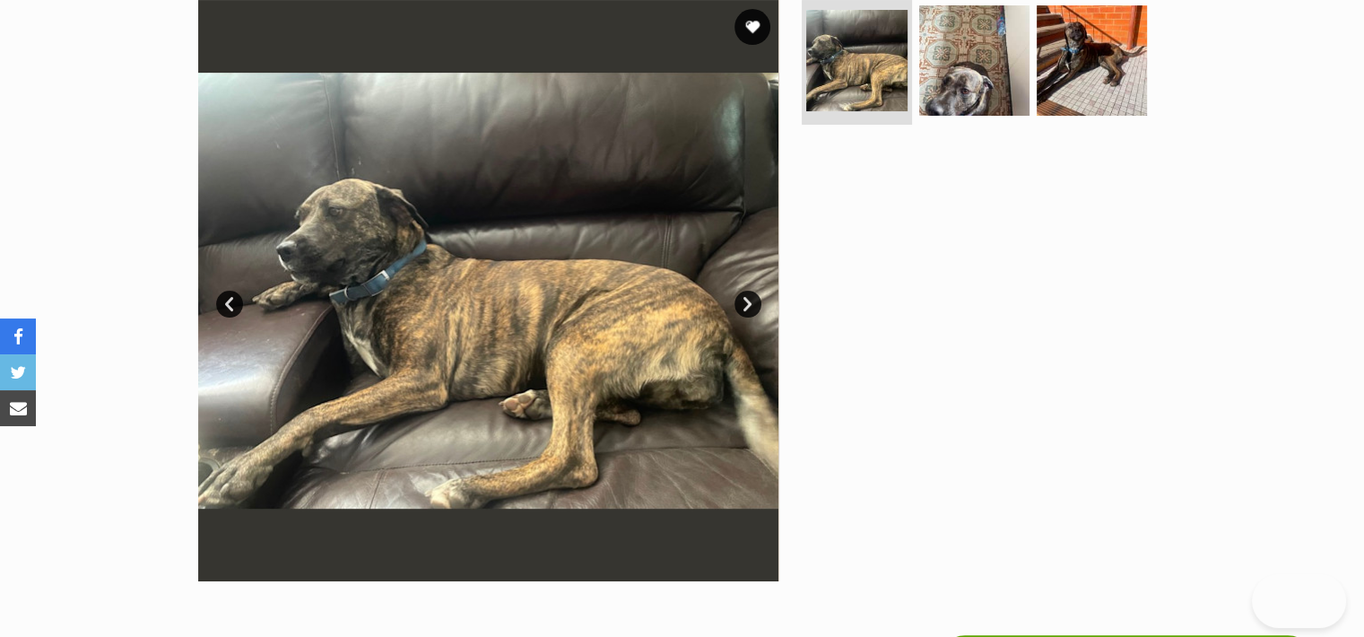
scroll to position [425, 0]
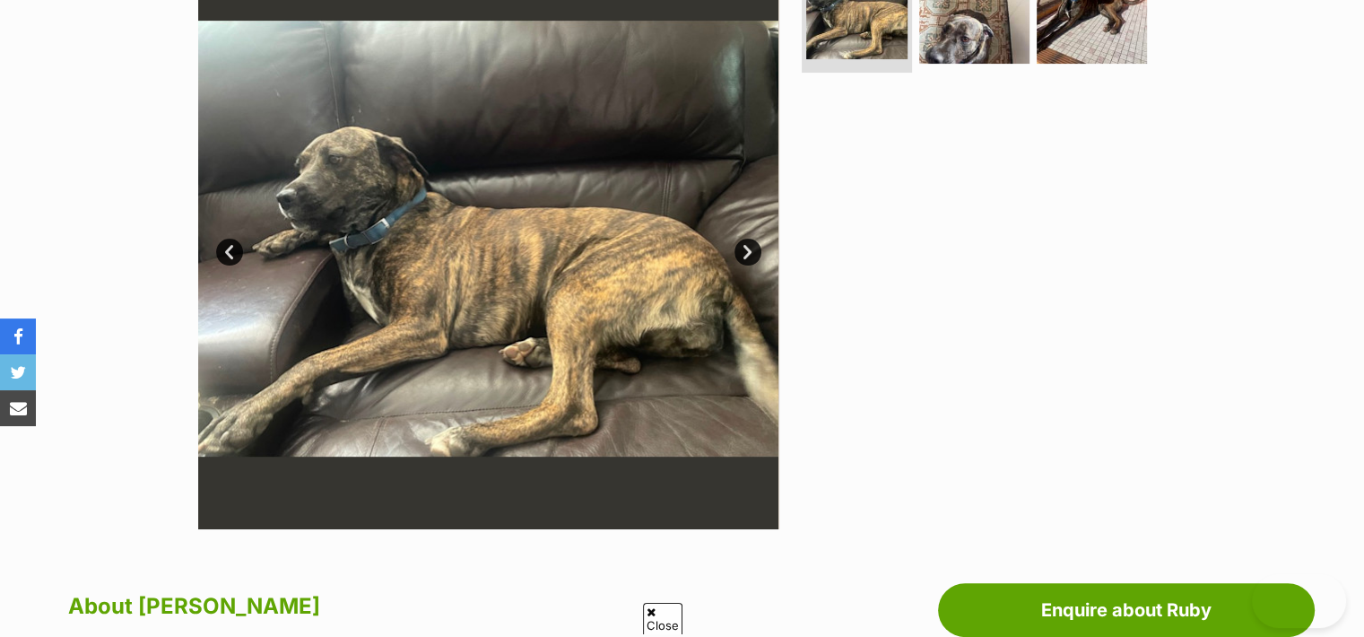
click at [753, 241] on link "Next" at bounding box center [747, 252] width 27 height 27
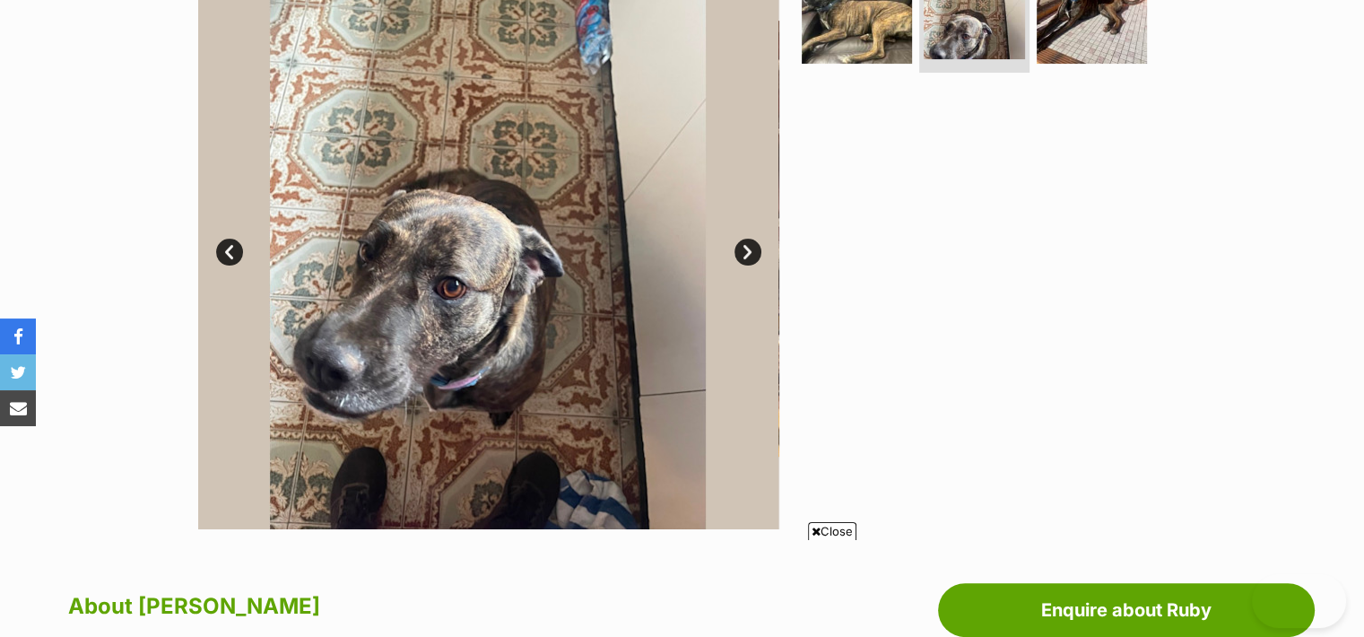
click at [753, 241] on link "Next" at bounding box center [747, 252] width 27 height 27
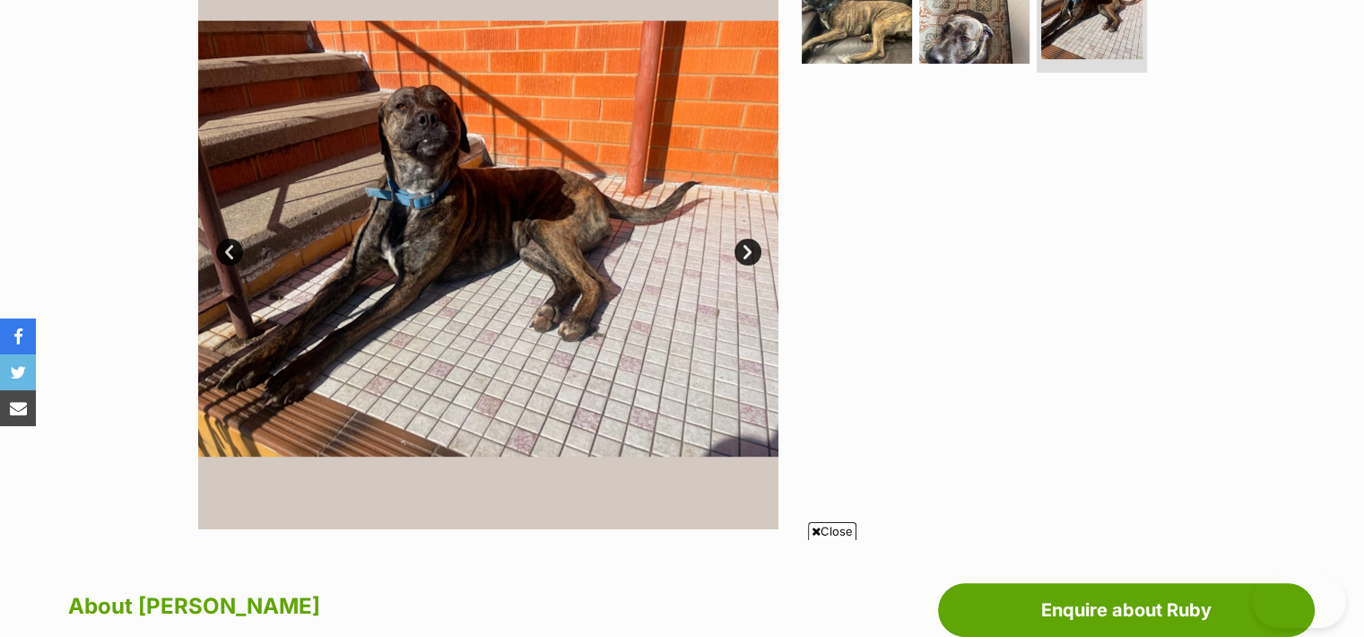
click at [832, 531] on span "Close" at bounding box center [832, 531] width 48 height 18
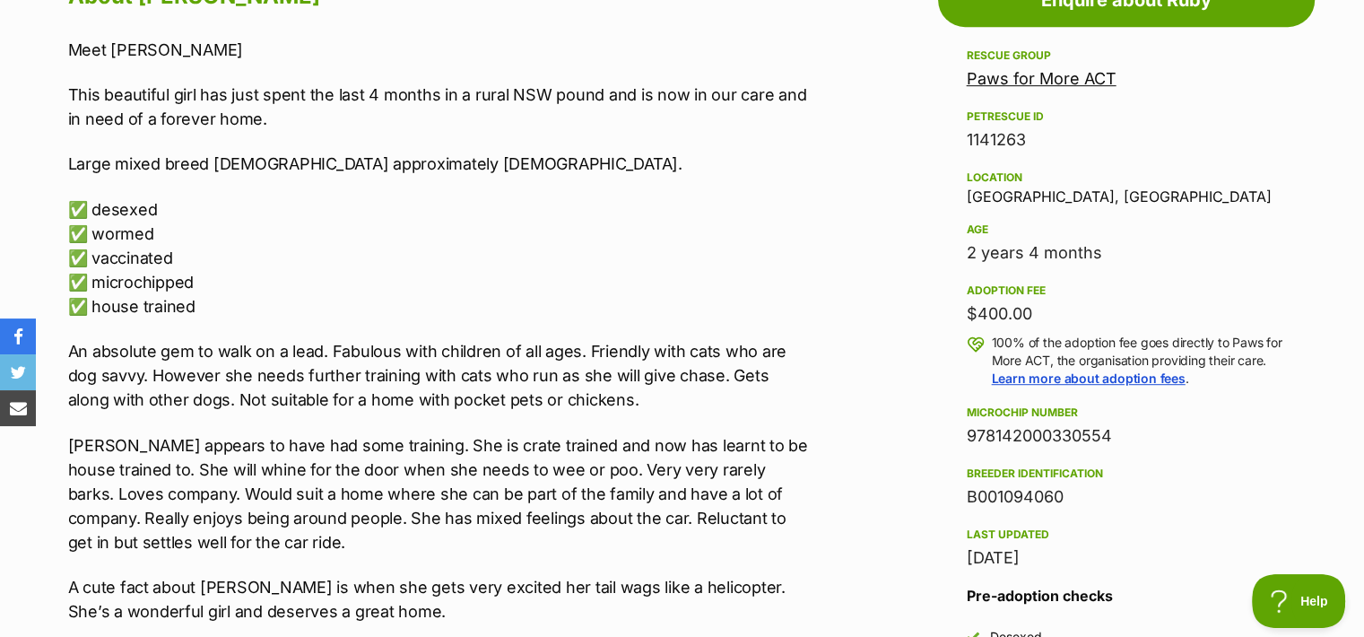
scroll to position [1036, 0]
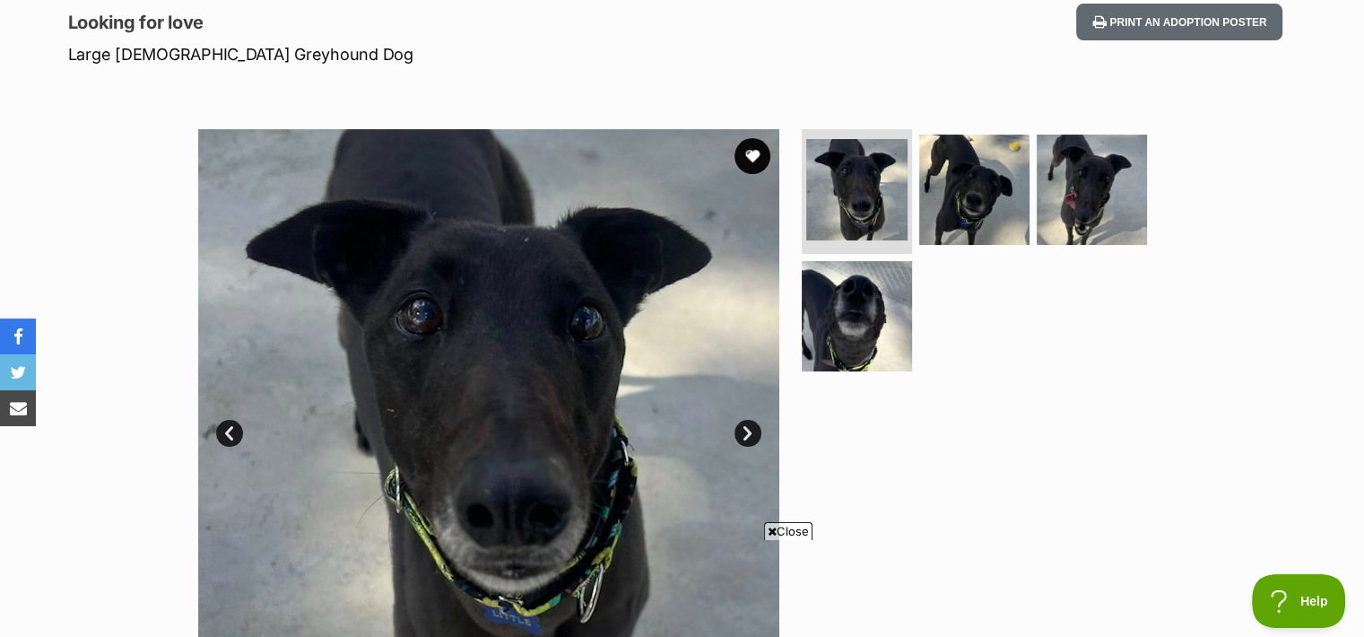
scroll to position [246, 0]
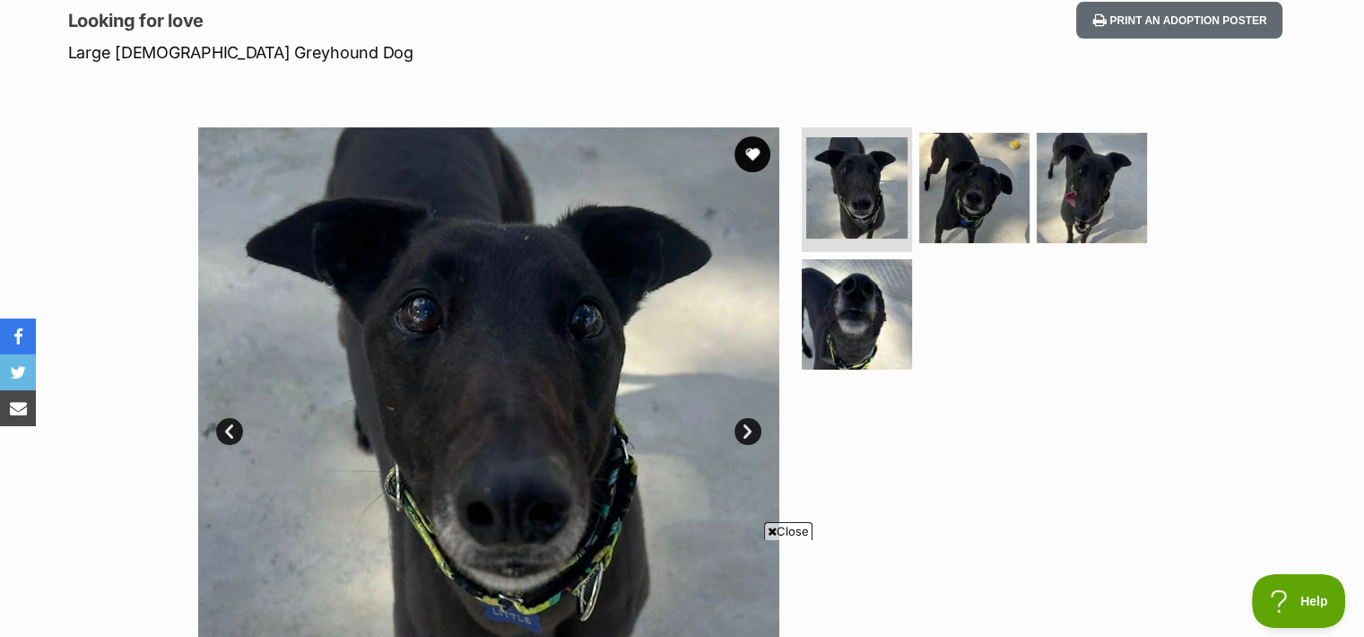
click at [800, 525] on span "Close" at bounding box center [788, 531] width 48 height 18
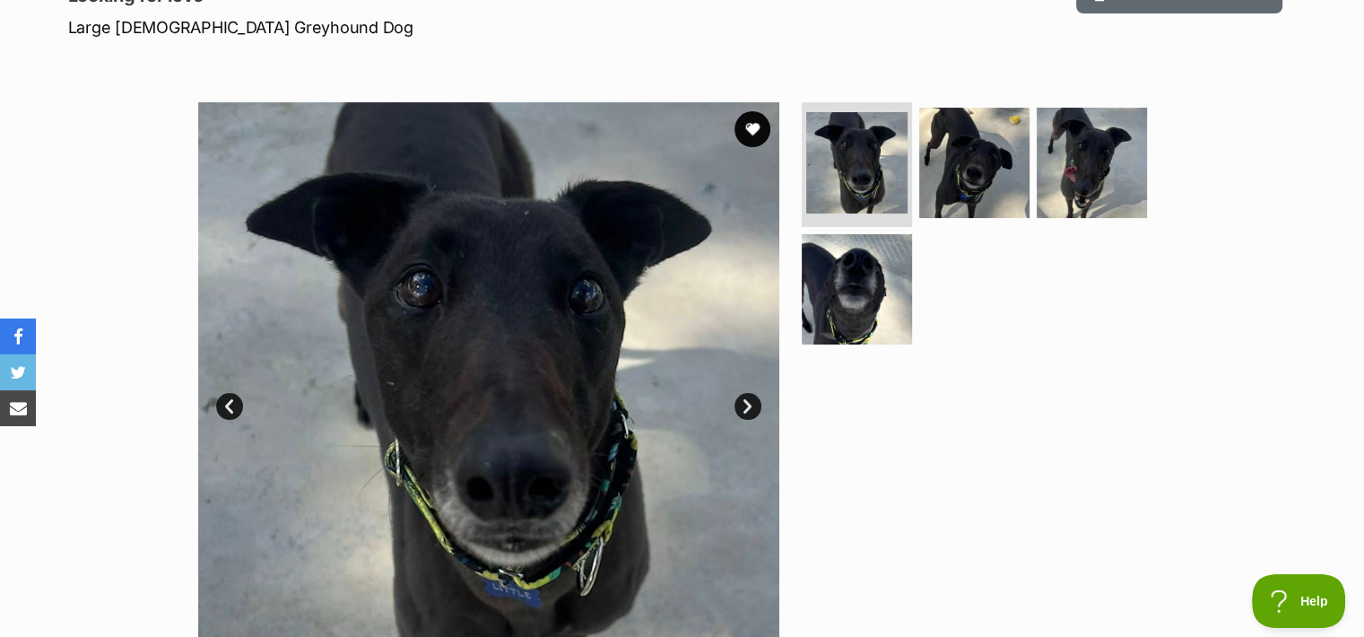
scroll to position [0, 0]
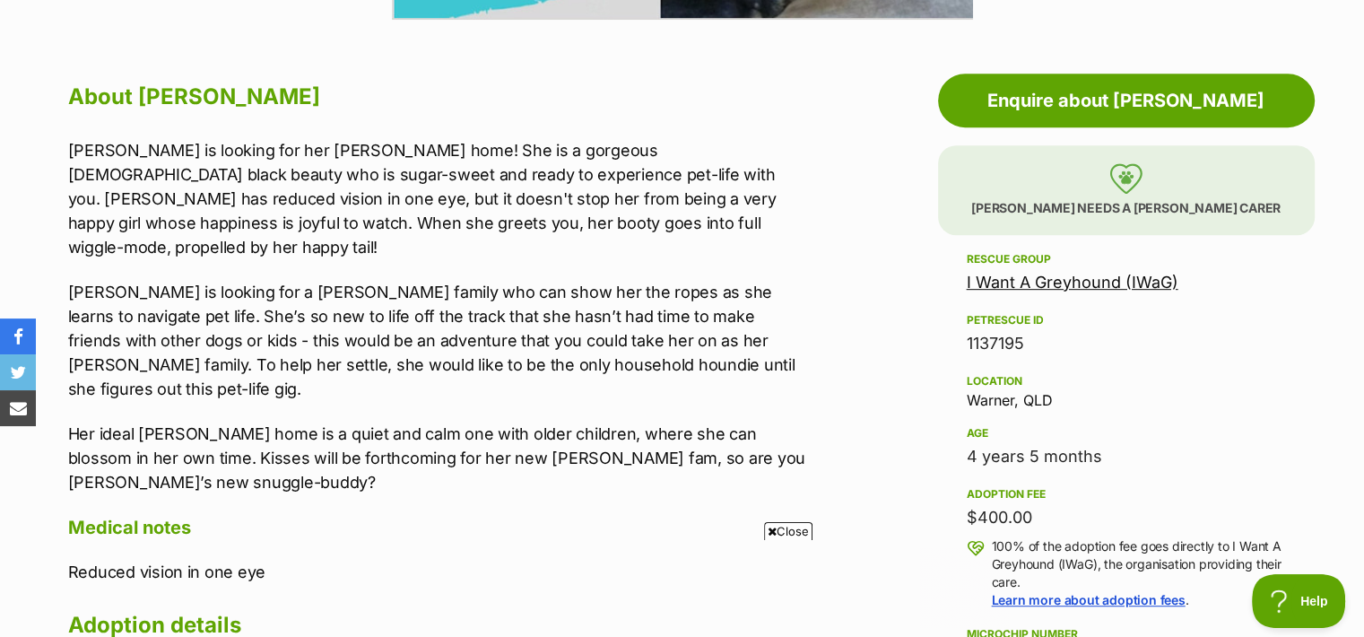
scroll to position [936, 0]
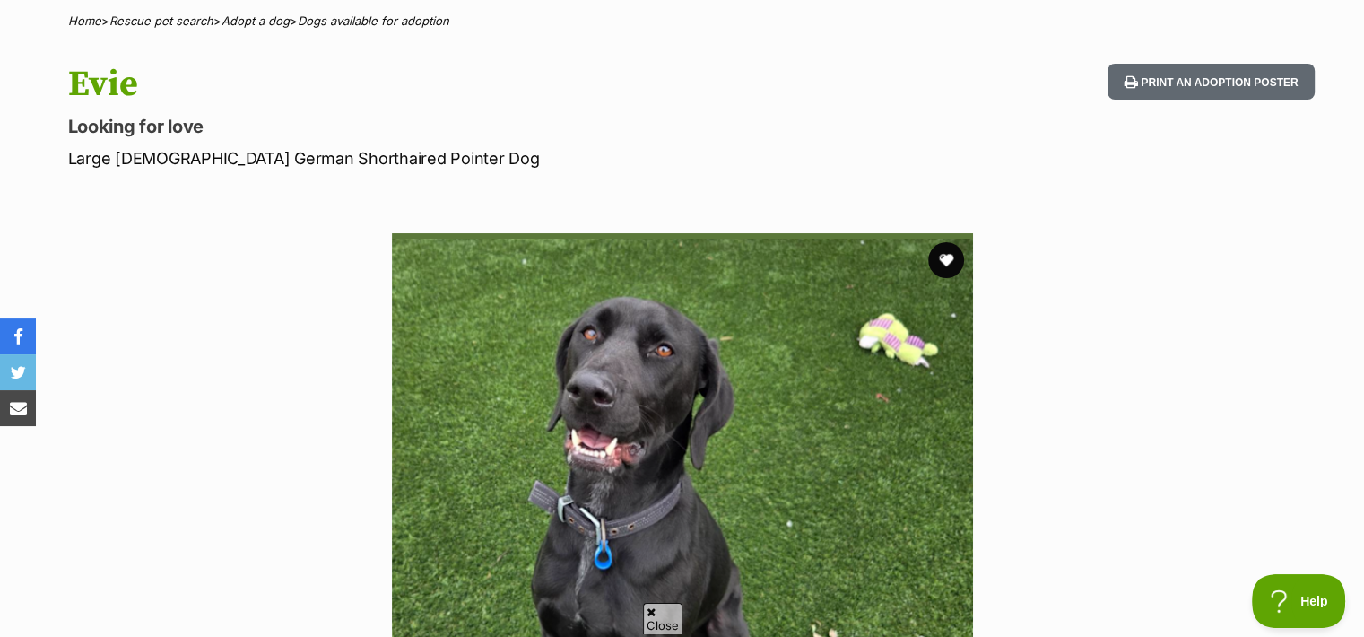
click at [995, 515] on section "Available 1 of 1 images Next Prev 1" at bounding box center [682, 510] width 1022 height 608
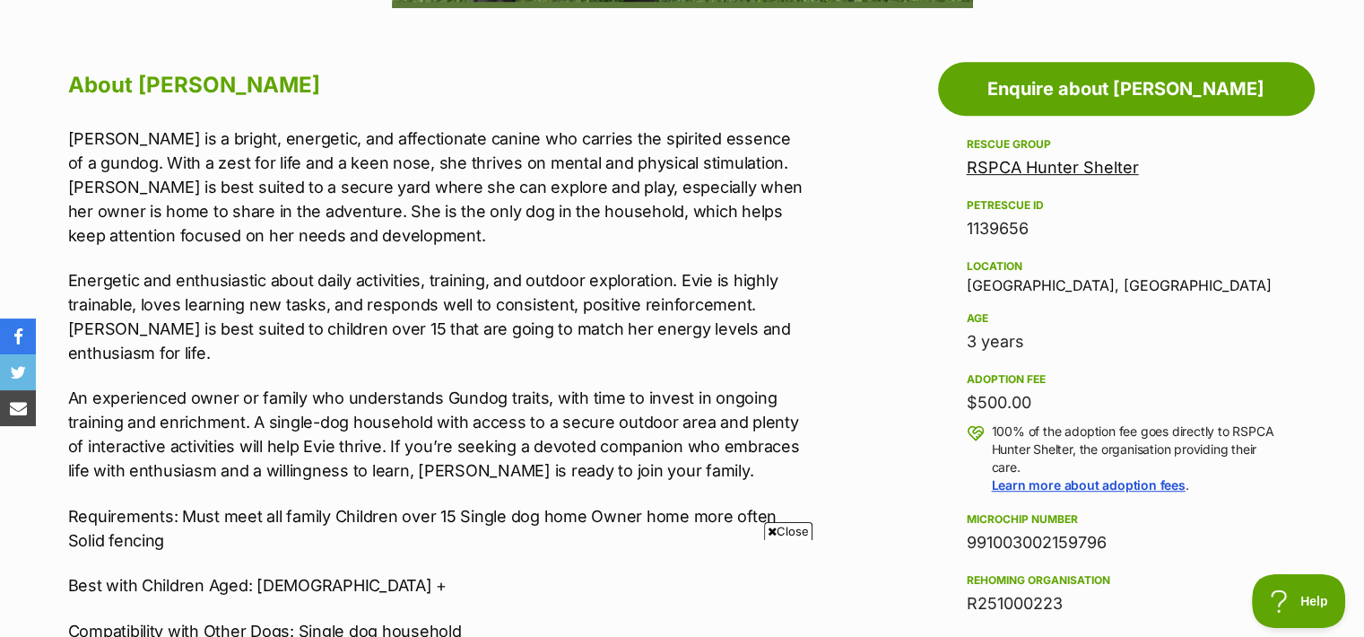
scroll to position [947, 0]
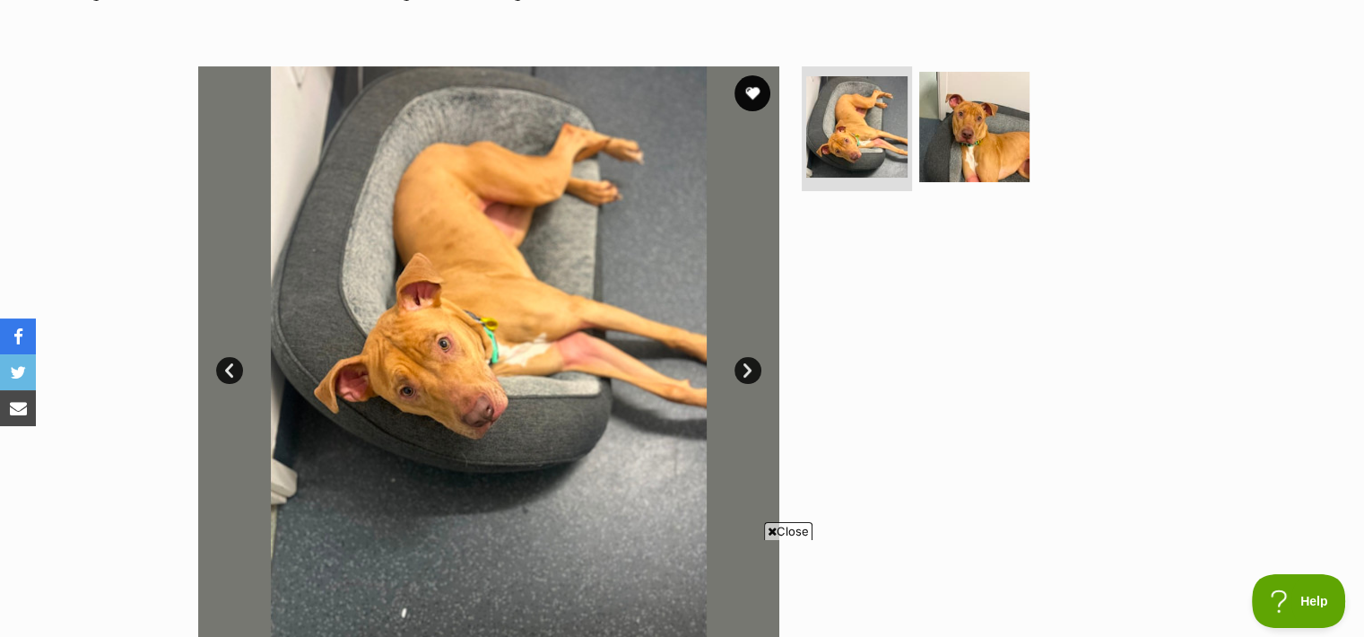
click at [748, 370] on link "Next" at bounding box center [747, 370] width 27 height 27
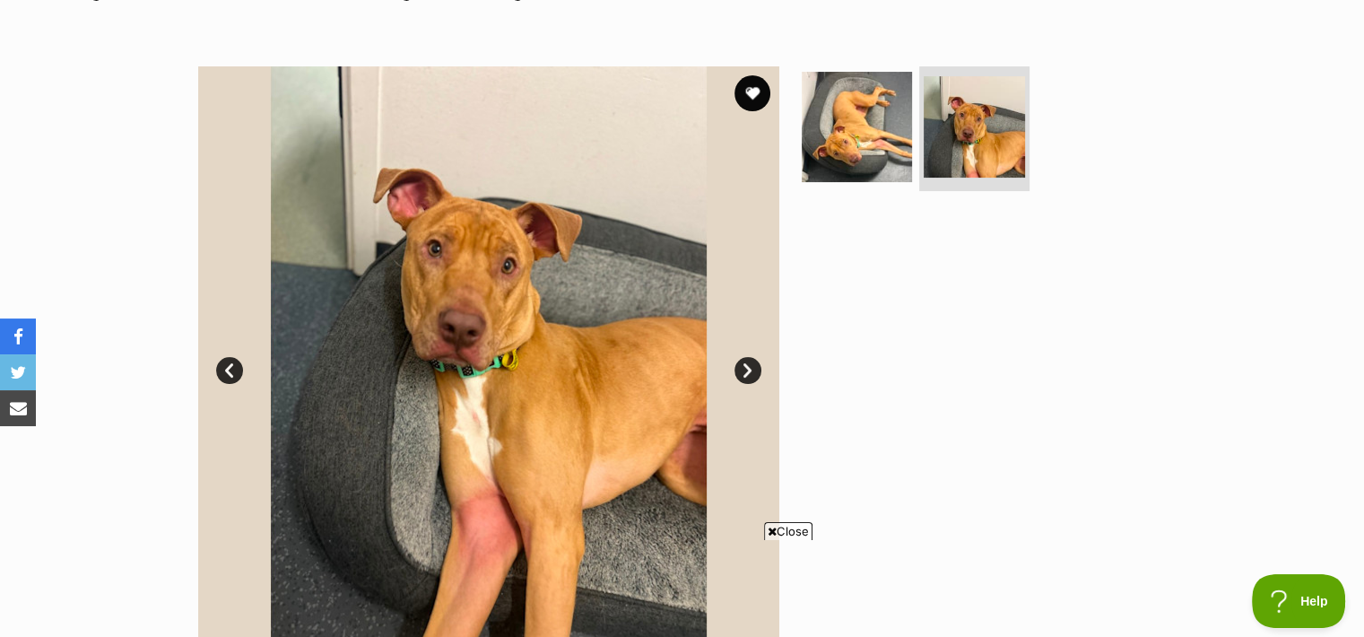
click at [793, 532] on span "Close" at bounding box center [788, 531] width 48 height 18
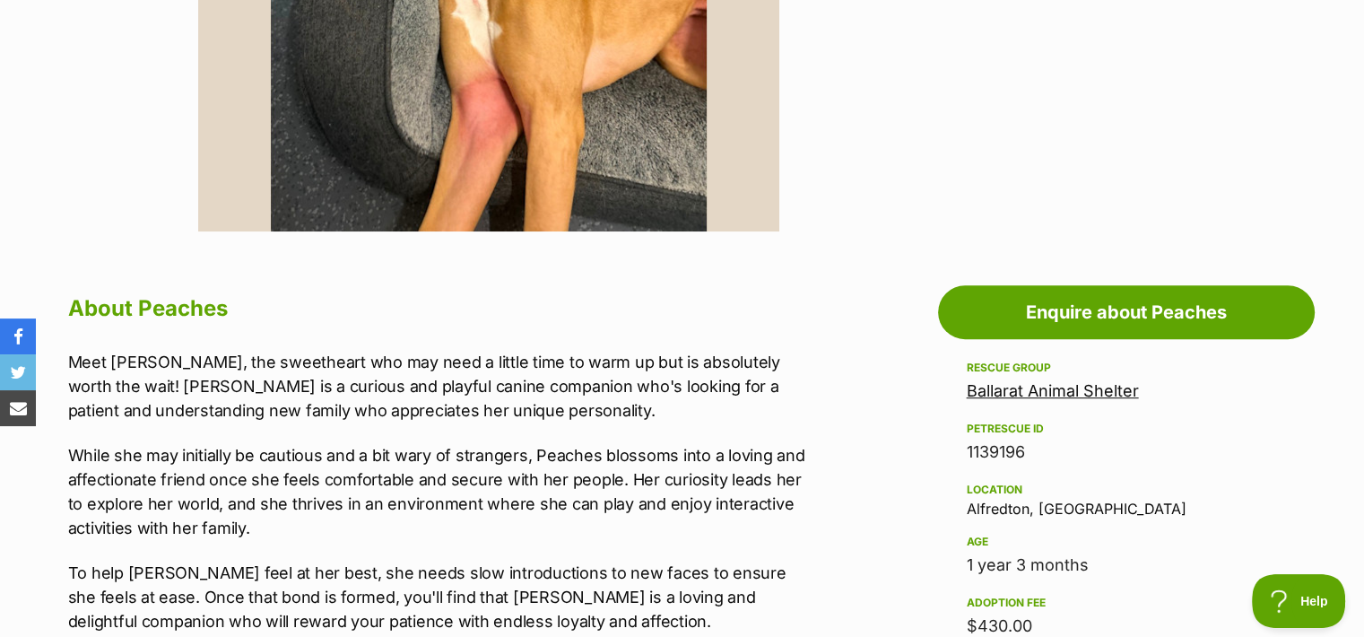
scroll to position [762, 0]
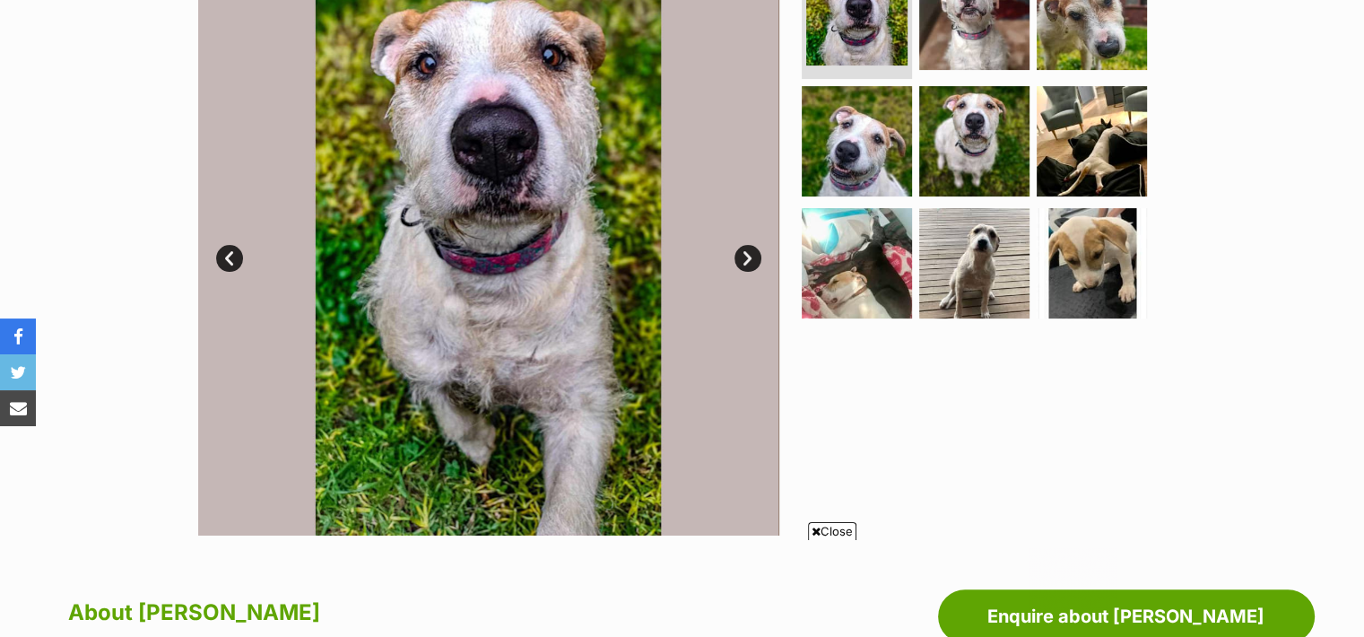
scroll to position [420, 0]
click at [825, 533] on span "Close" at bounding box center [832, 531] width 48 height 18
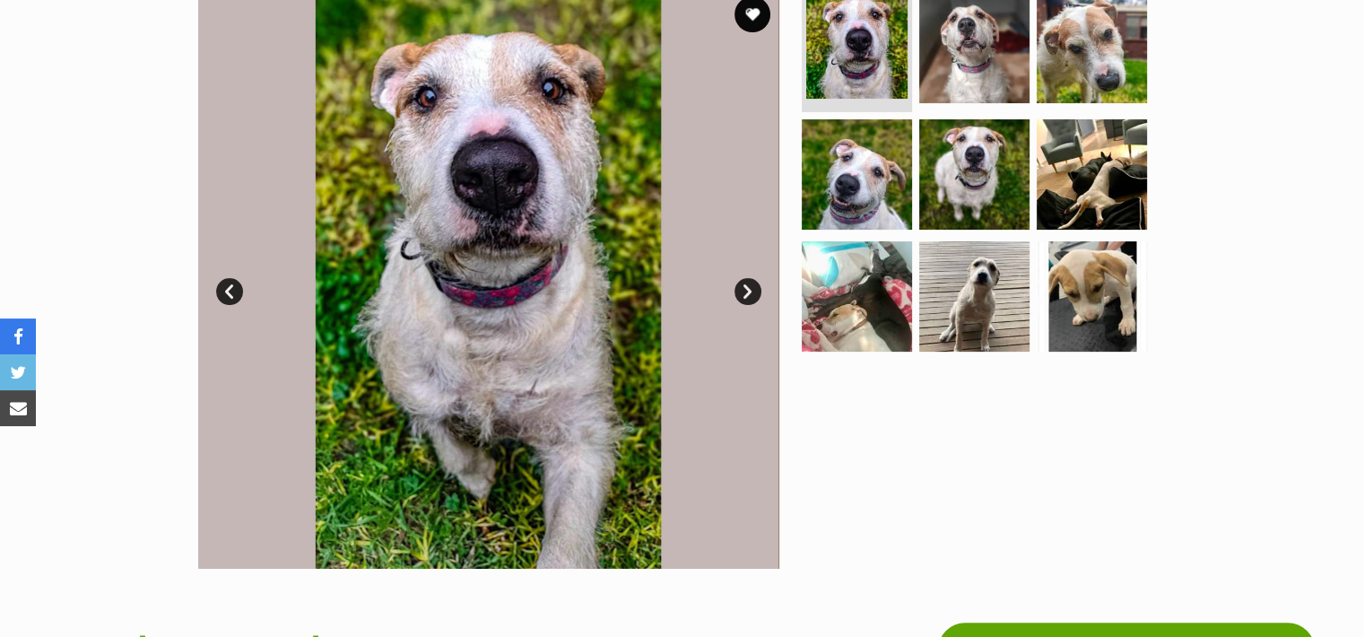
scroll to position [384, 0]
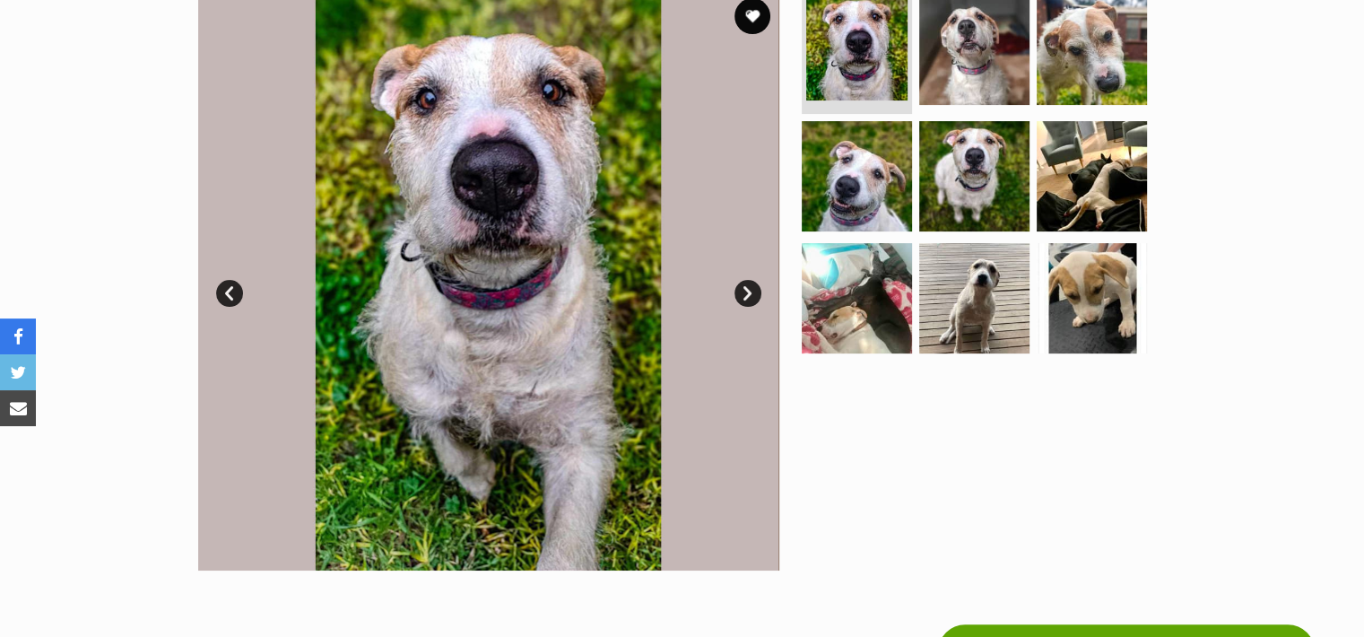
click at [750, 284] on link "Next" at bounding box center [747, 293] width 27 height 27
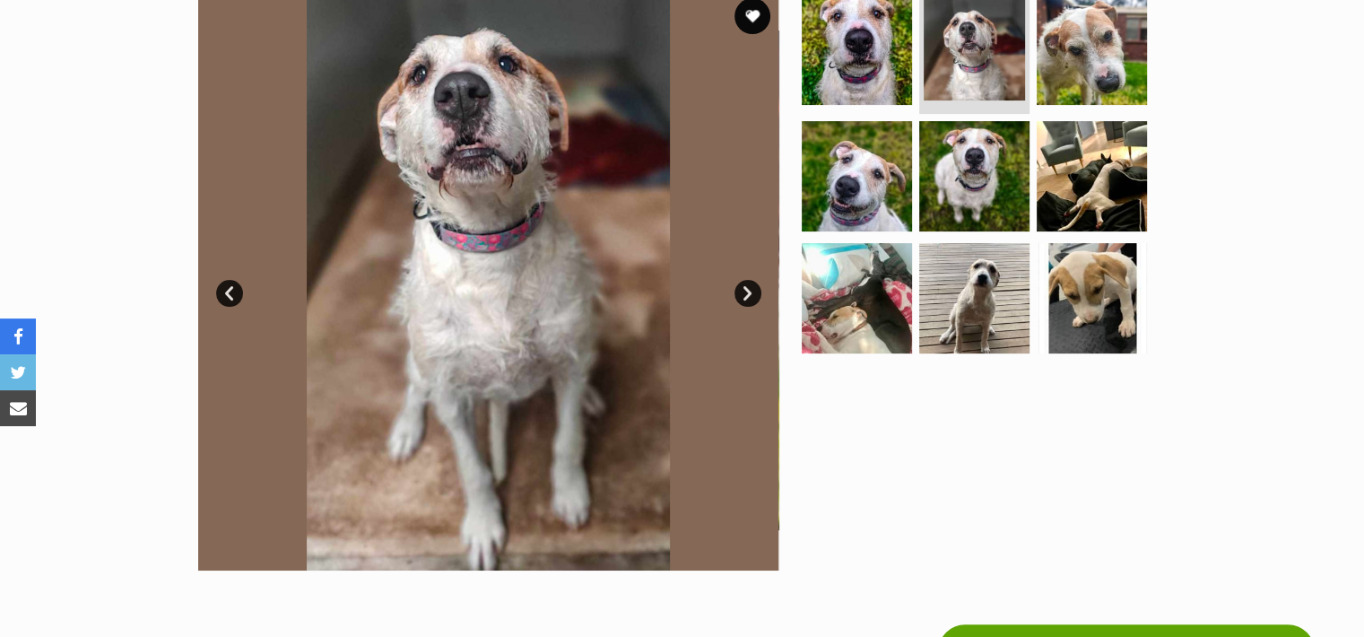
click at [750, 284] on link "Next" at bounding box center [747, 293] width 27 height 27
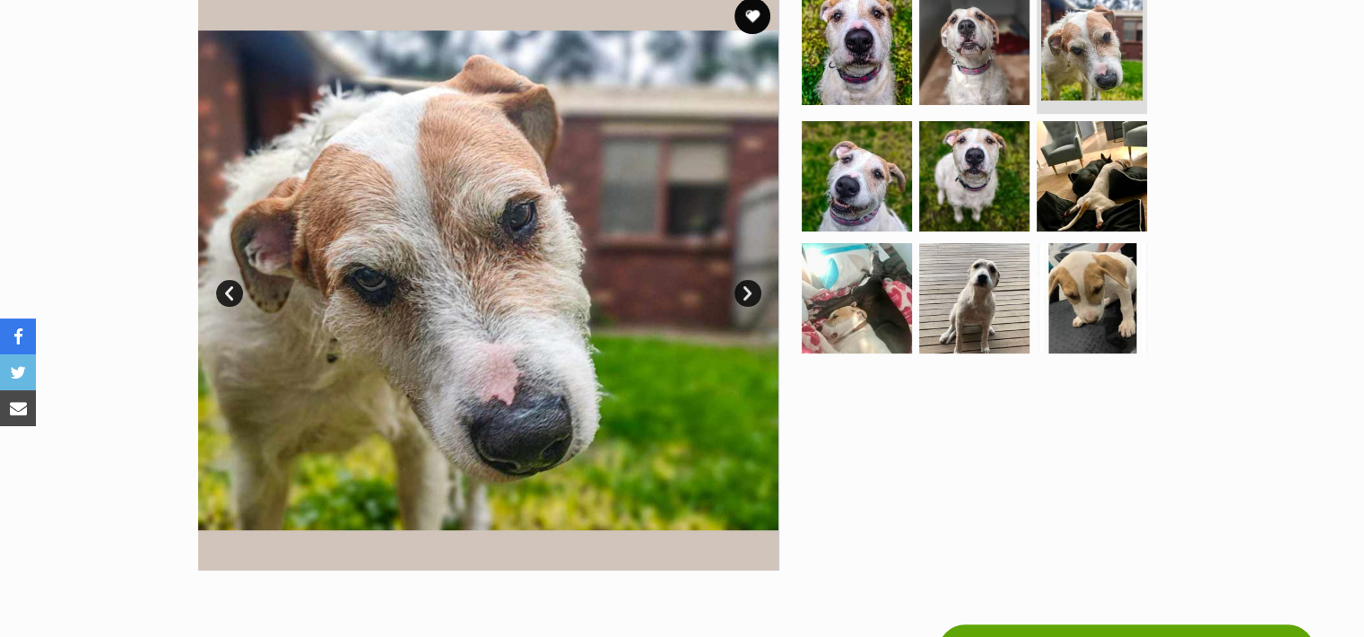
click at [750, 284] on link "Next" at bounding box center [747, 293] width 27 height 27
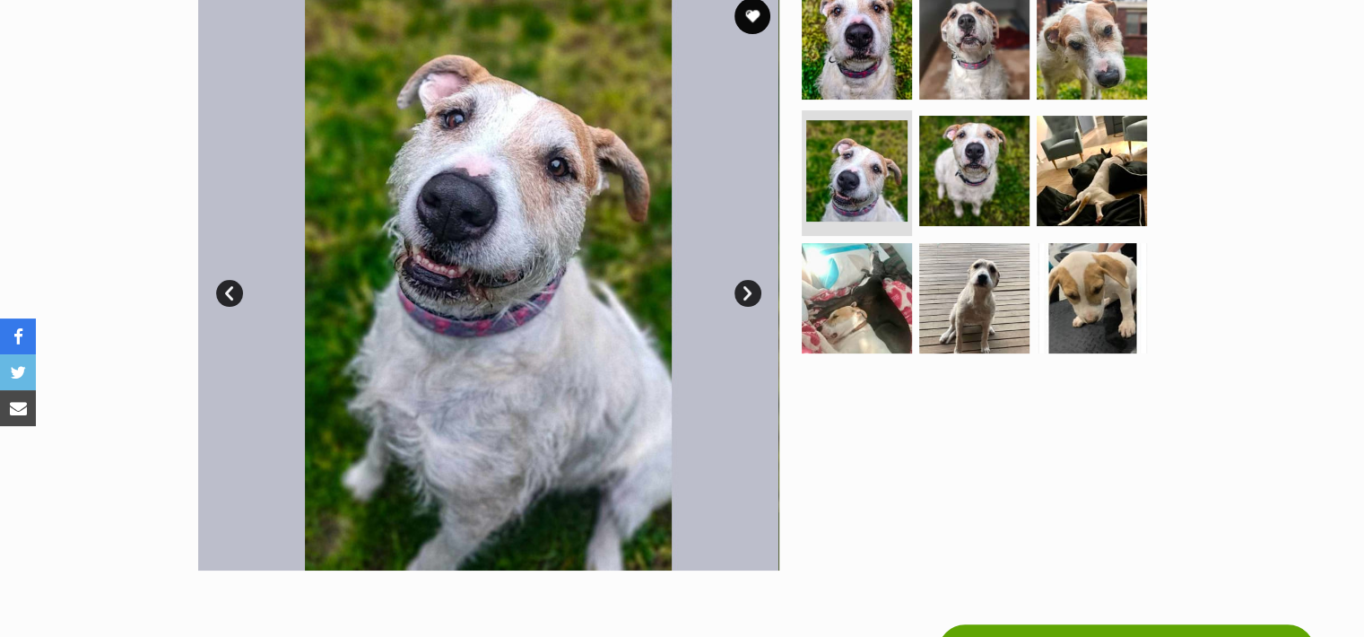
click at [750, 284] on link "Next" at bounding box center [747, 293] width 27 height 27
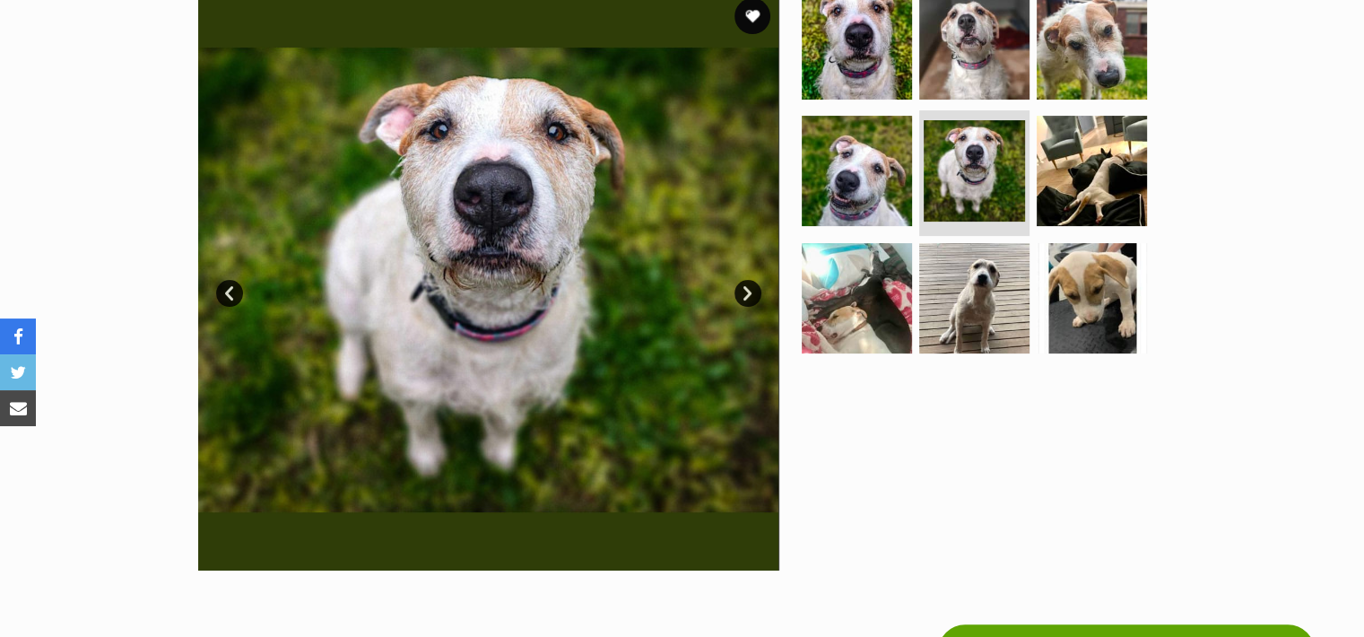
click at [750, 284] on link "Next" at bounding box center [747, 293] width 27 height 27
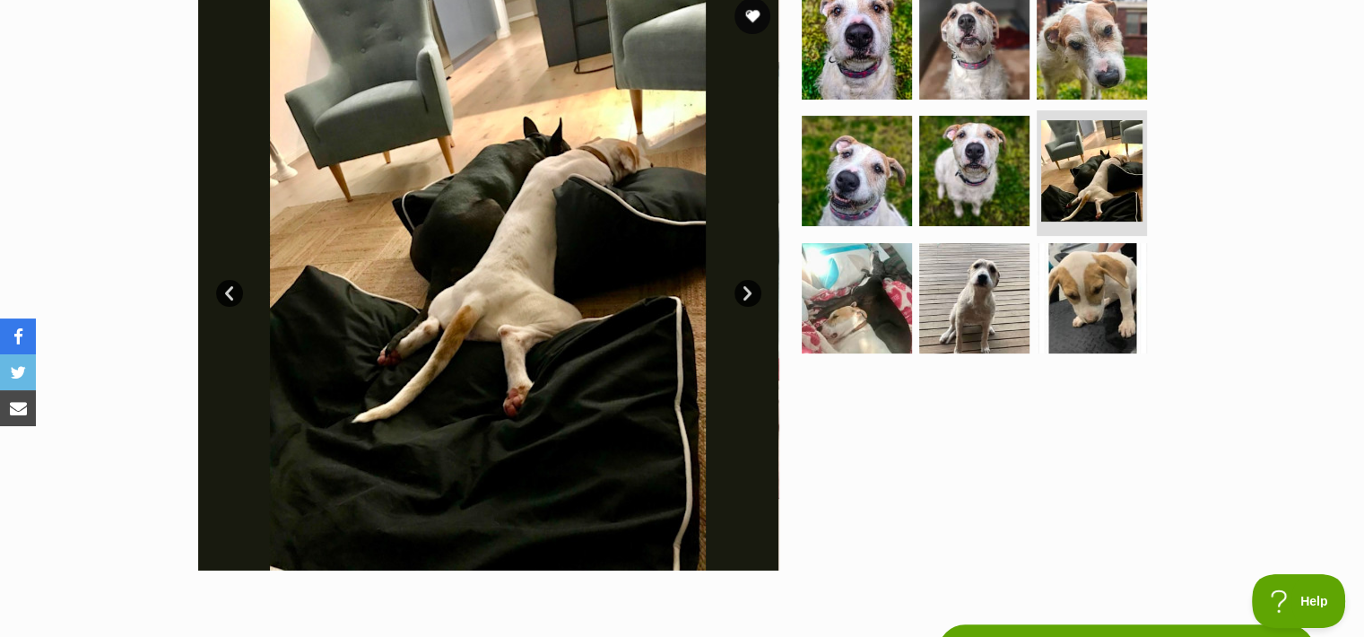
scroll to position [0, 0]
click at [750, 284] on link "Next" at bounding box center [747, 293] width 27 height 27
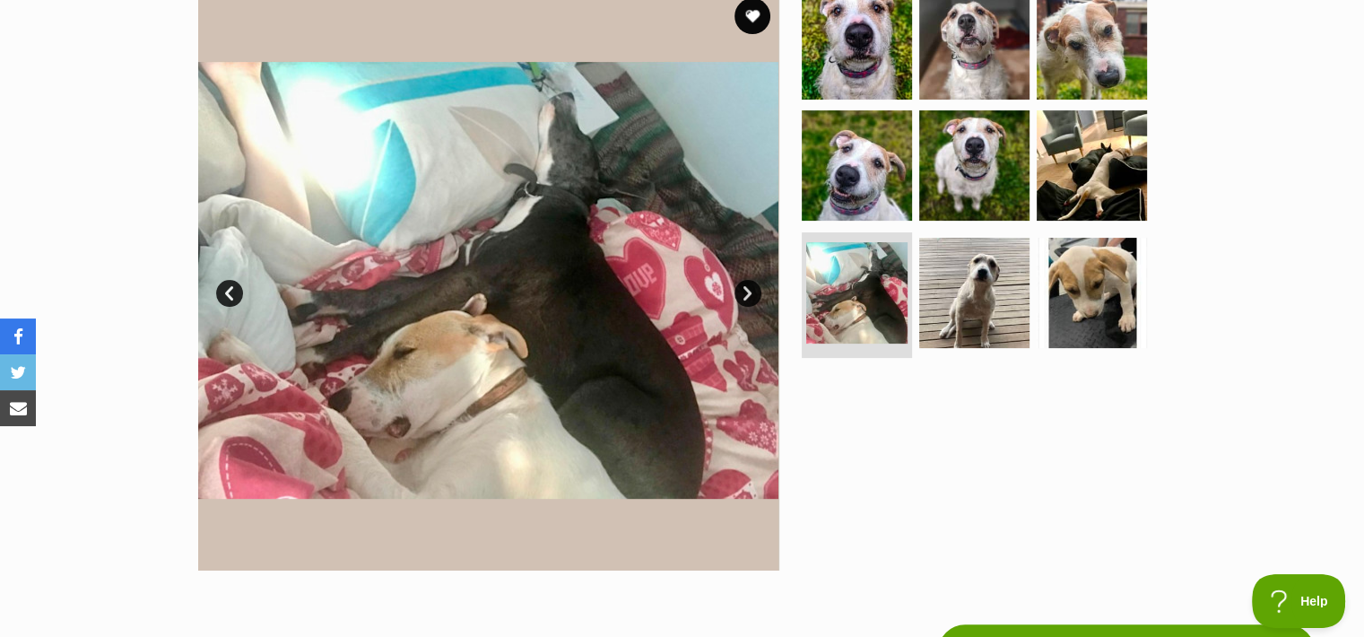
click at [750, 291] on link "Next" at bounding box center [747, 293] width 27 height 27
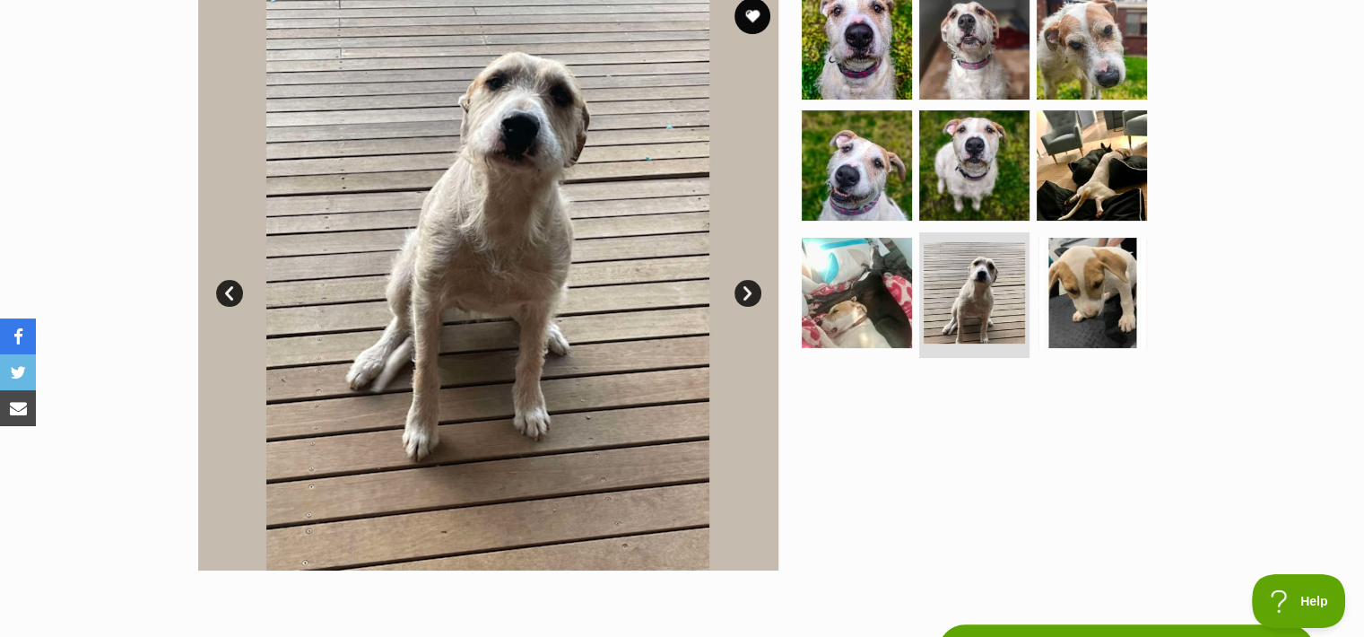
click at [750, 291] on link "Next" at bounding box center [747, 293] width 27 height 27
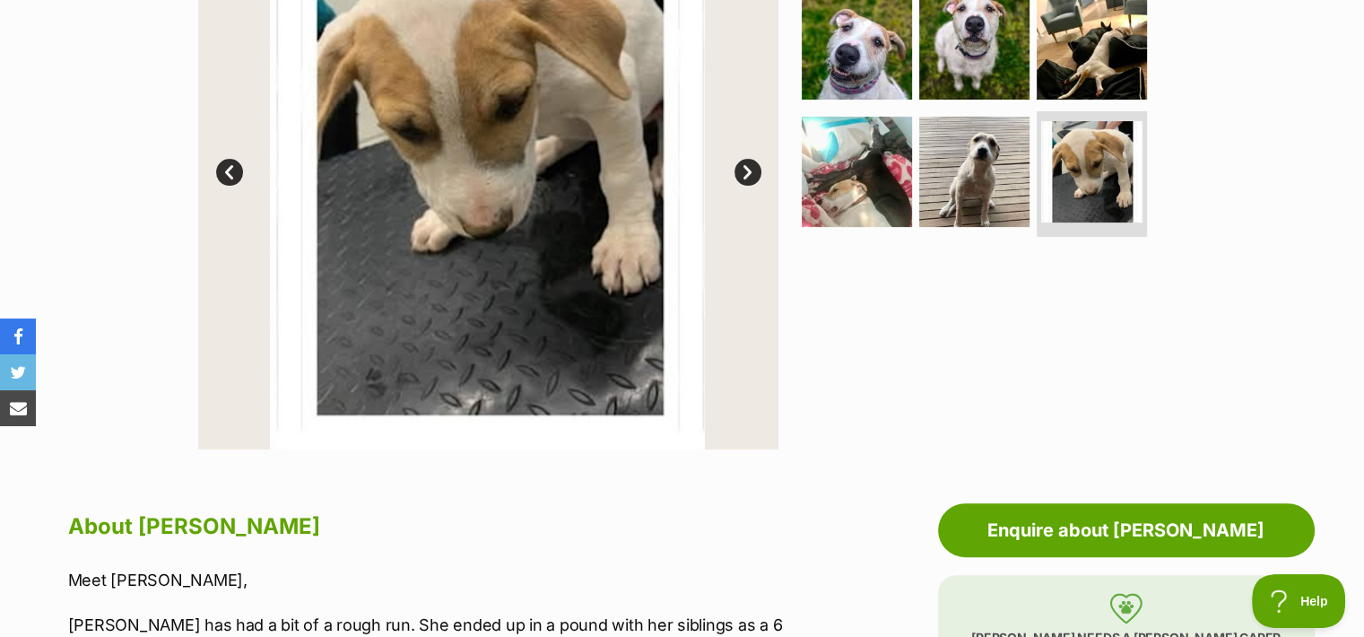
scroll to position [504, 0]
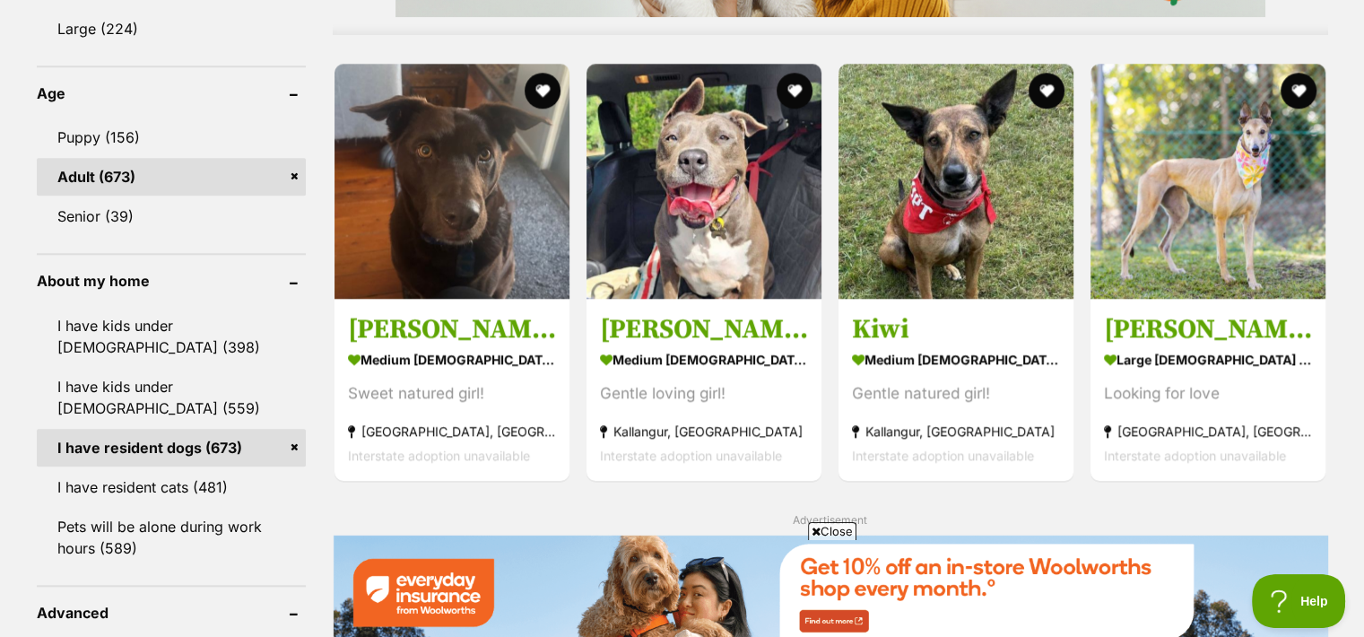
scroll to position [1821, 0]
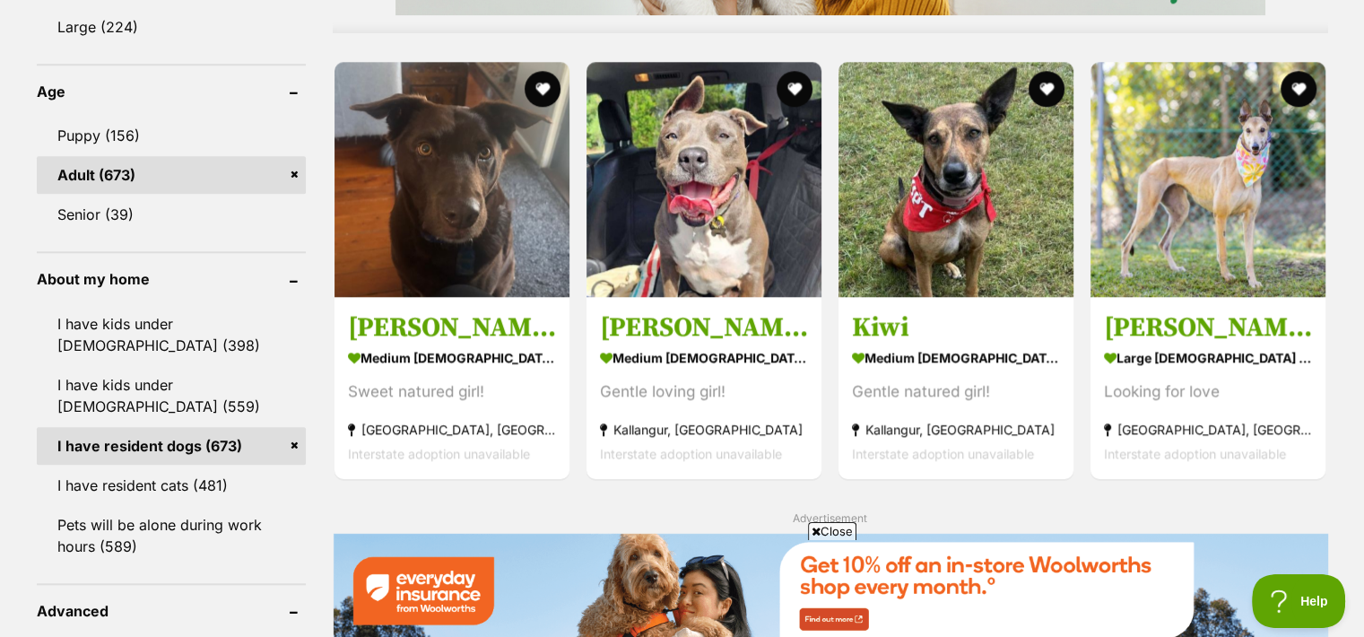
click at [844, 530] on span "Close" at bounding box center [832, 531] width 48 height 18
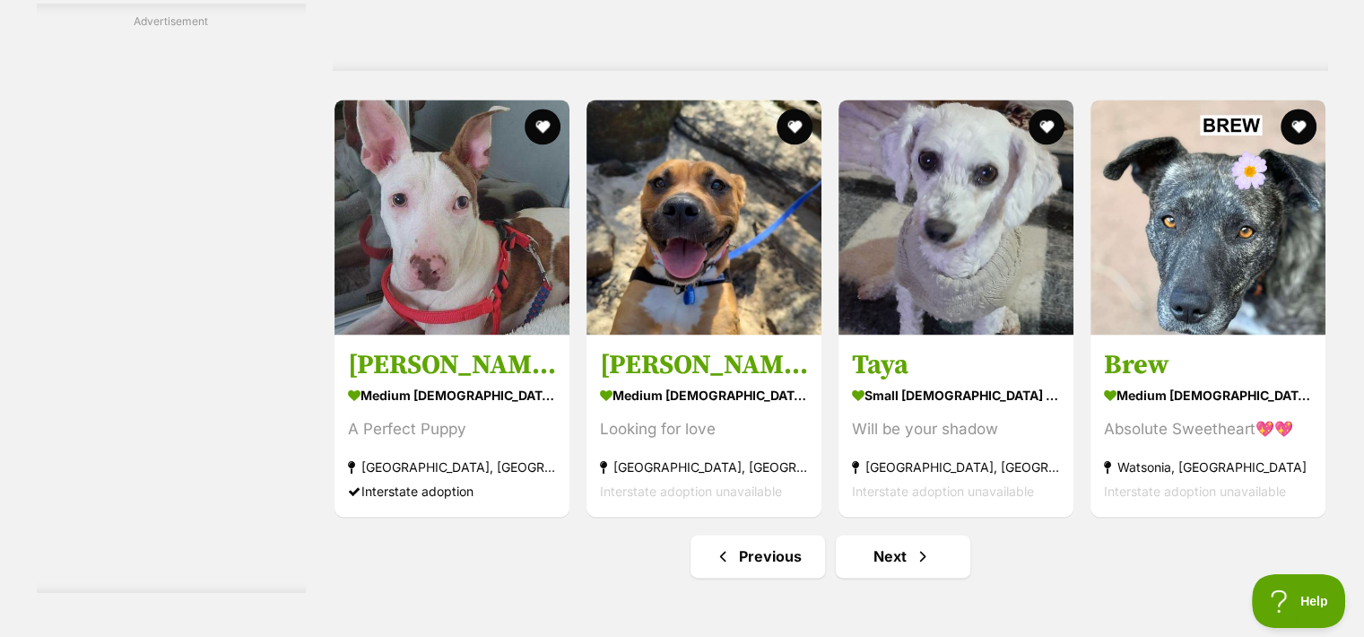
scroll to position [9523, 0]
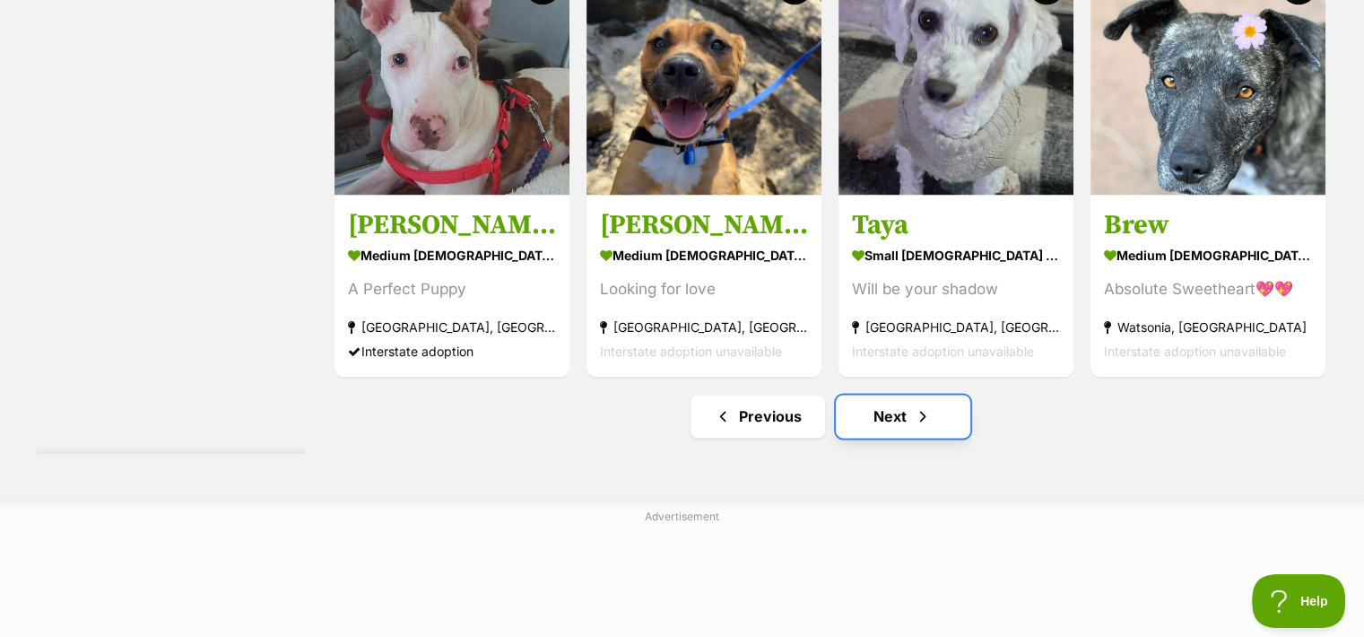
click at [885, 422] on link "Next" at bounding box center [903, 416] width 135 height 43
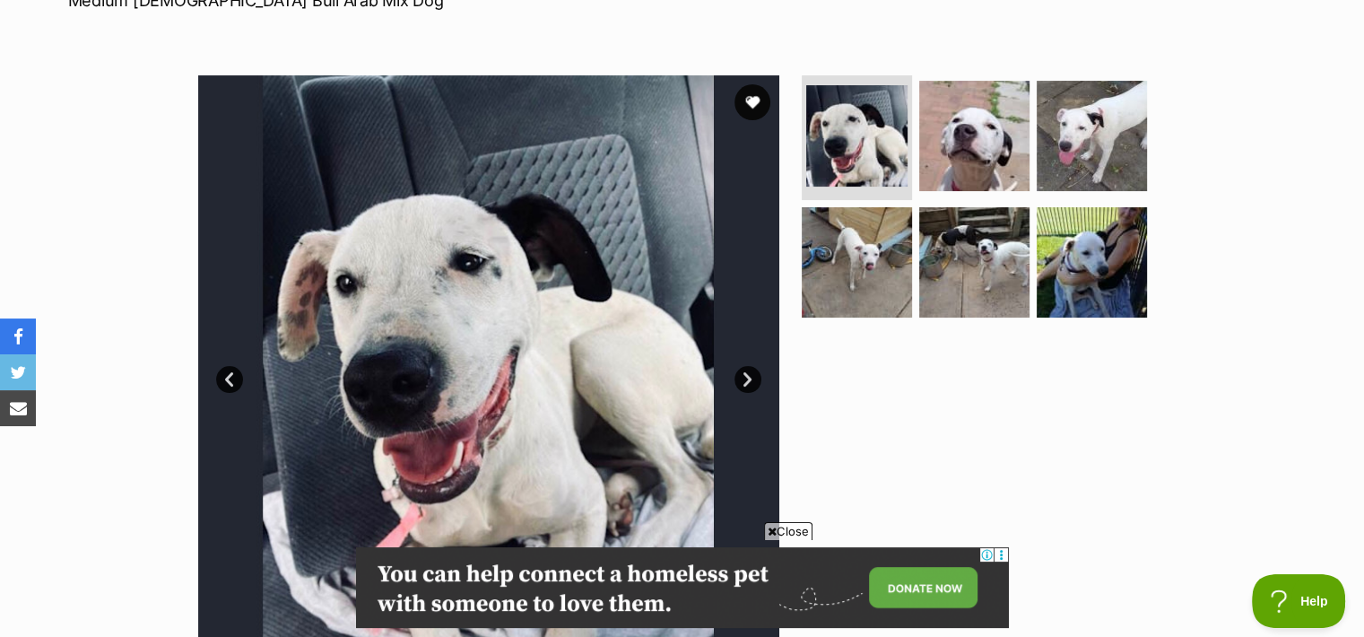
scroll to position [300, 0]
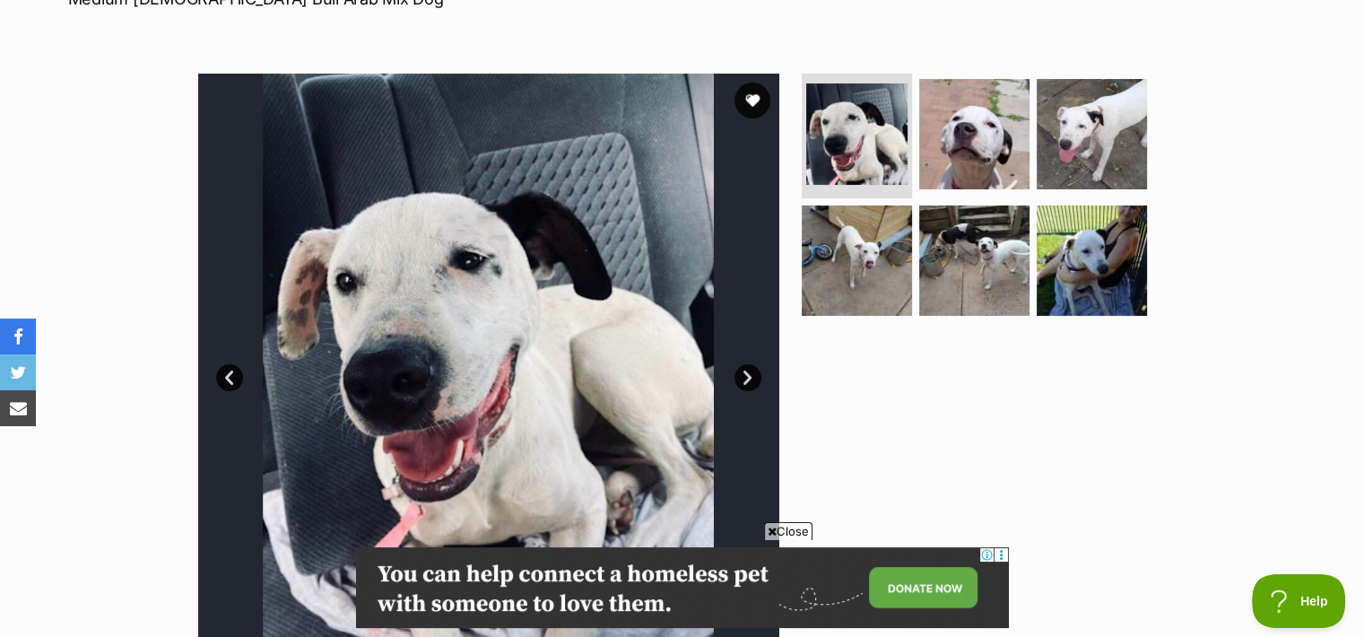
click at [800, 525] on span "Close" at bounding box center [788, 531] width 48 height 18
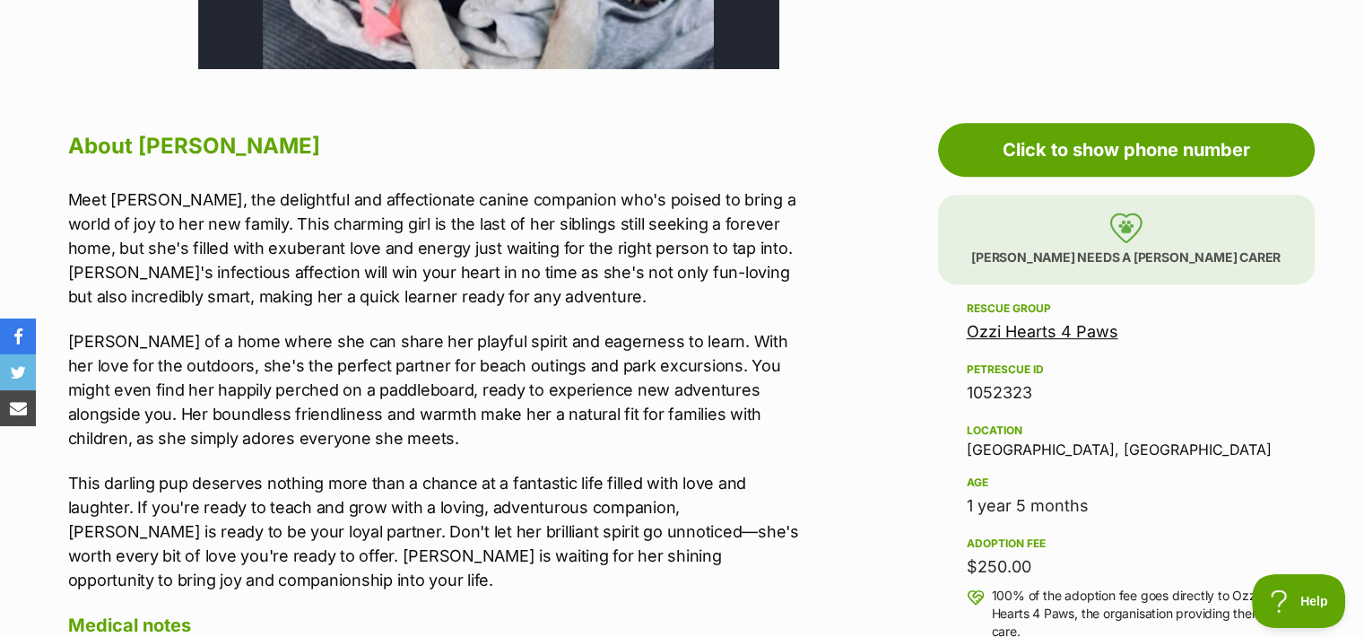
scroll to position [0, 0]
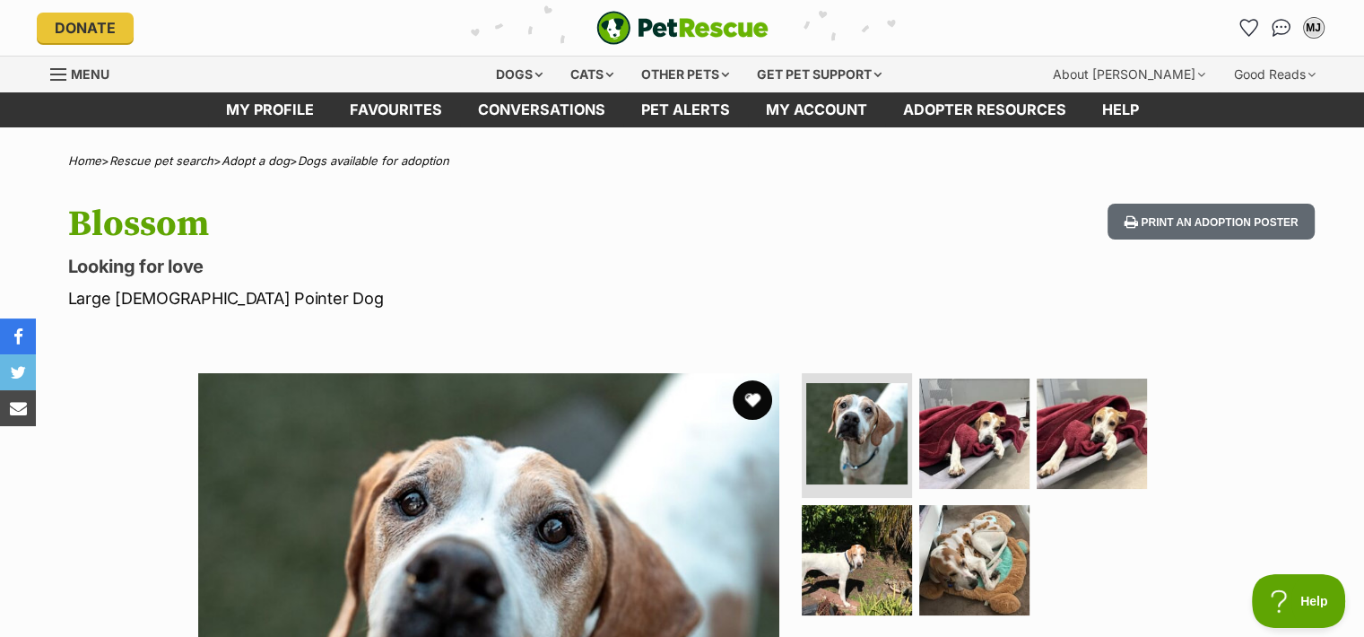
click at [757, 403] on button "favourite" at bounding box center [752, 399] width 39 height 39
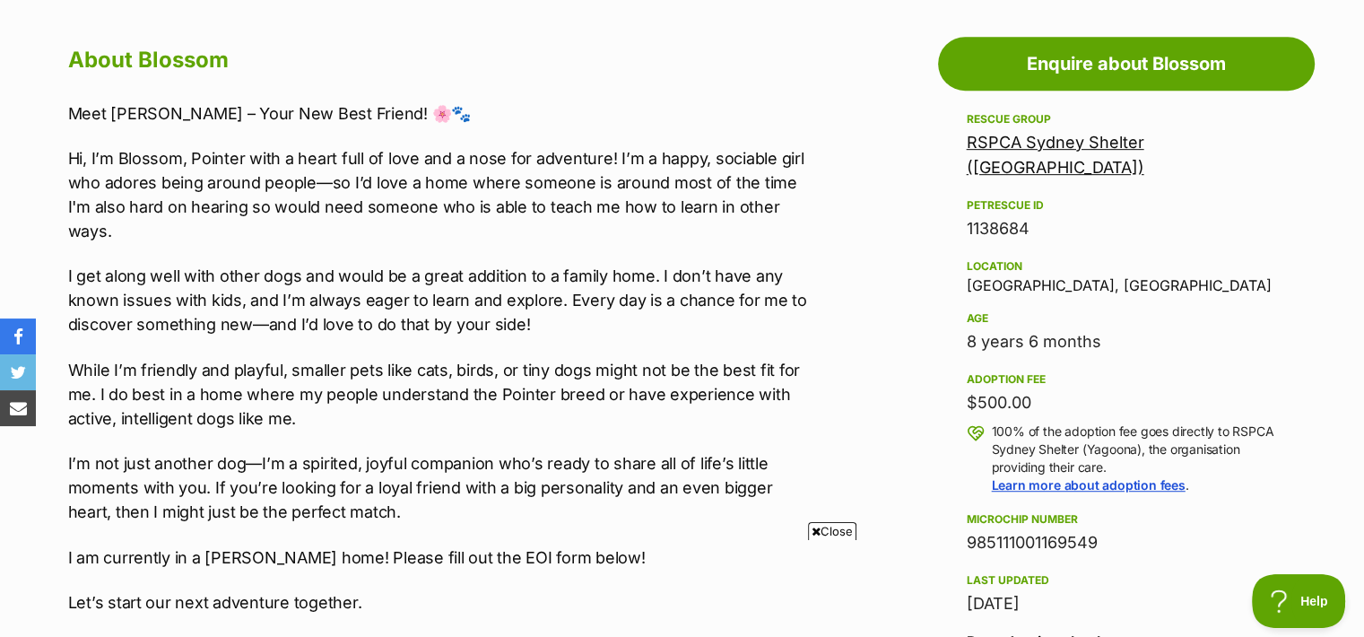
scroll to position [975, 0]
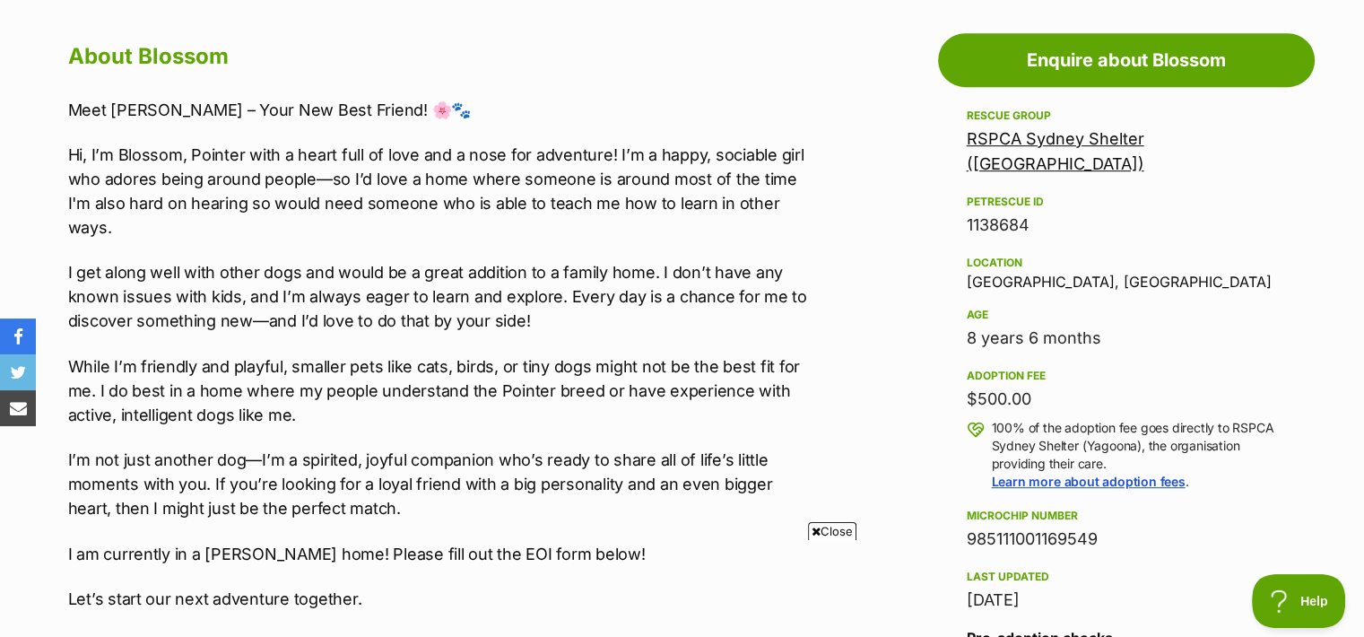
click at [834, 532] on span "Close" at bounding box center [832, 531] width 48 height 18
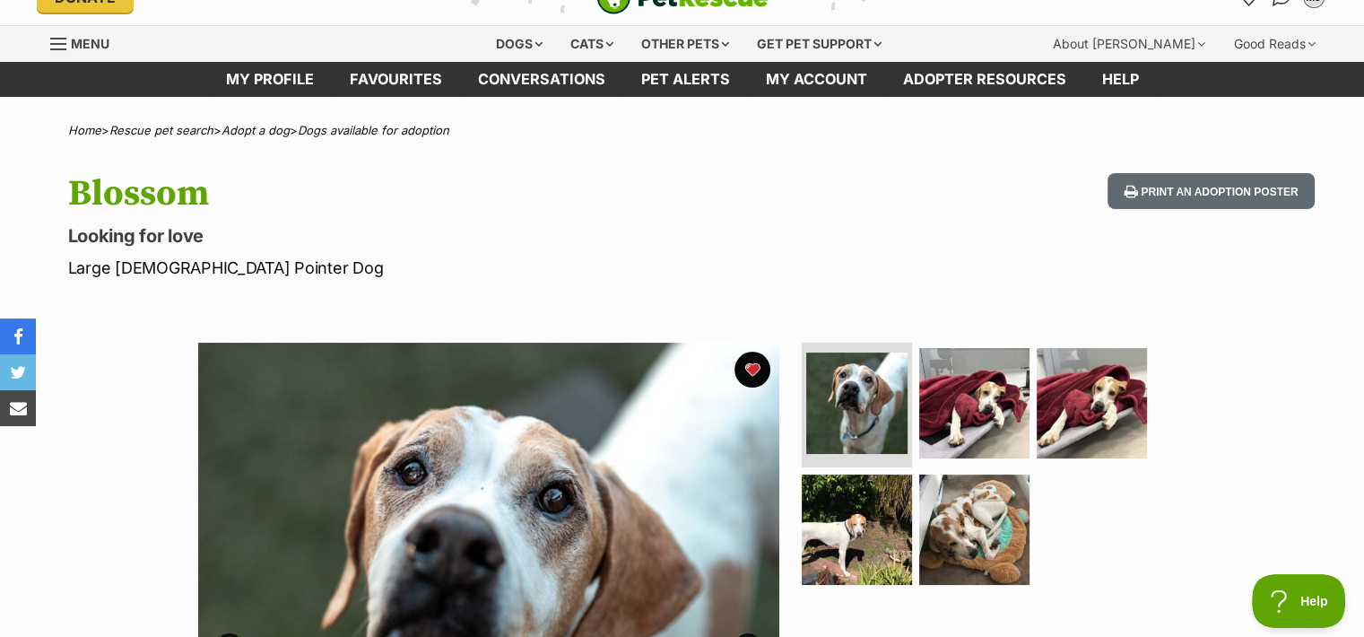
scroll to position [0, 0]
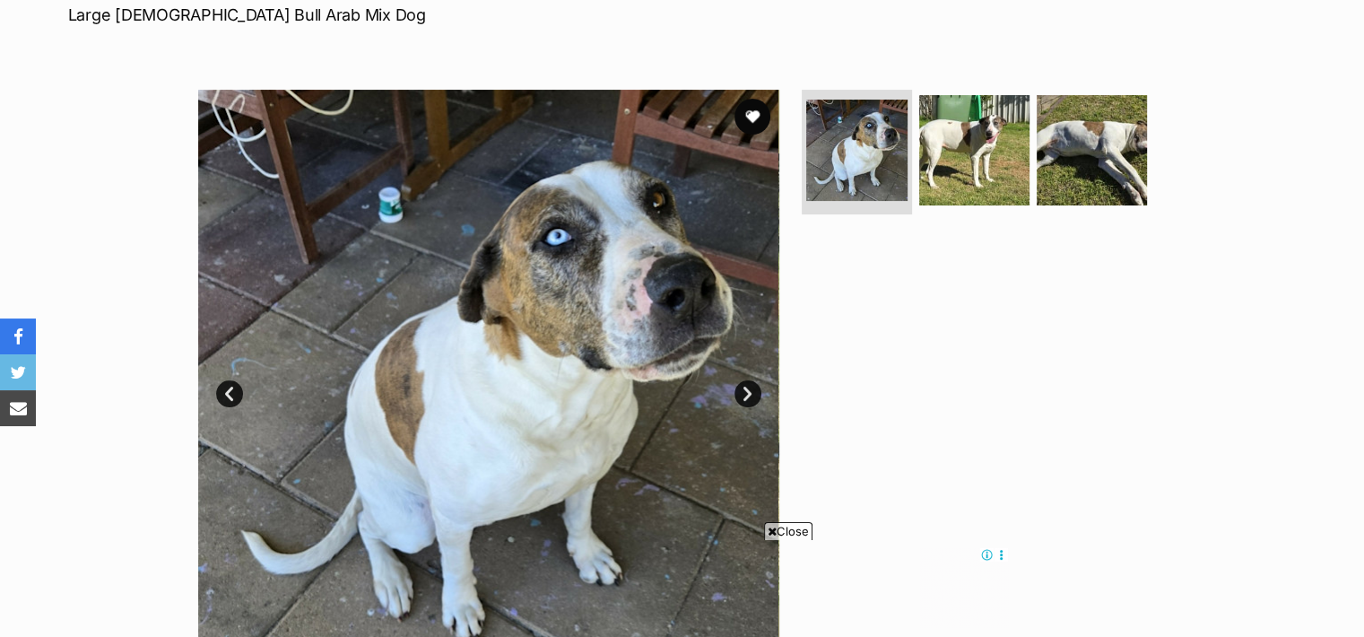
scroll to position [286, 0]
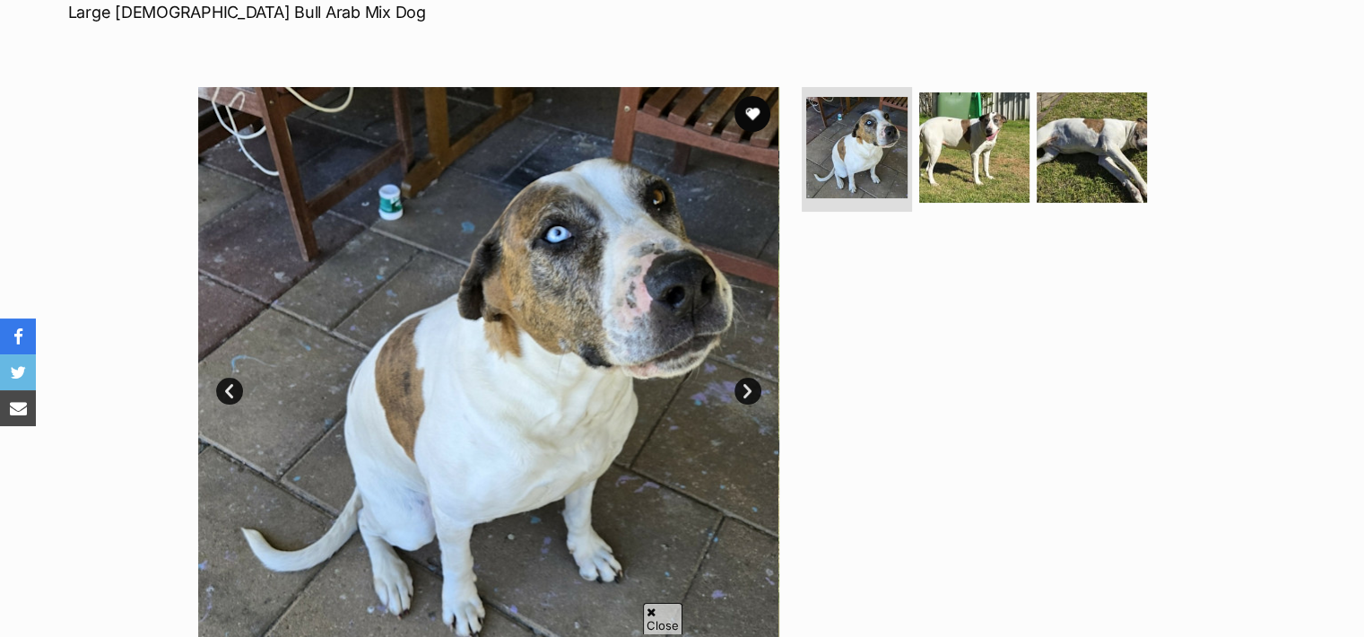
click at [793, 535] on section "Available 1 of 3 images 1 of 3 images 1 of 3 images Next Prev 1 2 3" at bounding box center [682, 364] width 1022 height 608
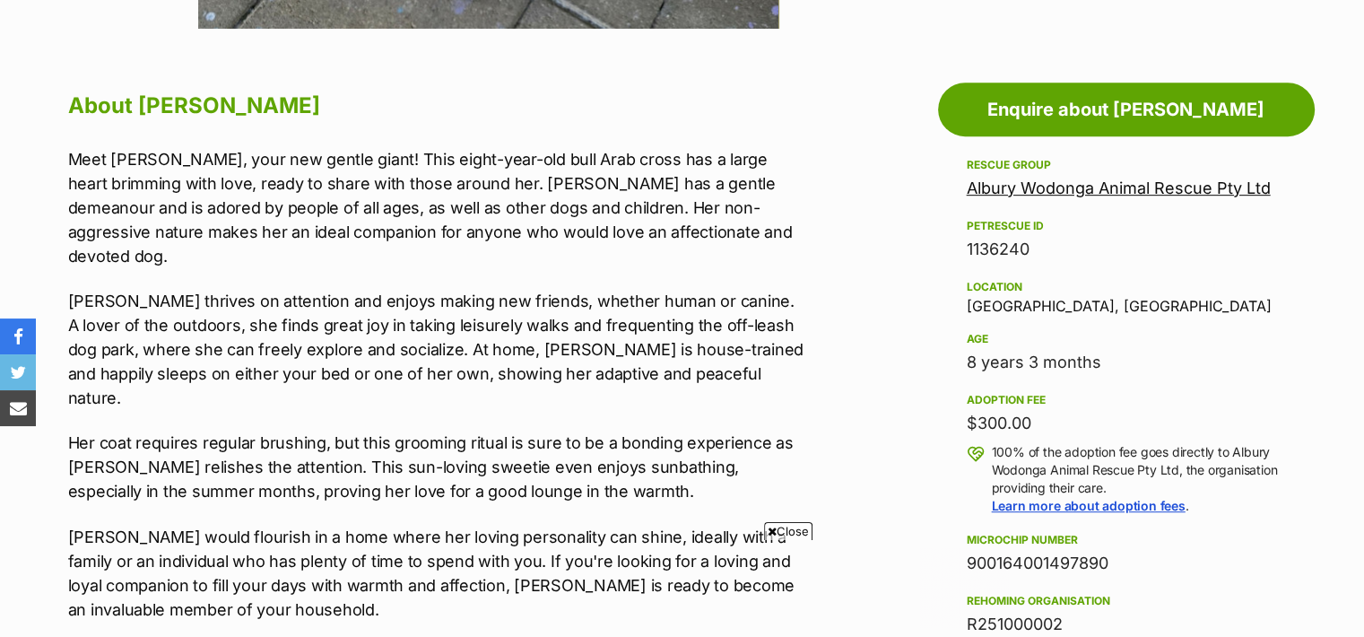
scroll to position [0, 0]
click at [796, 534] on span "Close" at bounding box center [788, 531] width 48 height 18
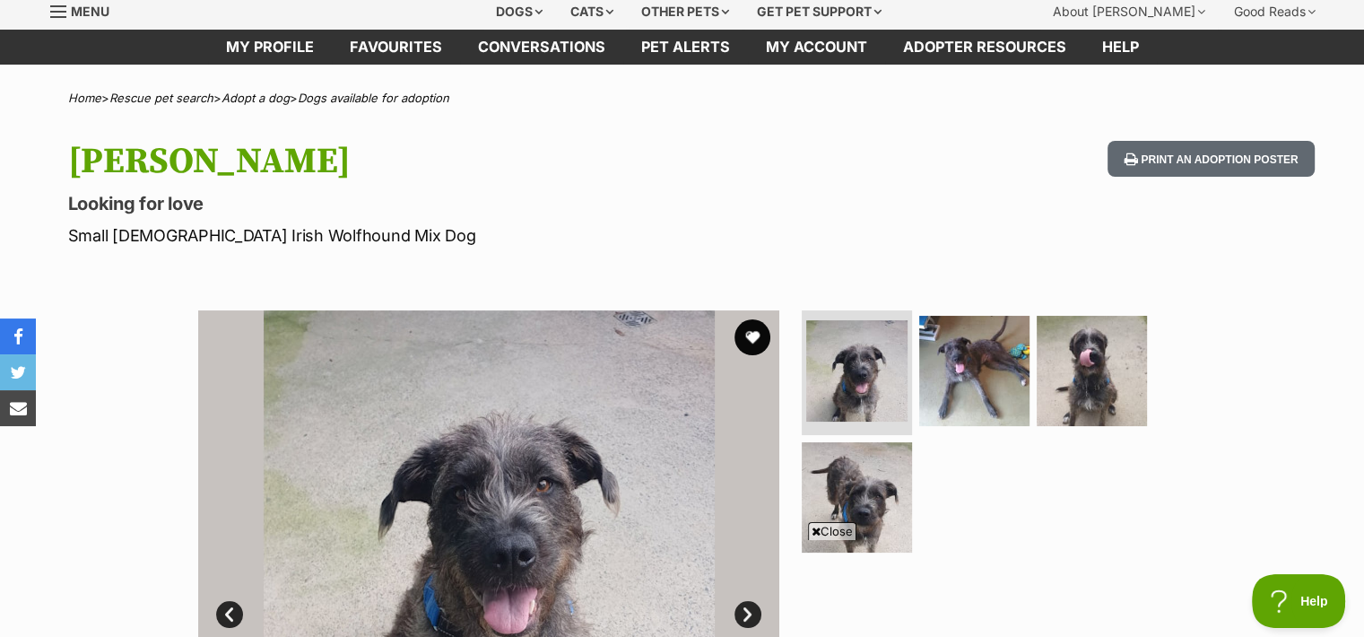
scroll to position [283, 0]
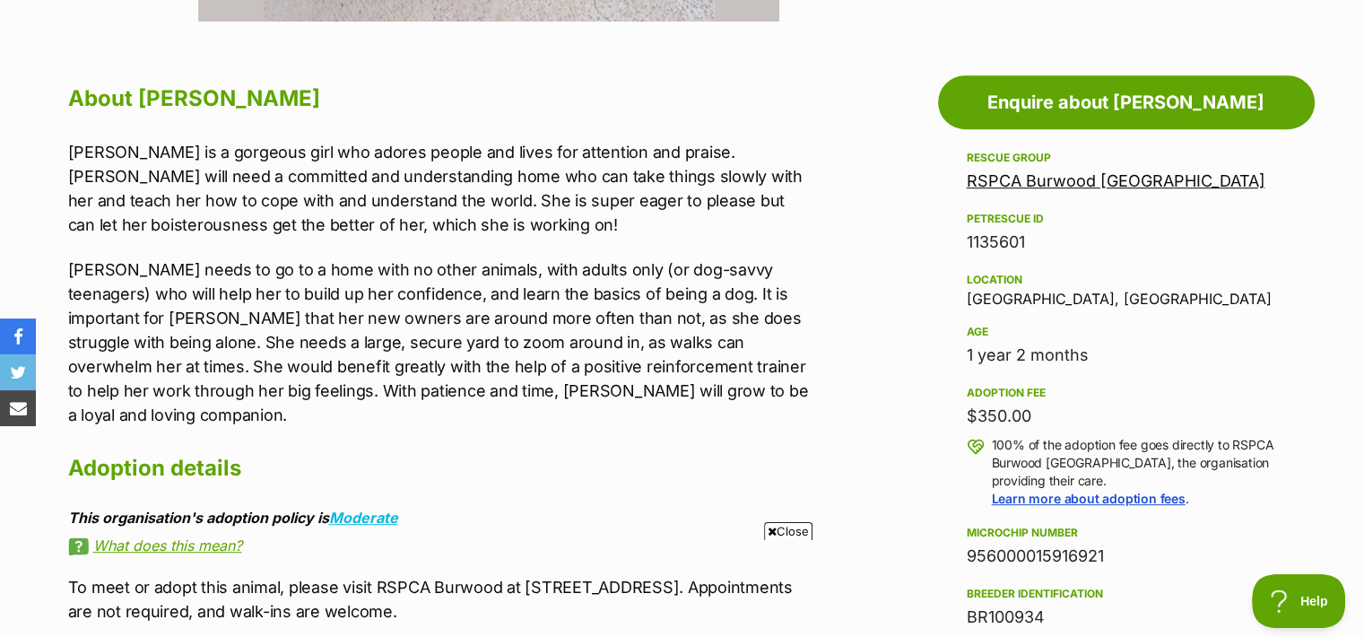
scroll to position [0, 0]
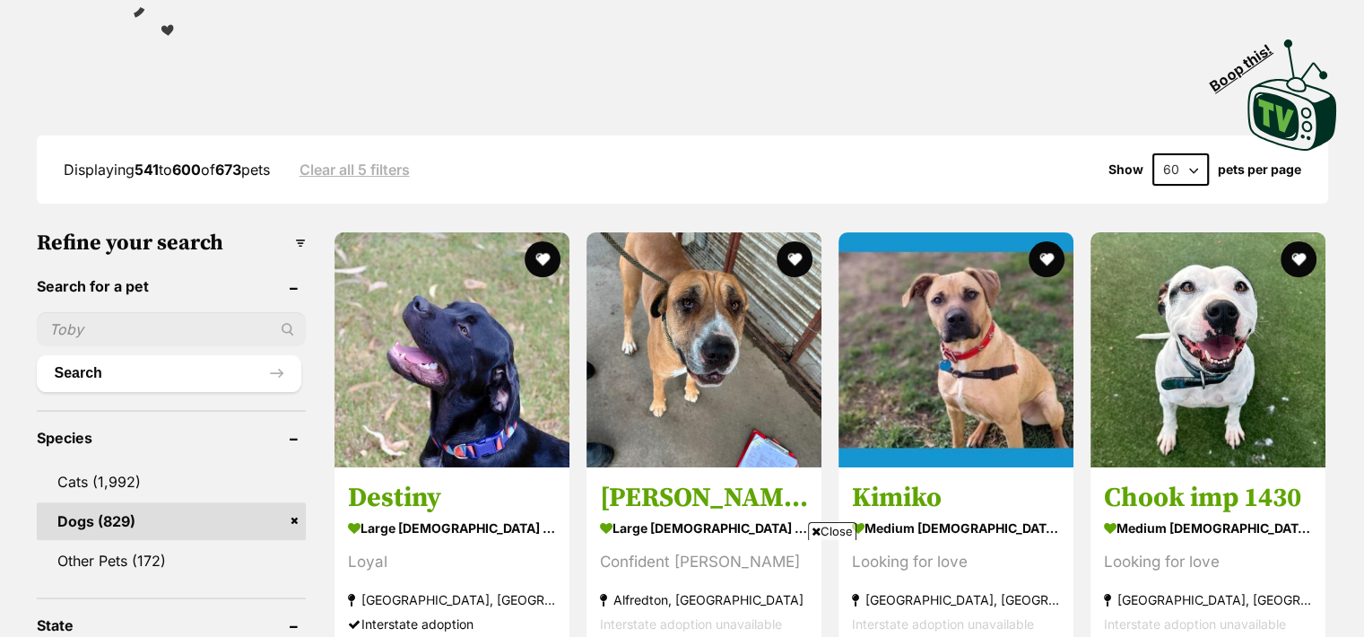
scroll to position [409, 0]
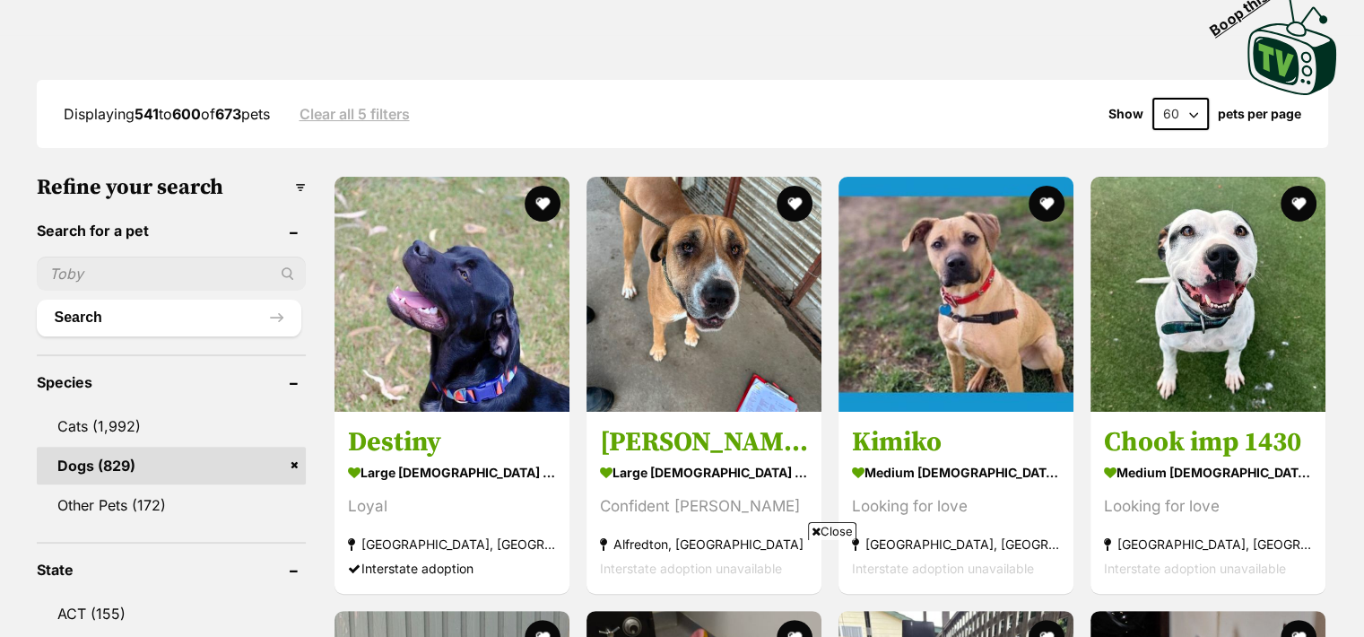
click at [815, 531] on icon at bounding box center [816, 532] width 9 height 12
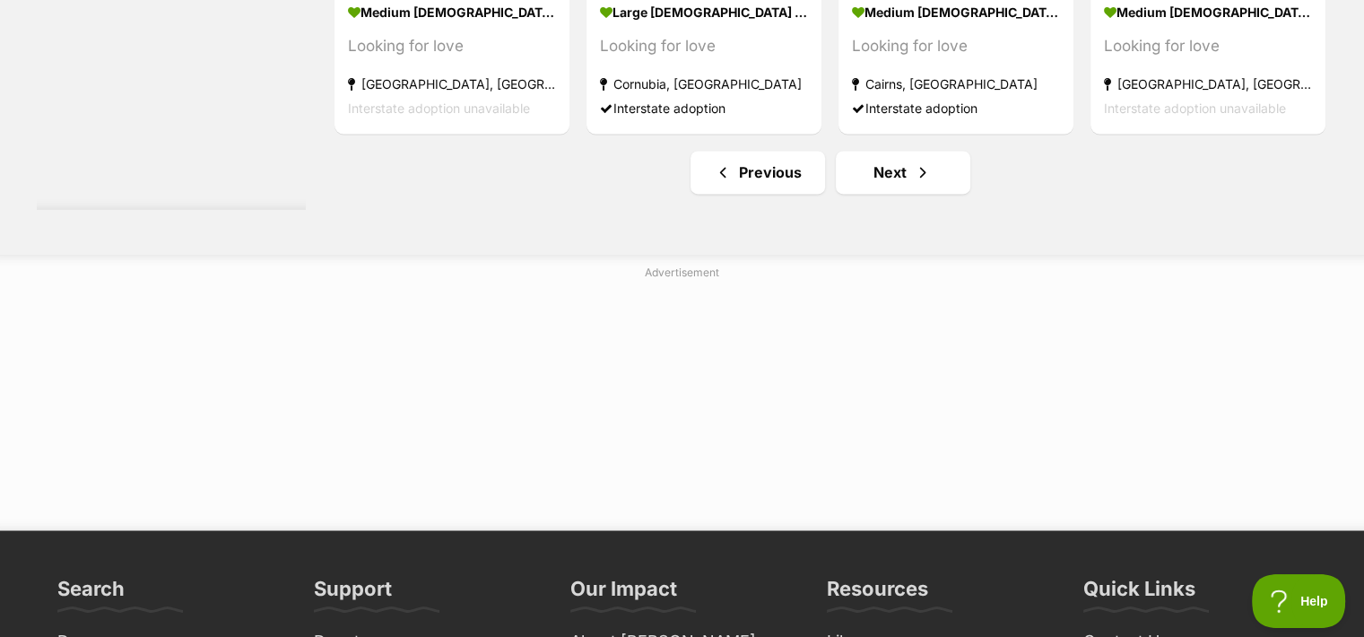
scroll to position [9657, 0]
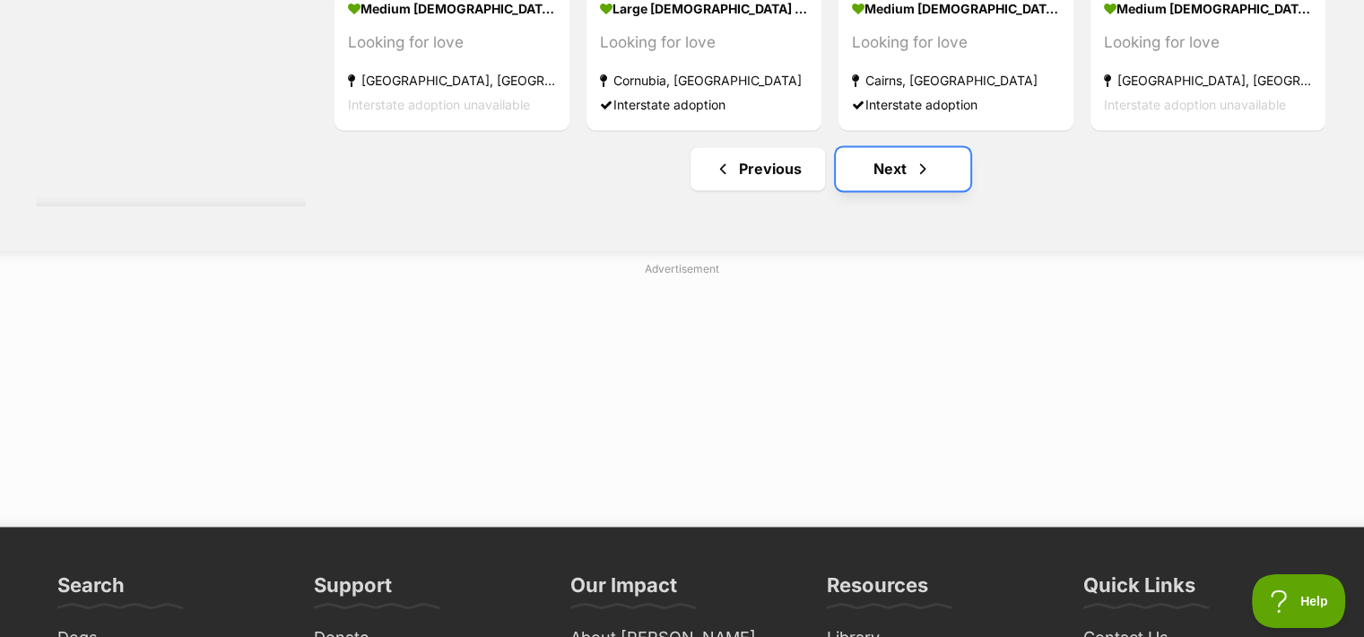
click at [916, 172] on span "Next page" at bounding box center [923, 169] width 18 height 22
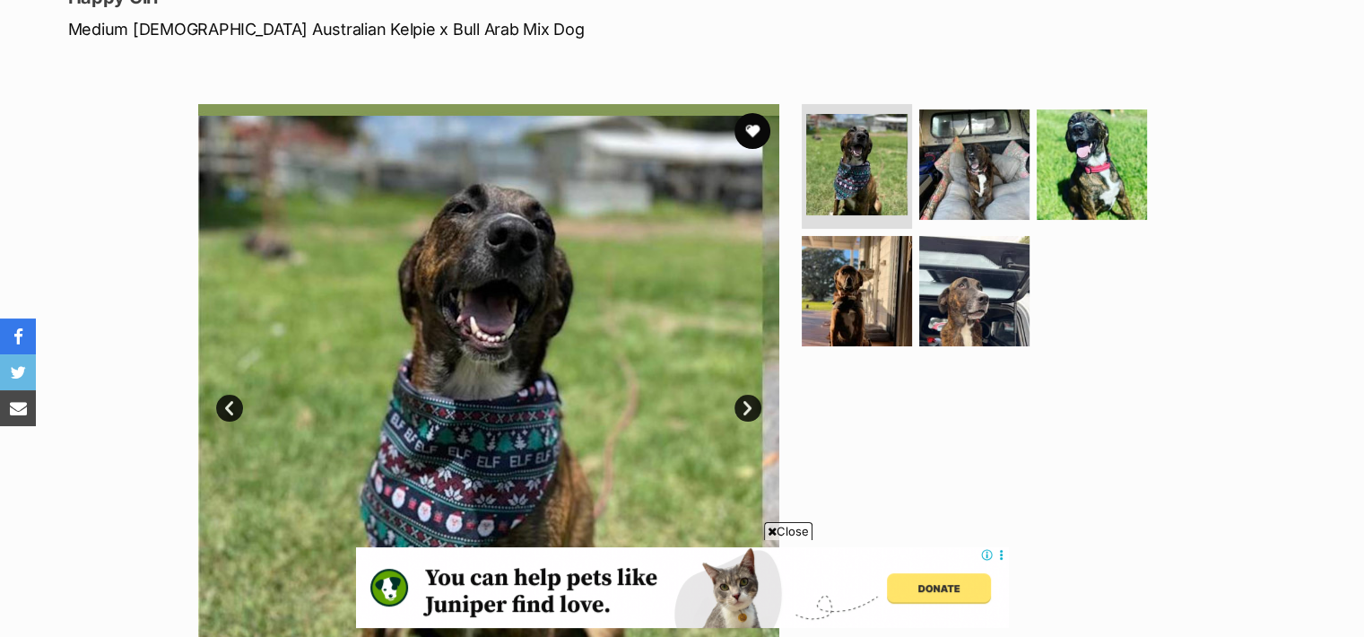
scroll to position [269, 0]
click at [796, 526] on span "Close" at bounding box center [788, 531] width 48 height 18
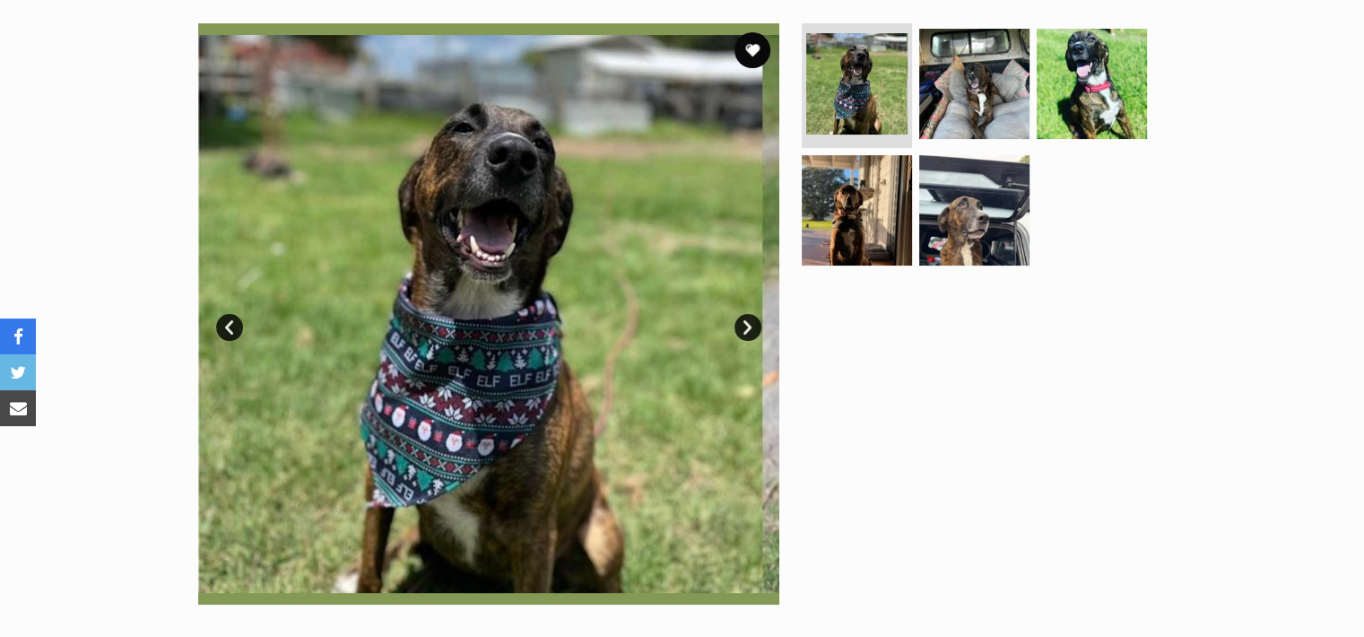
scroll to position [352, 0]
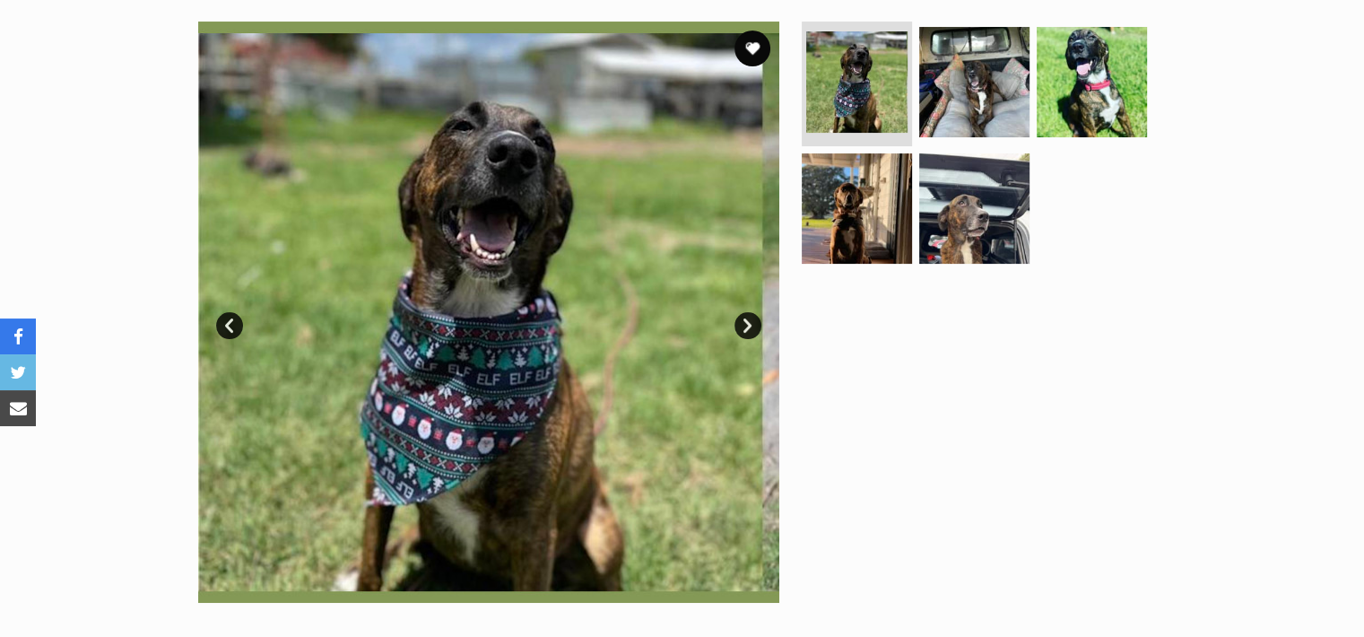
click at [753, 320] on link "Next" at bounding box center [747, 325] width 27 height 27
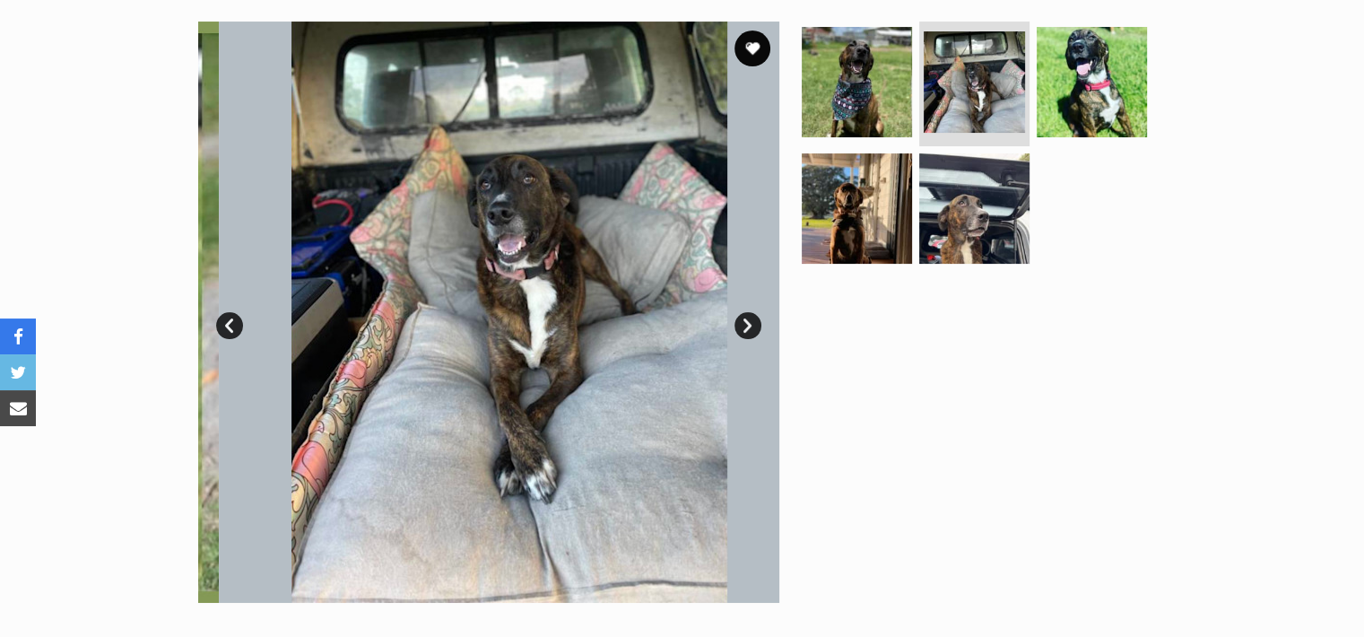
scroll to position [0, 0]
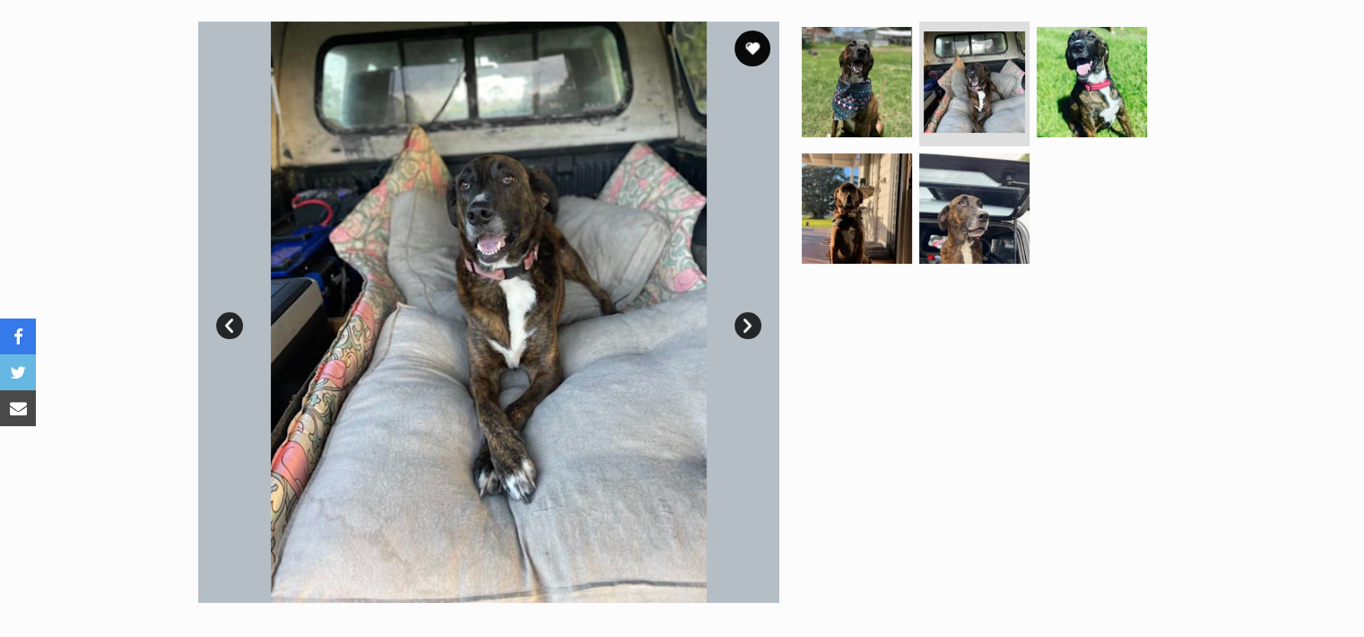
click at [753, 320] on link "Next" at bounding box center [747, 325] width 27 height 27
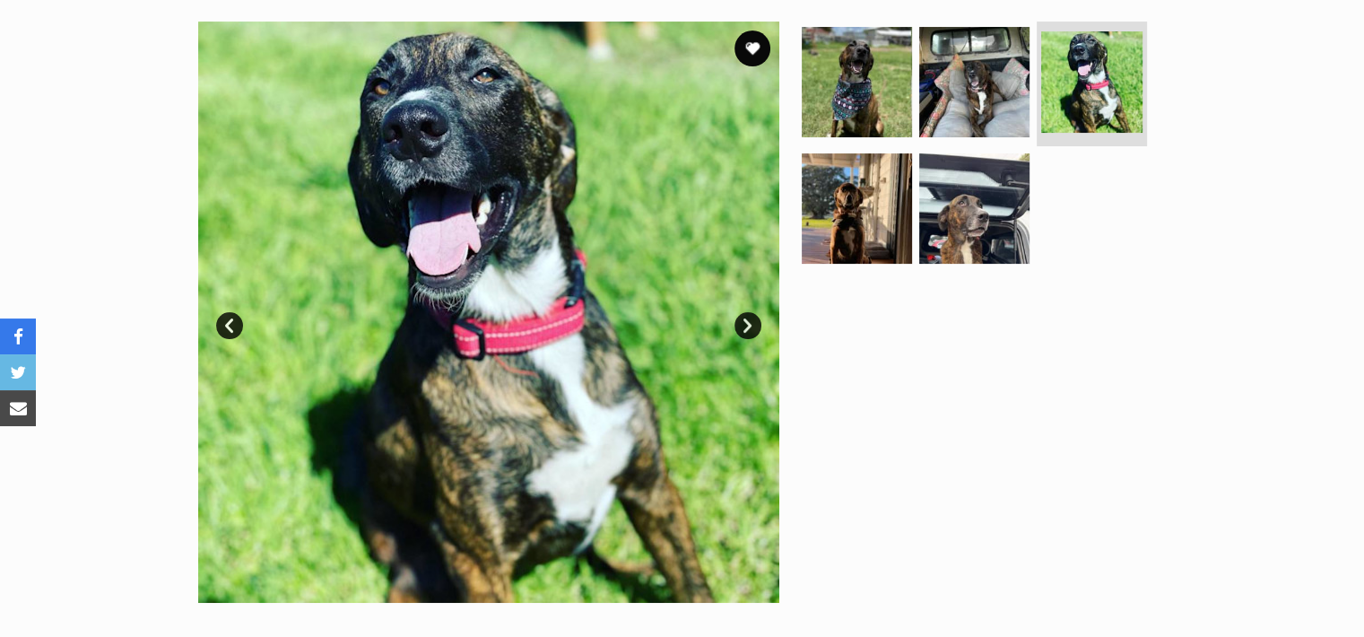
click at [753, 320] on link "Next" at bounding box center [747, 325] width 27 height 27
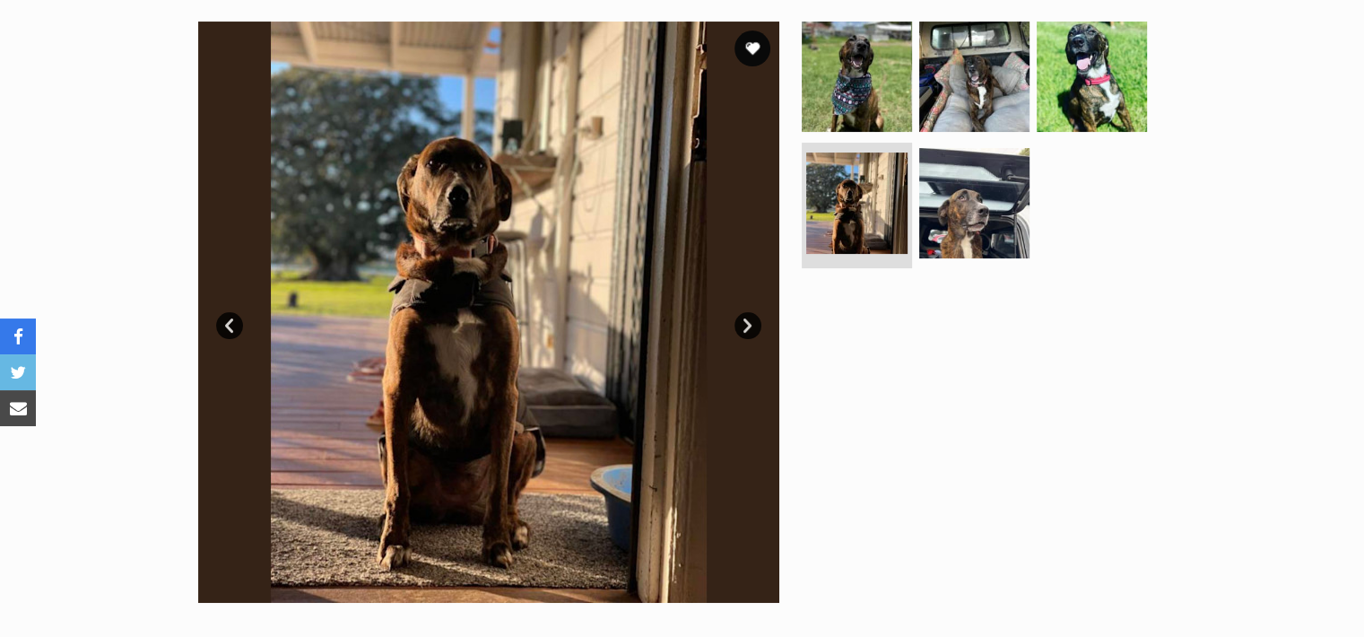
click at [753, 320] on link "Next" at bounding box center [747, 325] width 27 height 27
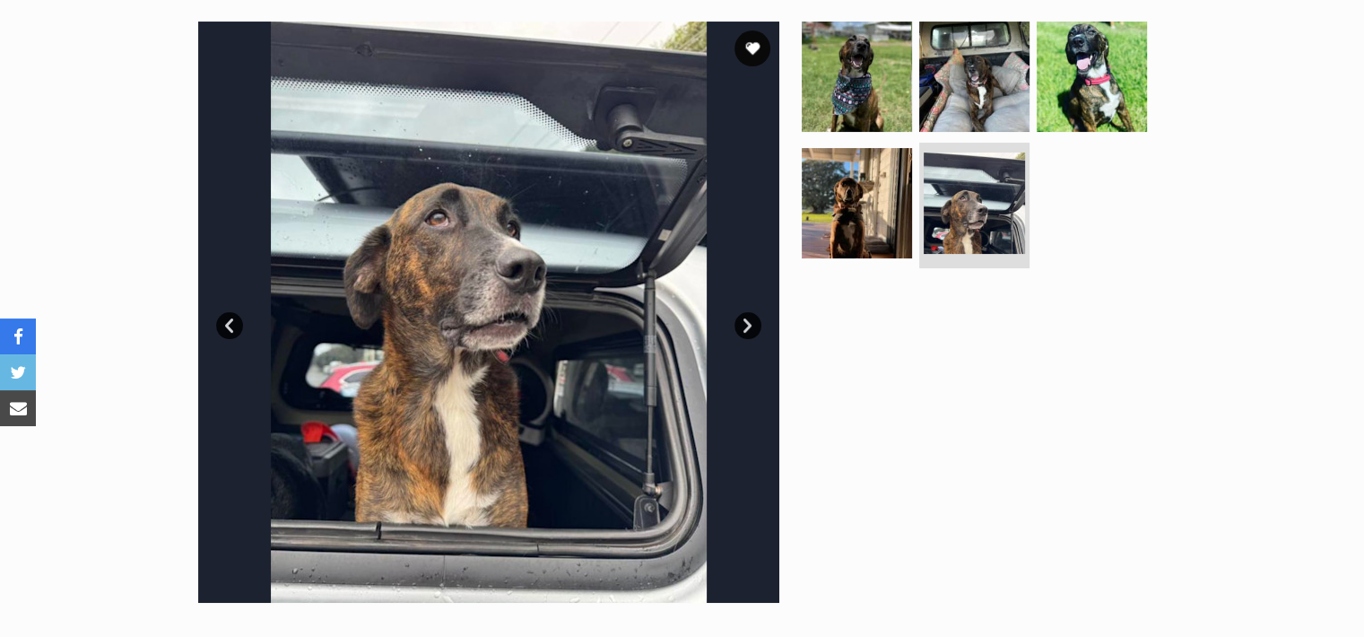
click at [753, 320] on link "Next" at bounding box center [747, 325] width 27 height 27
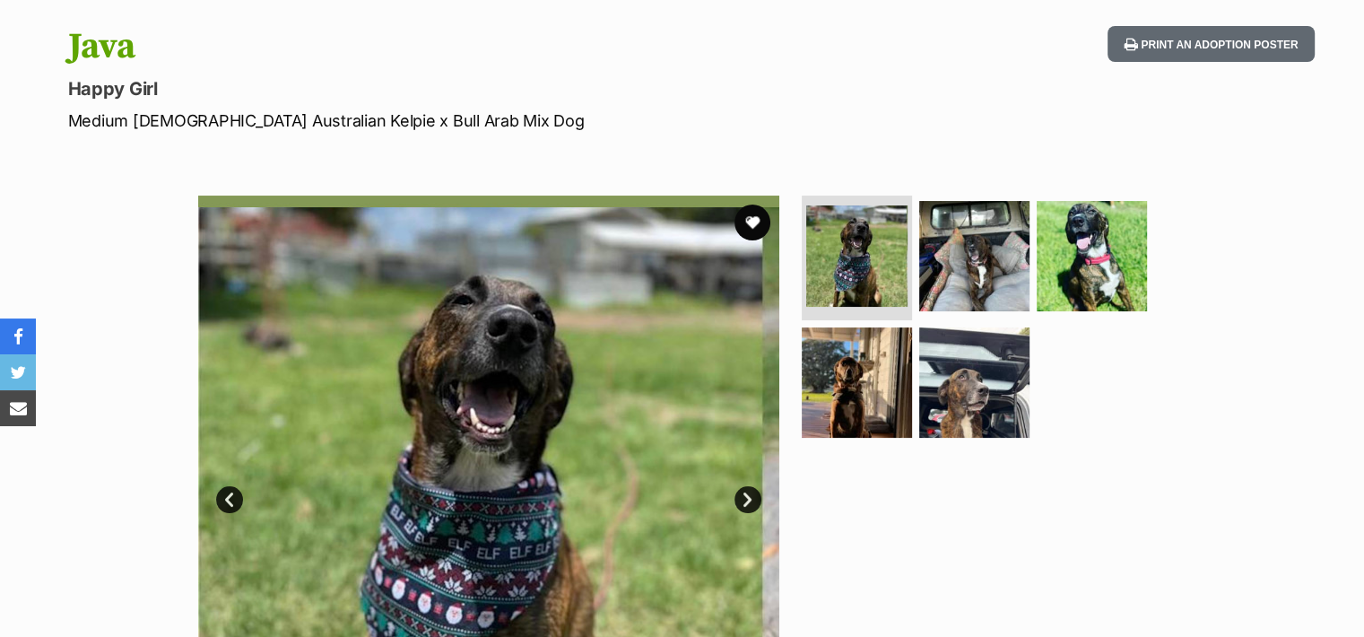
scroll to position [154, 0]
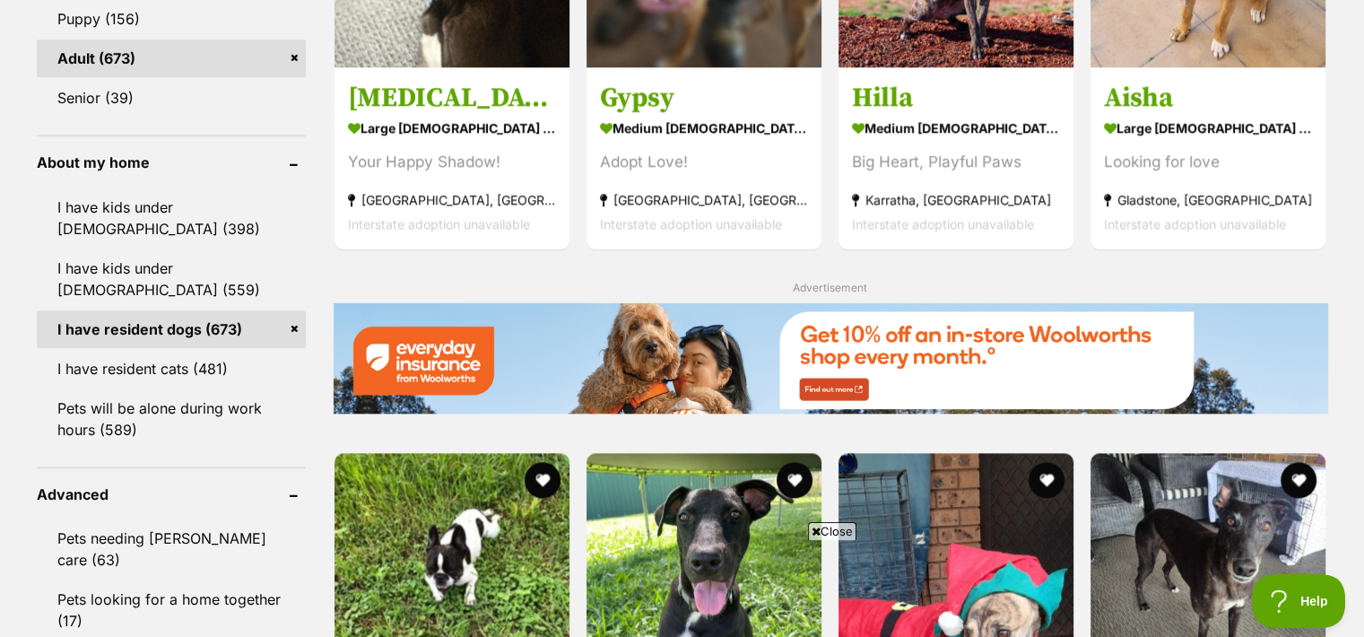
scroll to position [1944, 0]
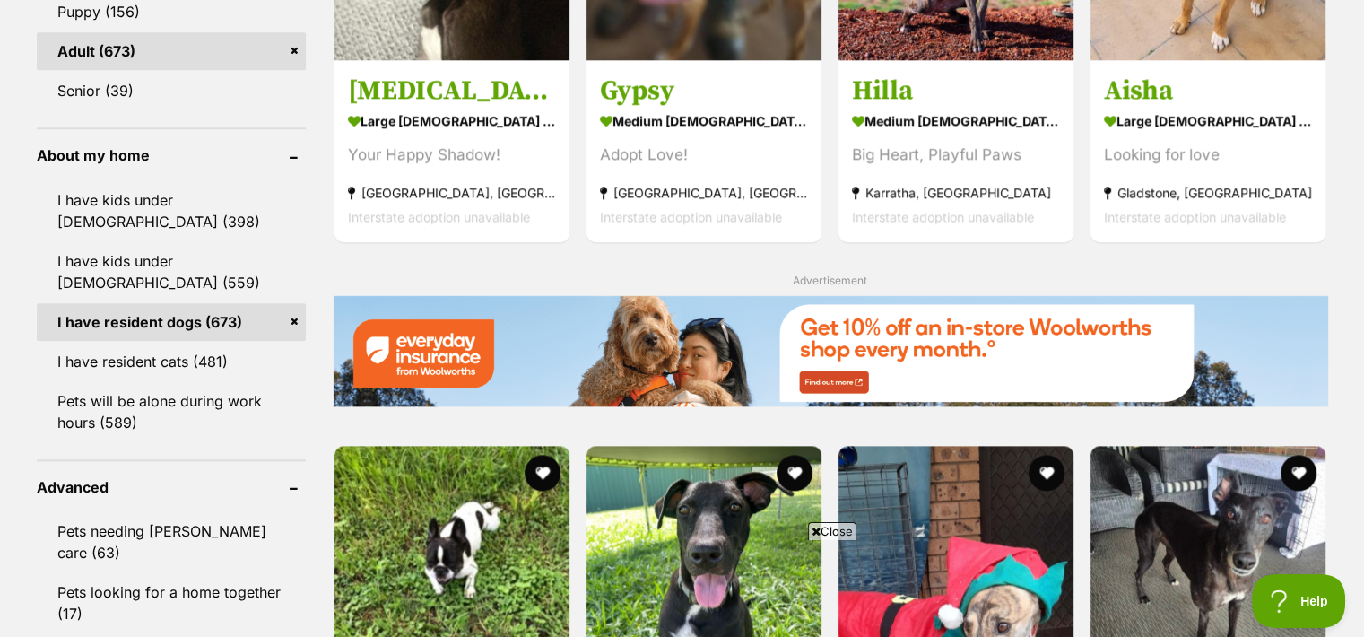
click at [829, 532] on span "Close" at bounding box center [832, 531] width 48 height 18
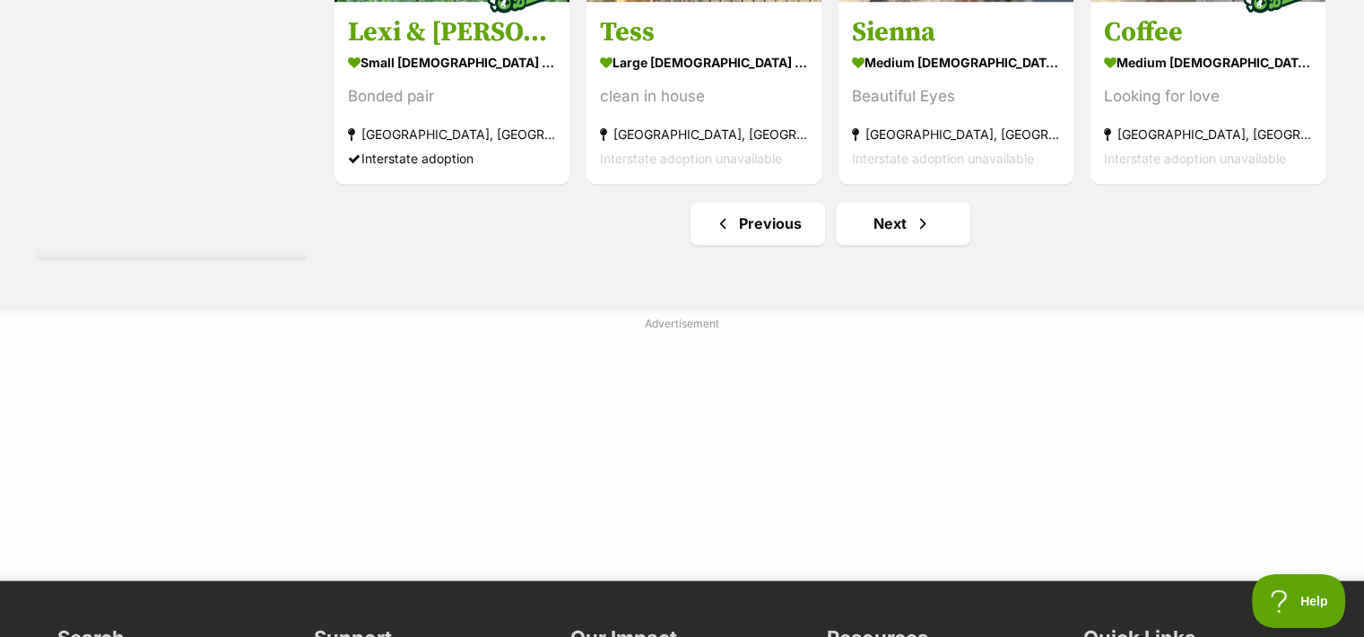
scroll to position [9492, 0]
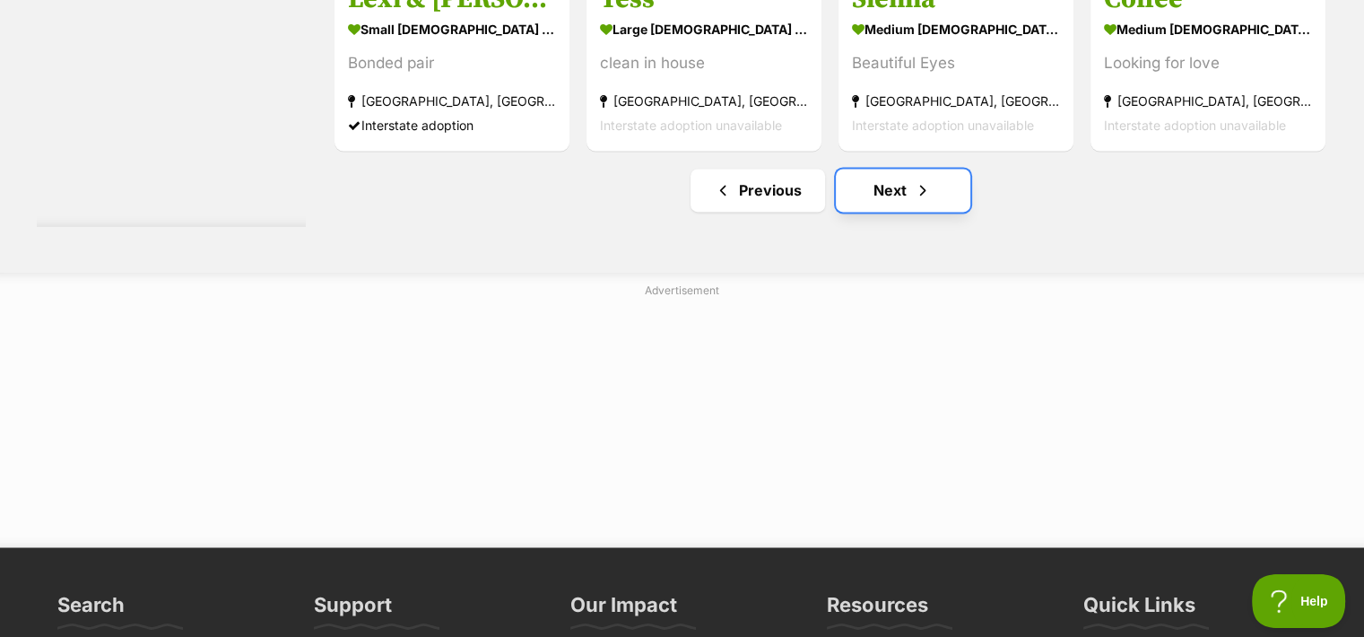
click at [907, 189] on link "Next" at bounding box center [903, 190] width 135 height 43
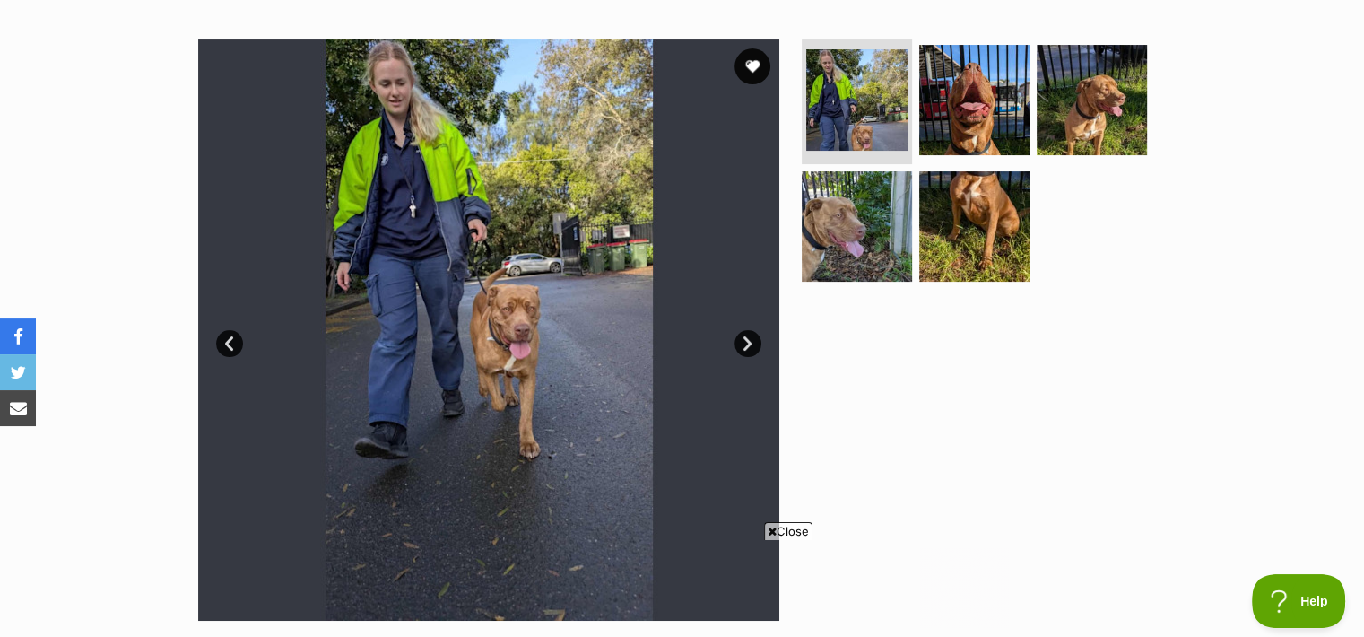
click at [800, 533] on span "Close" at bounding box center [788, 531] width 48 height 18
click at [754, 346] on link "Next" at bounding box center [747, 343] width 27 height 27
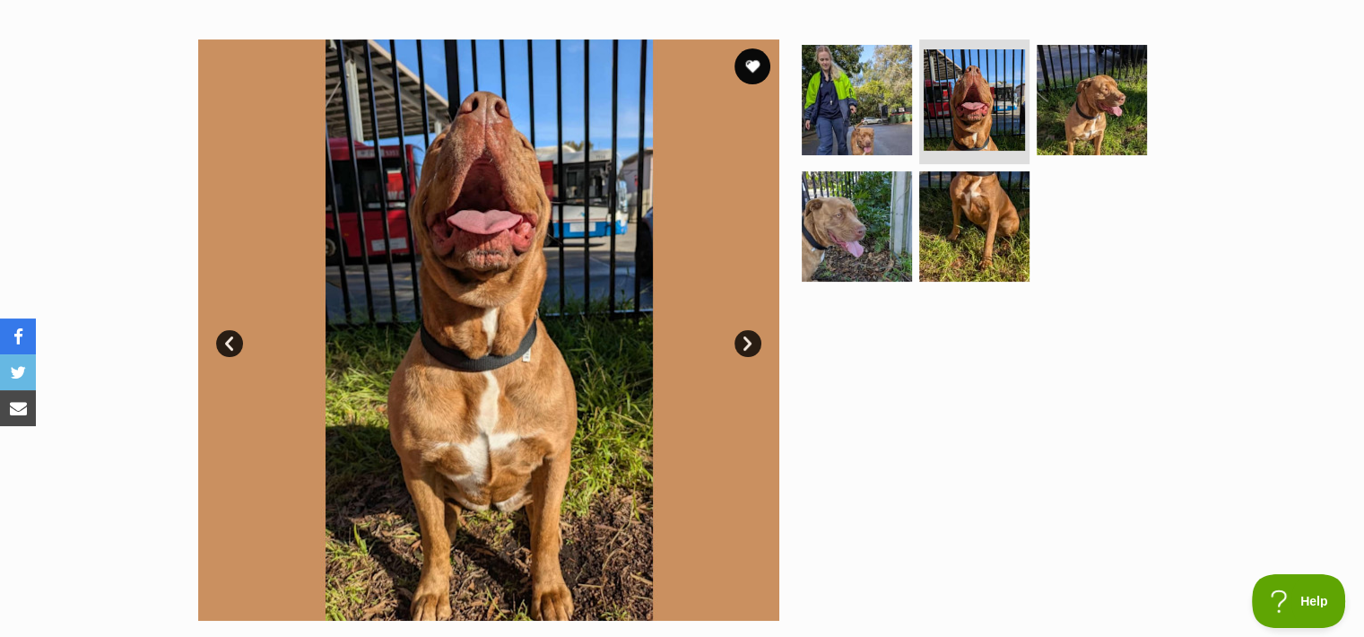
click at [754, 346] on link "Next" at bounding box center [747, 343] width 27 height 27
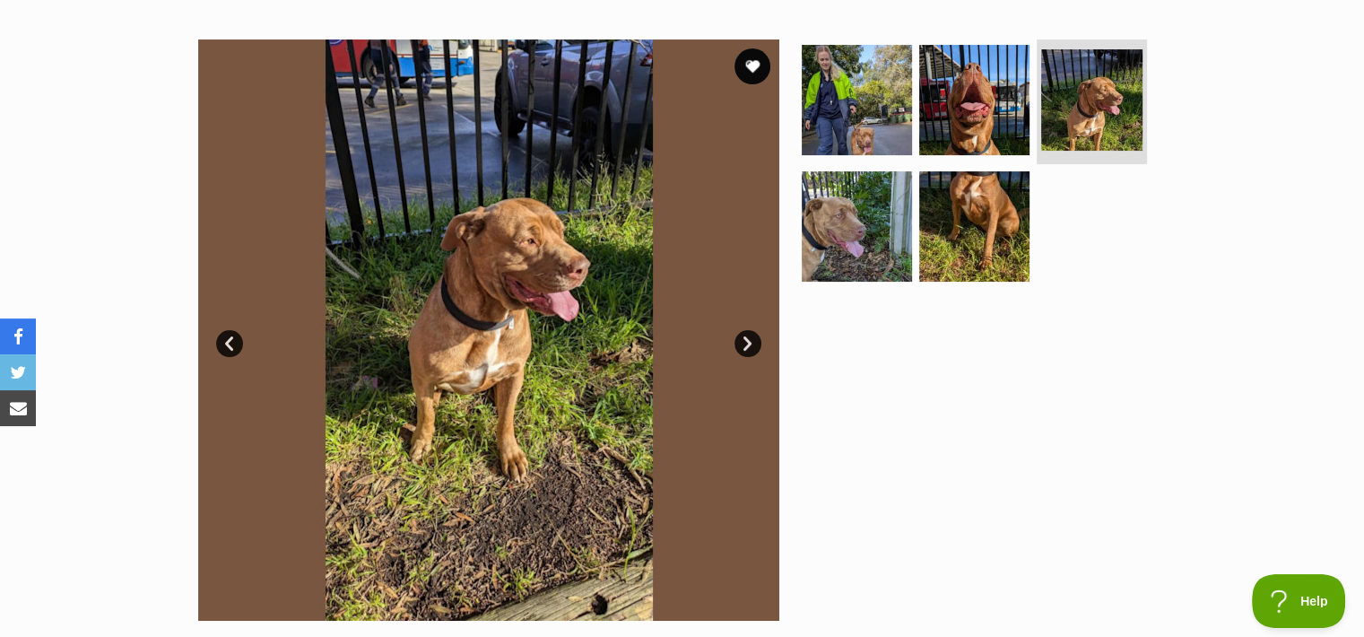
click at [754, 346] on link "Next" at bounding box center [747, 343] width 27 height 27
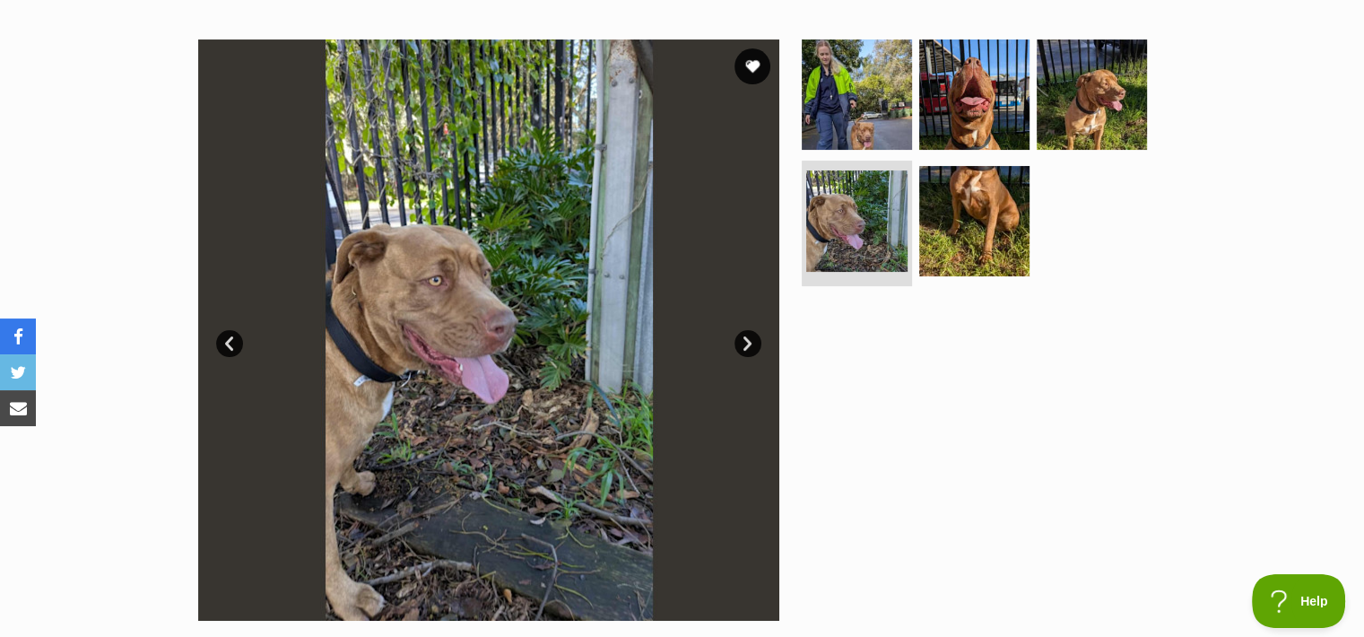
click at [754, 346] on link "Next" at bounding box center [747, 343] width 27 height 27
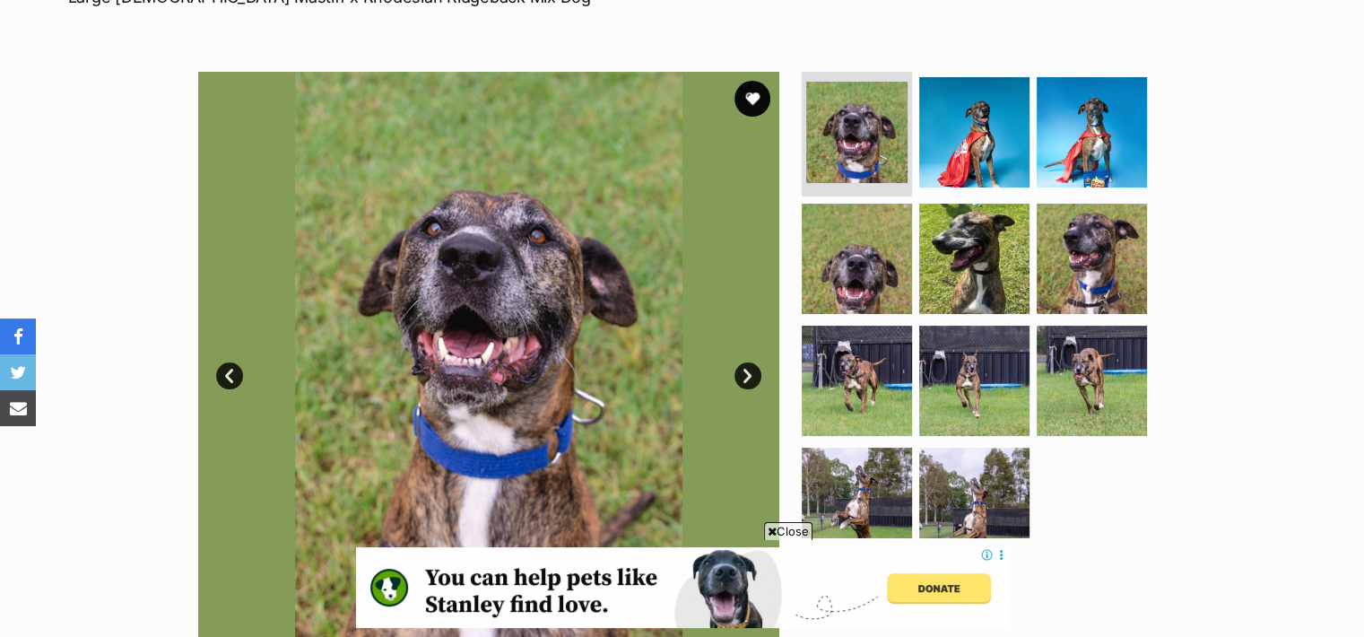
scroll to position [396, 0]
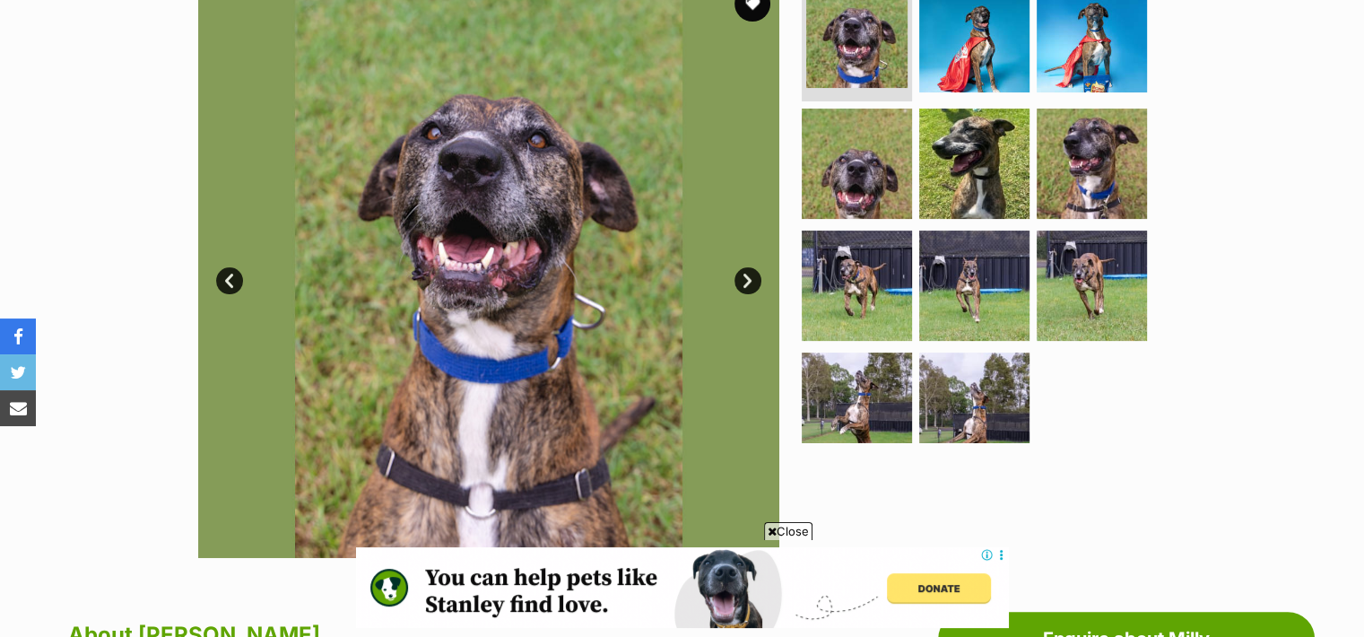
click at [799, 532] on span "Close" at bounding box center [788, 531] width 48 height 18
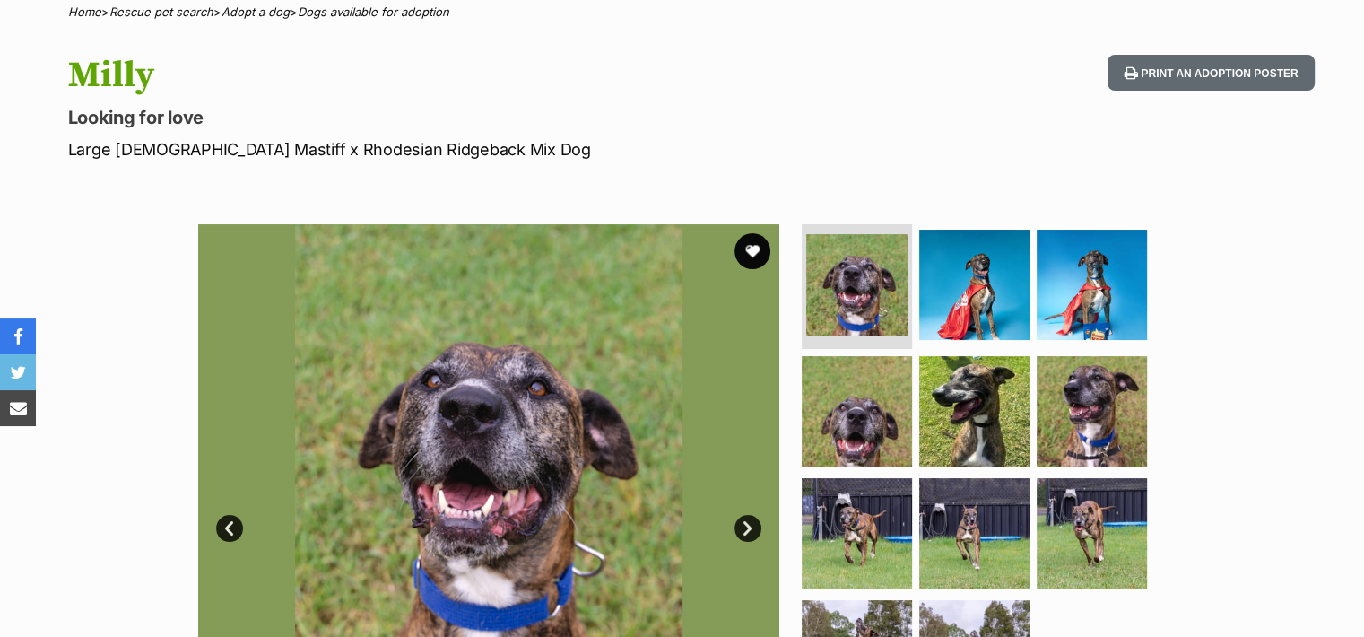
scroll to position [143, 0]
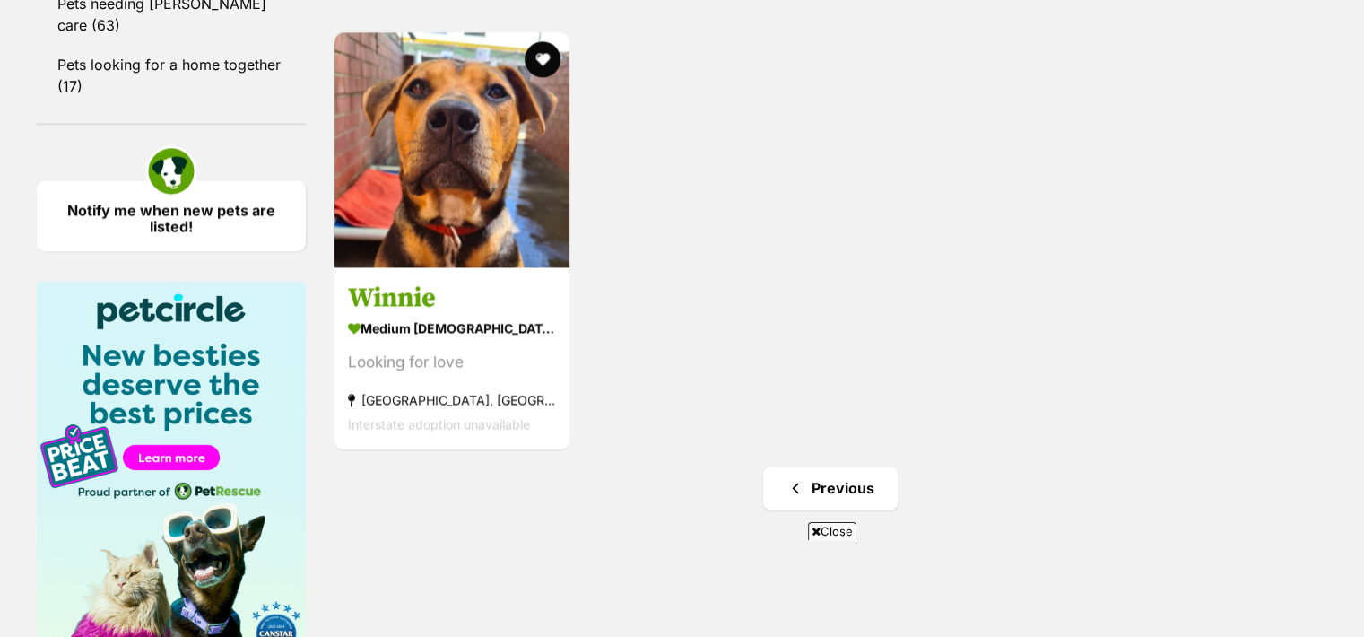
scroll to position [2474, 0]
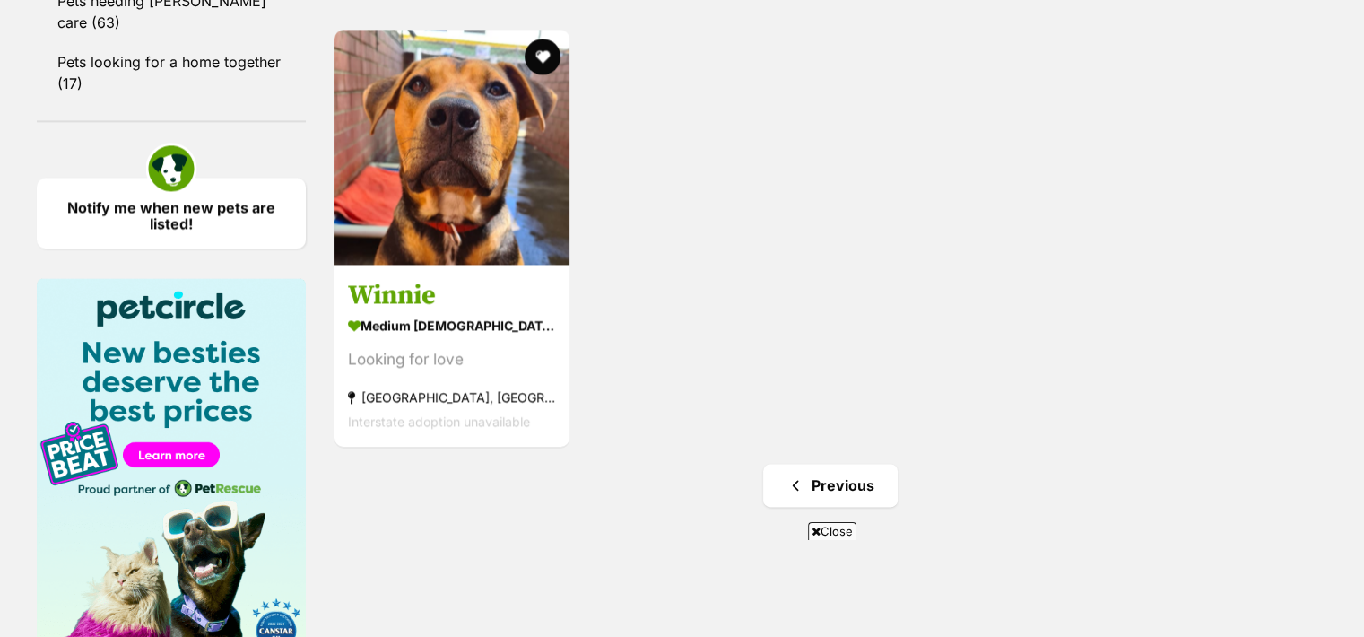
click at [837, 533] on span "Close" at bounding box center [832, 531] width 48 height 18
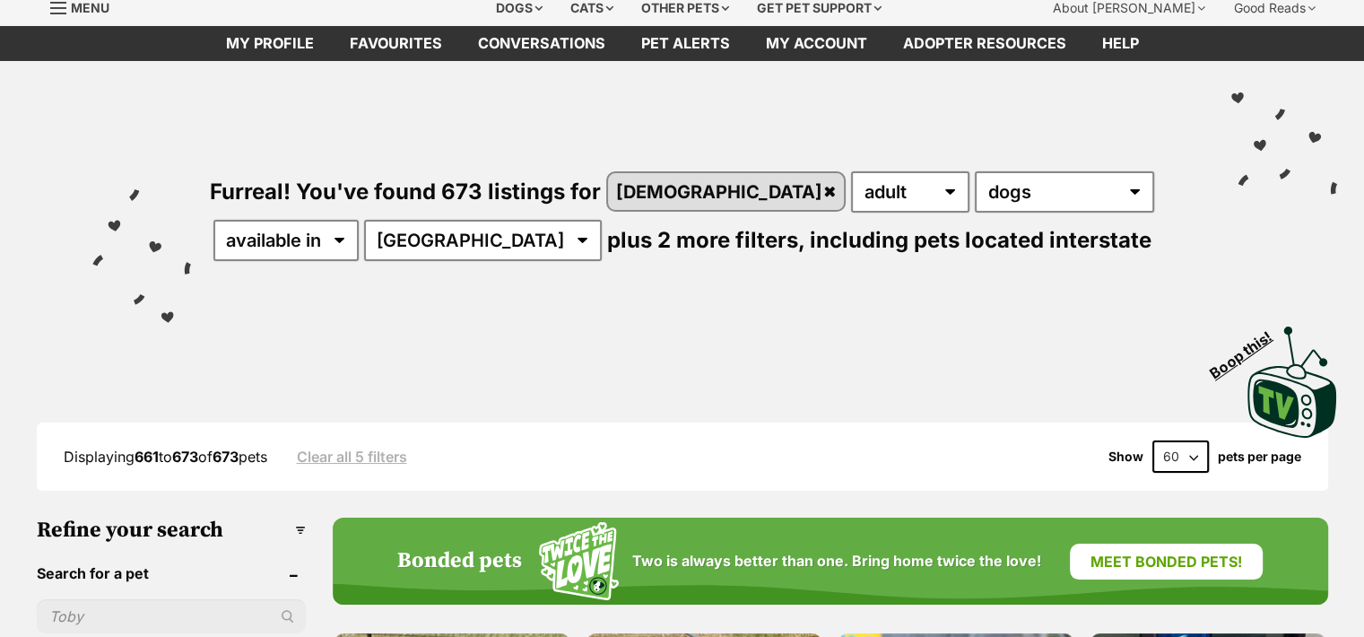
scroll to position [0, 0]
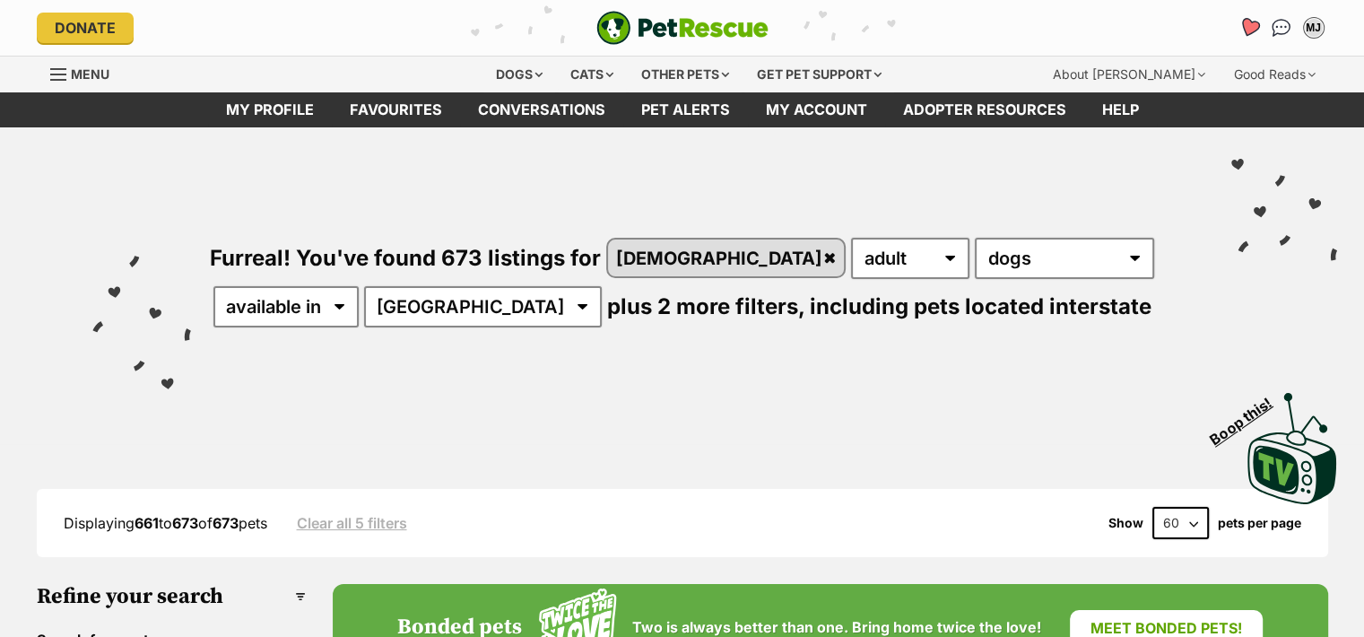
click at [1249, 25] on icon "Favourites" at bounding box center [1249, 27] width 22 height 21
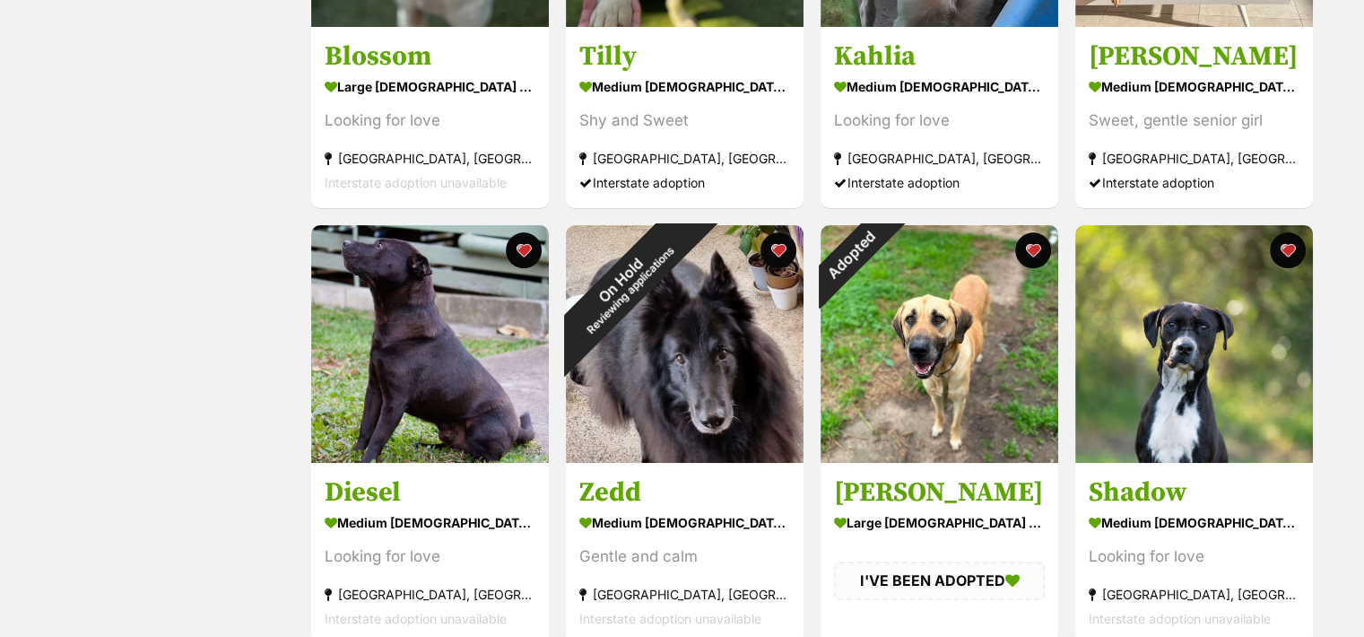
scroll to position [565, 0]
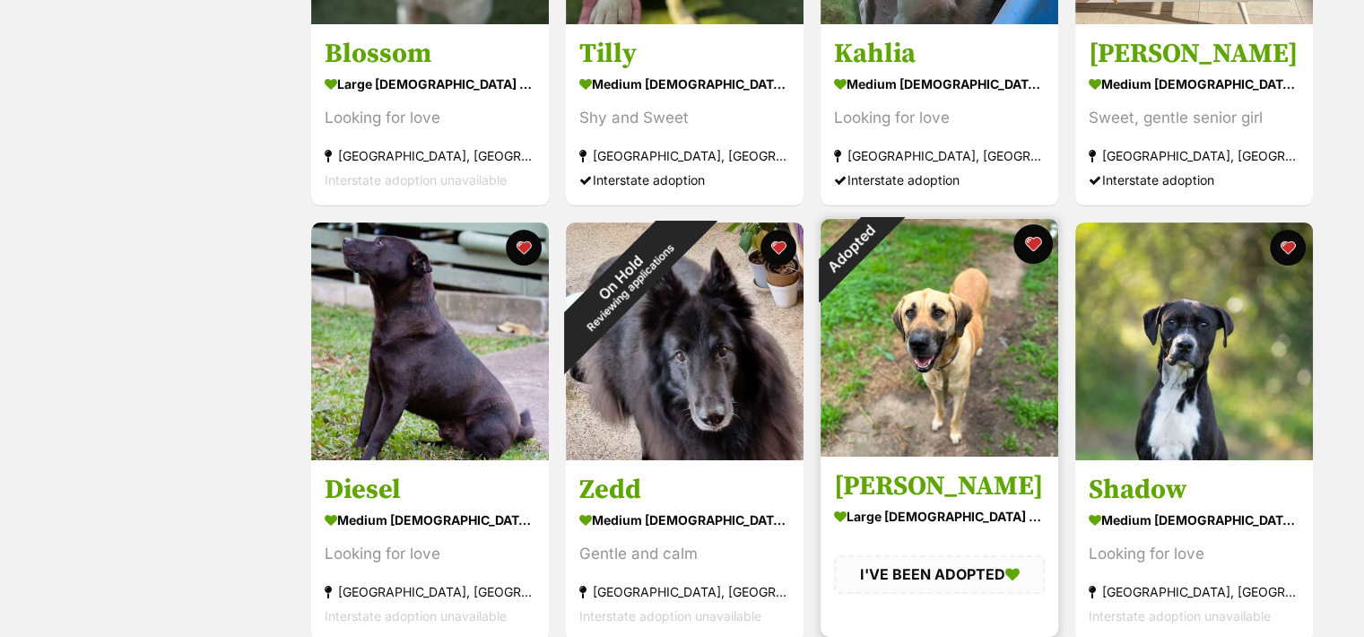
click at [1033, 246] on button "favourite" at bounding box center [1032, 243] width 39 height 39
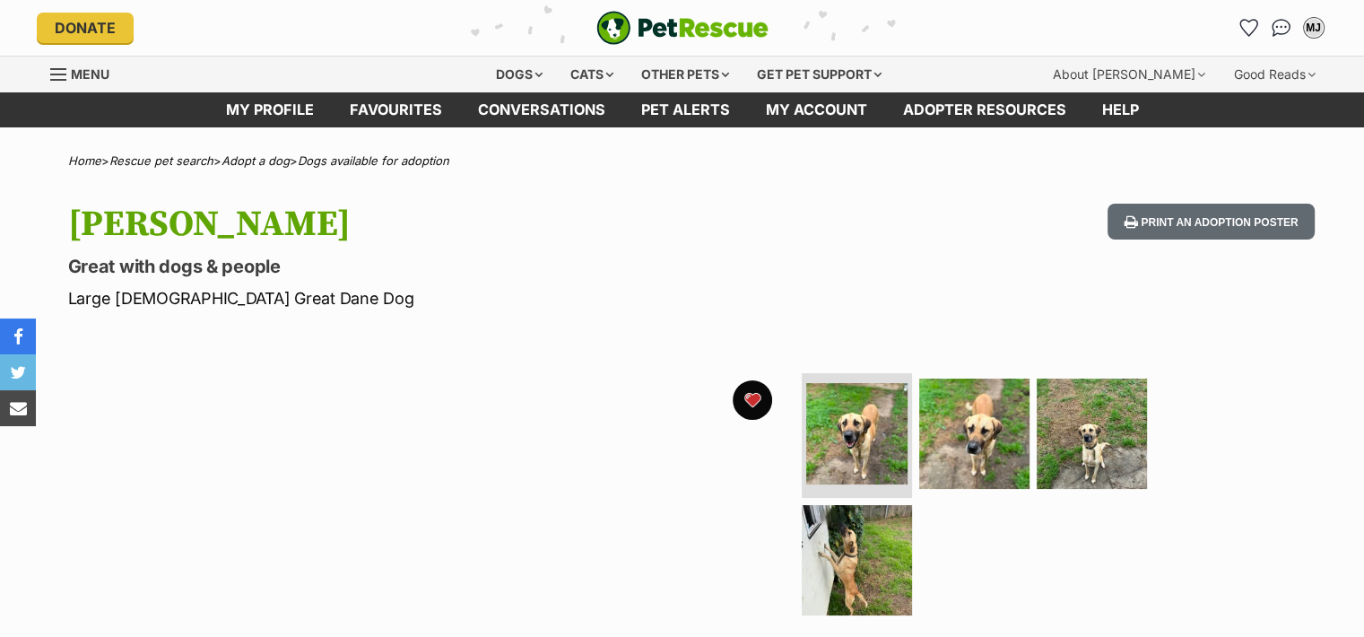
click at [755, 399] on button "favourite" at bounding box center [752, 399] width 39 height 39
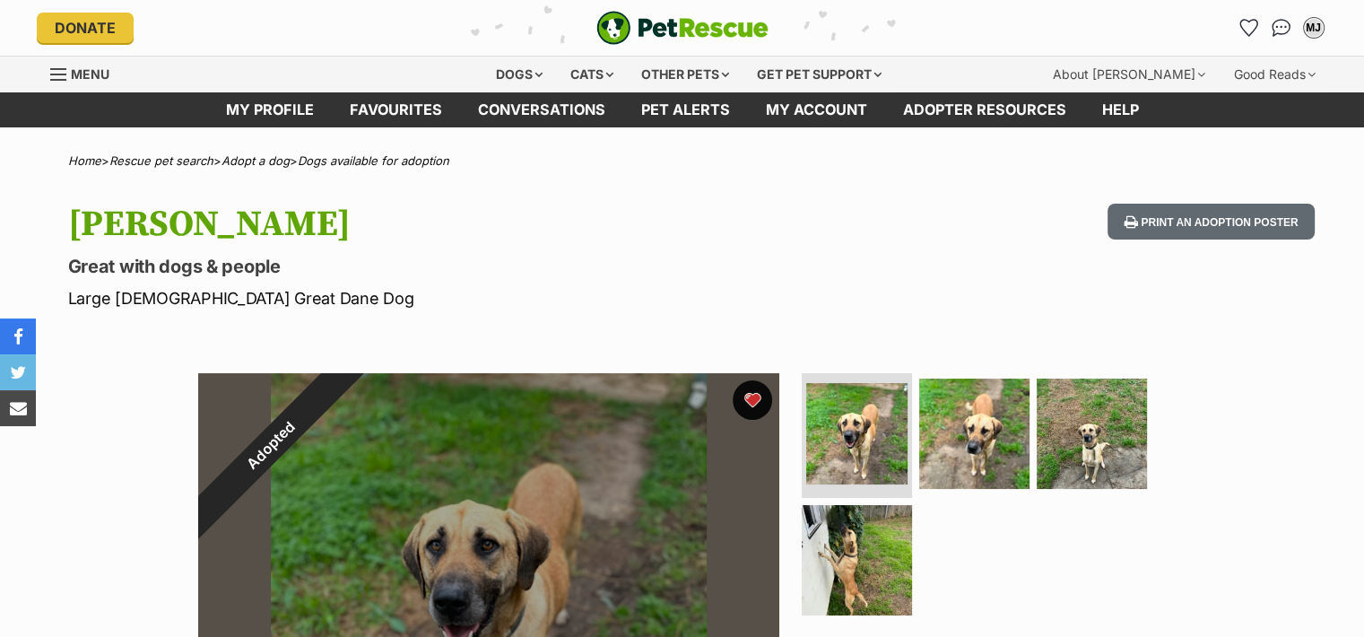
click at [754, 398] on button "favourite" at bounding box center [752, 399] width 39 height 39
click at [1248, 30] on icon "Favourites" at bounding box center [1249, 27] width 22 height 21
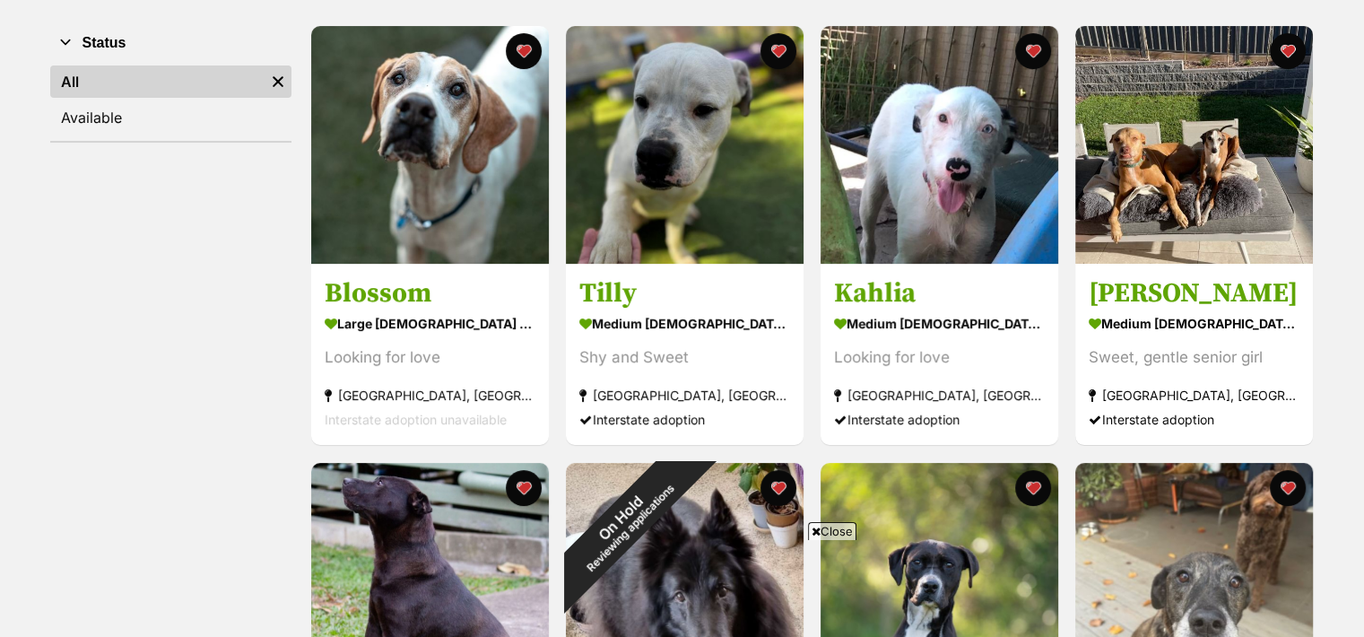
scroll to position [344, 0]
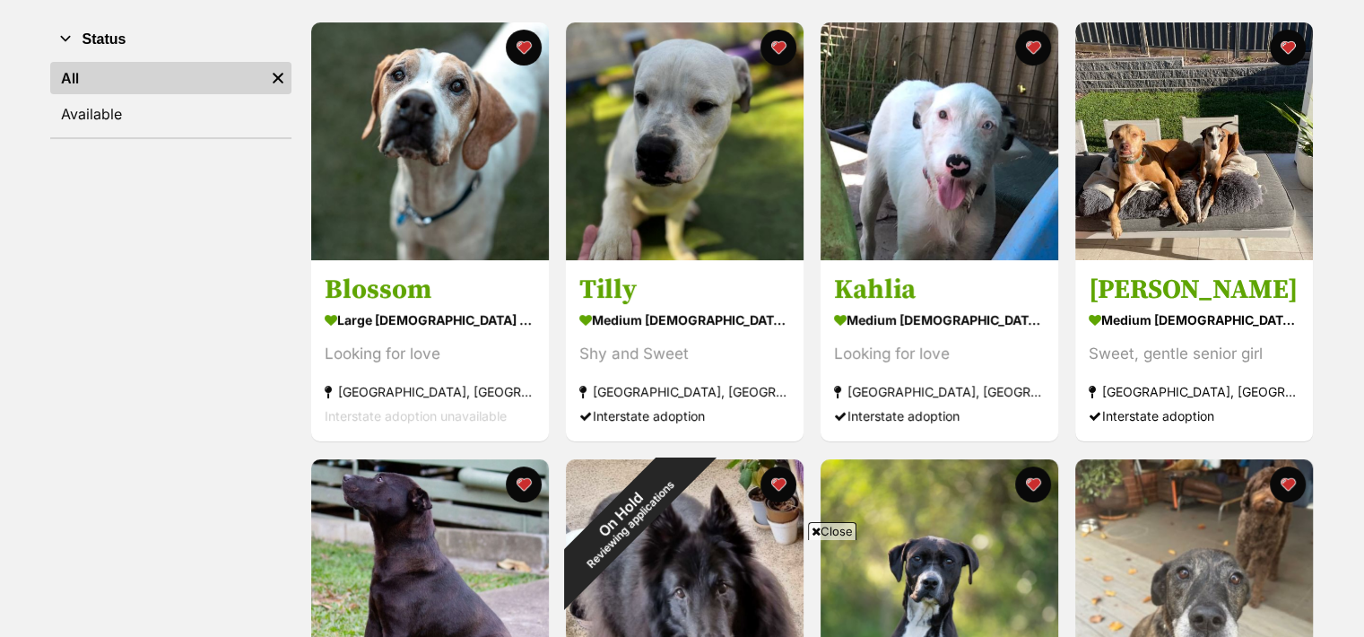
click at [814, 533] on icon at bounding box center [816, 532] width 9 height 12
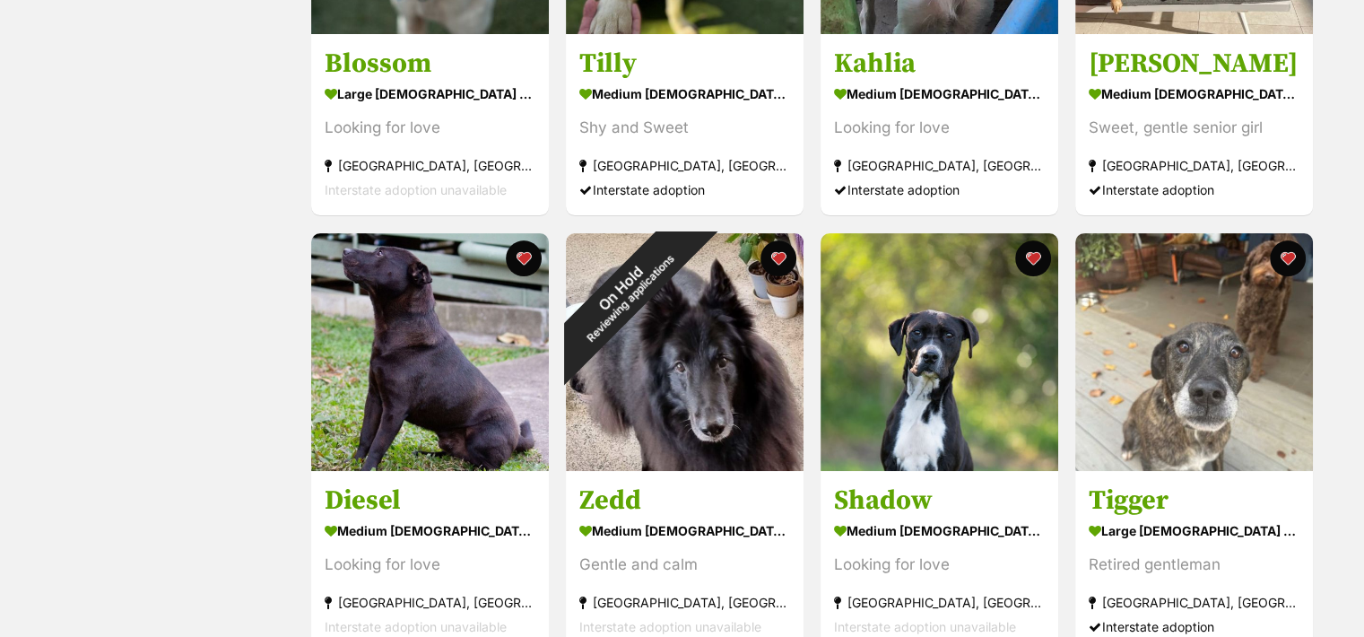
scroll to position [574, 0]
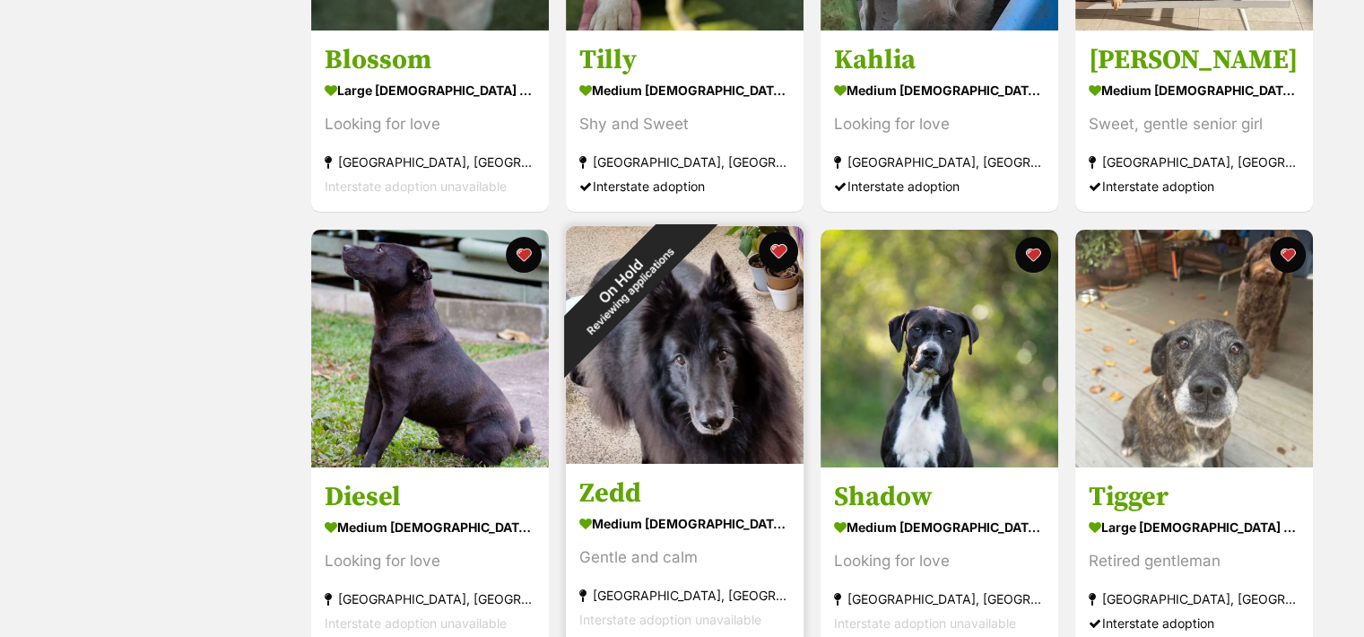
click at [778, 249] on button "favourite" at bounding box center [778, 250] width 39 height 39
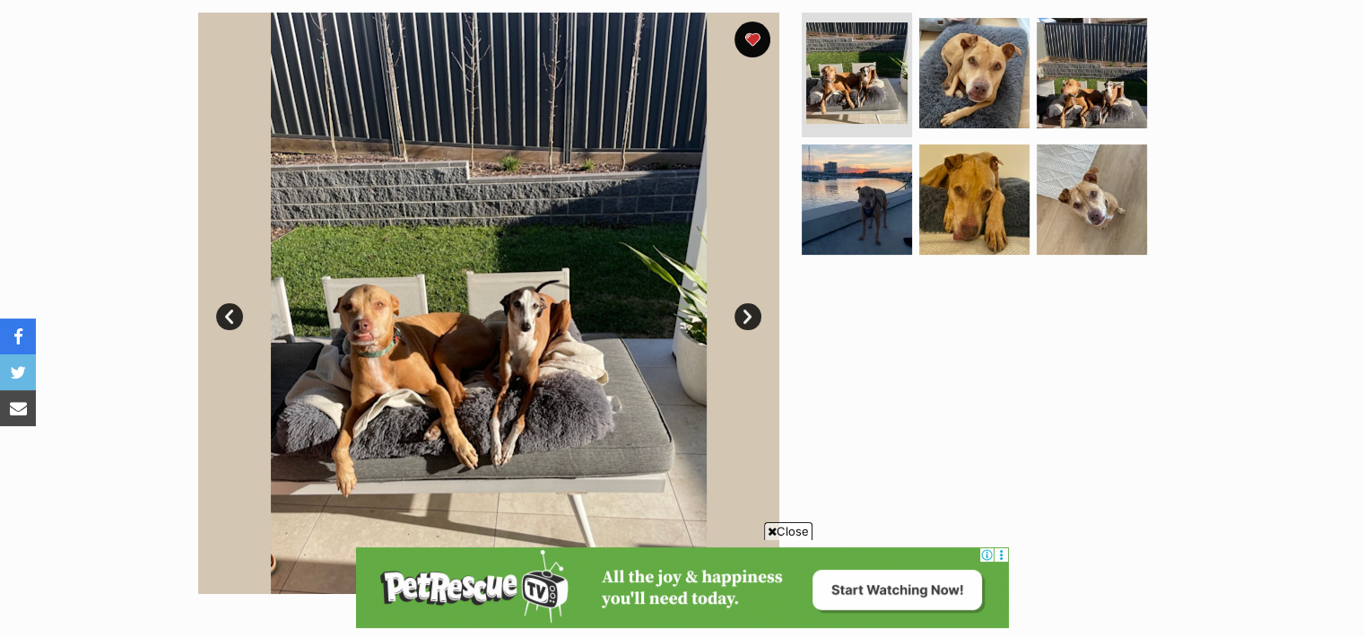
scroll to position [365, 0]
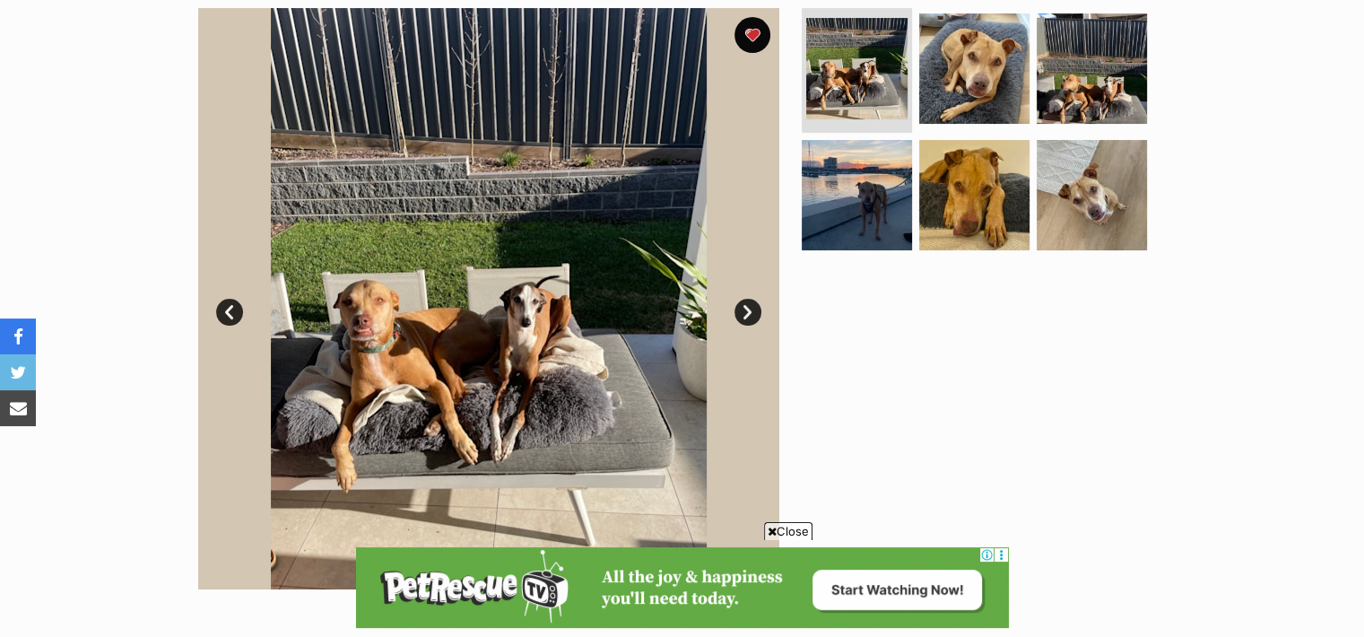
click at [806, 532] on span "Close" at bounding box center [788, 531] width 48 height 18
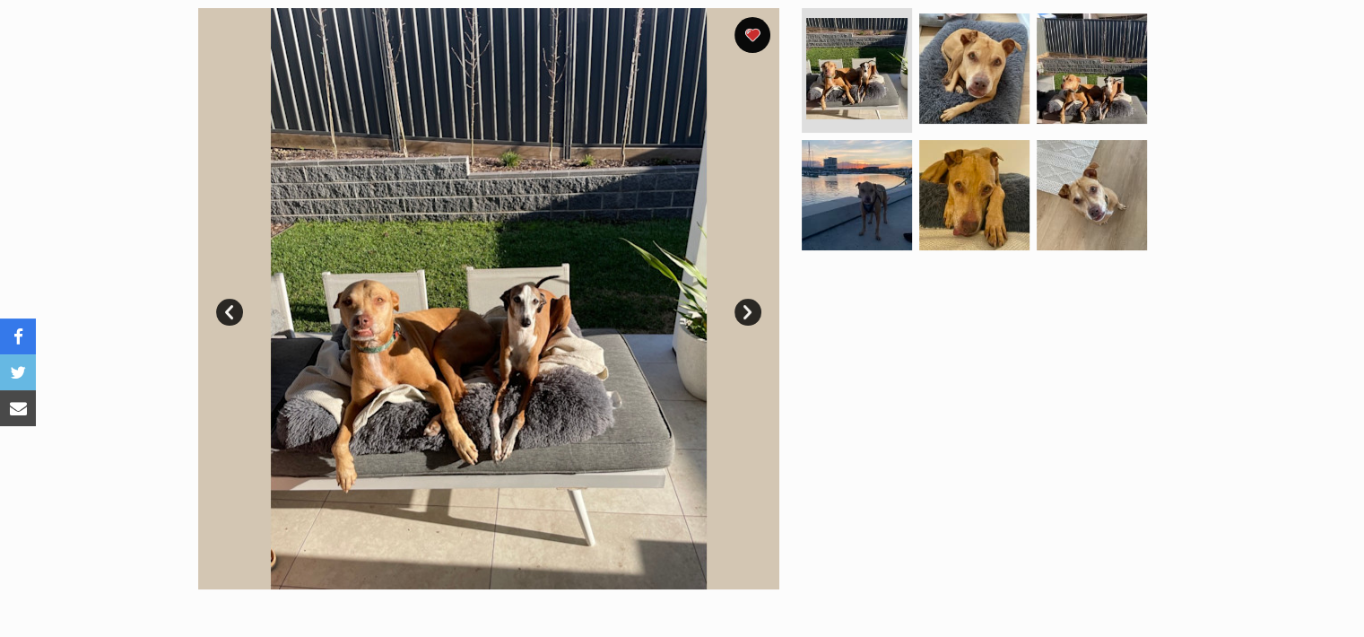
click at [738, 312] on link "Next" at bounding box center [747, 312] width 27 height 27
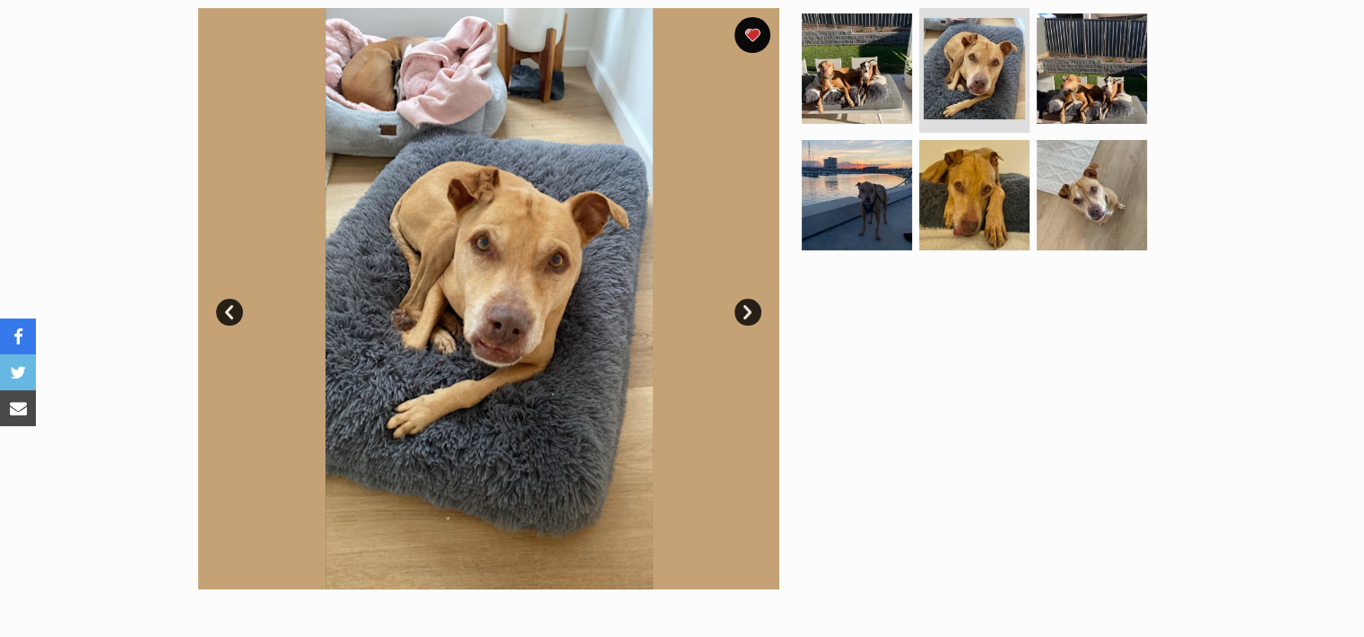
click at [738, 312] on link "Next" at bounding box center [747, 312] width 27 height 27
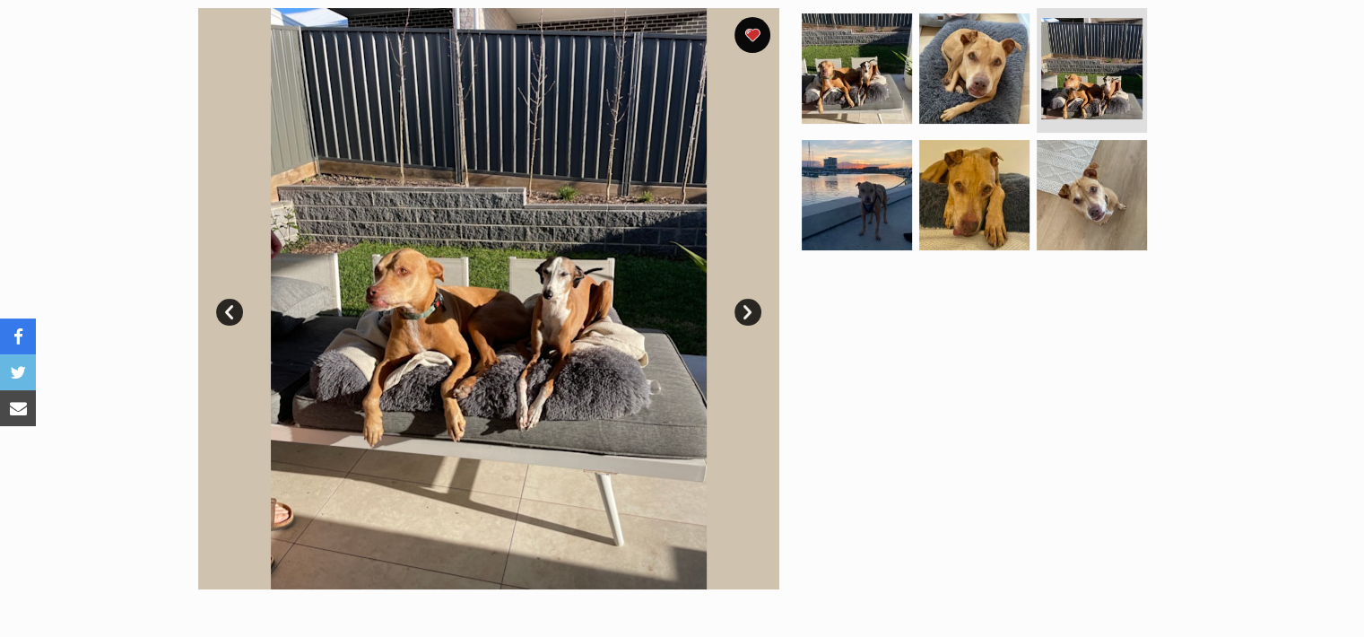
click at [738, 312] on link "Next" at bounding box center [747, 312] width 27 height 27
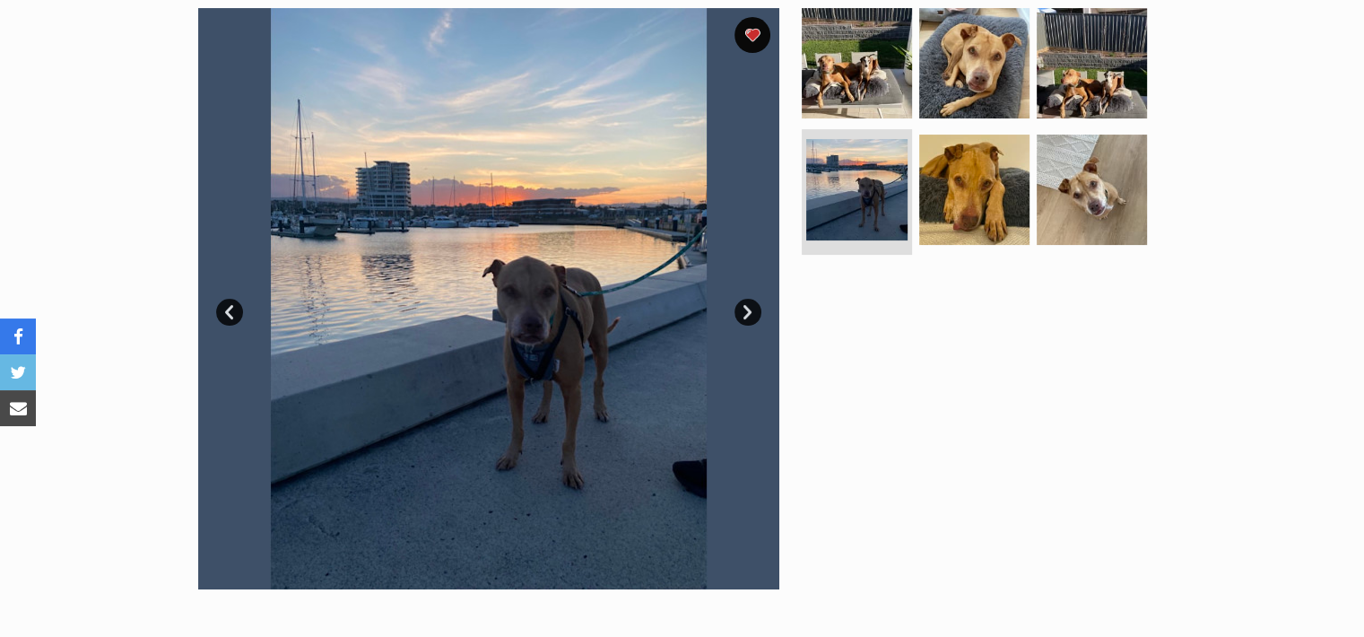
click at [738, 312] on link "Next" at bounding box center [747, 312] width 27 height 27
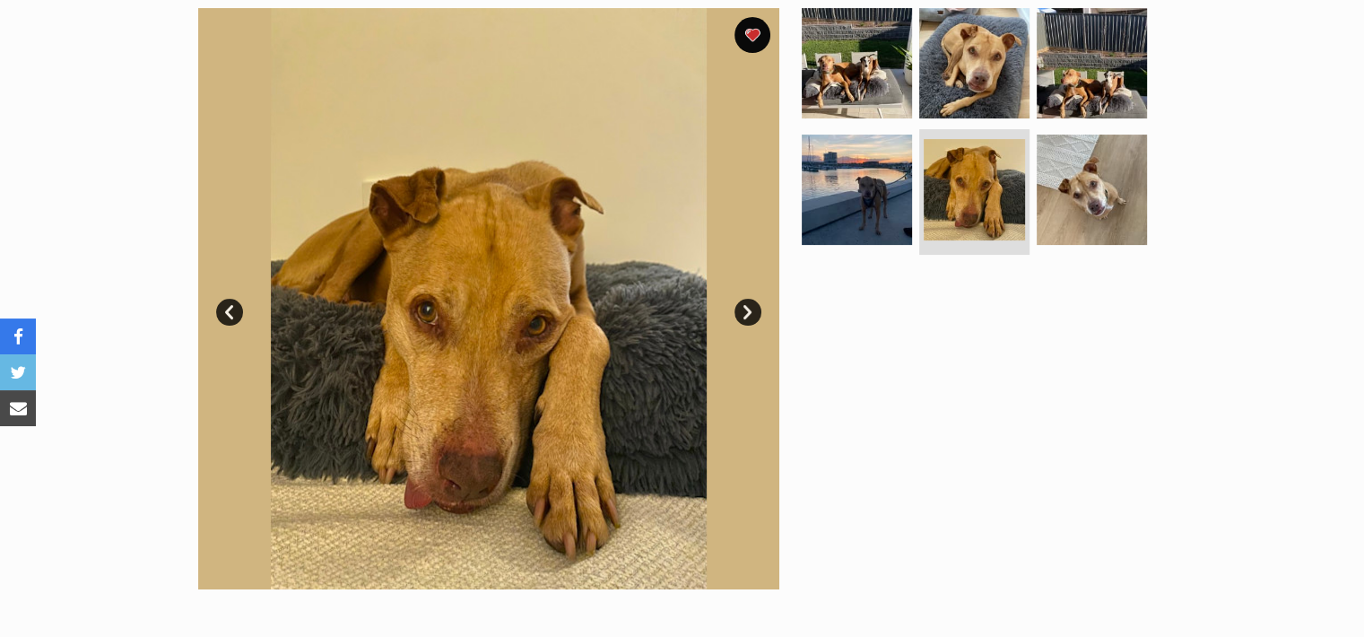
click at [738, 312] on link "Next" at bounding box center [747, 312] width 27 height 27
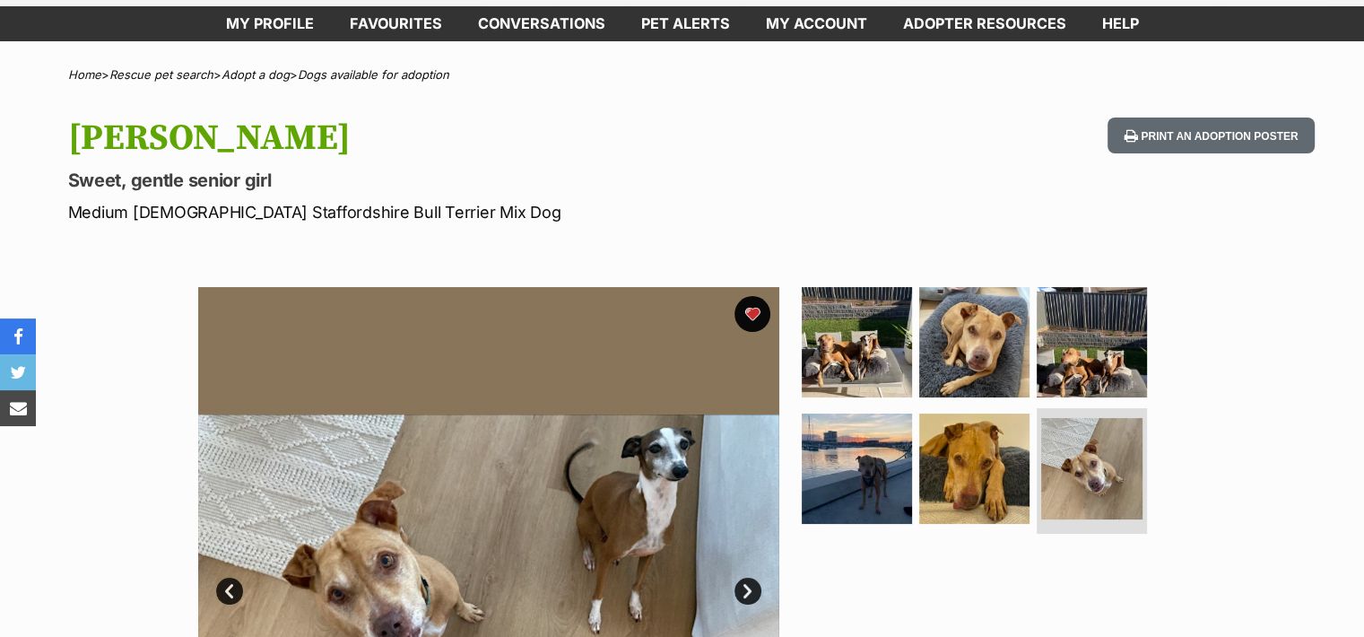
scroll to position [84, 0]
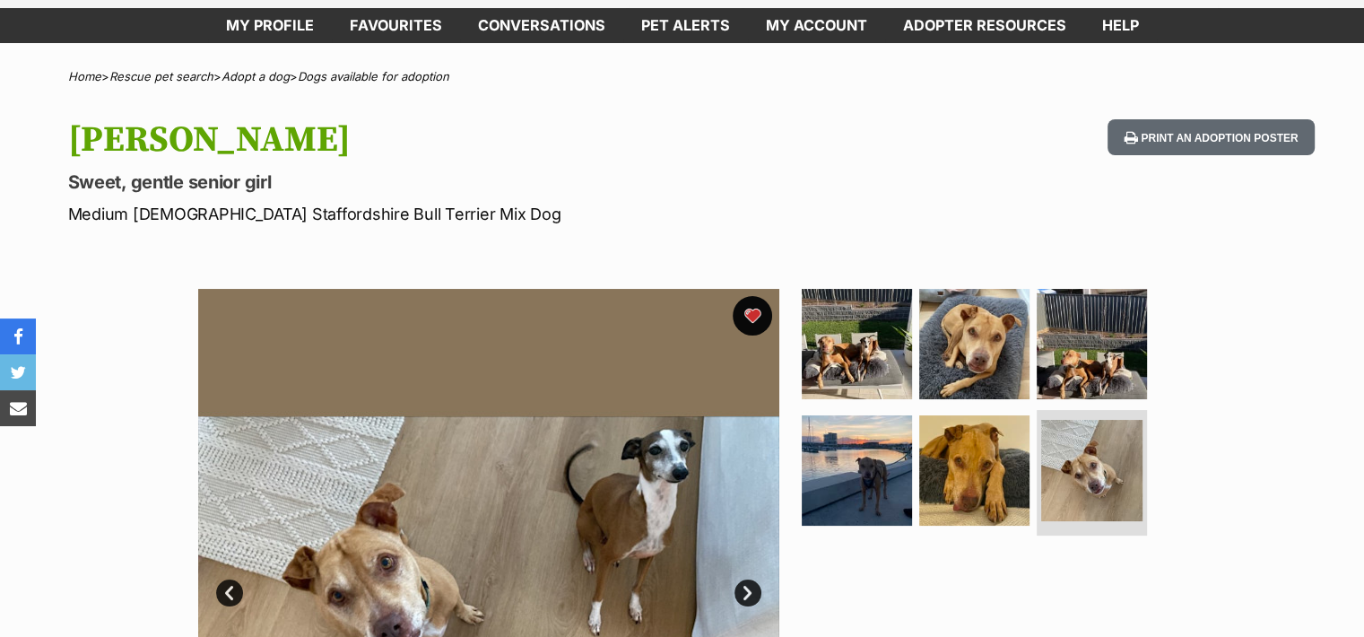
click at [758, 313] on button "favourite" at bounding box center [752, 315] width 39 height 39
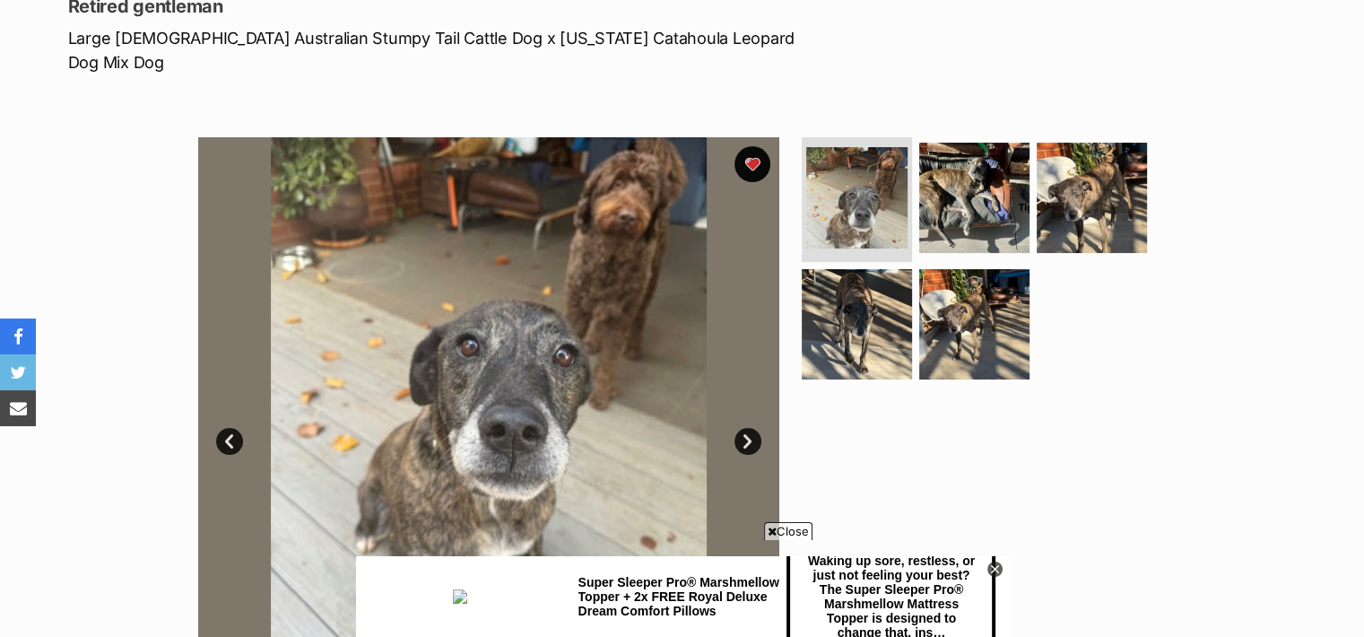
click at [793, 530] on span "Close" at bounding box center [788, 531] width 48 height 18
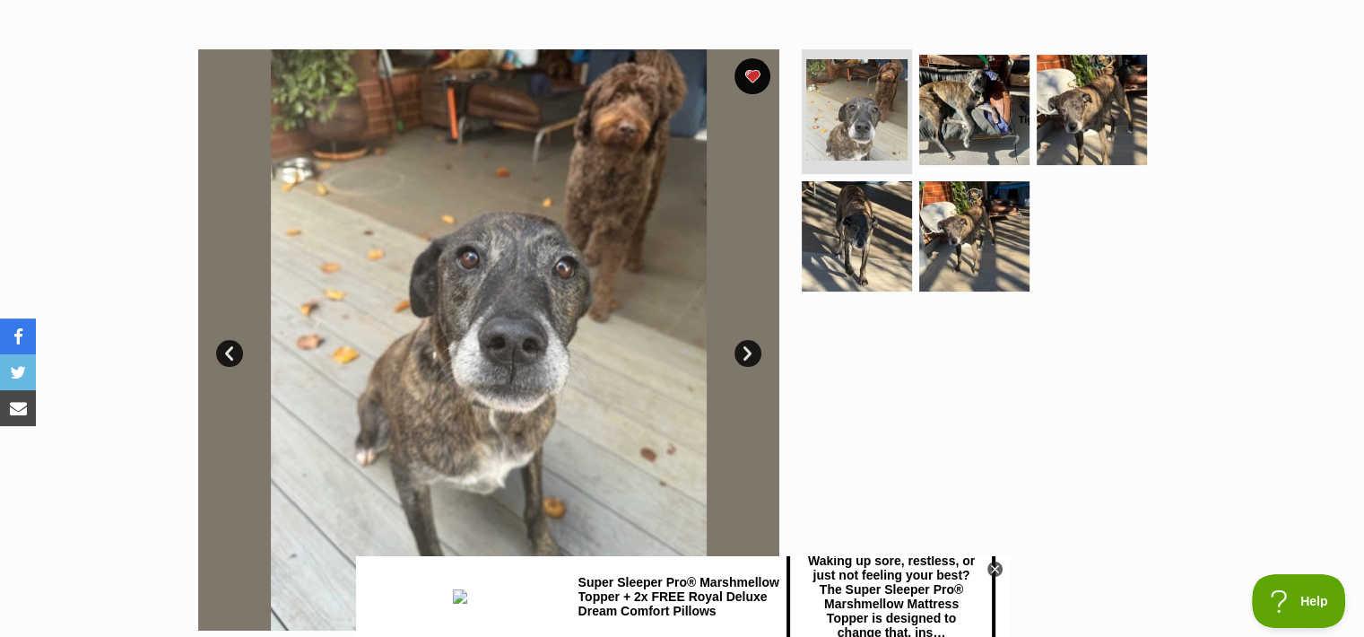
scroll to position [344, 0]
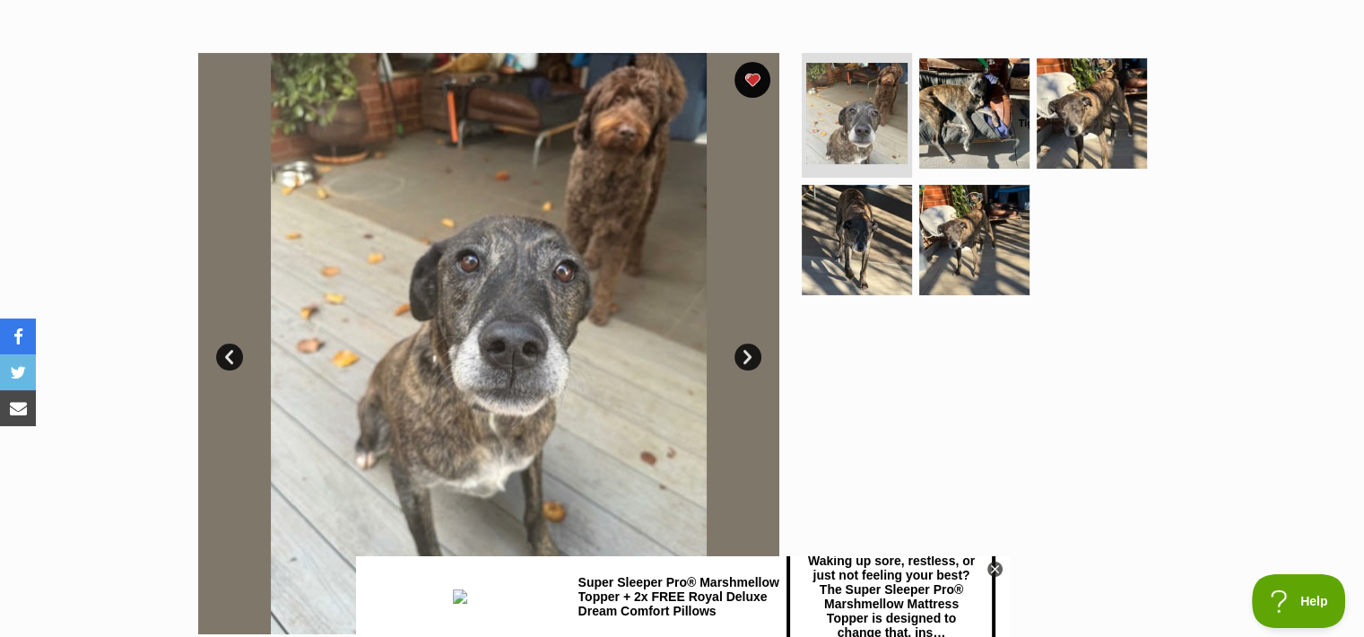
click at [750, 343] on link "Next" at bounding box center [747, 356] width 27 height 27
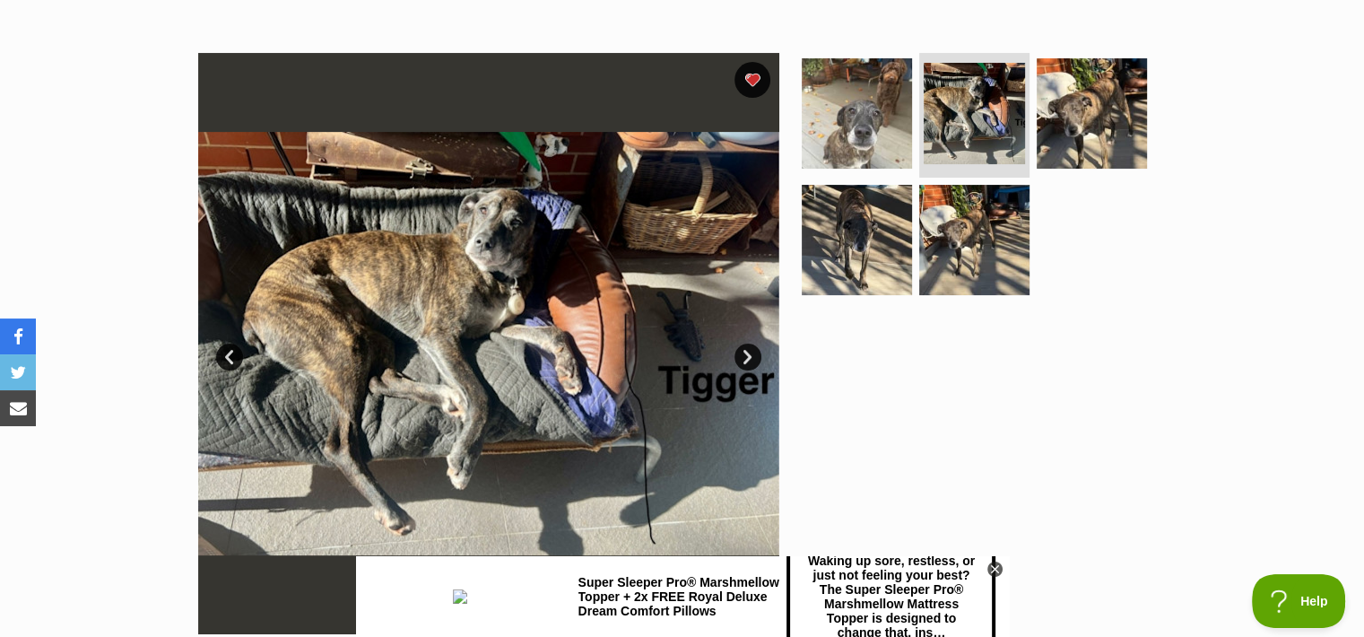
click at [750, 343] on link "Next" at bounding box center [747, 356] width 27 height 27
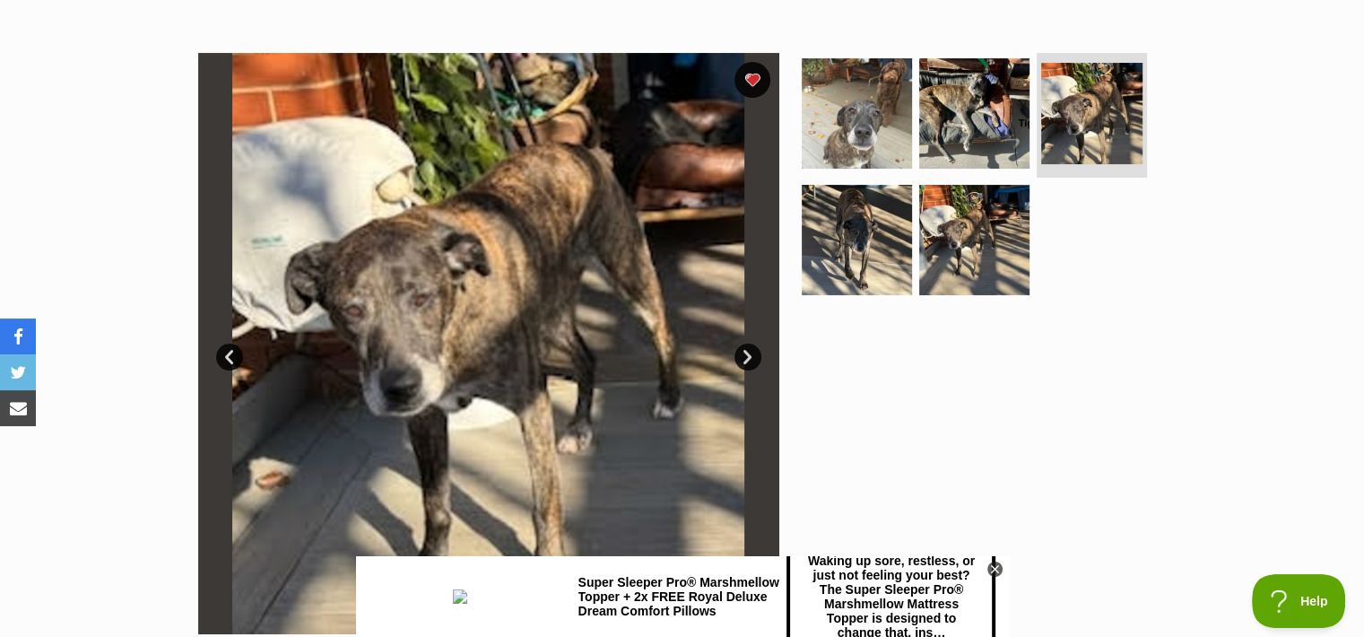
click at [750, 343] on link "Next" at bounding box center [747, 356] width 27 height 27
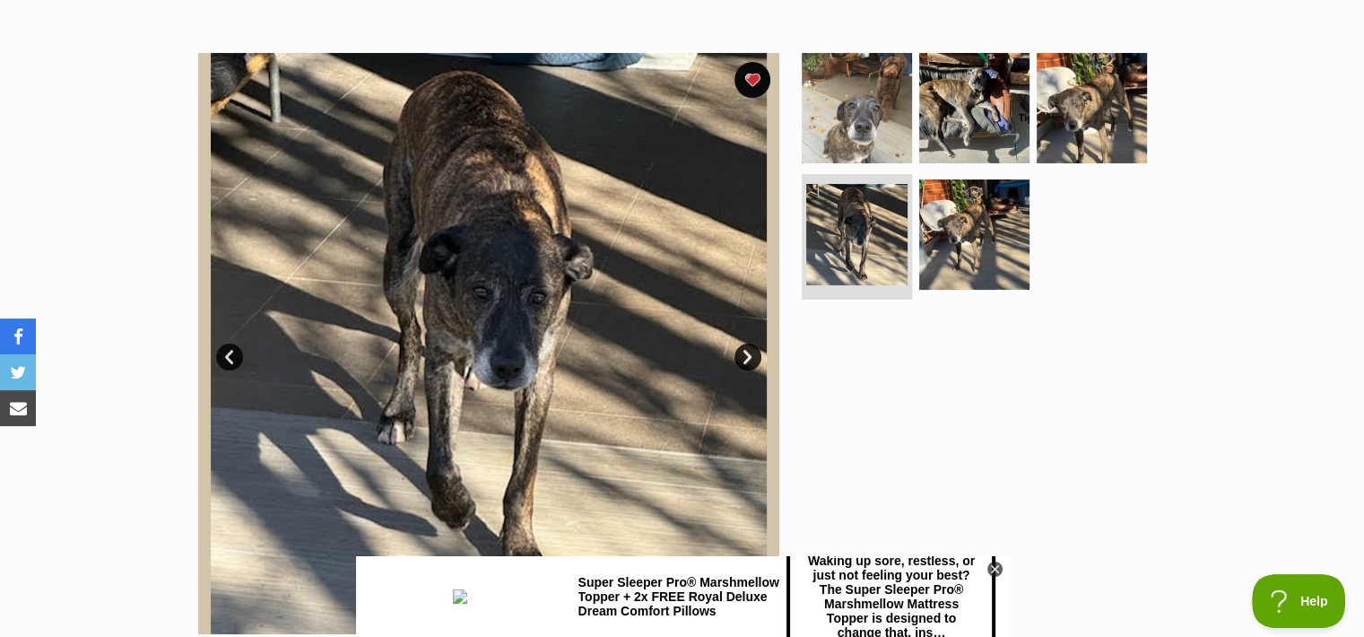
click at [750, 343] on link "Next" at bounding box center [747, 356] width 27 height 27
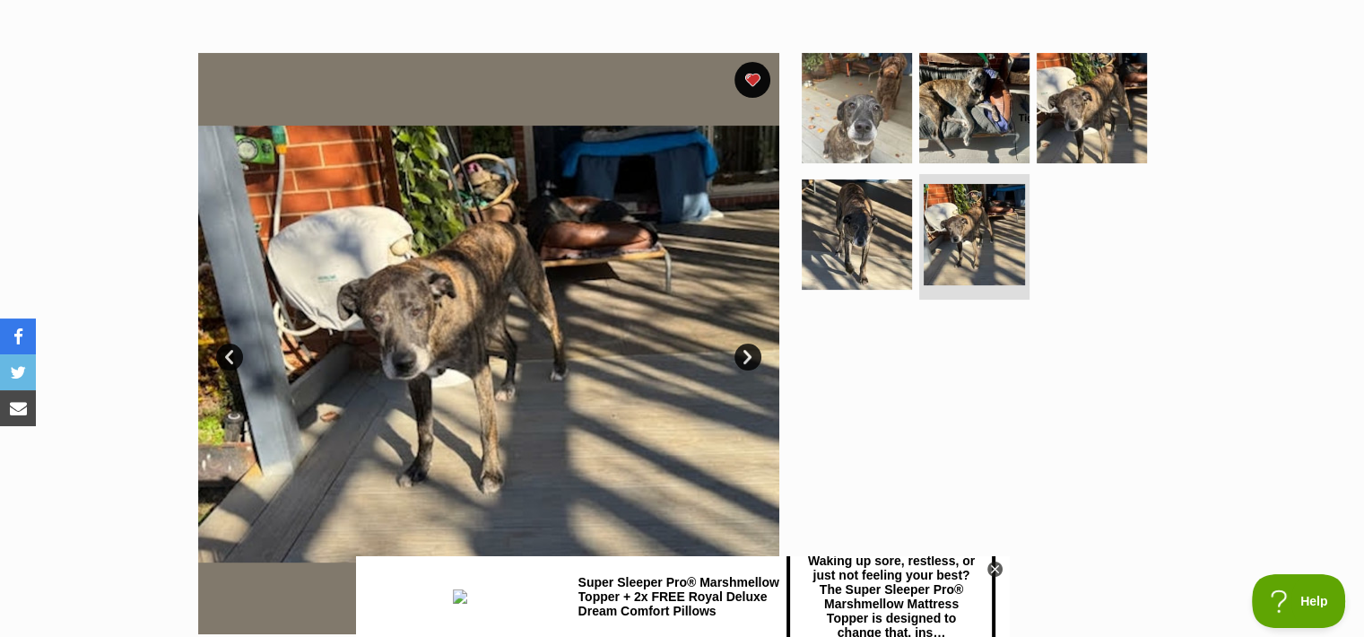
click at [750, 343] on link "Next" at bounding box center [747, 356] width 27 height 27
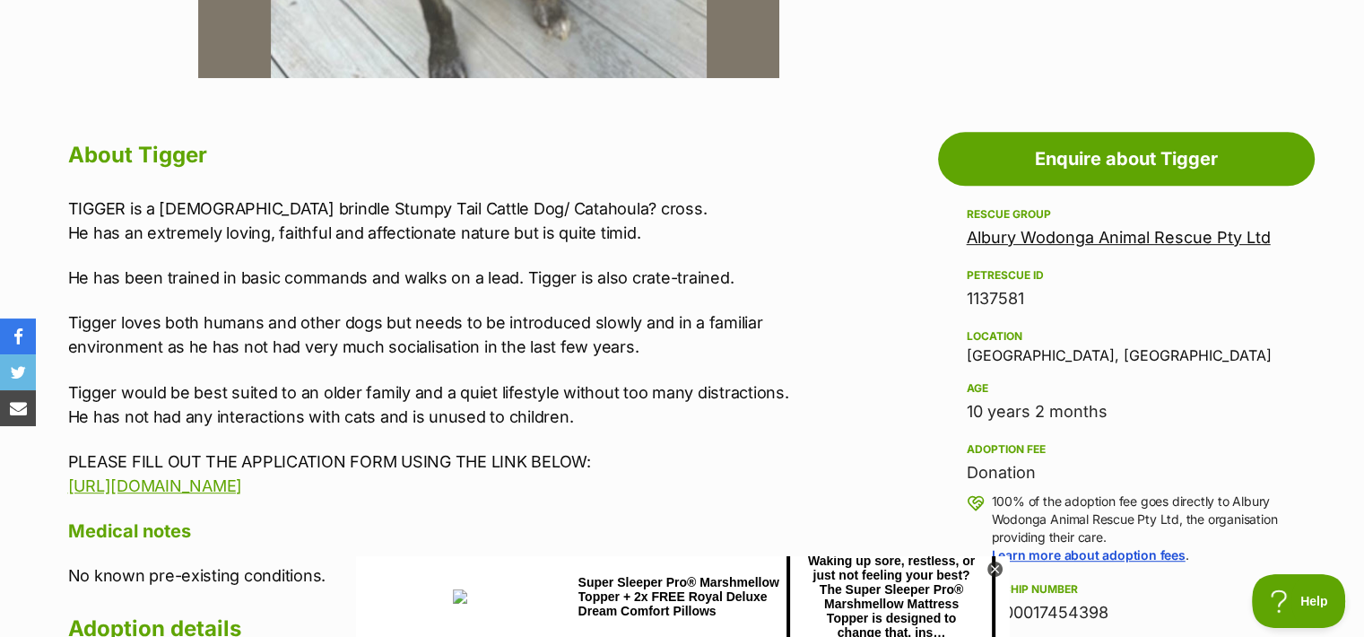
scroll to position [900, 0]
